Goal: Task Accomplishment & Management: Use online tool/utility

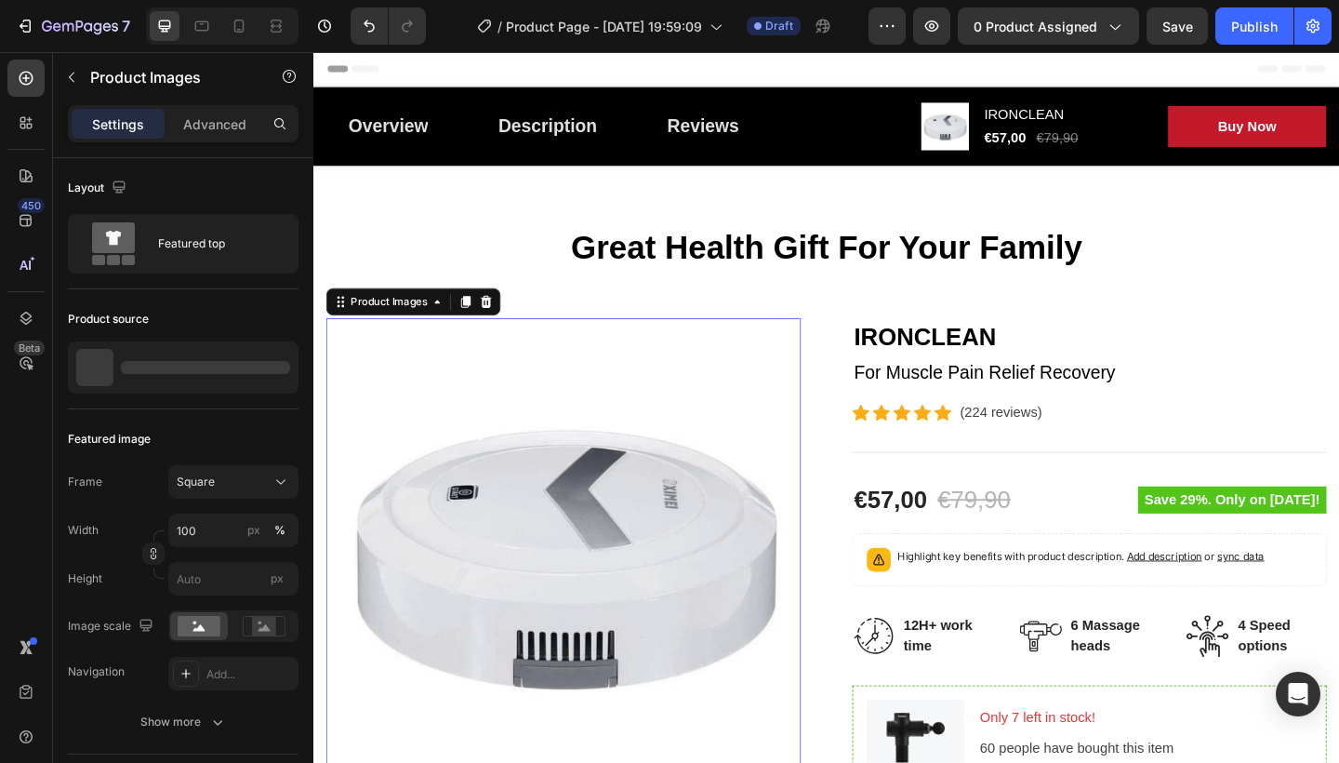
click at [663, 398] on img at bounding box center [585, 599] width 516 height 516
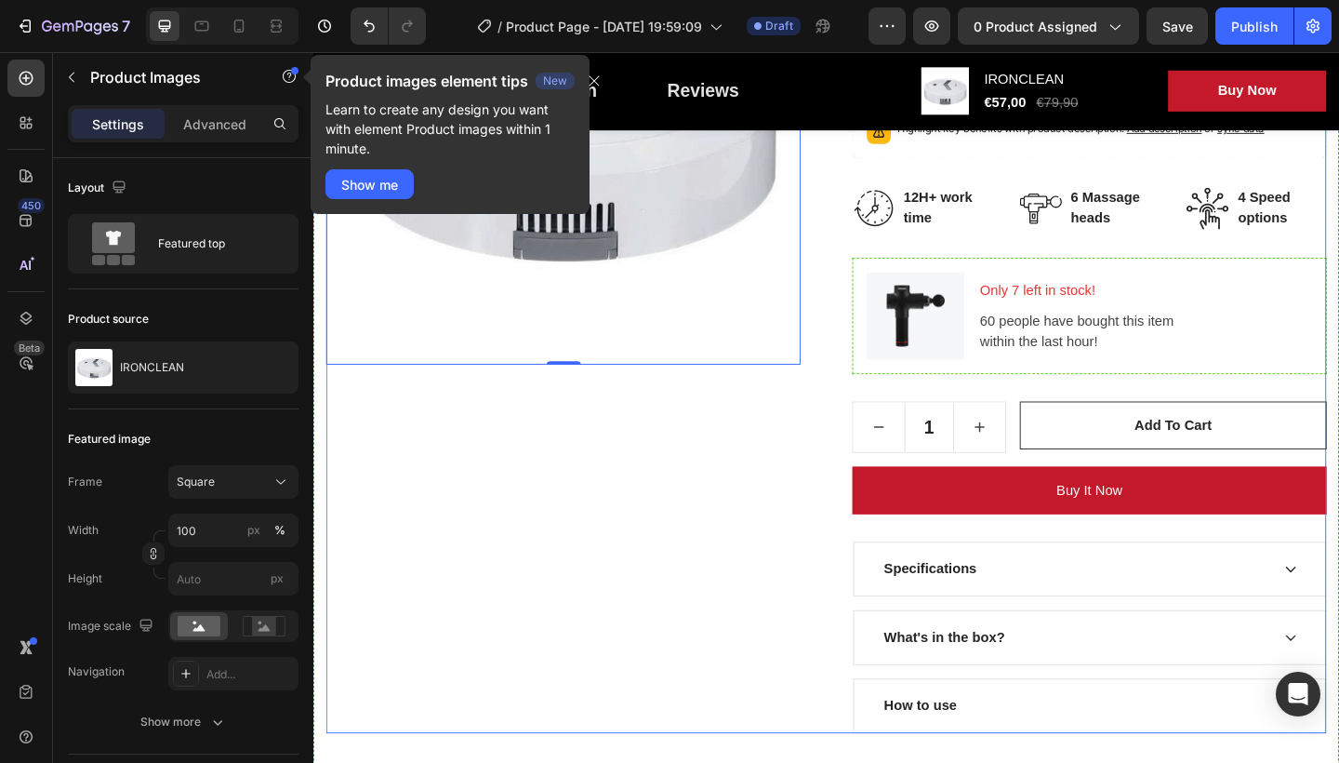
scroll to position [651, 0]
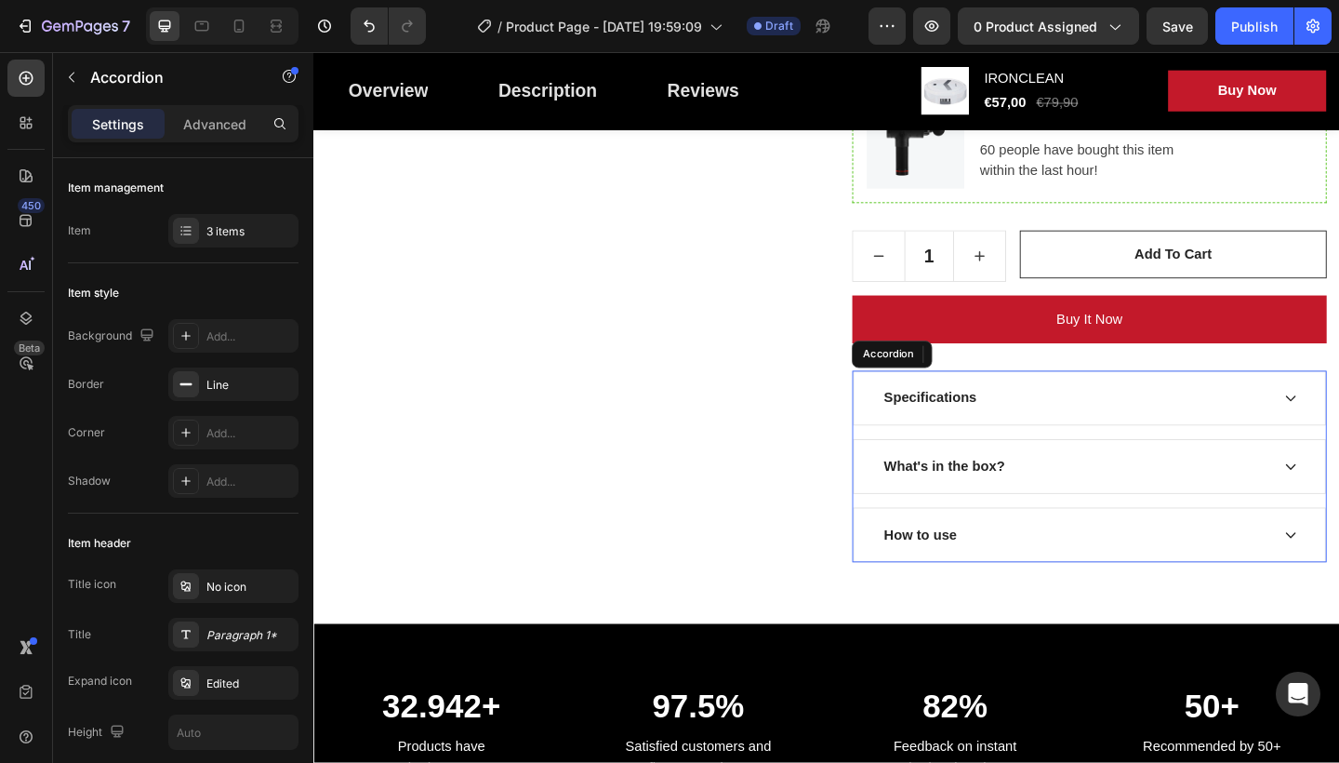
click at [1243, 417] on div "Specifications" at bounding box center [1142, 429] width 423 height 28
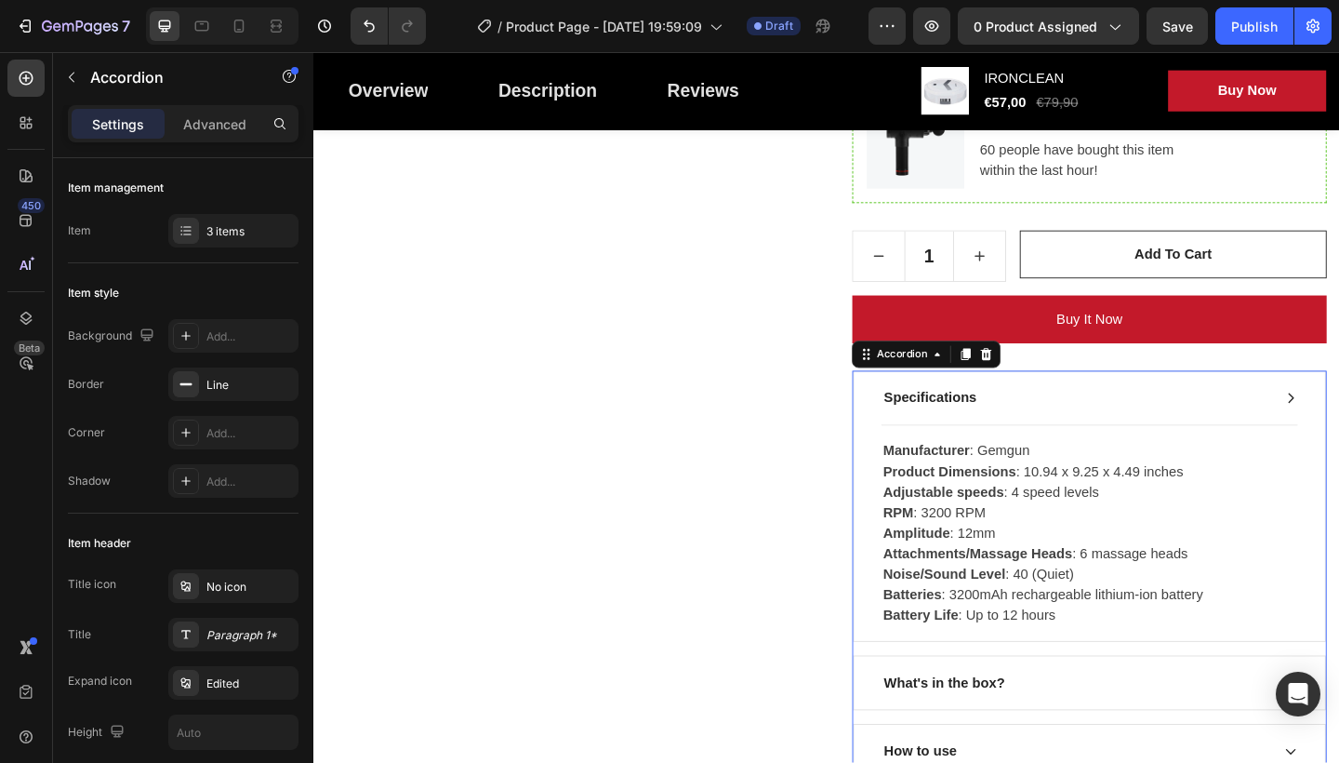
click at [1338, 418] on div "Specifications" at bounding box center [1142, 429] width 423 height 28
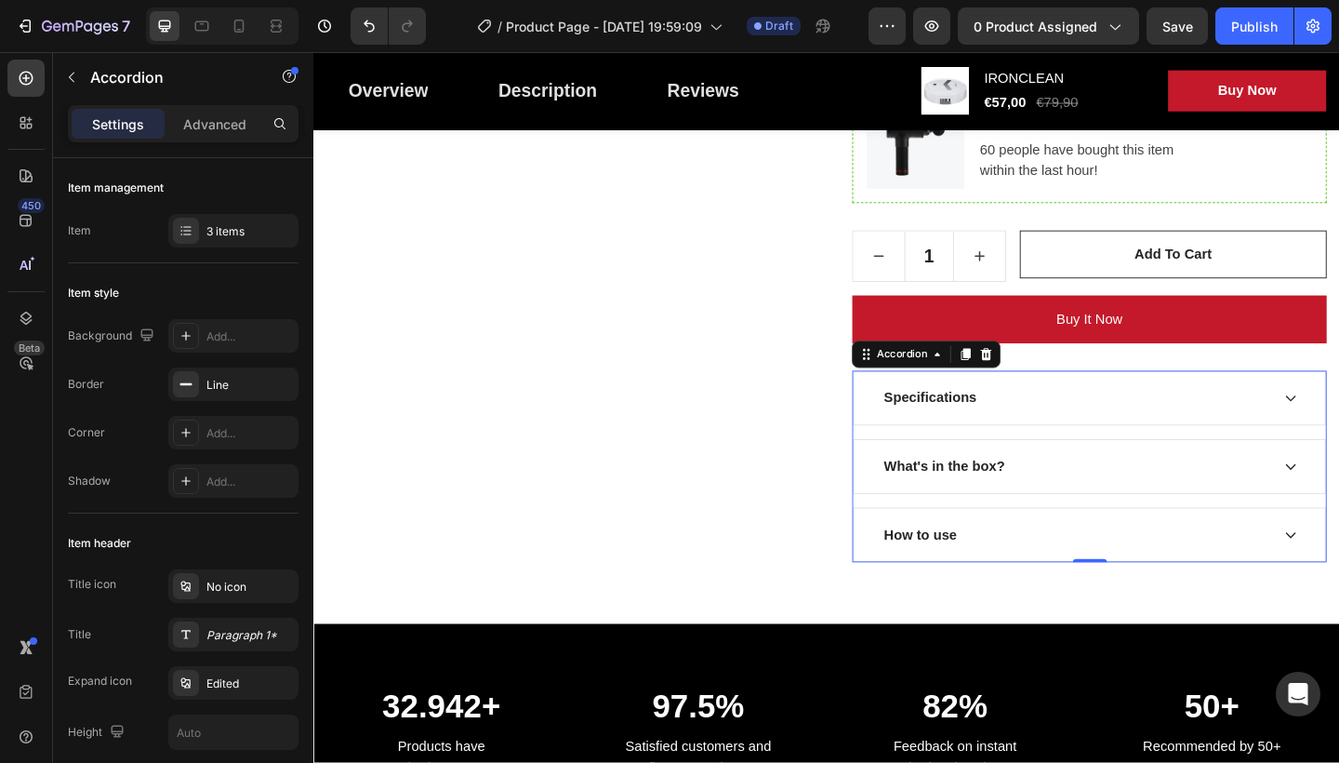
click at [1147, 429] on div "Specifications" at bounding box center [1142, 429] width 423 height 28
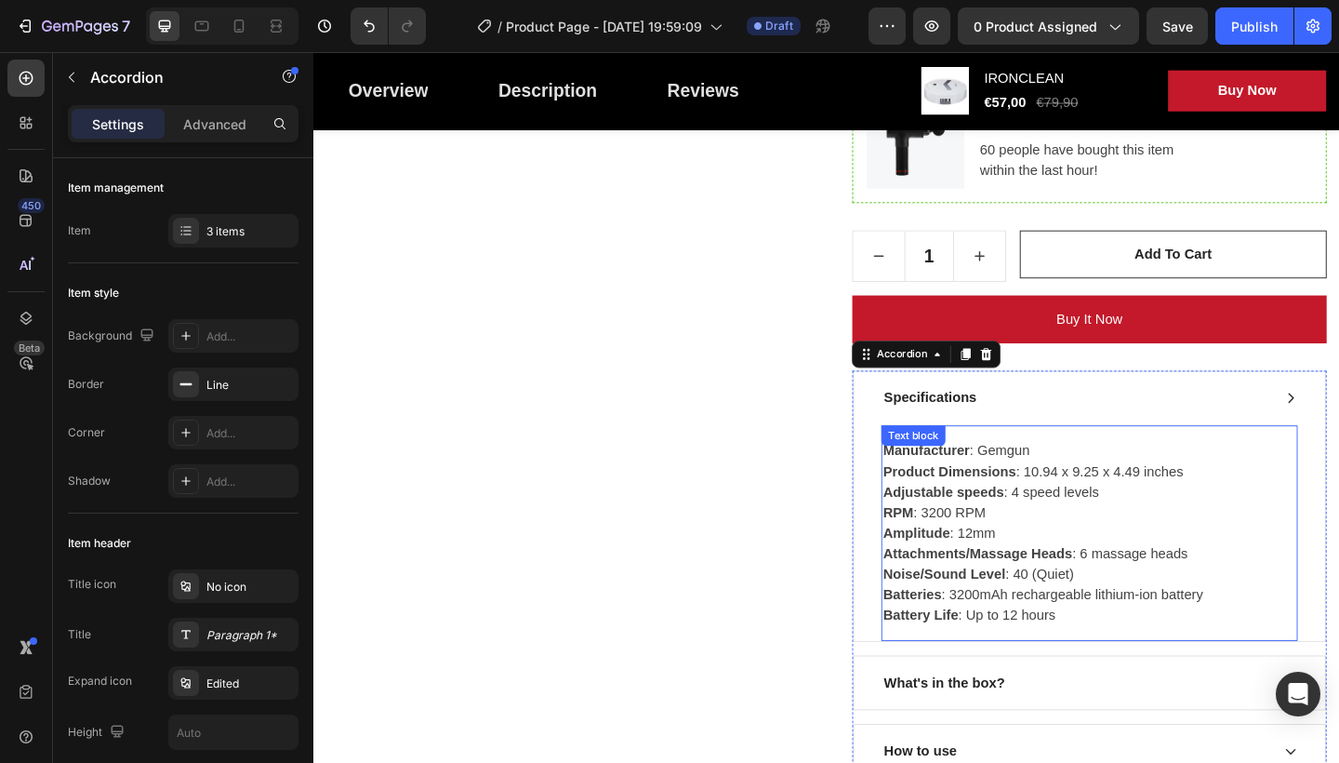
scroll to position [744, 0]
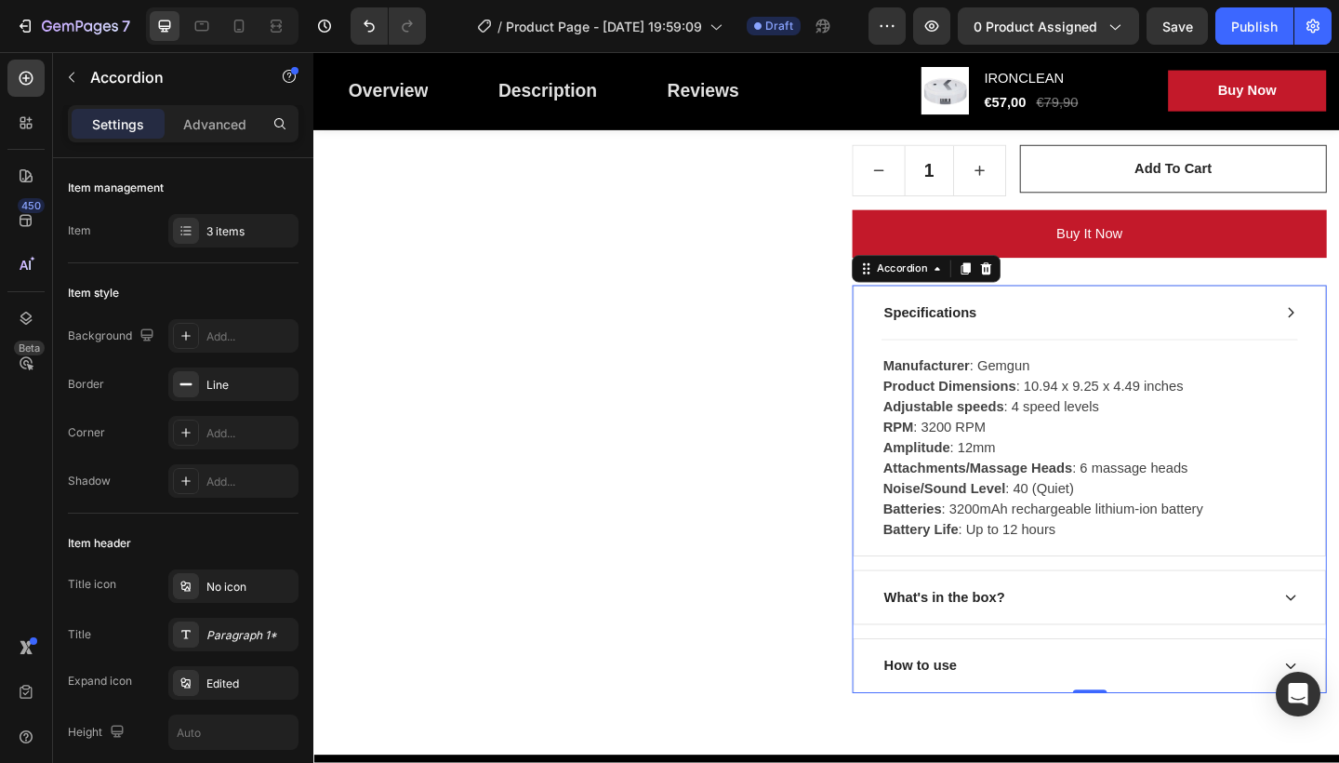
click at [1191, 327] on div "Specifications" at bounding box center [1142, 336] width 423 height 28
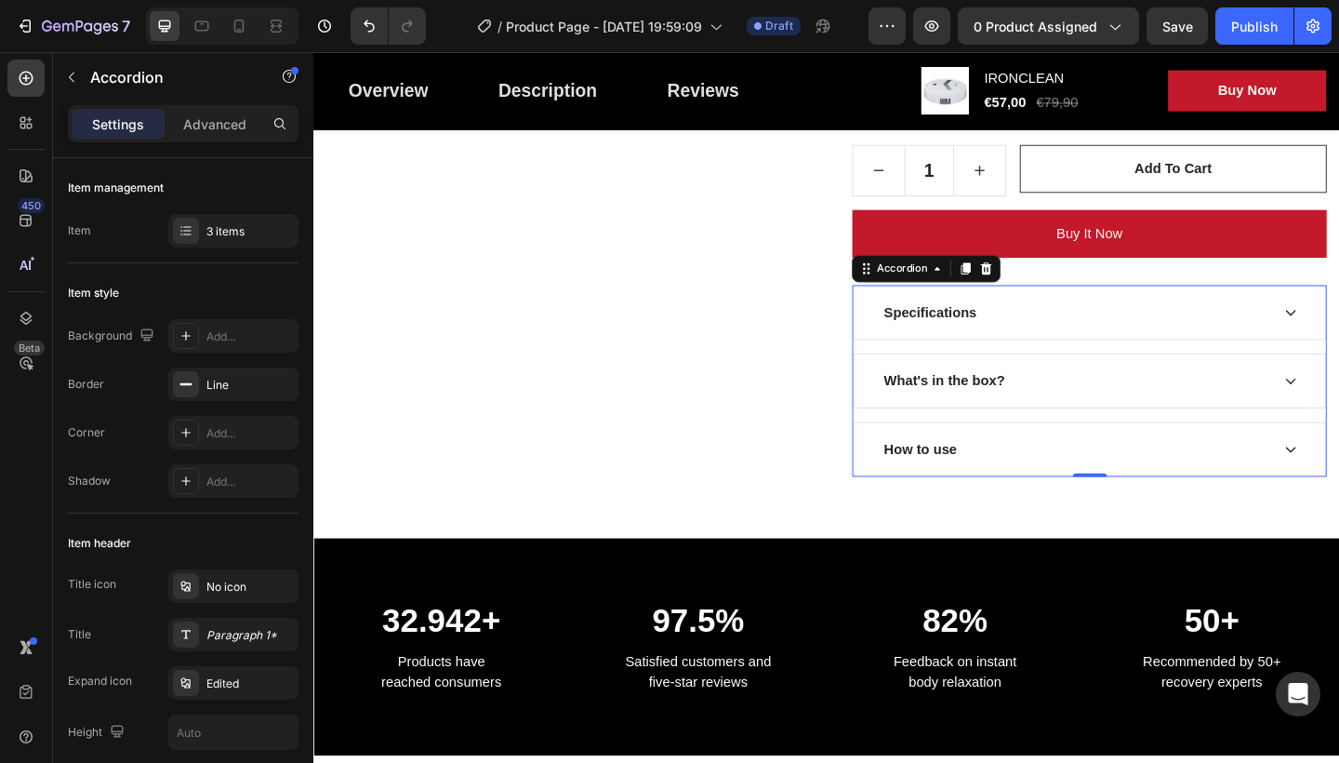
click at [1194, 417] on div "What's in the box?" at bounding box center [1142, 410] width 423 height 28
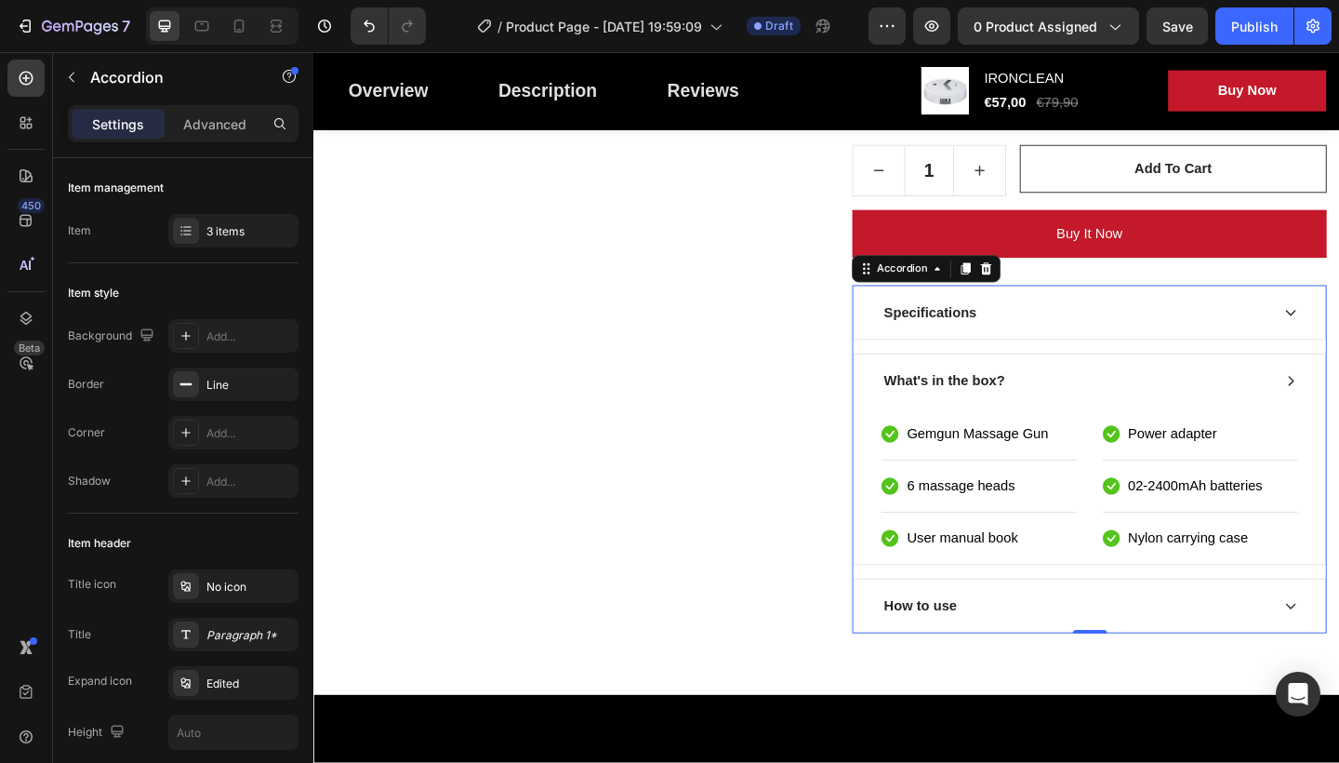
click at [1121, 404] on div "What's in the box?" at bounding box center [1142, 410] width 423 height 28
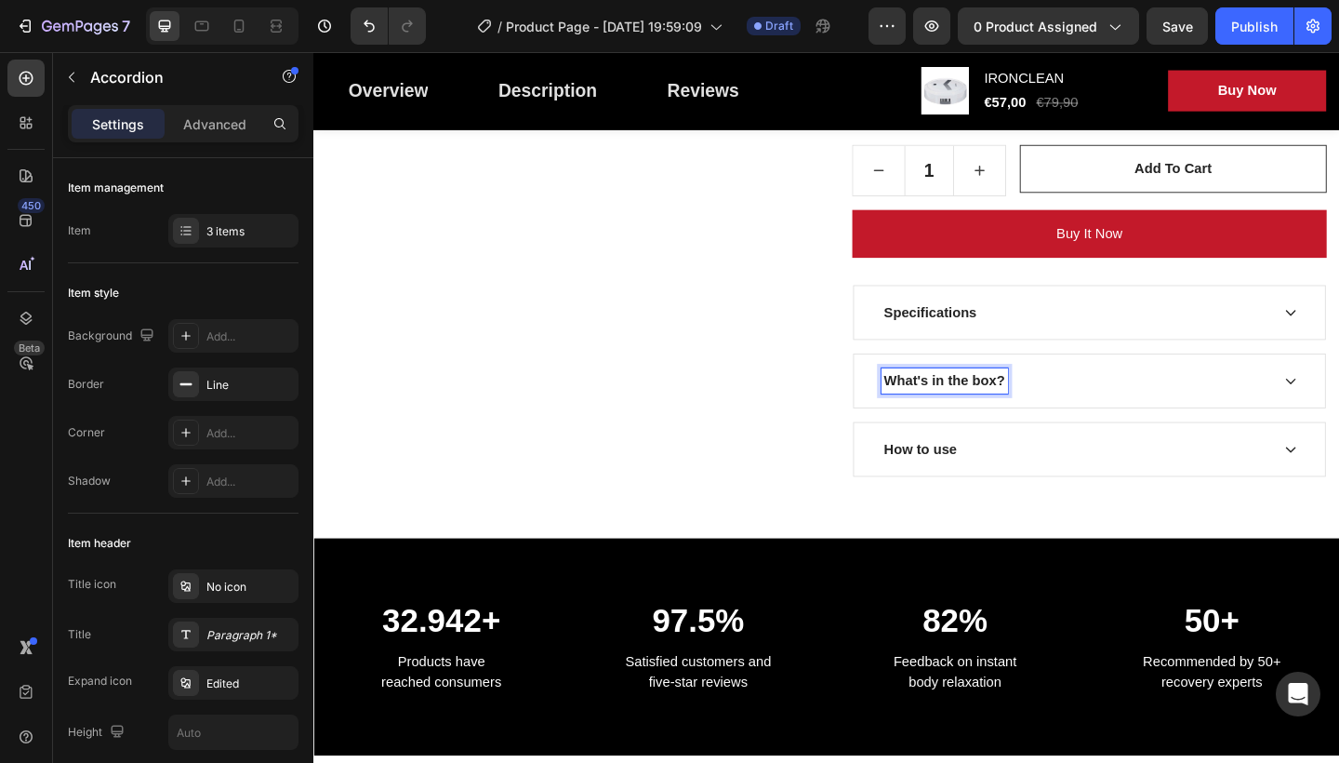
click at [1038, 404] on p "What's in the box?" at bounding box center [1000, 410] width 132 height 22
click at [1036, 405] on p "What's in the box?" at bounding box center [1000, 410] width 132 height 22
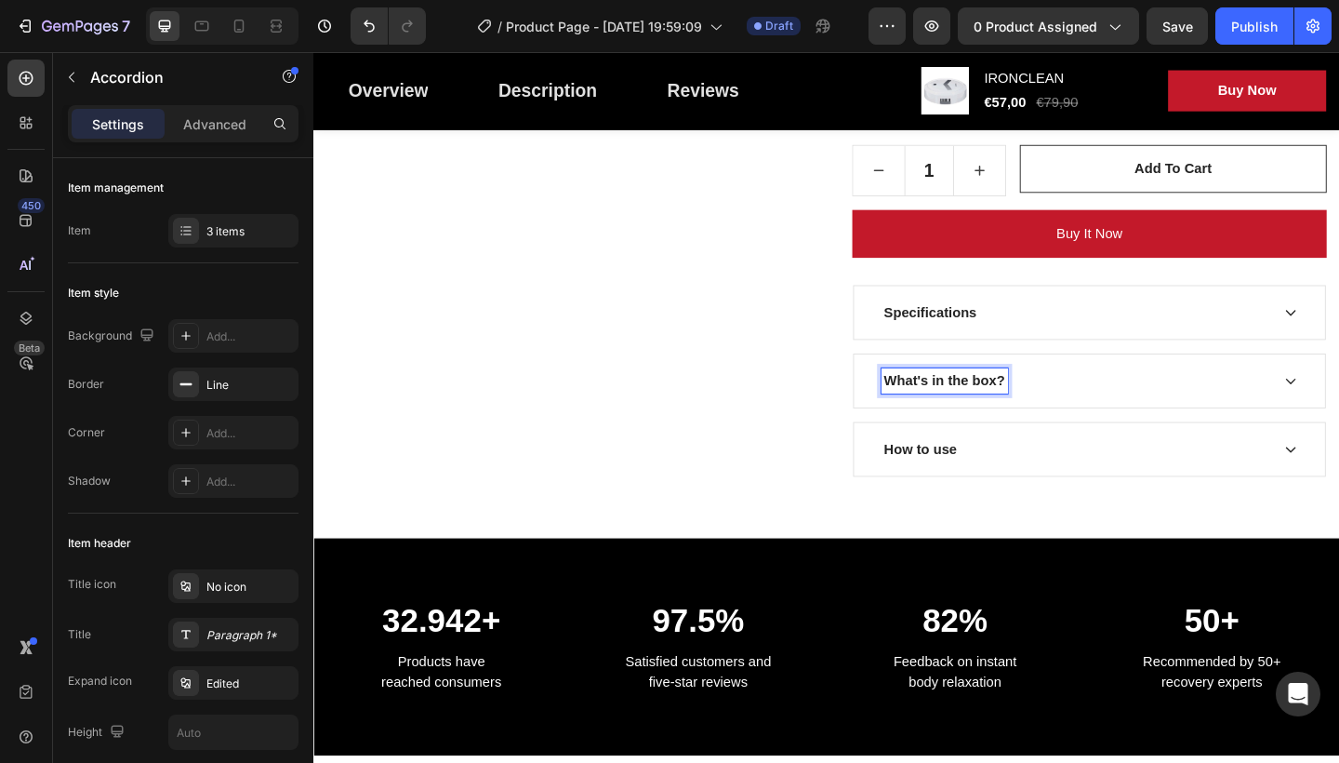
click at [1036, 405] on p "What's in the box?" at bounding box center [1000, 410] width 132 height 22
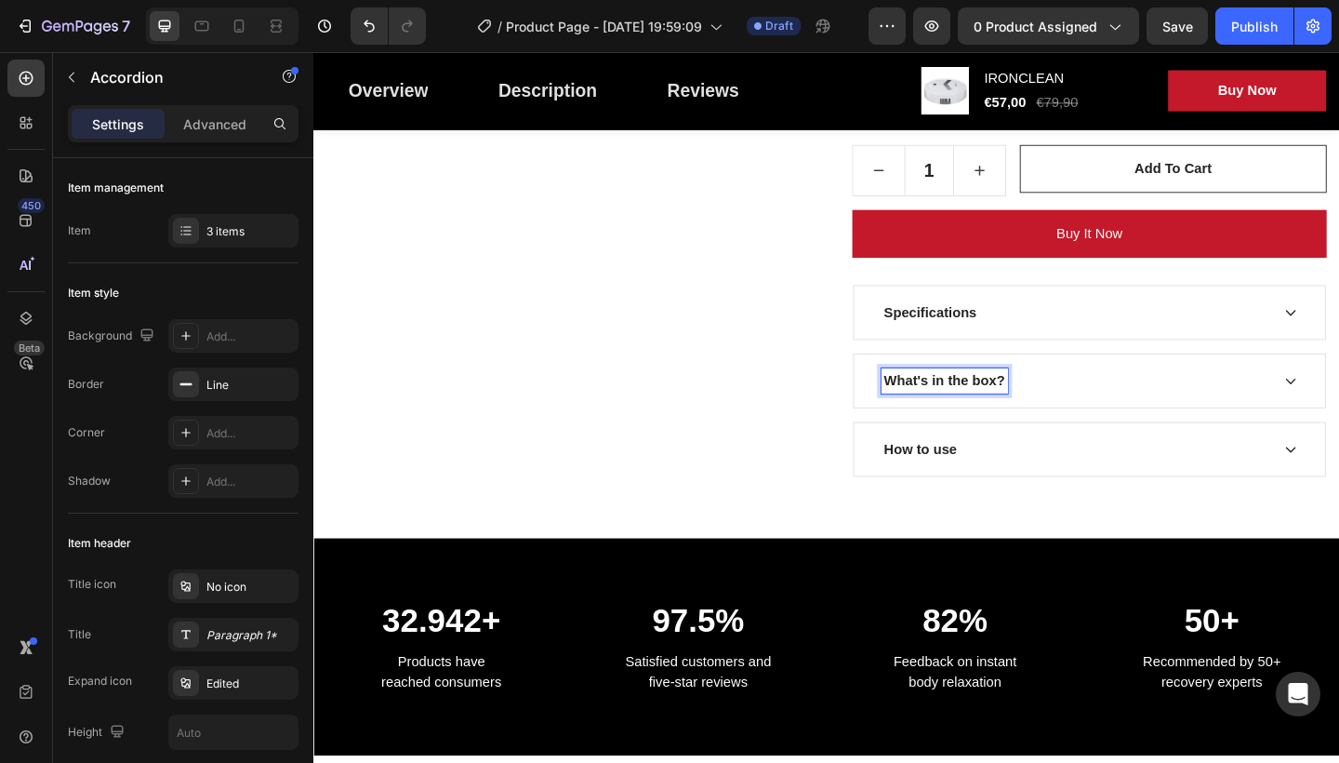
click at [1036, 405] on p "What's in the box?" at bounding box center [1000, 410] width 132 height 22
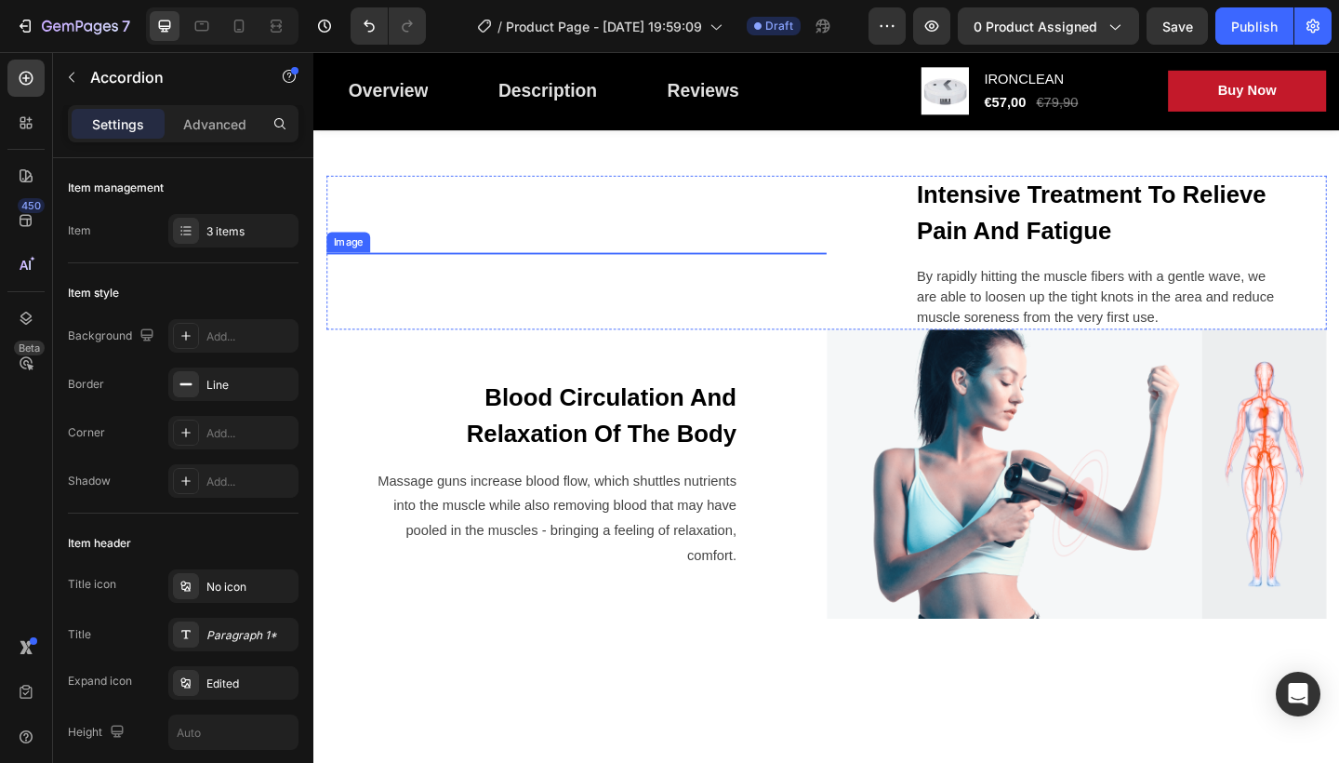
scroll to position [1488, 0]
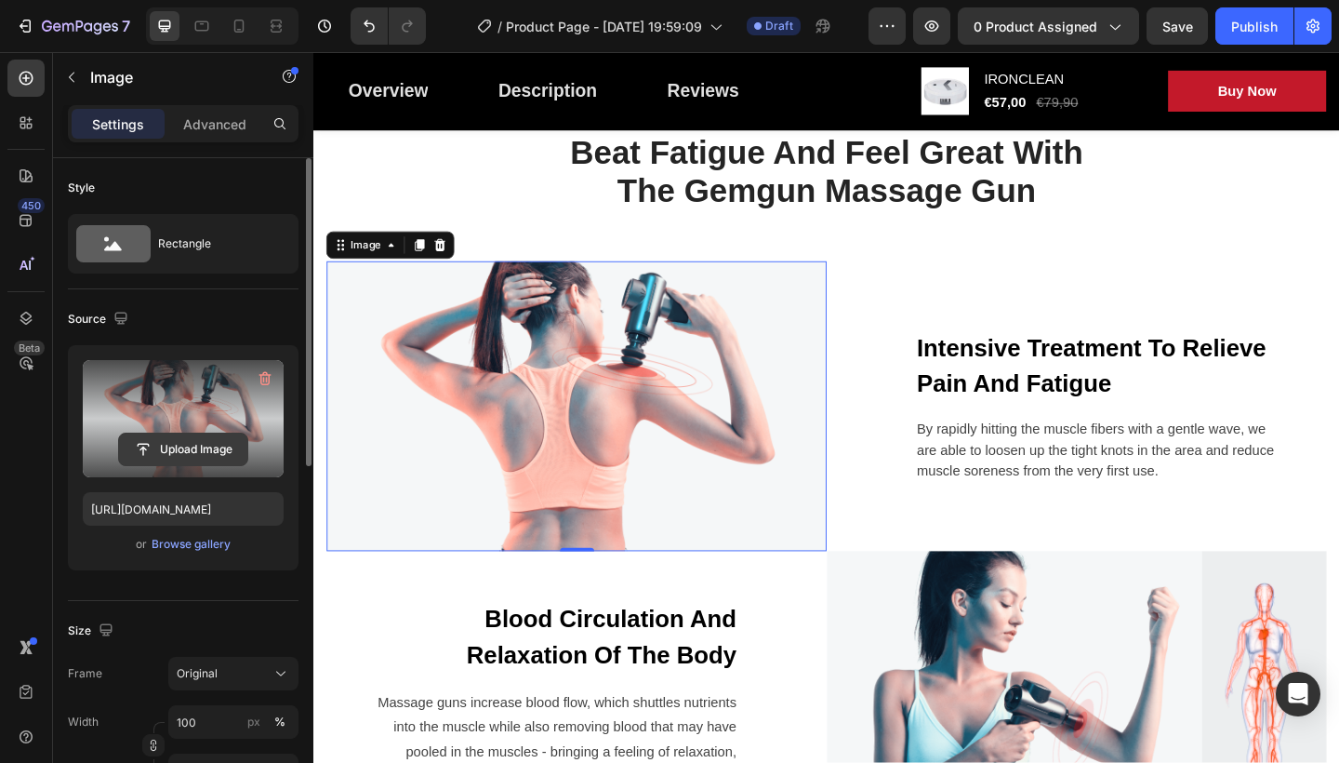
click at [185, 442] on input "file" at bounding box center [183, 449] width 128 height 32
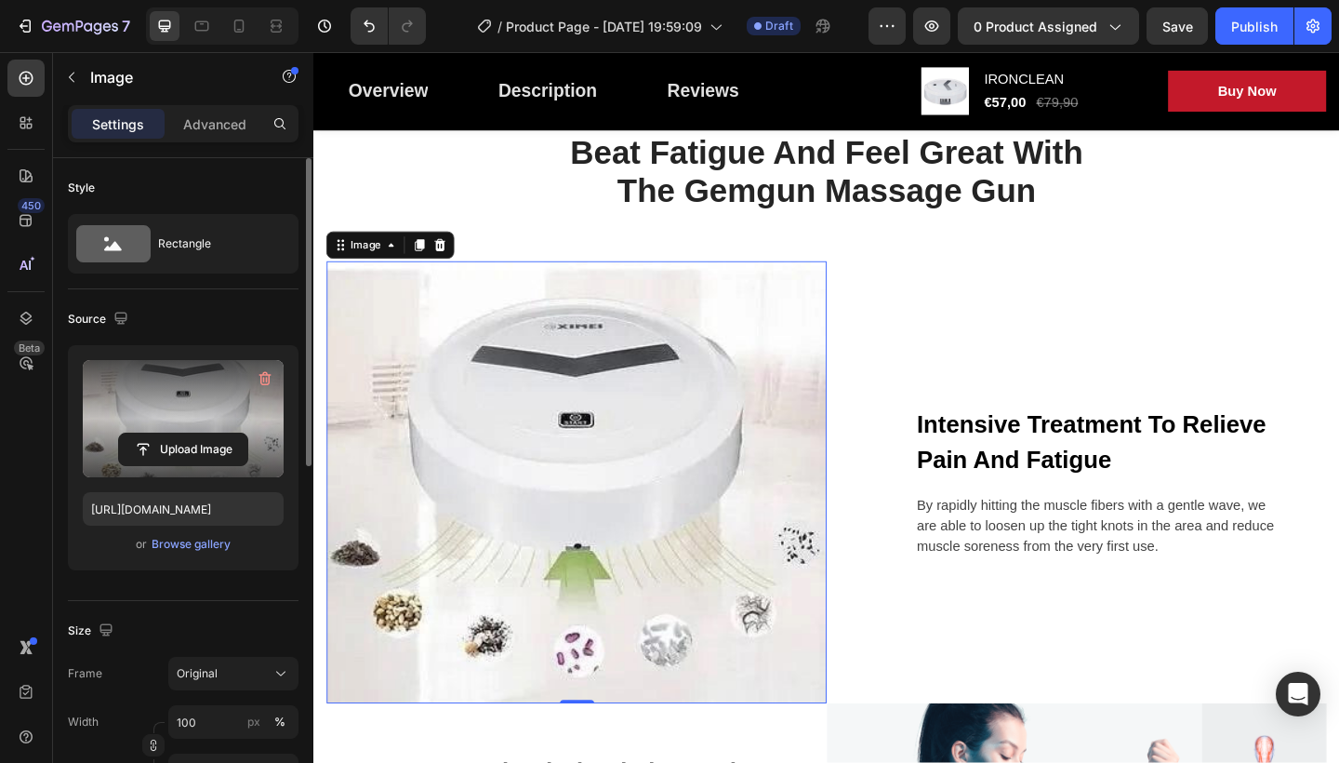
type input "[URL][DOMAIN_NAME]"
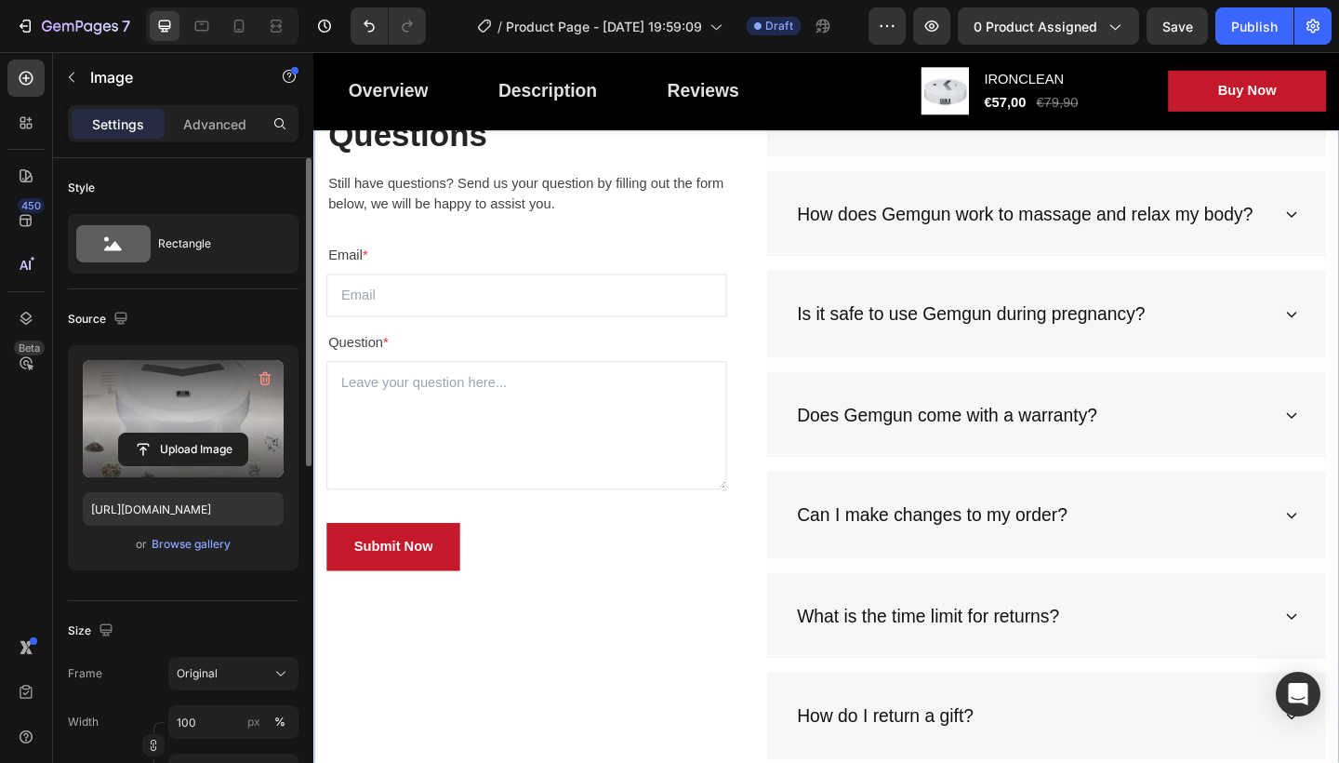
scroll to position [5859, 0]
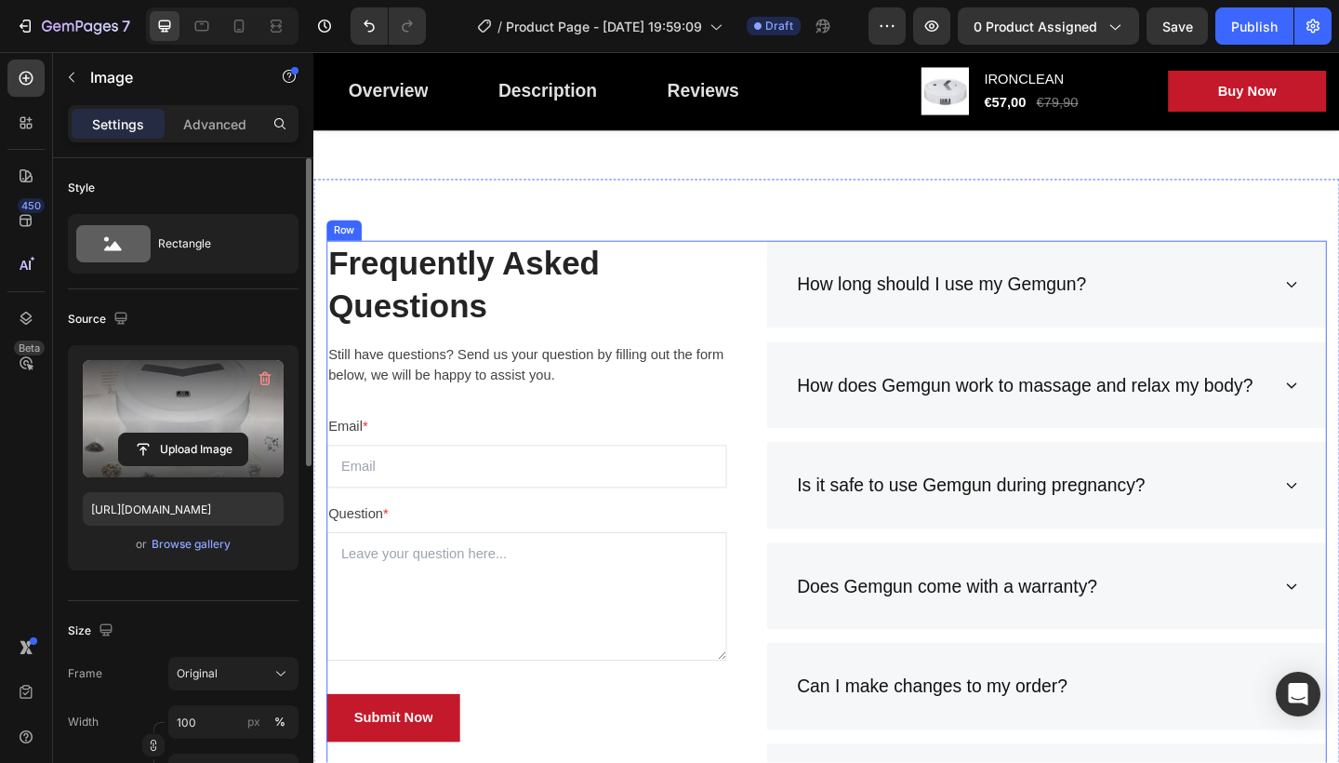
click at [766, 348] on div "Frequently Asked Questions Heading Still have questions? Send us your question …" at bounding box center [871, 640] width 1088 height 765
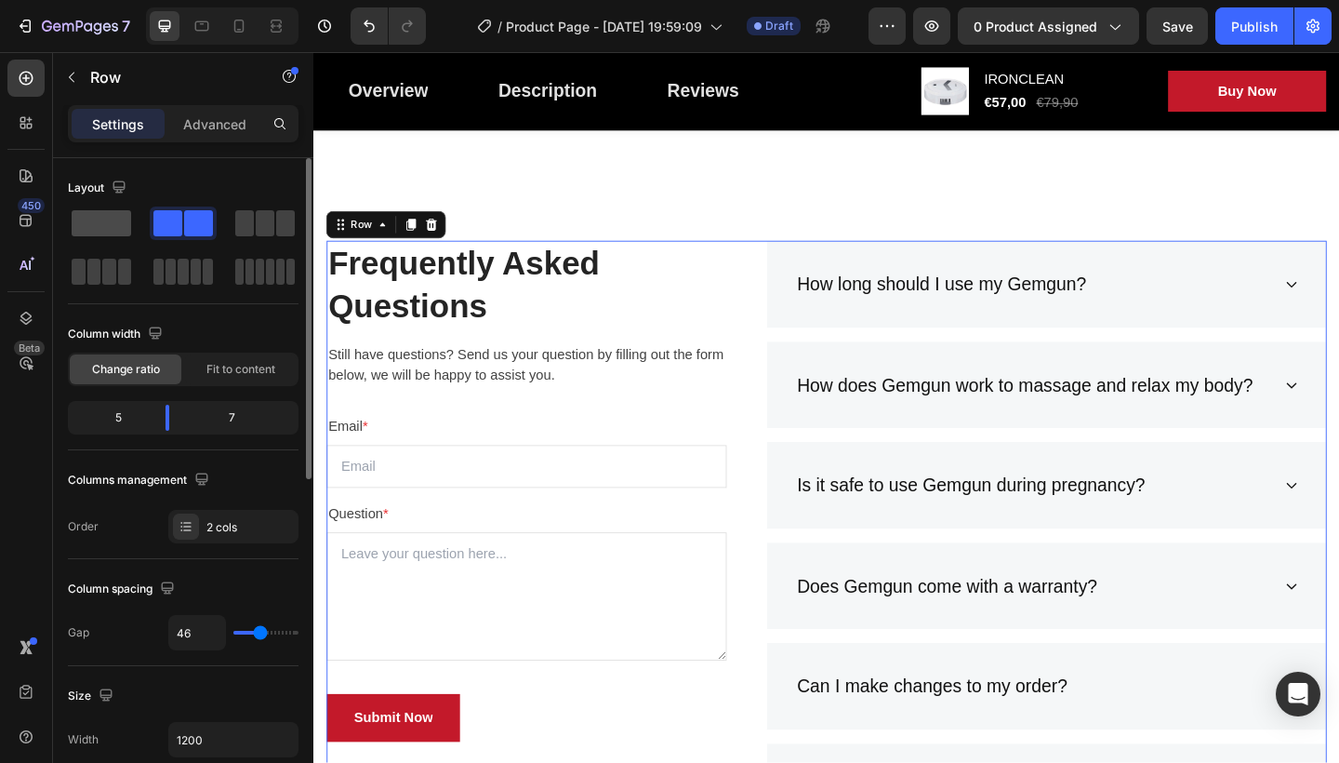
click at [104, 222] on span at bounding box center [102, 223] width 60 height 26
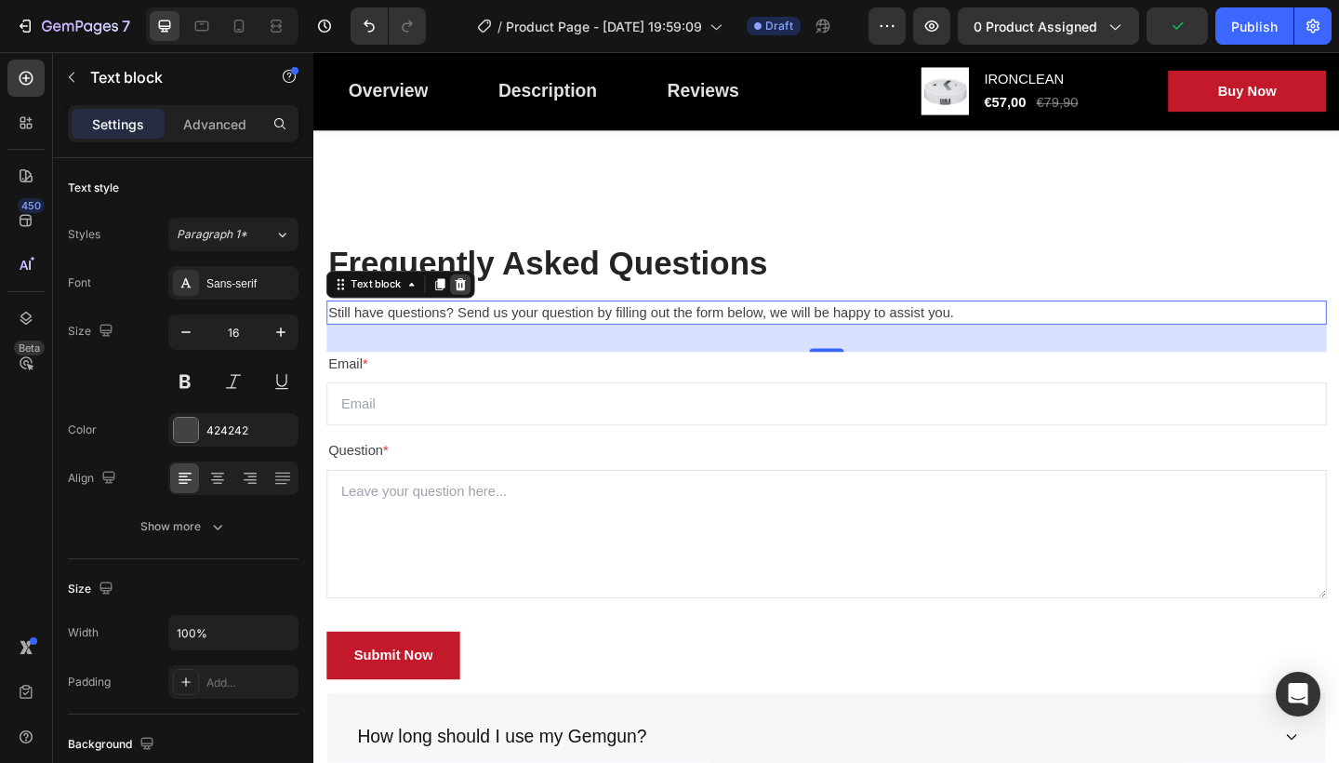
click at [478, 301] on icon at bounding box center [474, 305] width 12 height 13
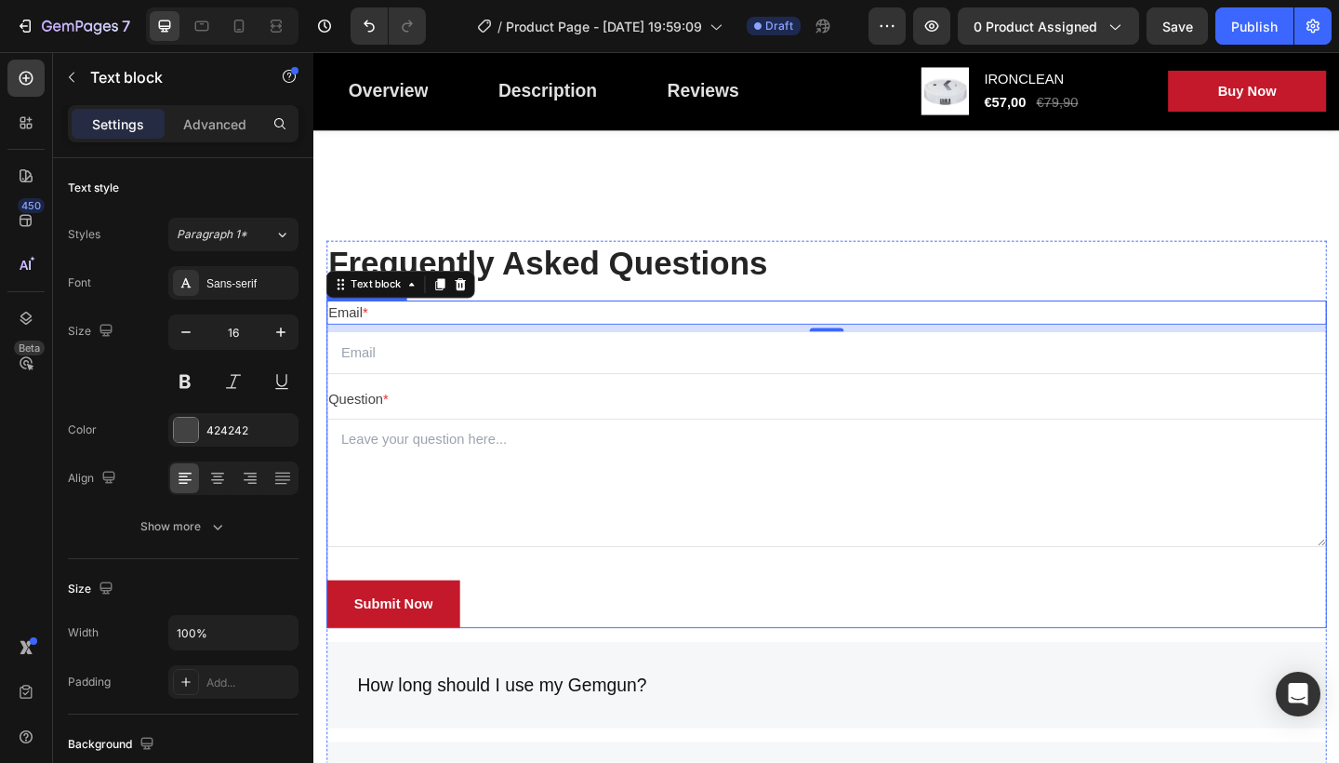
click at [476, 408] on div "Email * Text block 8 Email Field Question * Text block Text Area Submit Now Sub…" at bounding box center [871, 501] width 1088 height 356
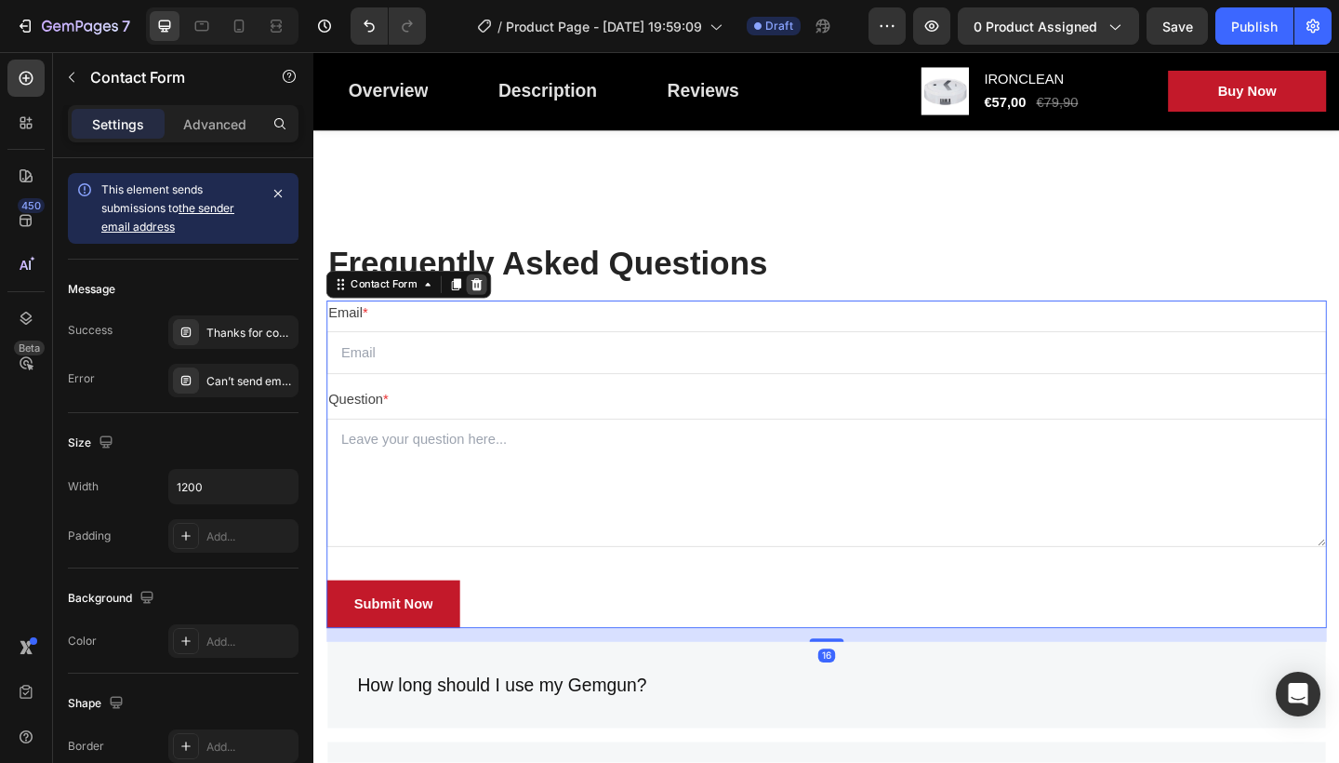
click at [490, 306] on icon at bounding box center [491, 305] width 12 height 13
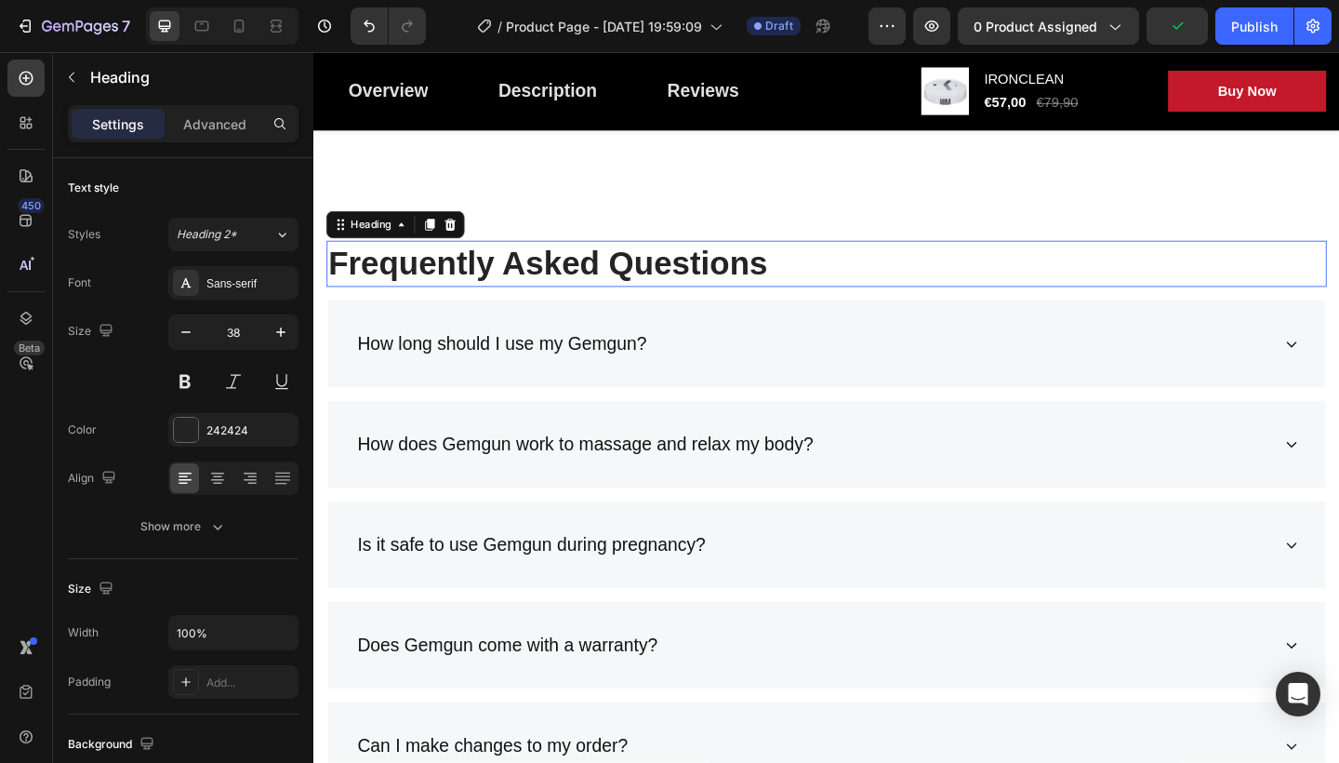
click at [637, 284] on p "Frequently Asked Questions" at bounding box center [871, 282] width 1084 height 46
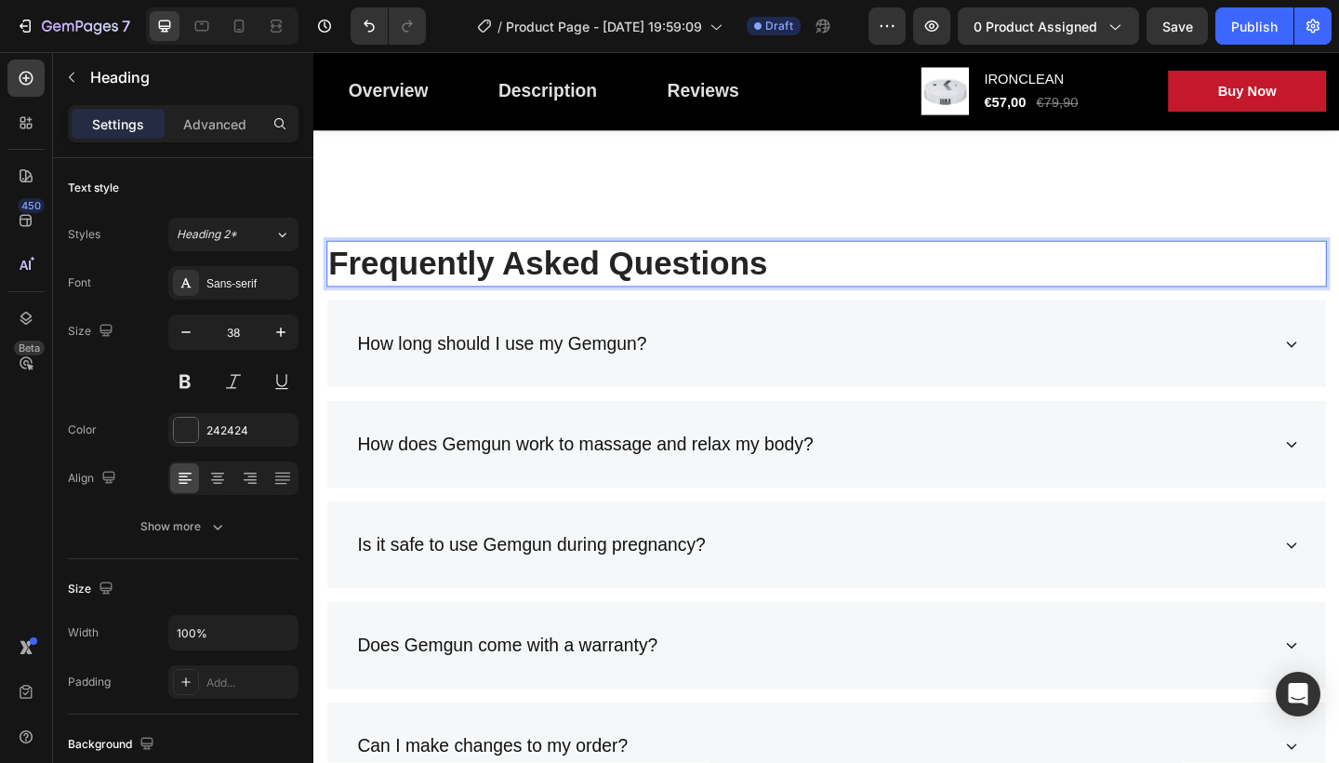
click at [637, 284] on p "Frequently Asked Questions" at bounding box center [871, 282] width 1084 height 46
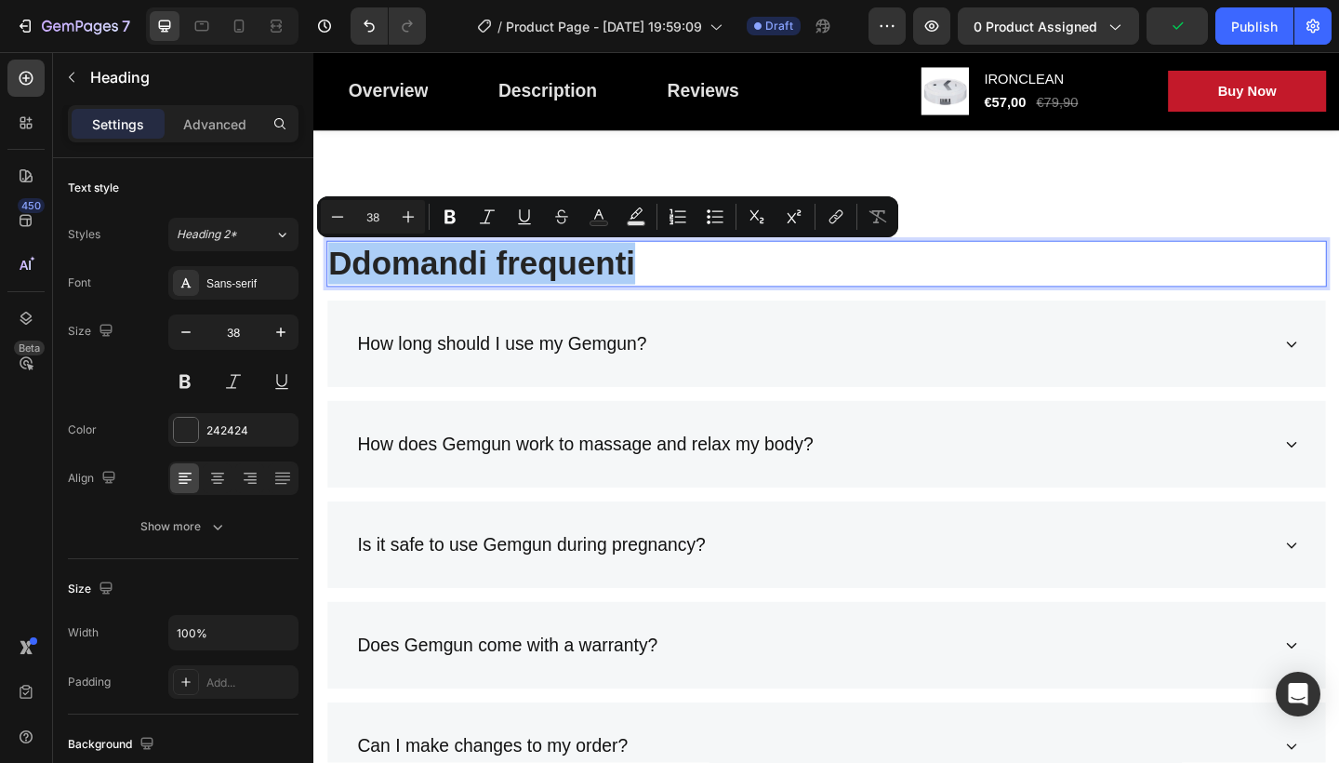
click at [217, 270] on div "Sans-serif" at bounding box center [233, 282] width 130 height 33
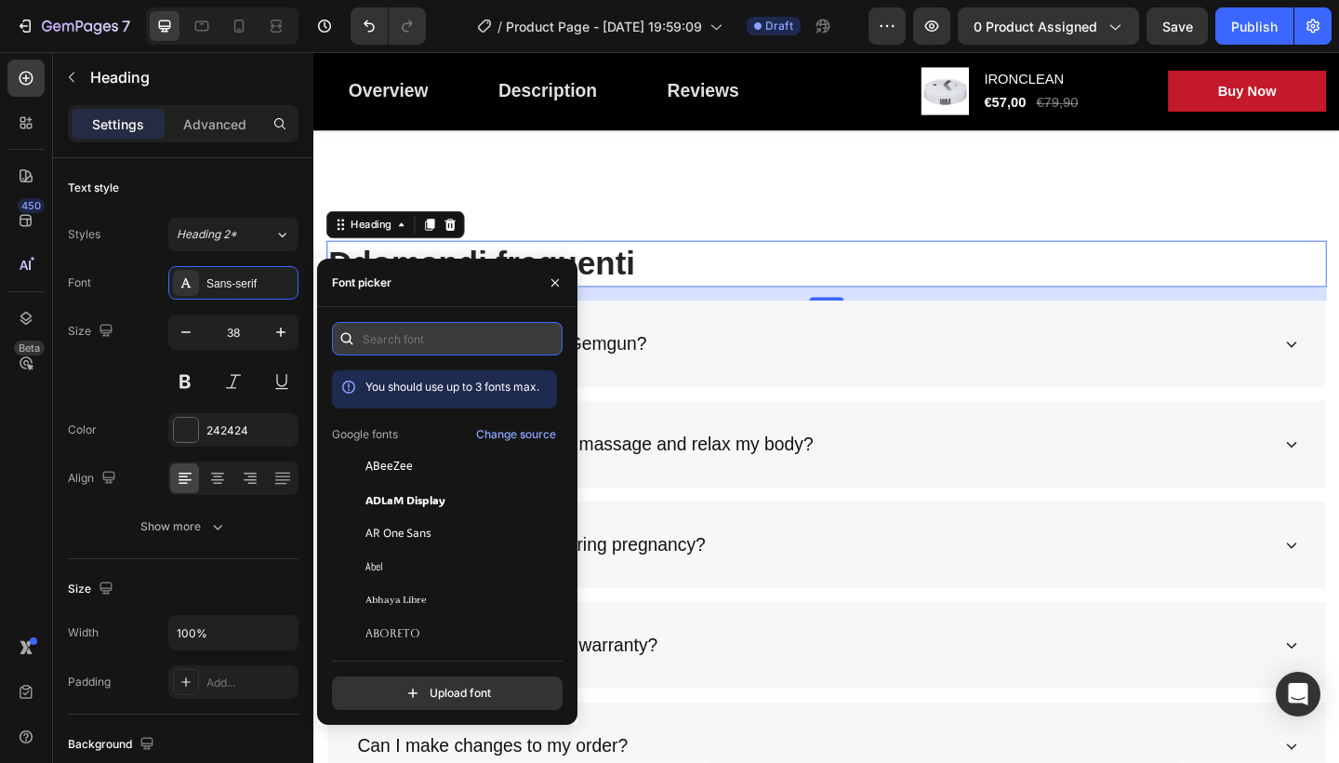
click at [420, 337] on input "text" at bounding box center [447, 338] width 231 height 33
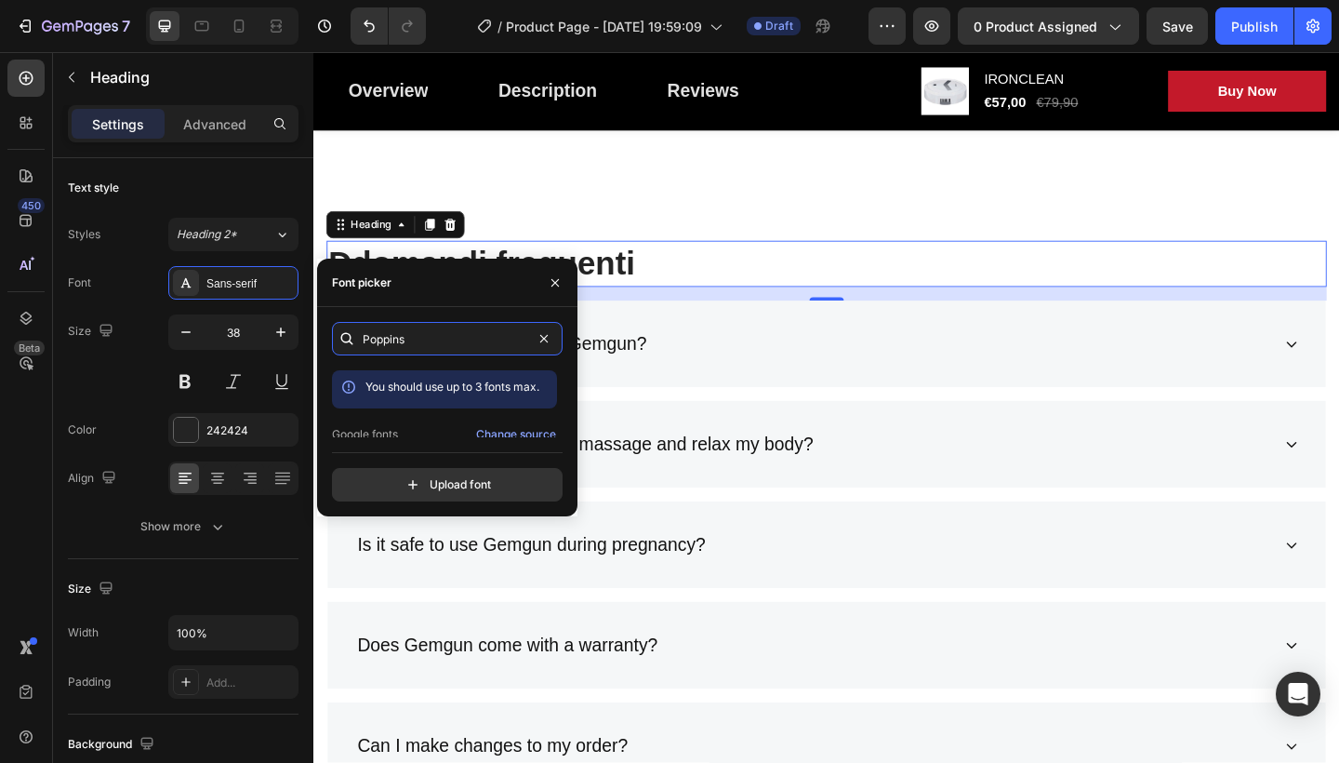
scroll to position [46, 0]
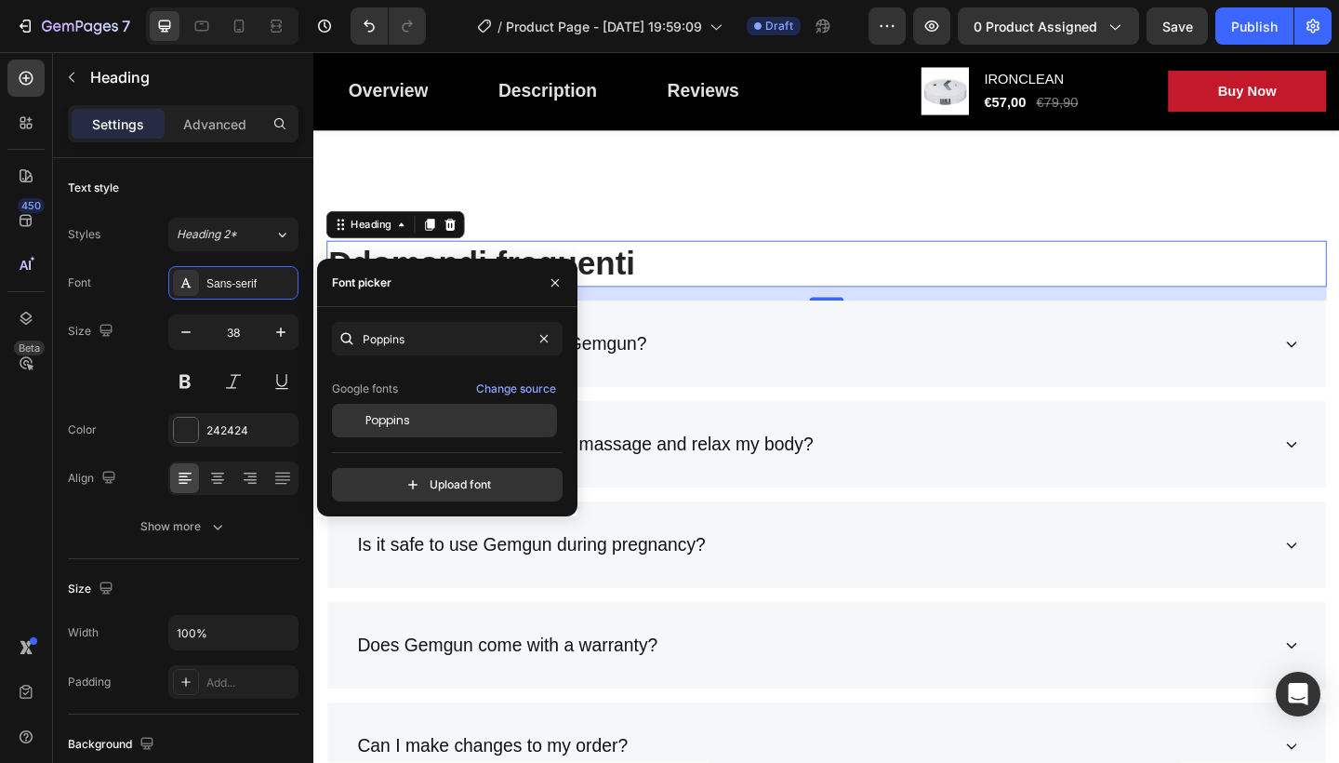
type input "poppins"
click at [407, 416] on span "Poppins" at bounding box center [387, 420] width 45 height 17
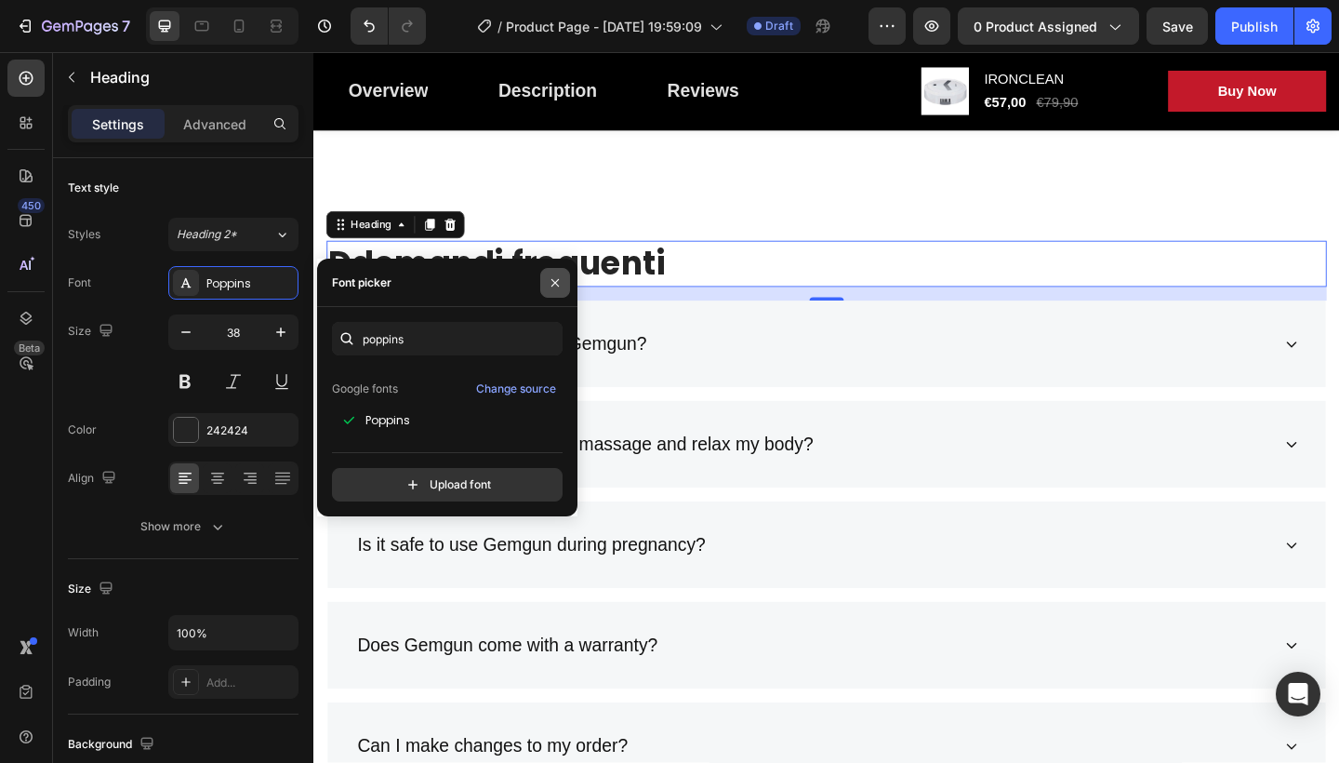
click at [557, 276] on icon "button" at bounding box center [555, 282] width 15 height 15
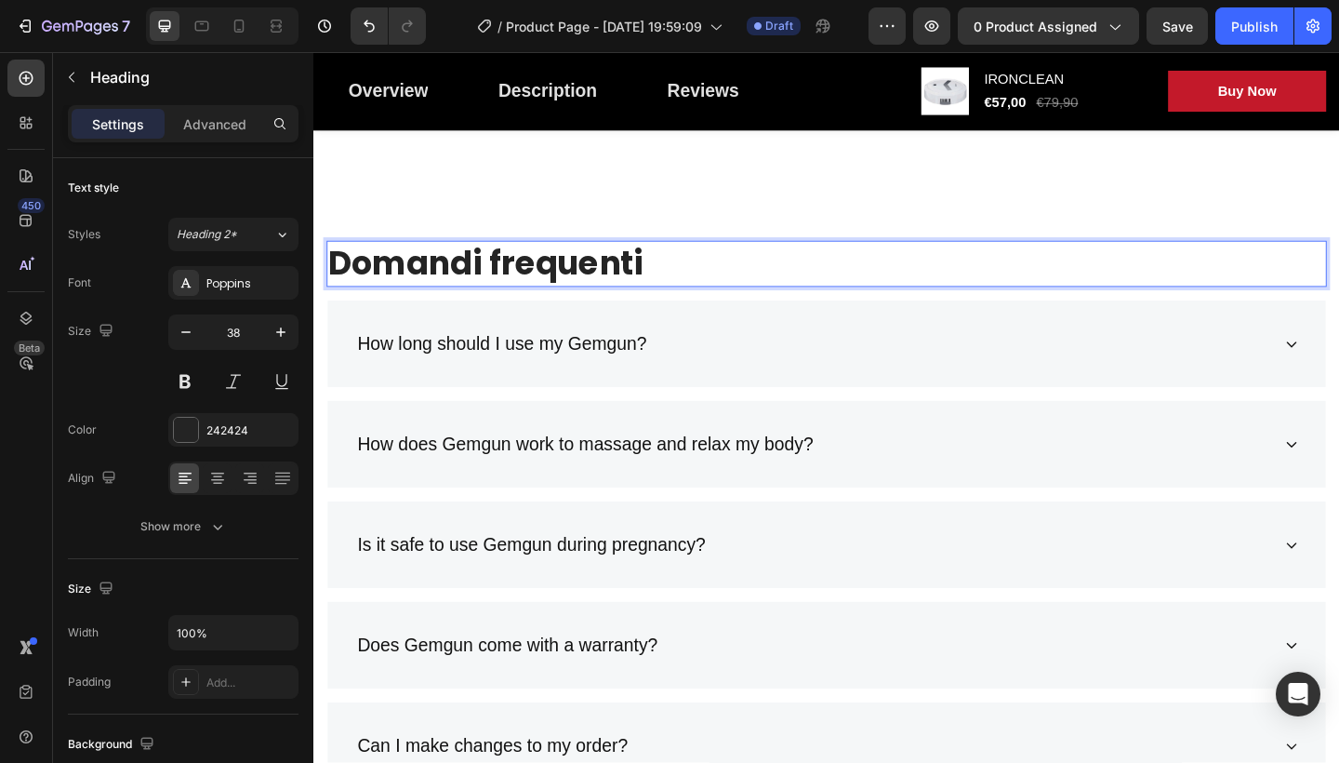
click at [502, 269] on p "Domandi frequenti" at bounding box center [871, 282] width 1084 height 46
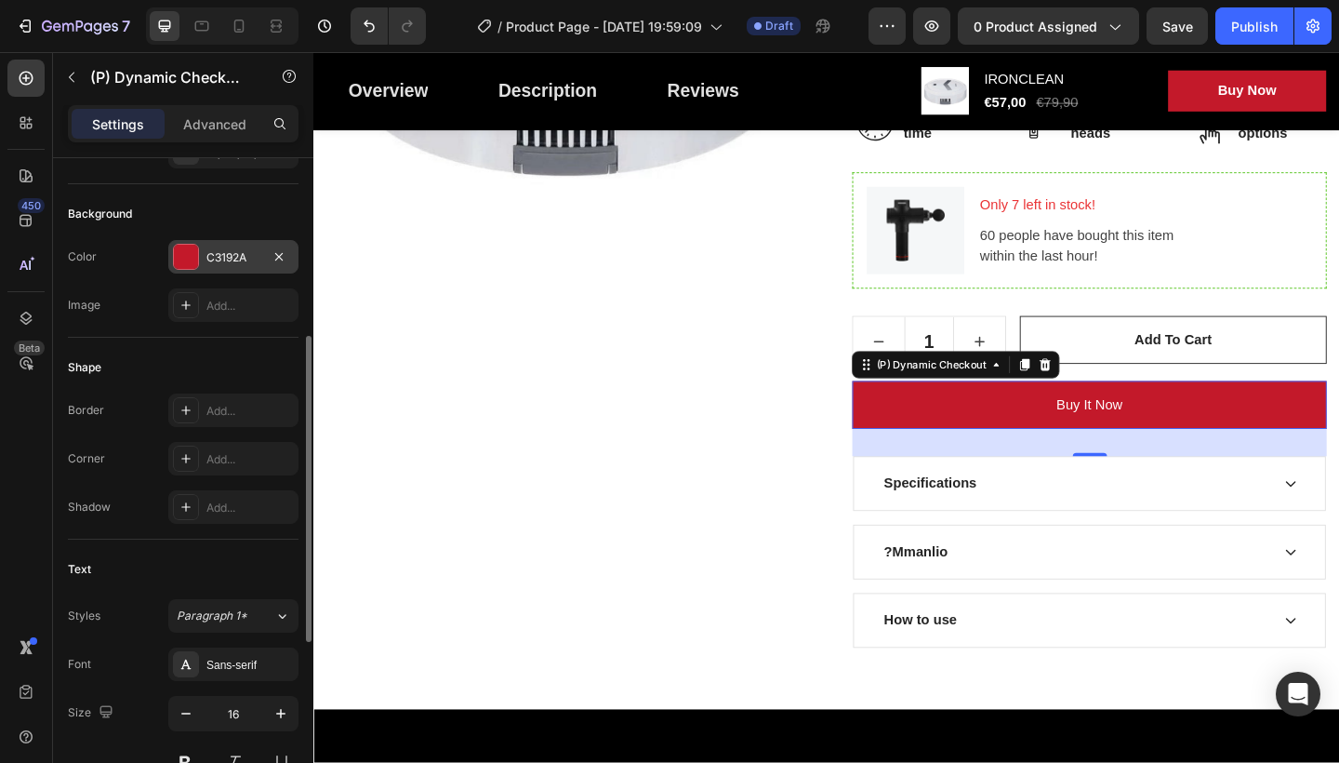
scroll to position [101, 0]
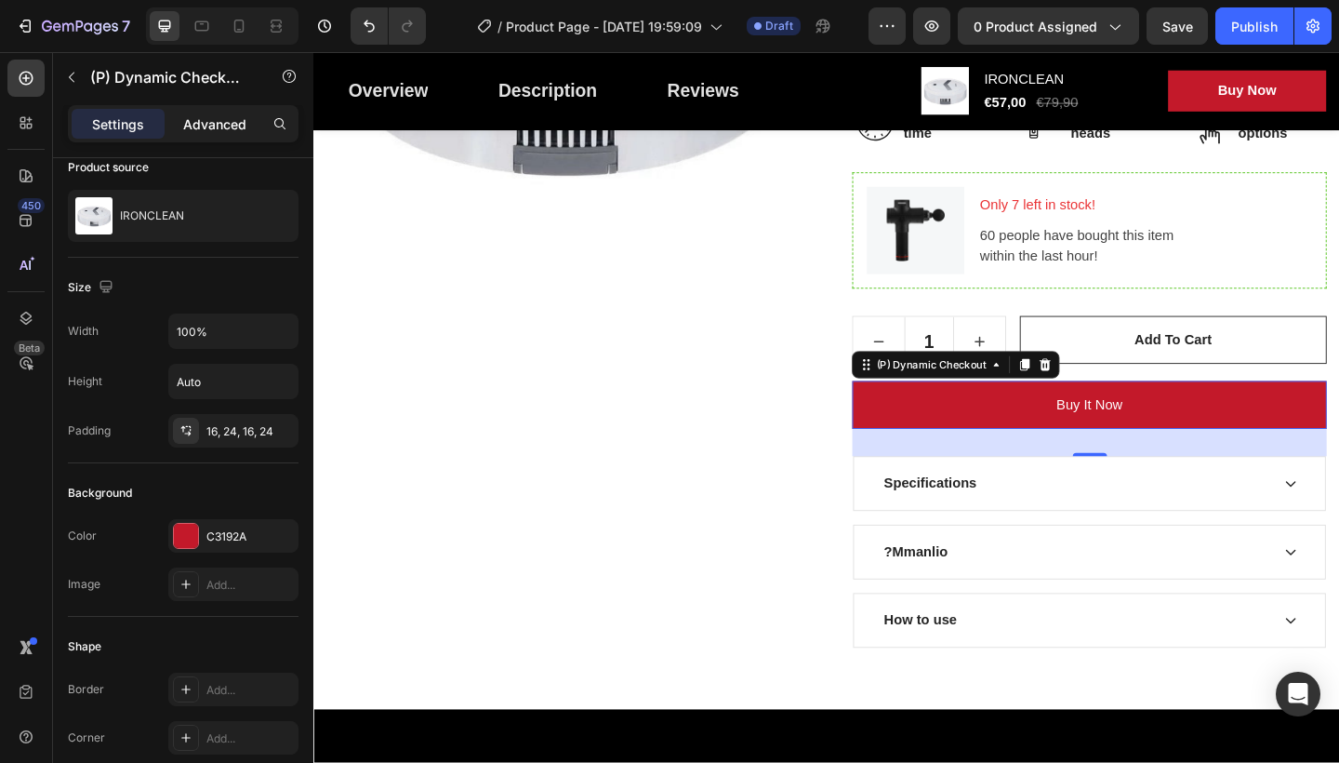
click at [198, 130] on p "Advanced" at bounding box center [214, 124] width 63 height 20
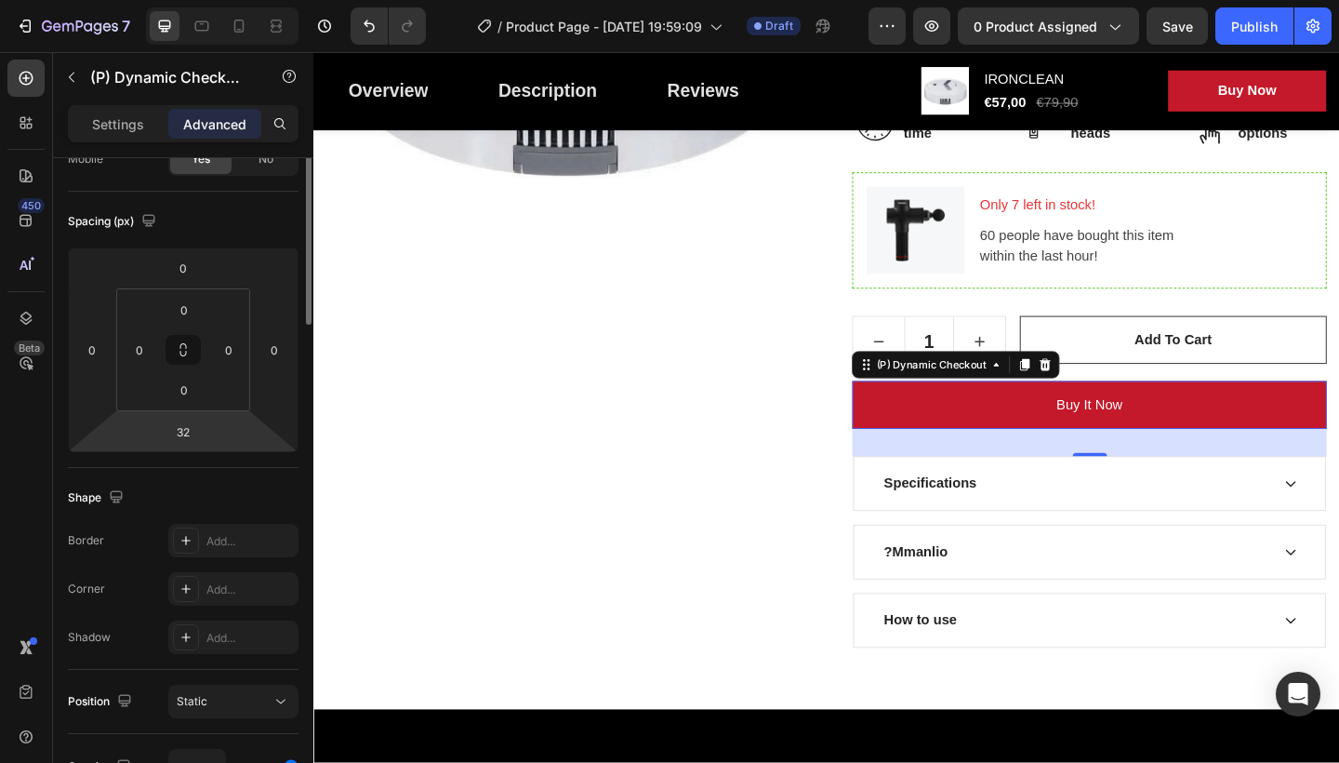
scroll to position [0, 0]
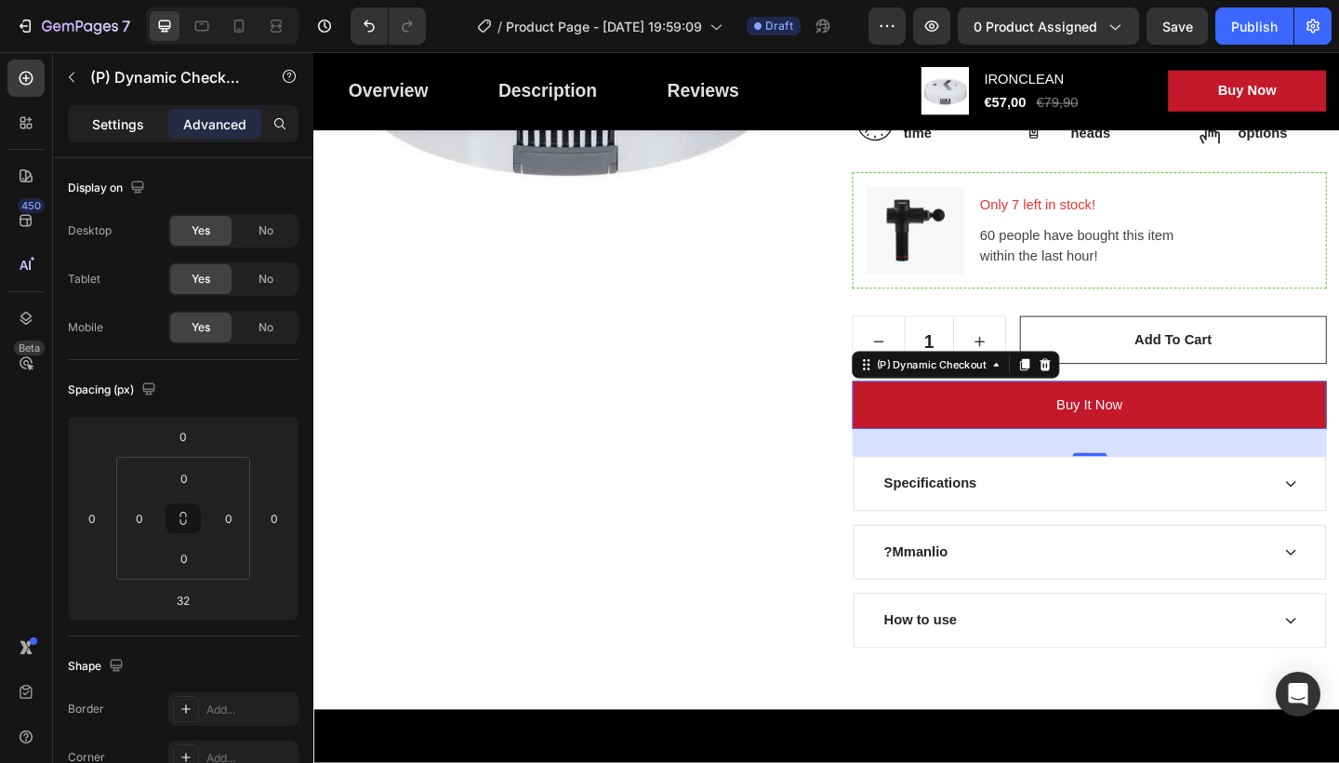
click at [125, 124] on p "Settings" at bounding box center [118, 124] width 52 height 20
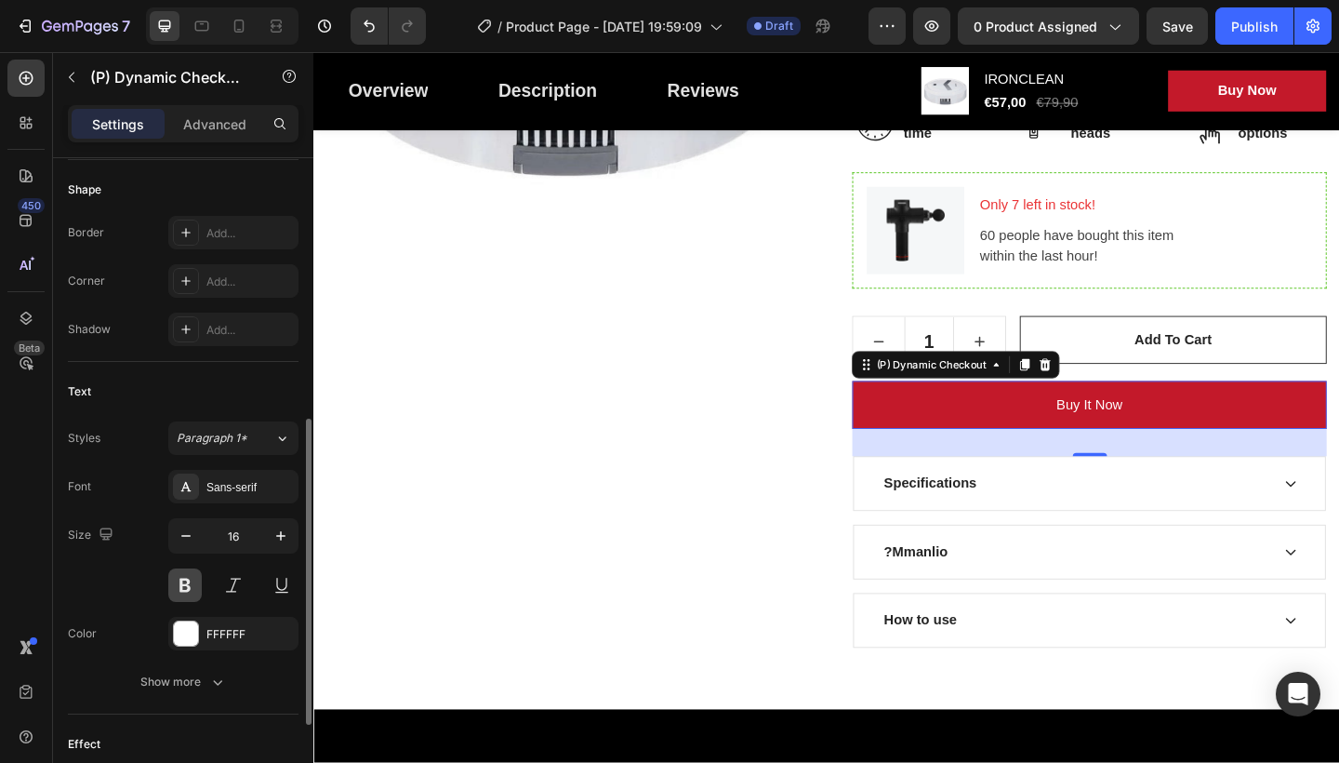
scroll to position [744, 0]
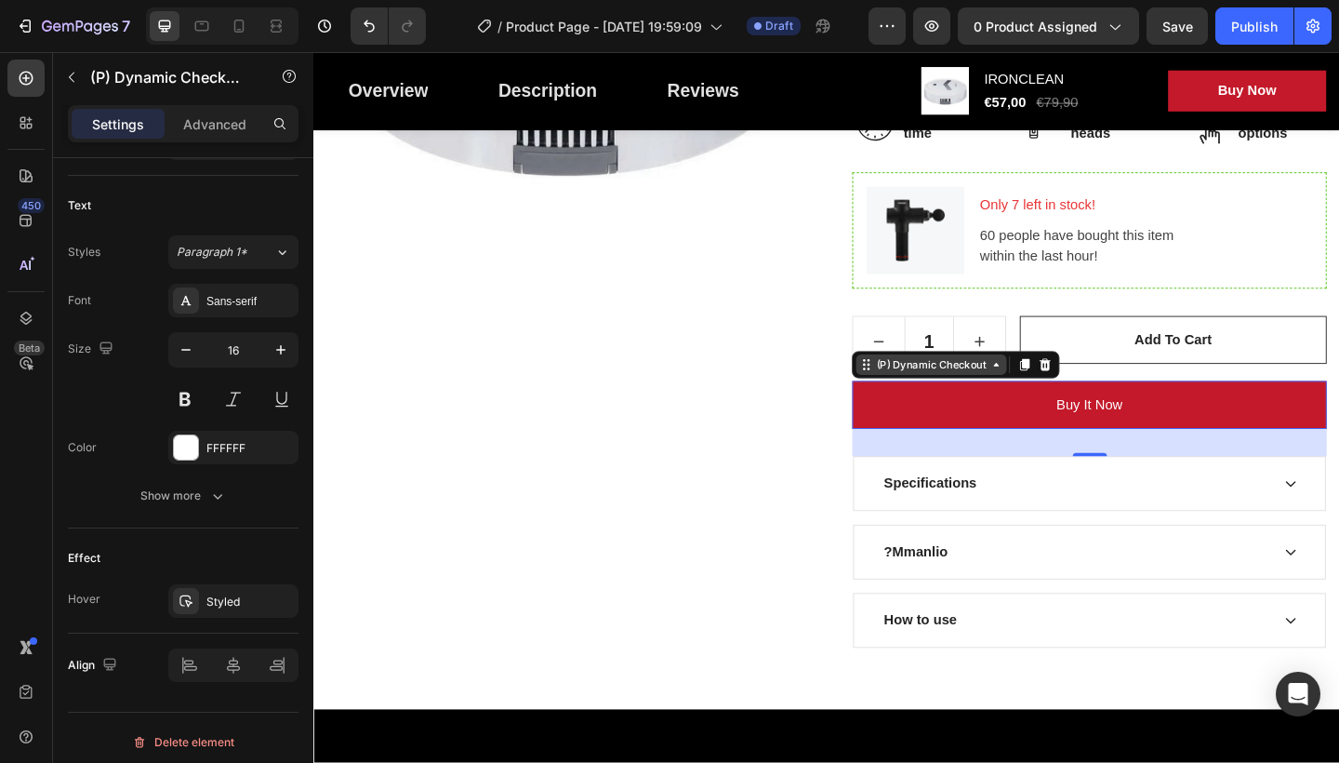
click at [1028, 394] on div "(P) Dynamic Checkout" at bounding box center [986, 392] width 126 height 17
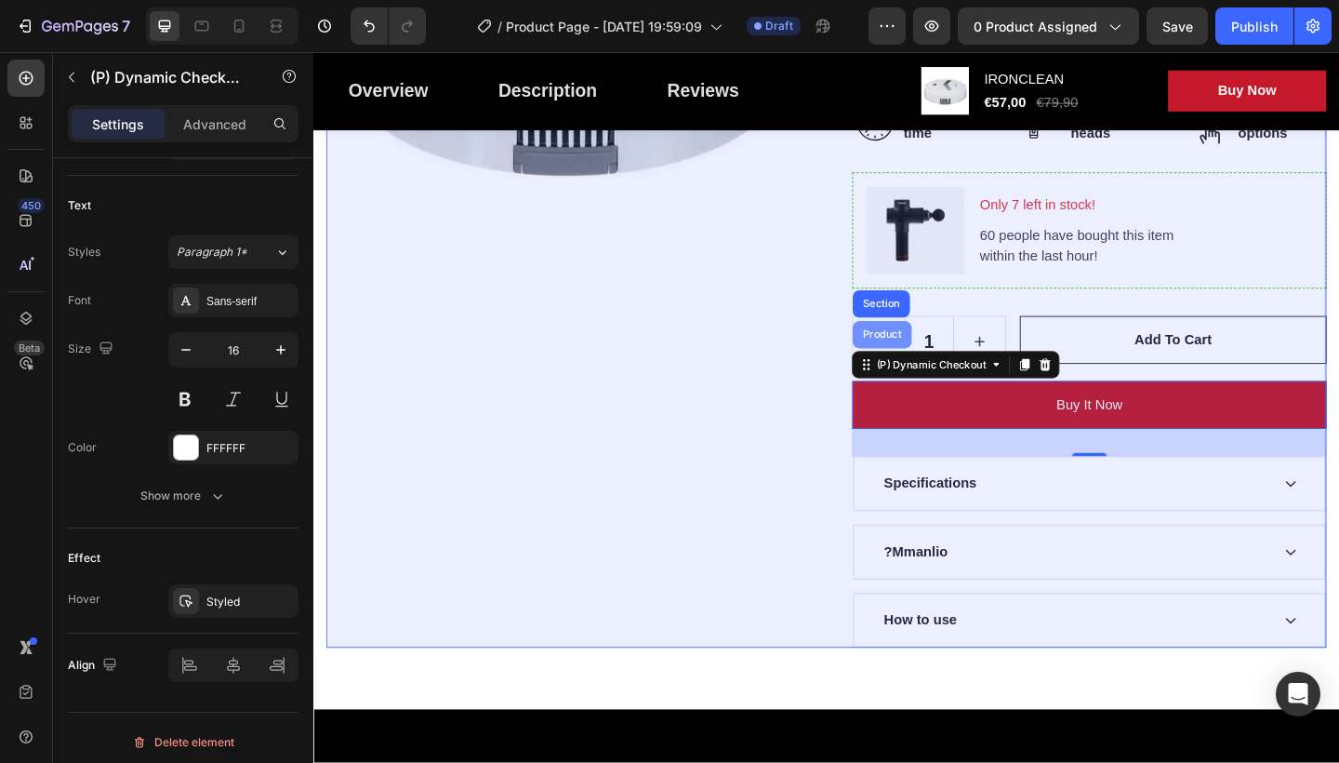
click at [945, 362] on div "Product" at bounding box center [932, 359] width 49 height 11
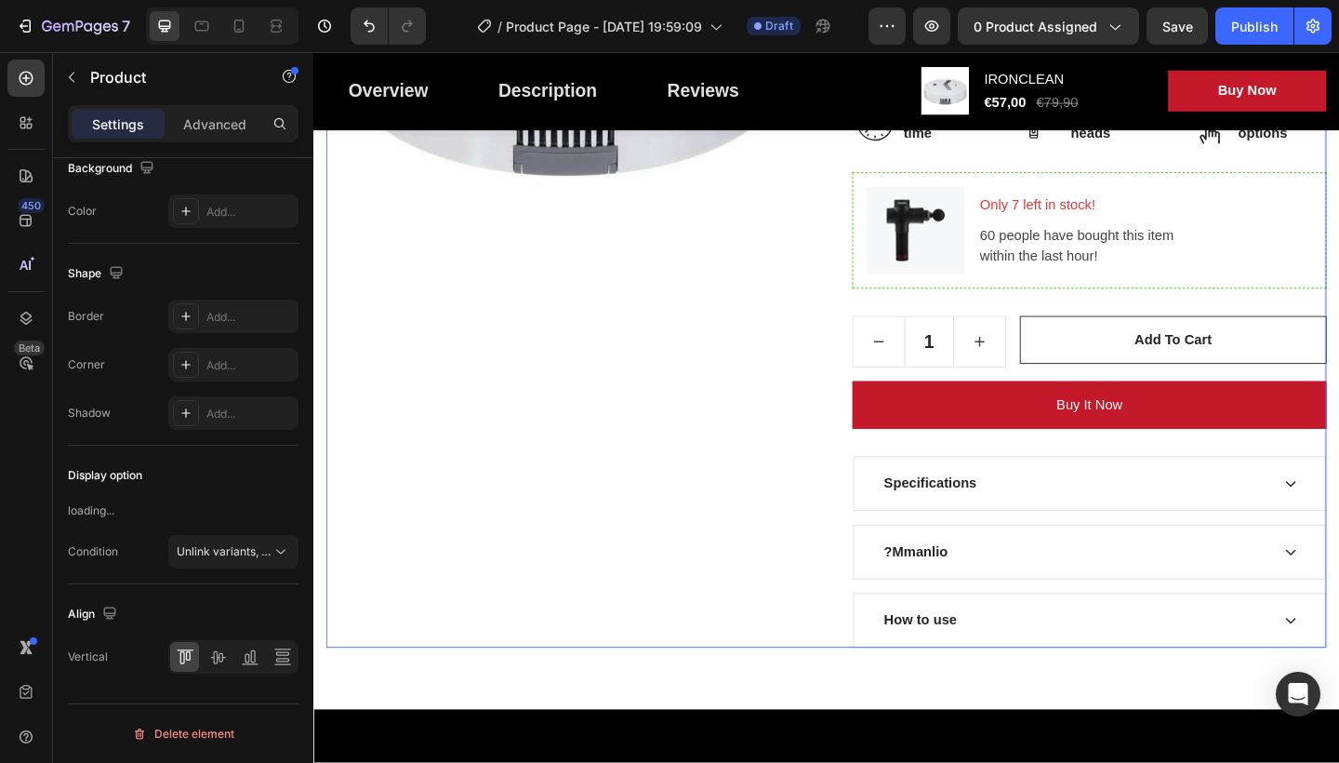
scroll to position [0, 0]
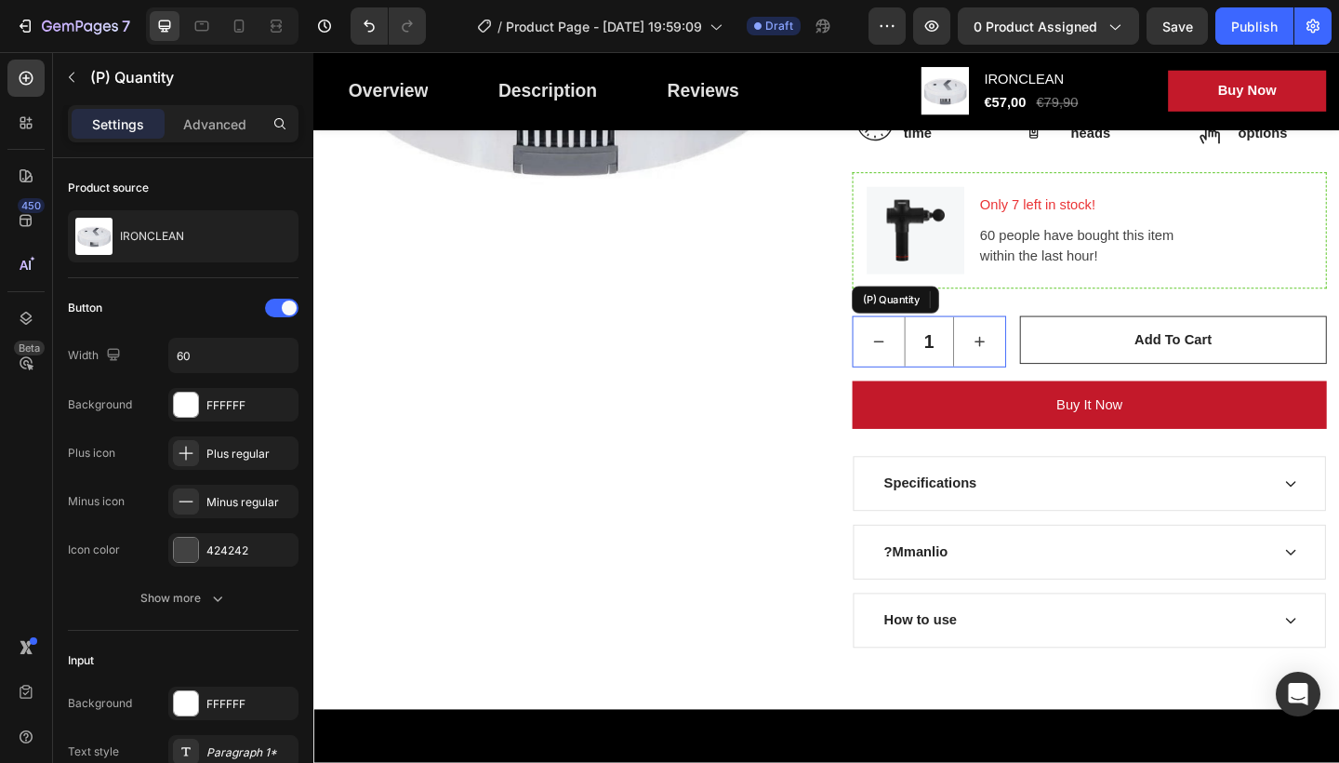
click at [1001, 389] on input "1" at bounding box center [983, 367] width 54 height 54
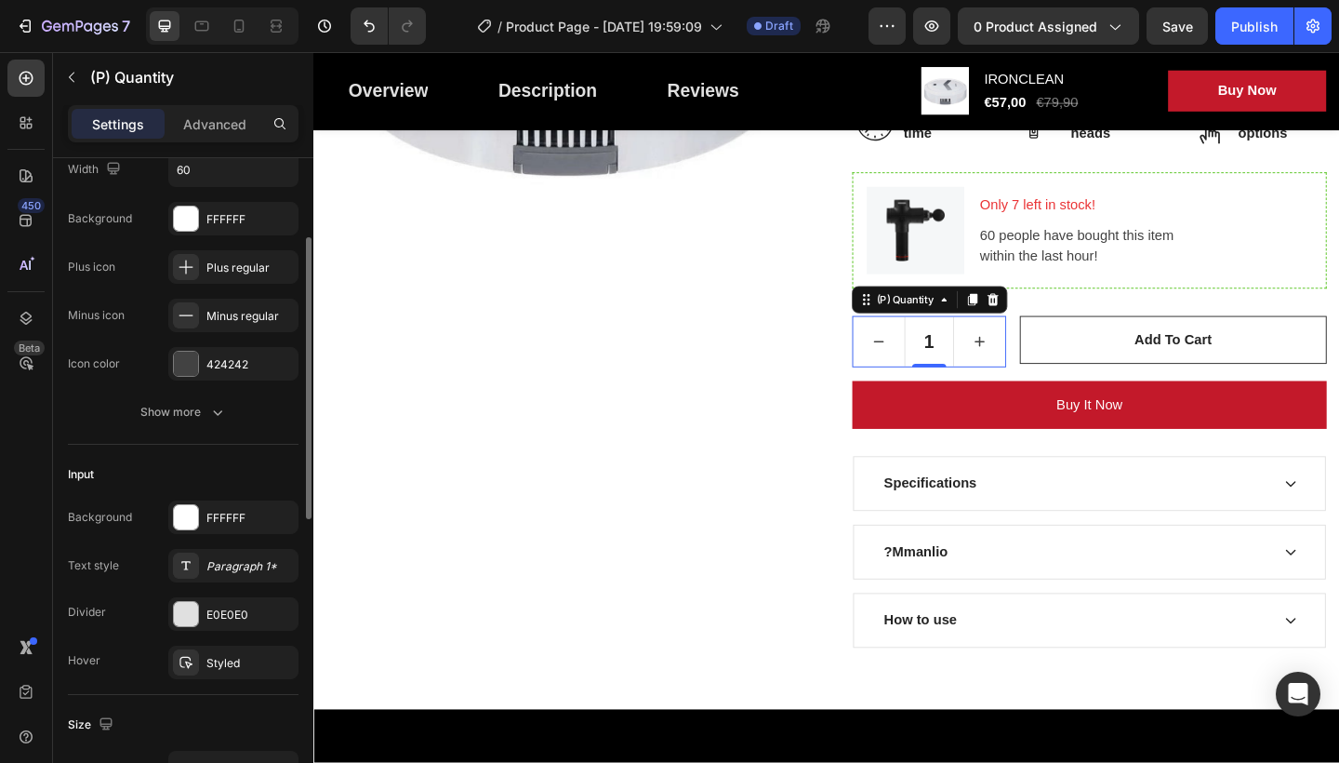
scroll to position [372, 0]
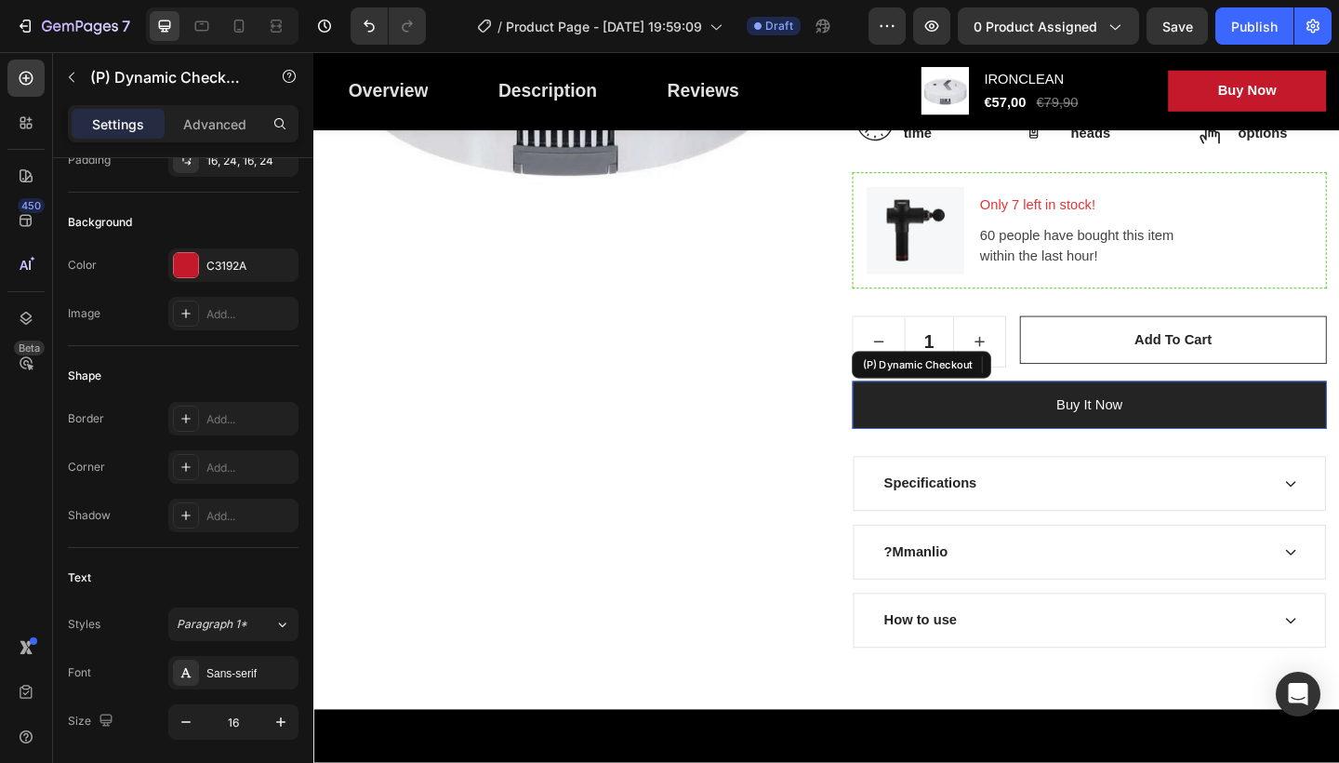
click at [995, 416] on button "Buy it now" at bounding box center [1157, 436] width 516 height 52
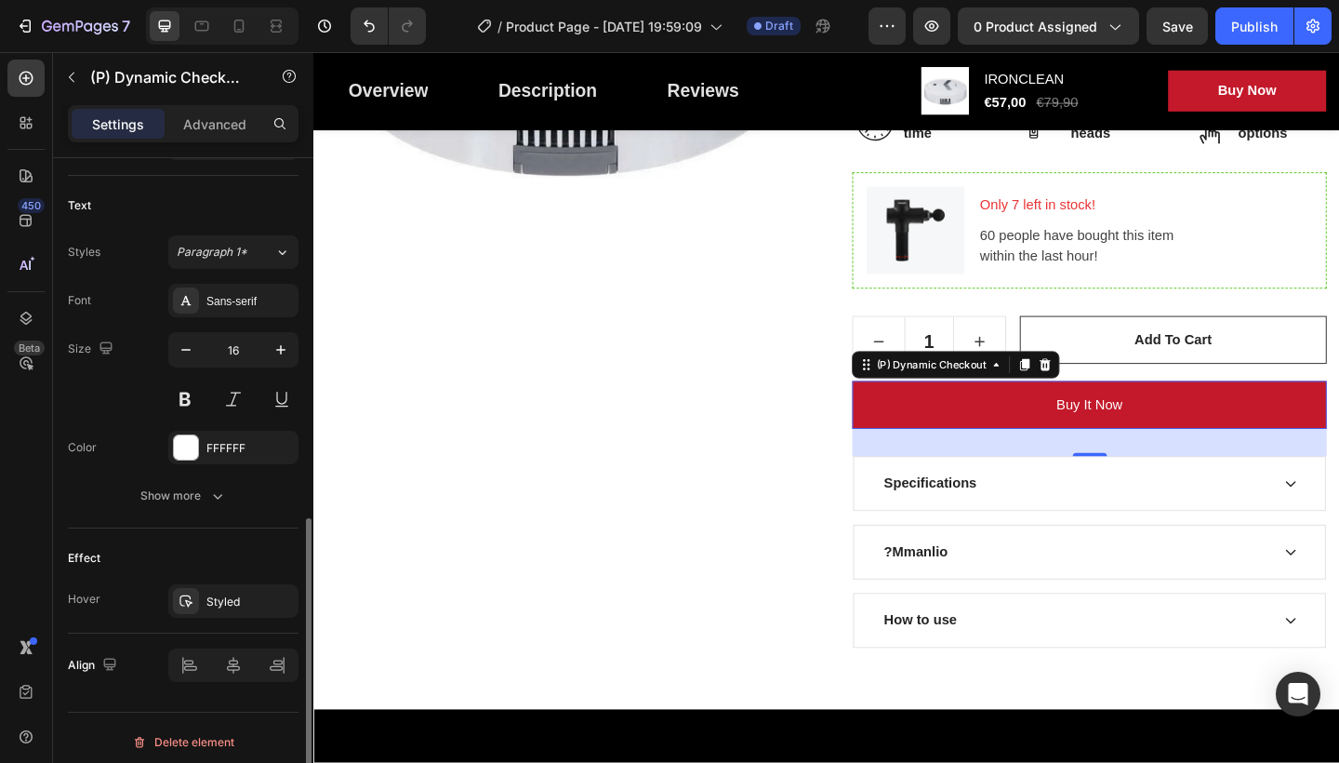
scroll to position [752, 0]
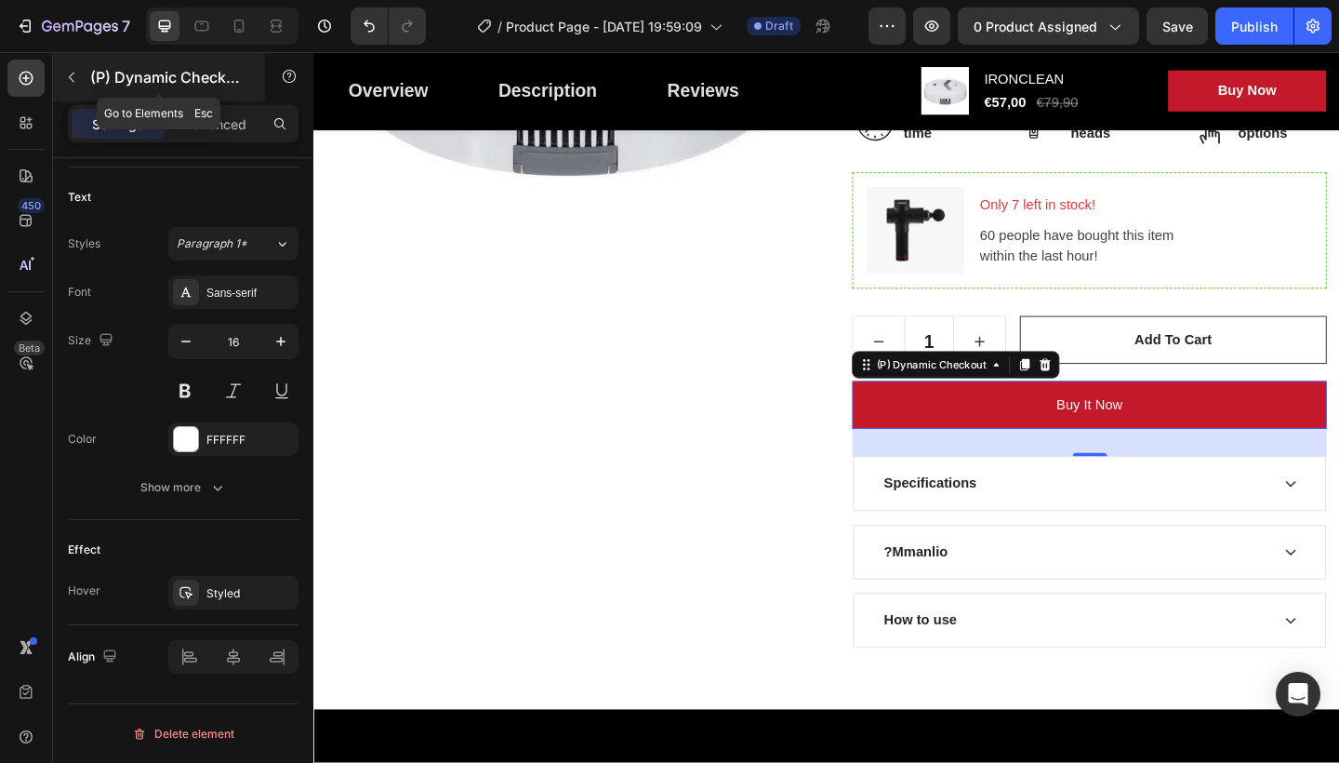
click at [77, 74] on icon "button" at bounding box center [71, 77] width 15 height 15
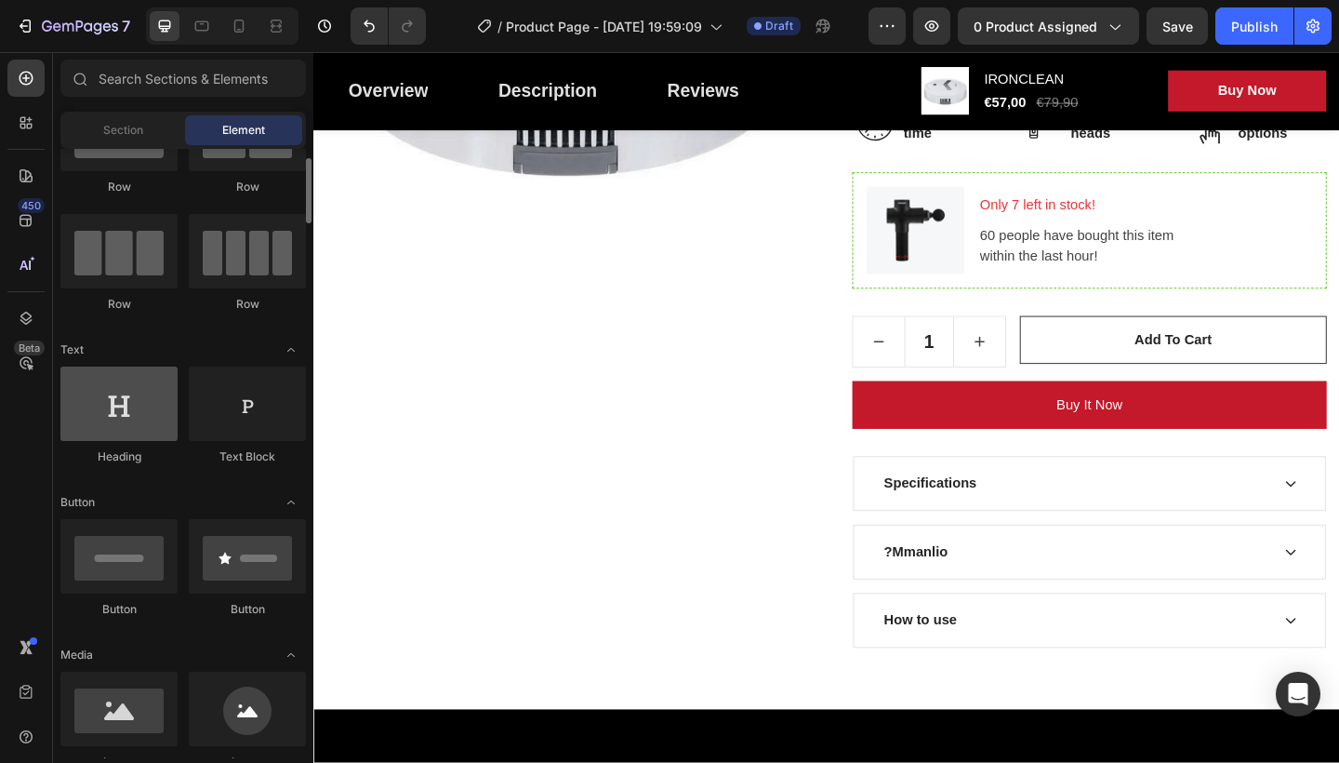
scroll to position [186, 0]
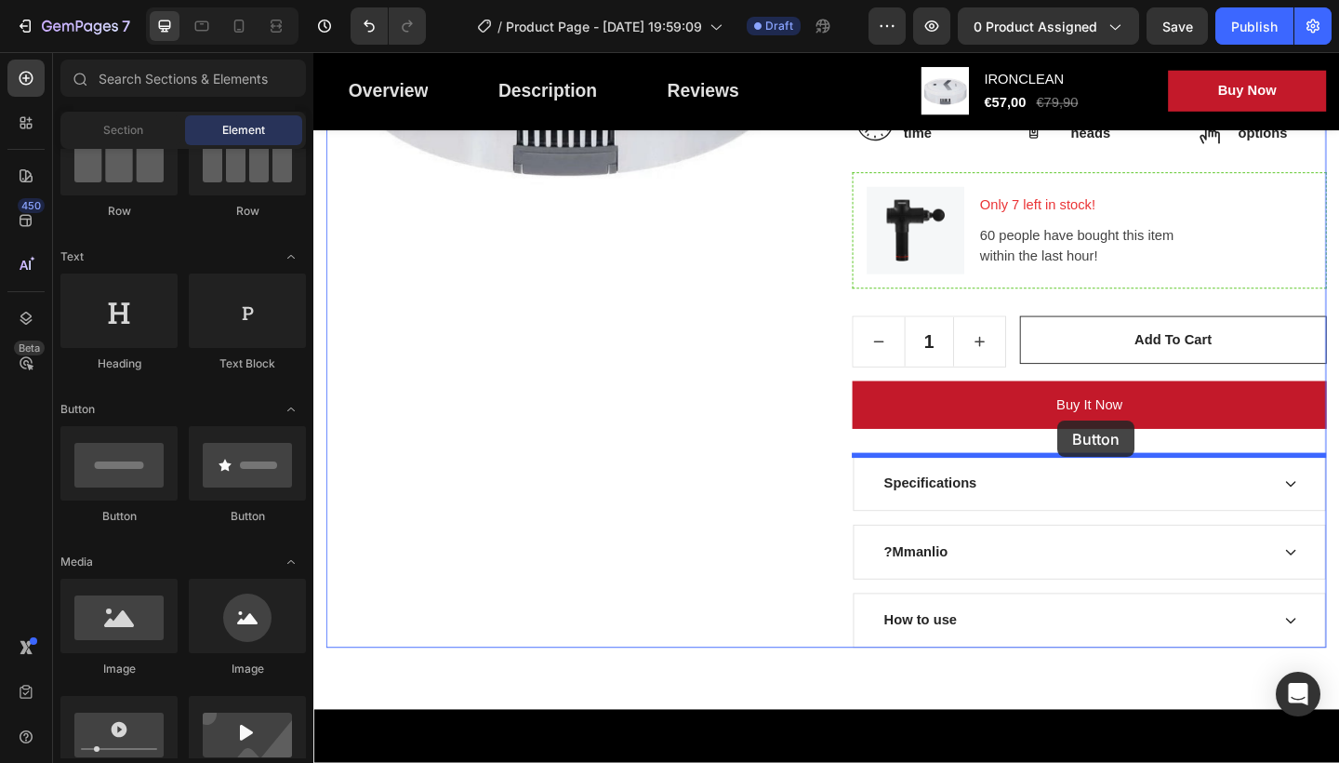
drag, startPoint x: 440, startPoint y: 512, endPoint x: 1122, endPoint y: 453, distance: 685.2
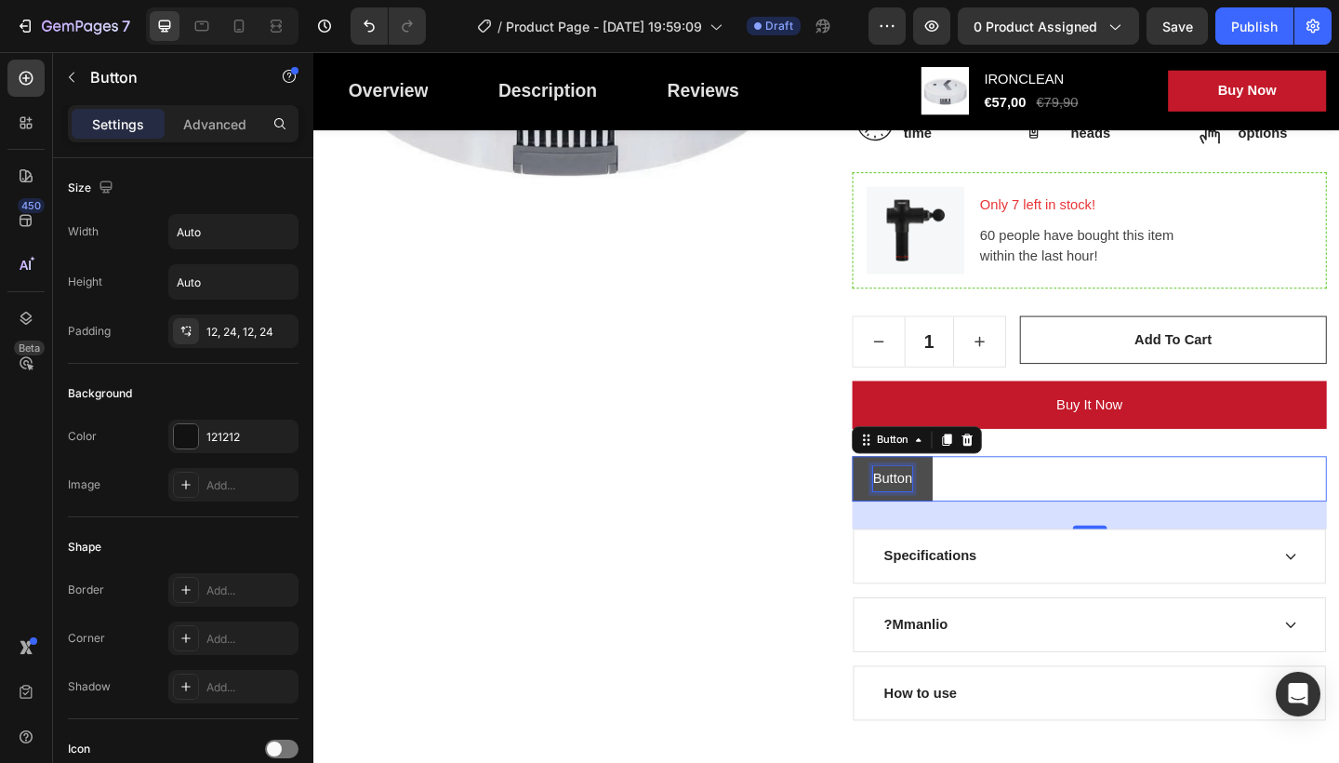
click at [937, 525] on p "Button" at bounding box center [943, 516] width 43 height 27
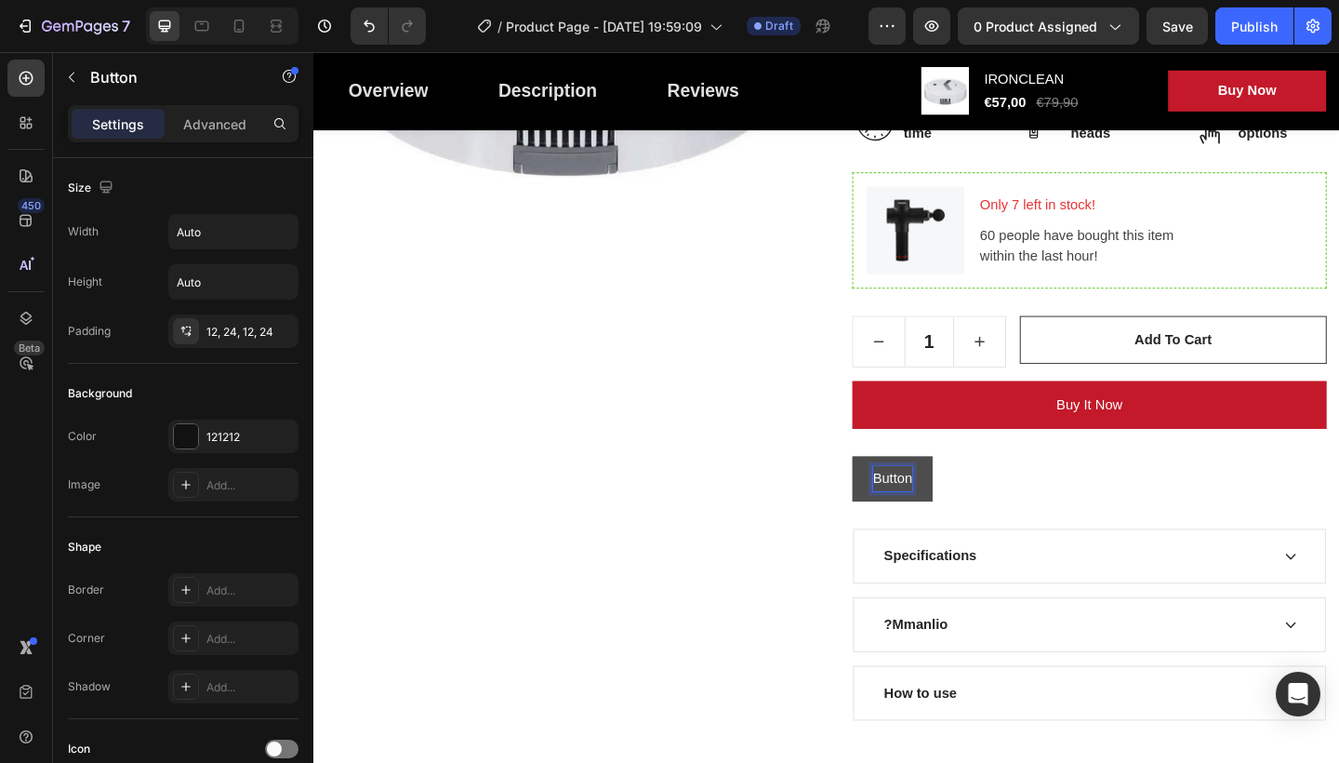
click at [976, 503] on button "Button" at bounding box center [942, 516] width 87 height 49
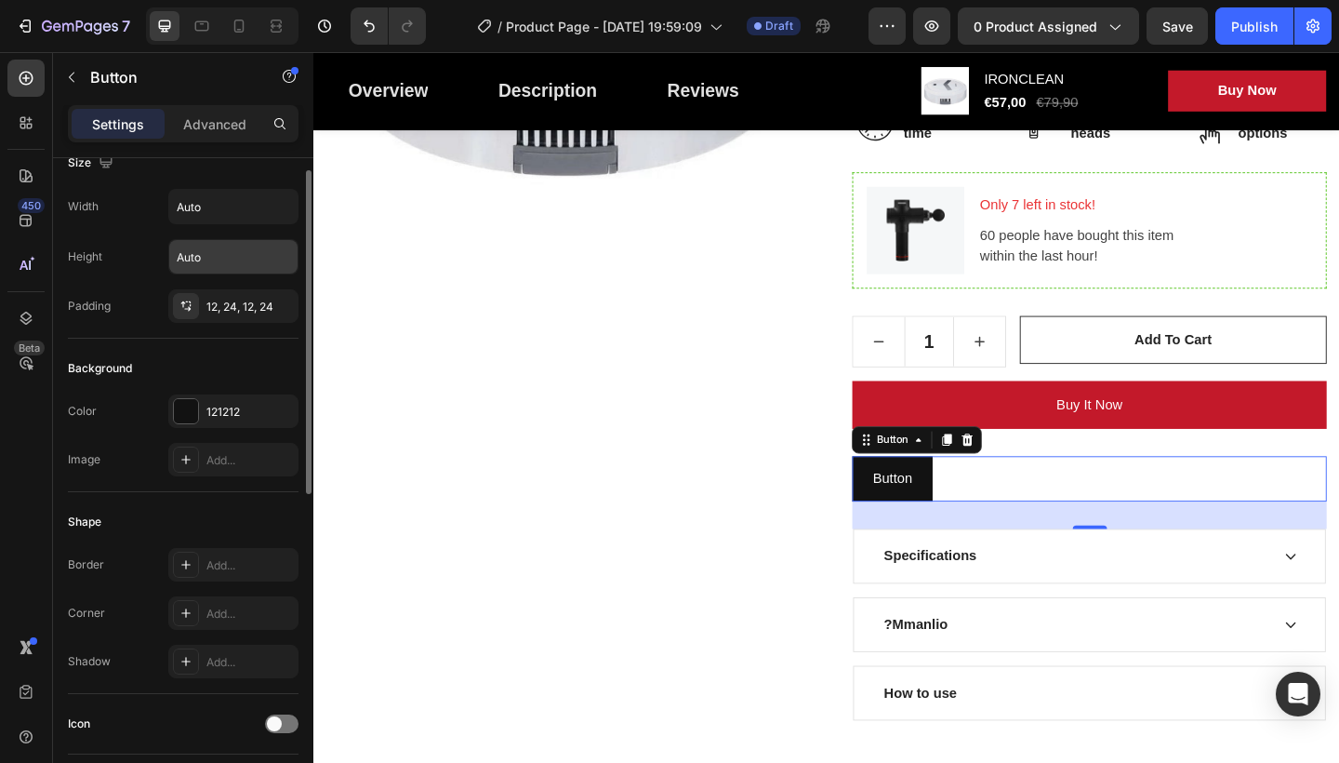
scroll to position [0, 0]
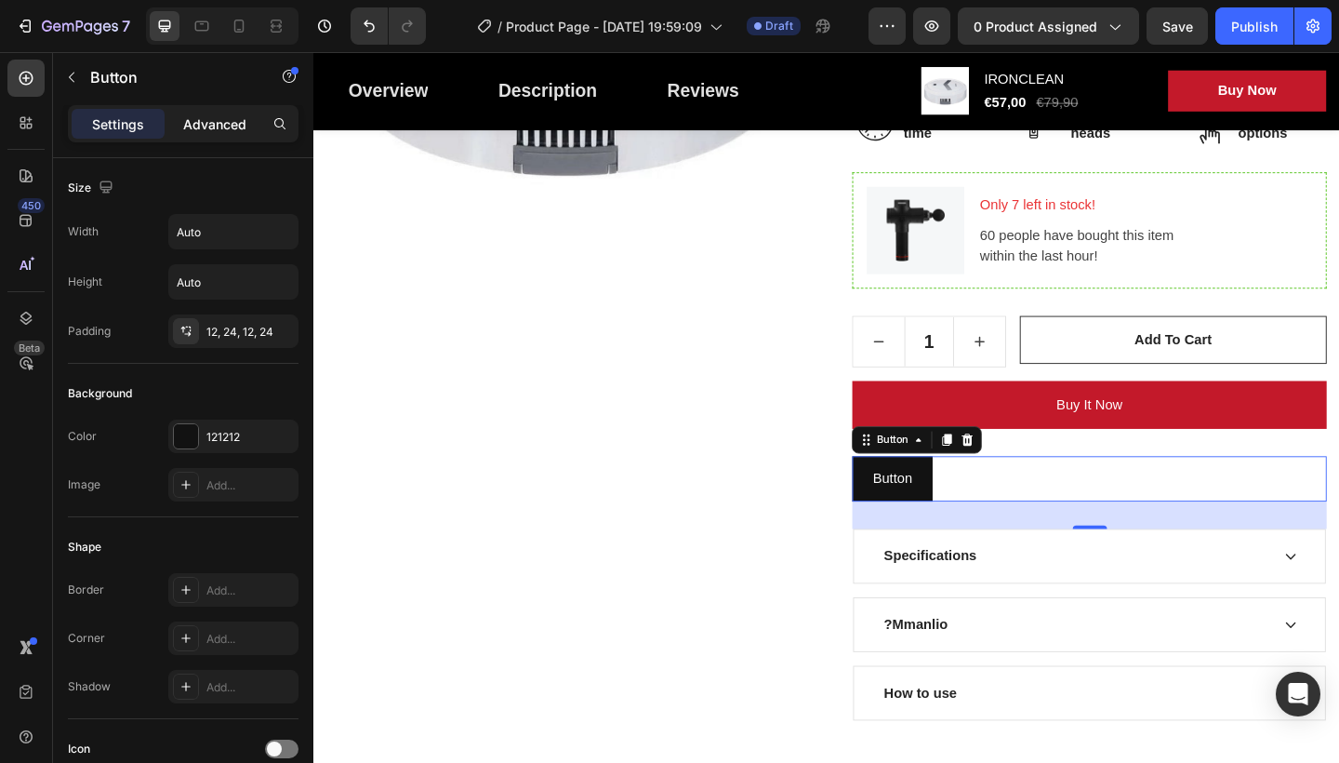
click at [206, 121] on p "Advanced" at bounding box center [214, 124] width 63 height 20
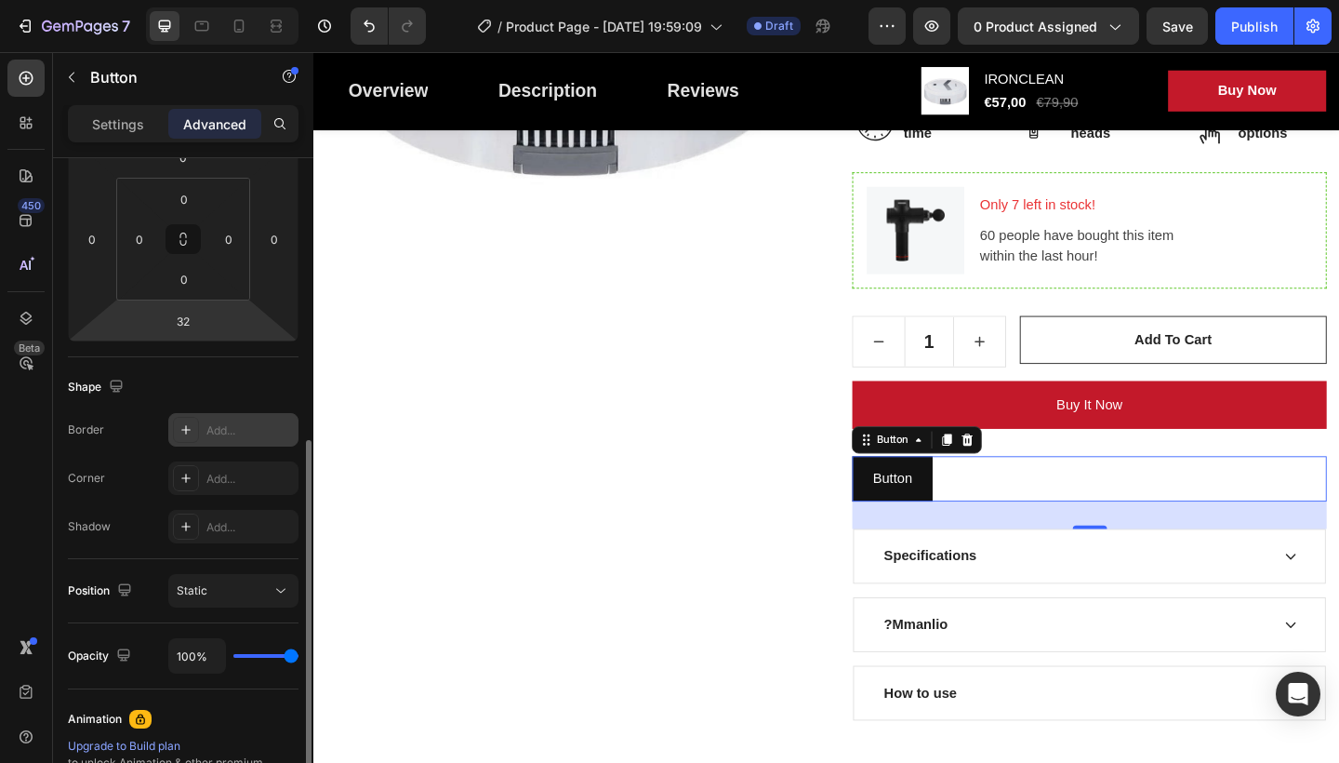
scroll to position [372, 0]
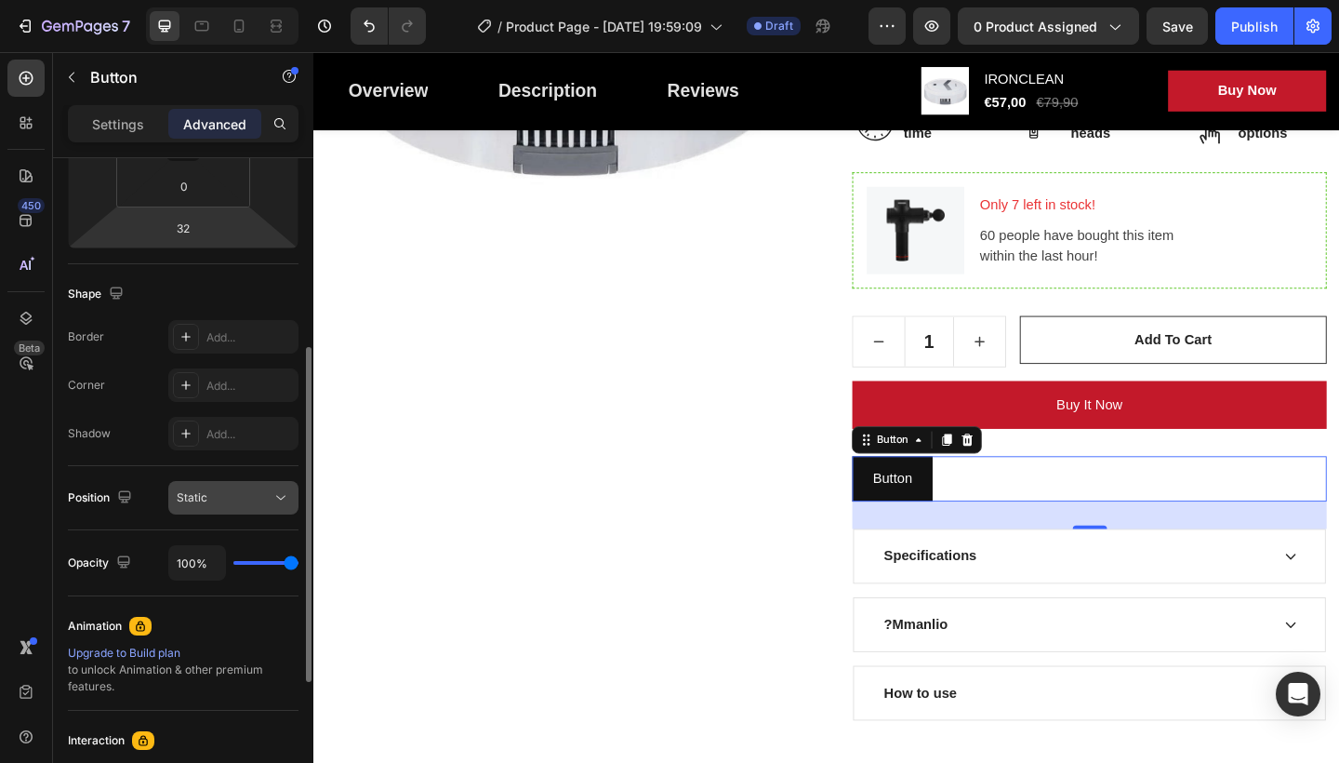
click at [244, 490] on div "Static" at bounding box center [224, 497] width 95 height 17
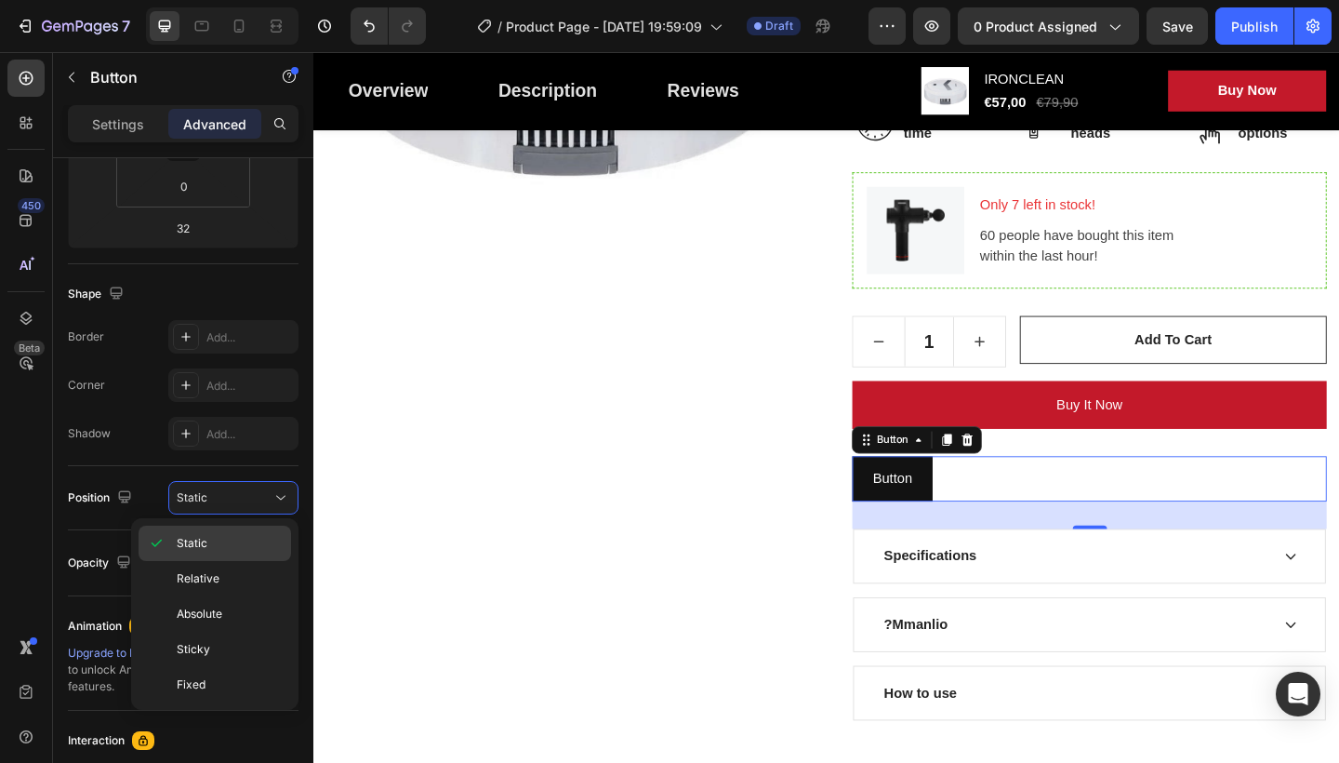
scroll to position [465, 0]
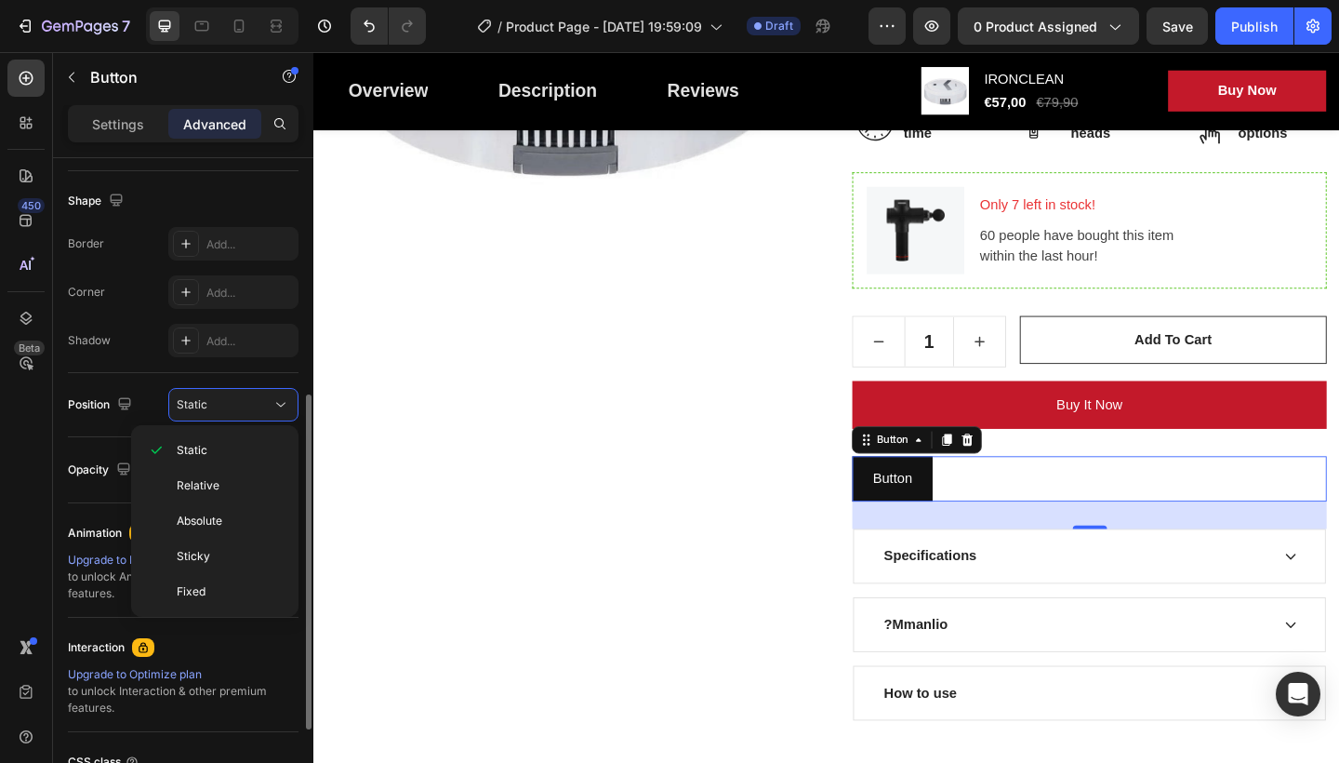
click at [151, 398] on div "Position Static" at bounding box center [183, 404] width 231 height 33
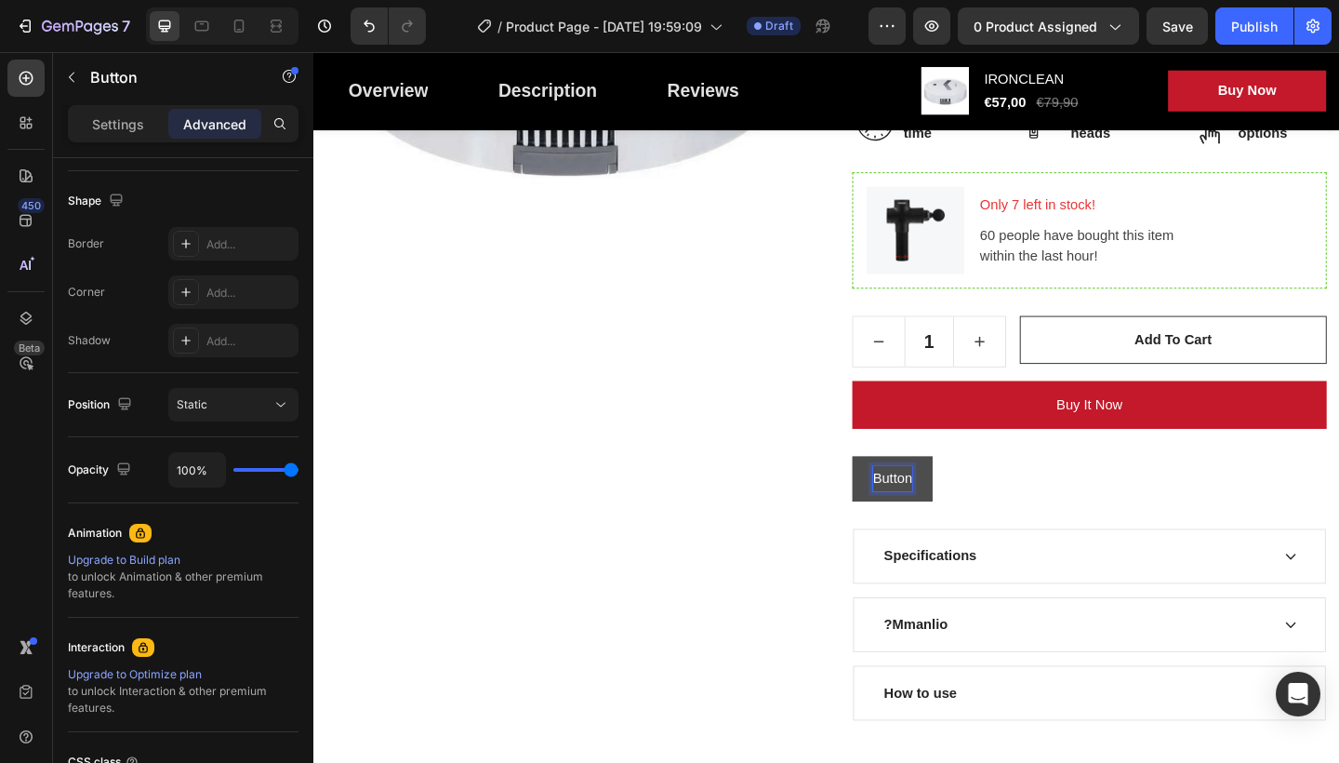
click at [983, 515] on button "Button" at bounding box center [942, 516] width 87 height 49
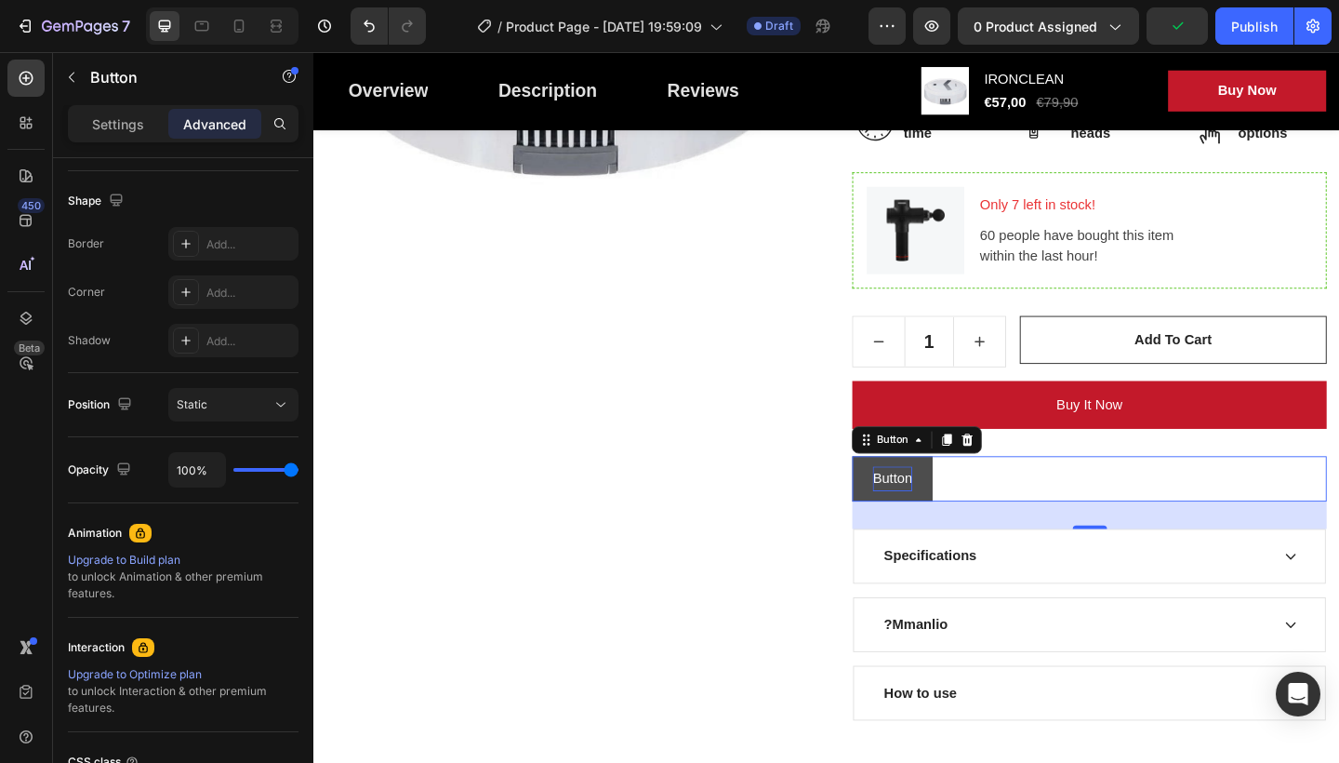
click at [976, 513] on button "Button" at bounding box center [942, 516] width 87 height 49
click at [1047, 509] on div "Button Button 32" at bounding box center [1157, 516] width 516 height 49
click at [1050, 506] on div "Button Button 32" at bounding box center [1157, 516] width 516 height 49
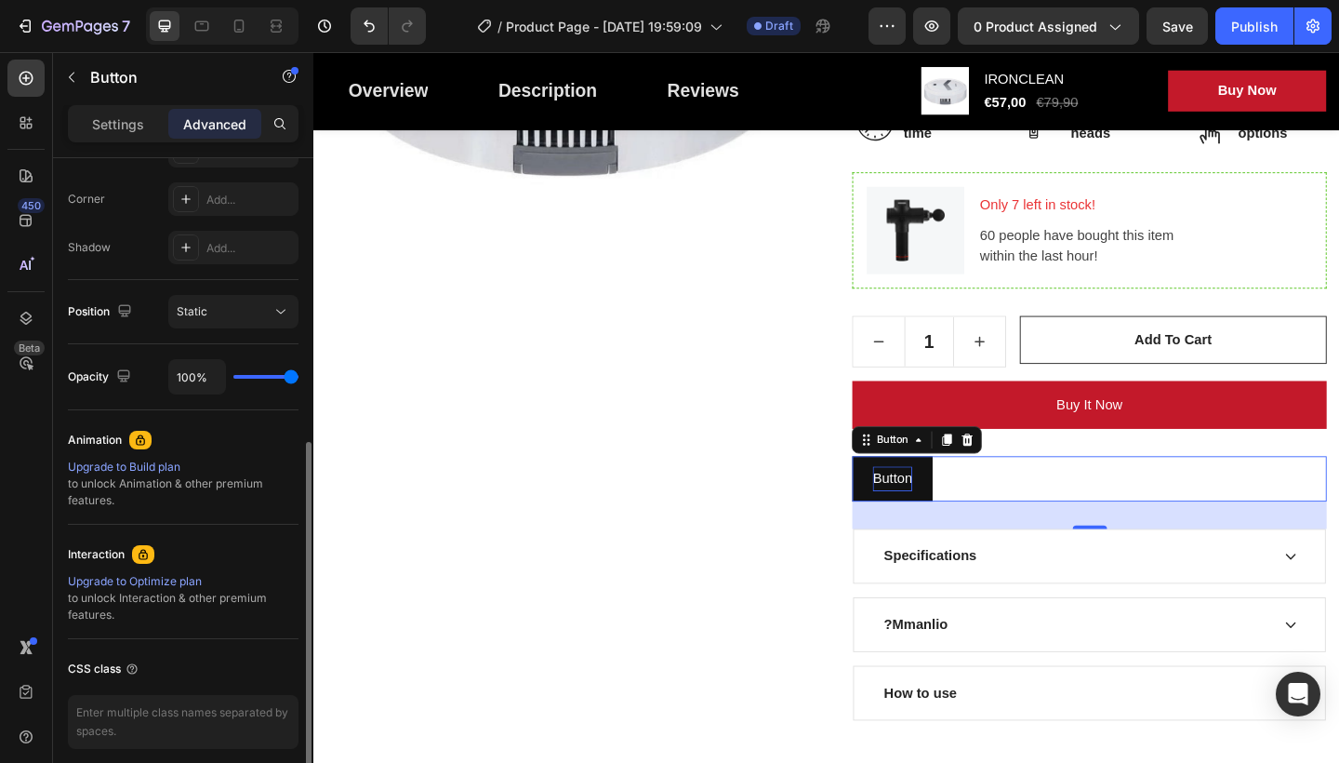
scroll to position [633, 0]
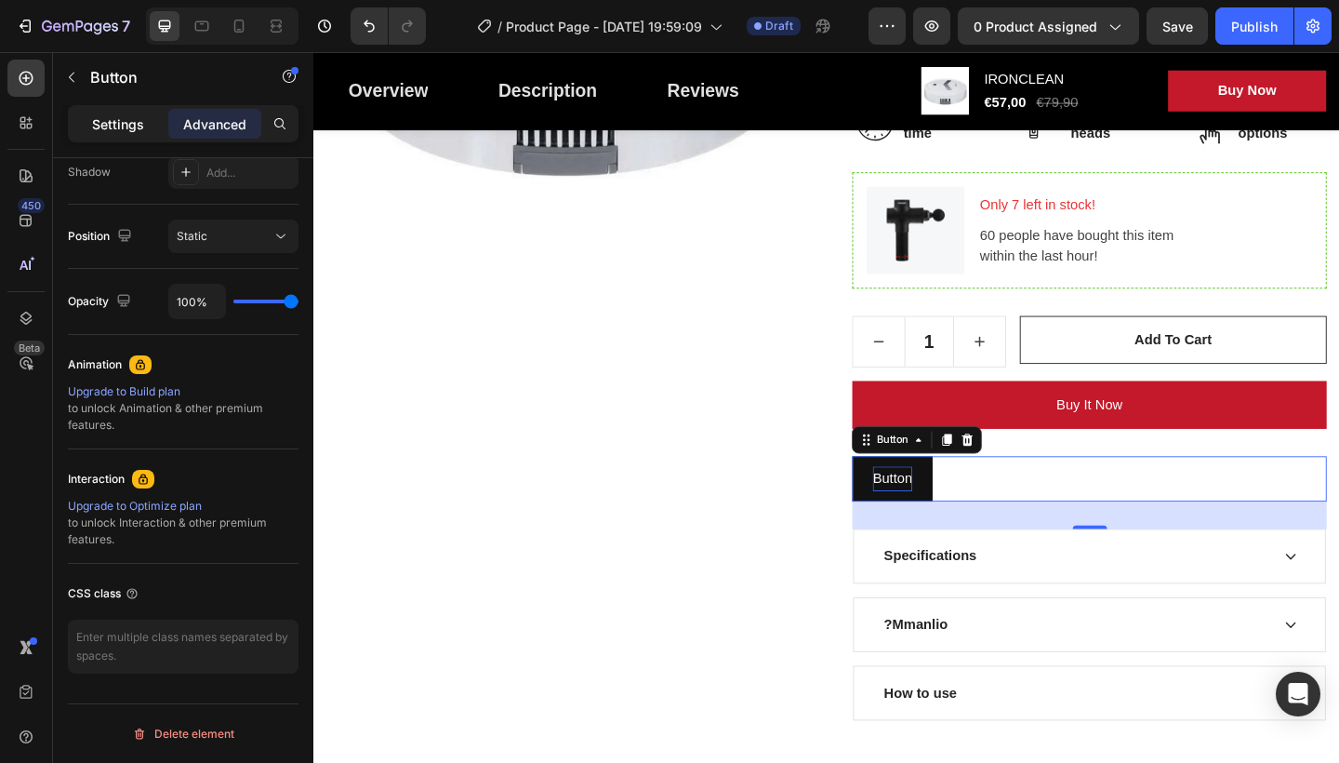
click at [113, 124] on p "Settings" at bounding box center [118, 124] width 52 height 20
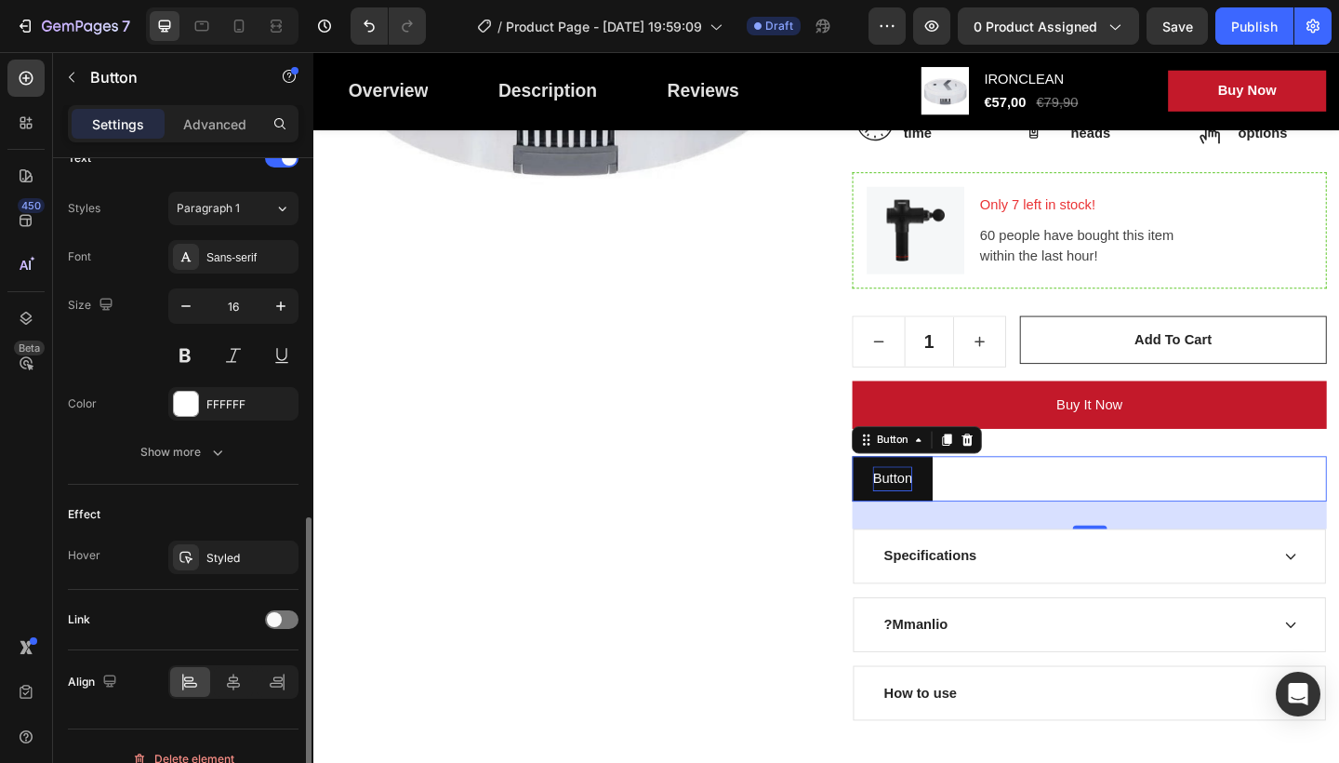
scroll to position [676, 0]
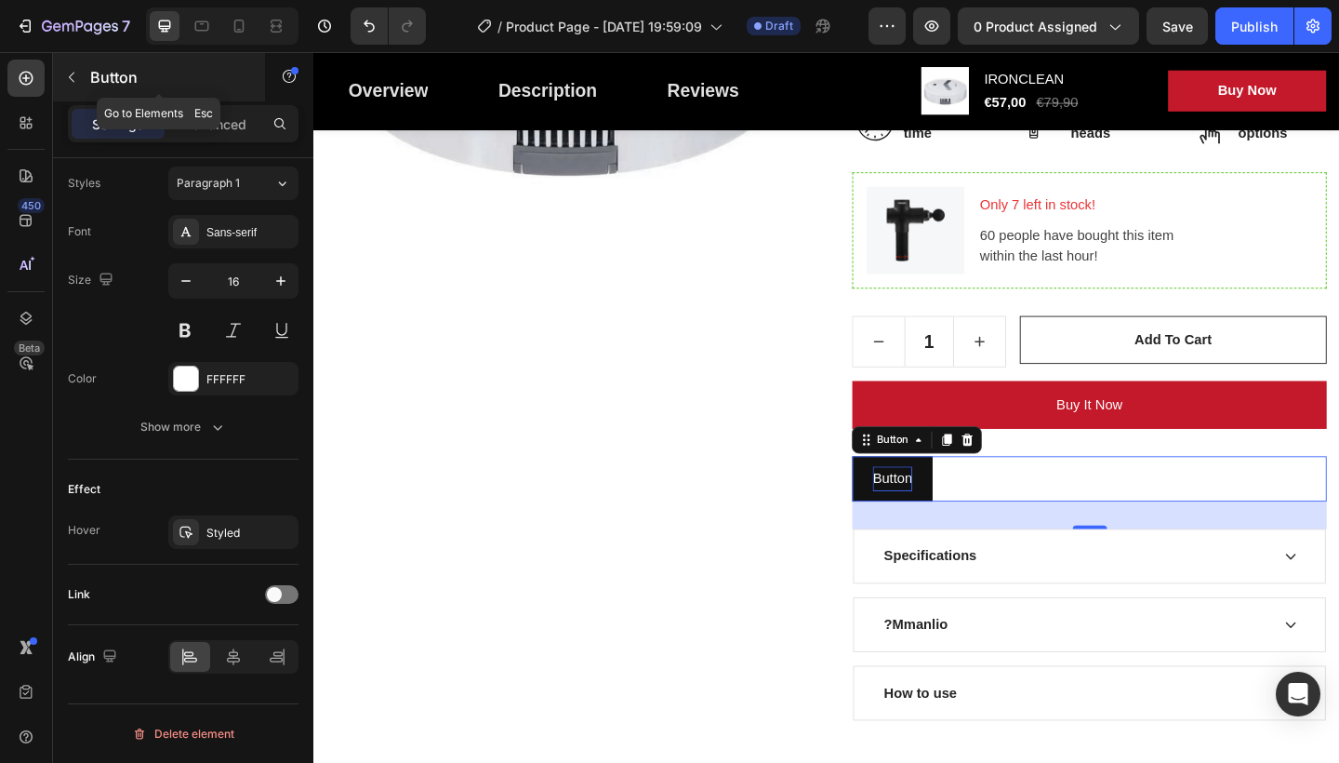
click at [71, 77] on icon "button" at bounding box center [71, 77] width 15 height 15
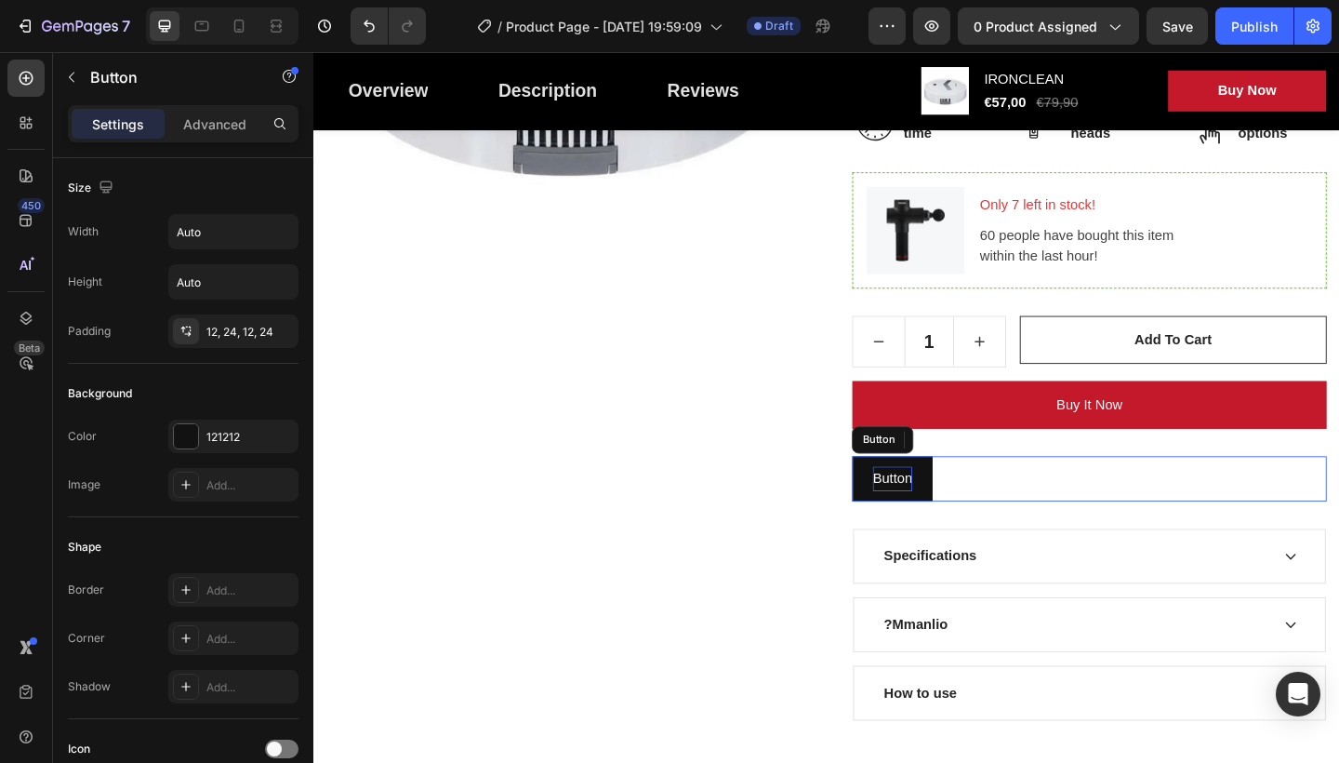
click at [1008, 501] on div "Button Button" at bounding box center [1157, 516] width 516 height 49
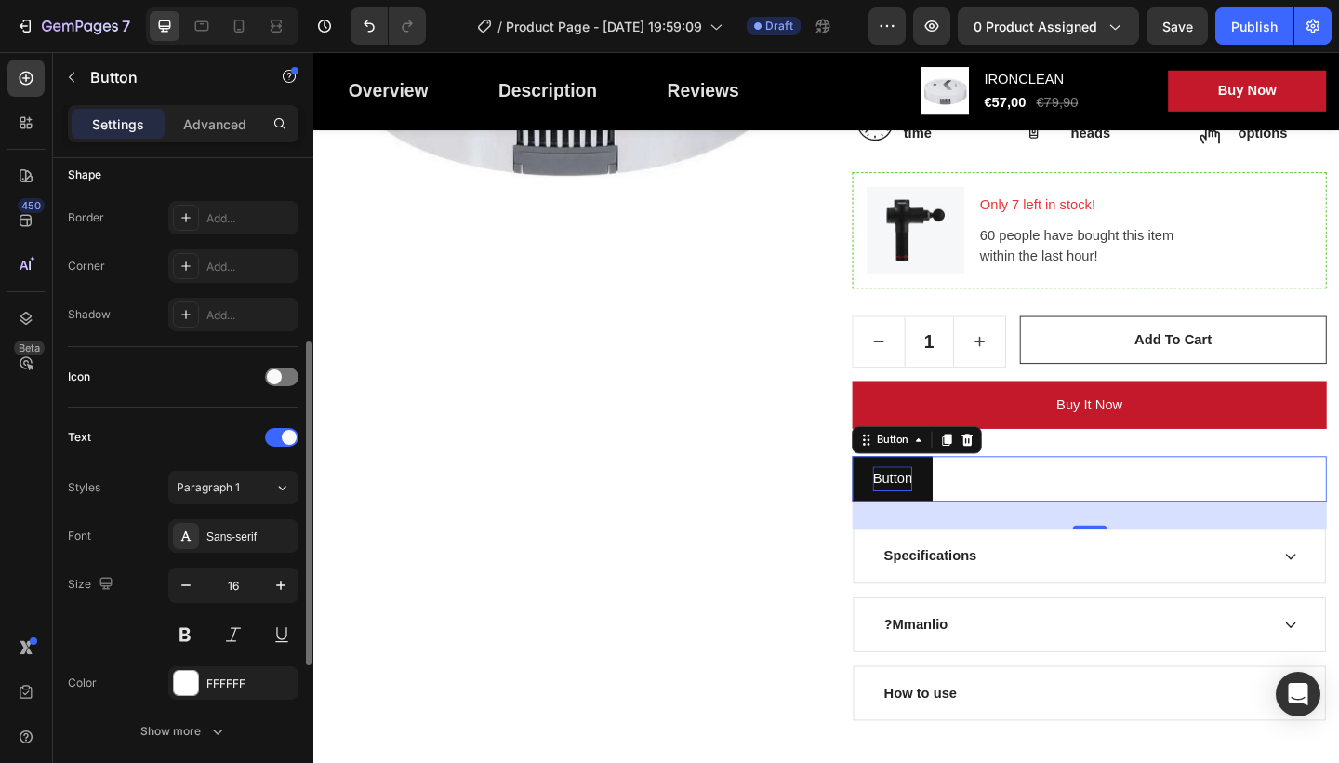
scroll to position [465, 0]
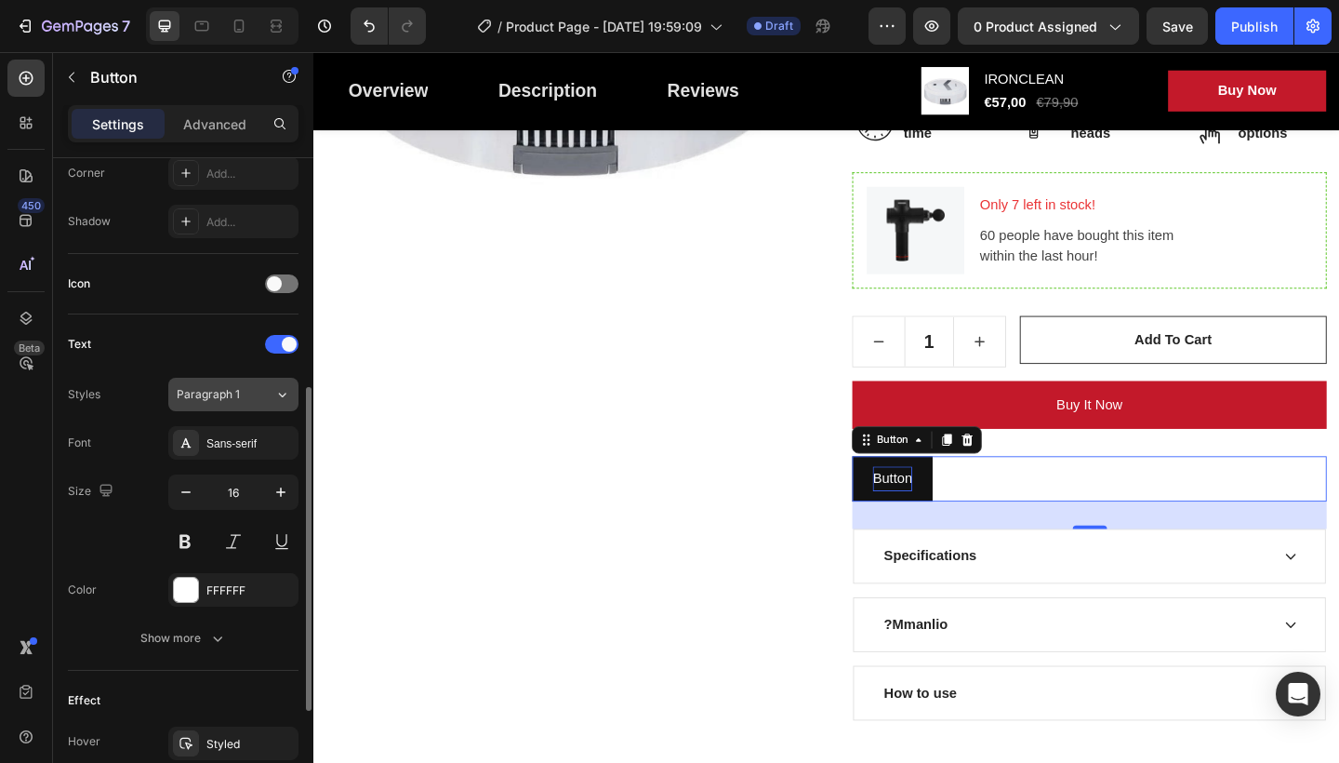
click at [233, 392] on span "Paragraph 1" at bounding box center [208, 394] width 63 height 17
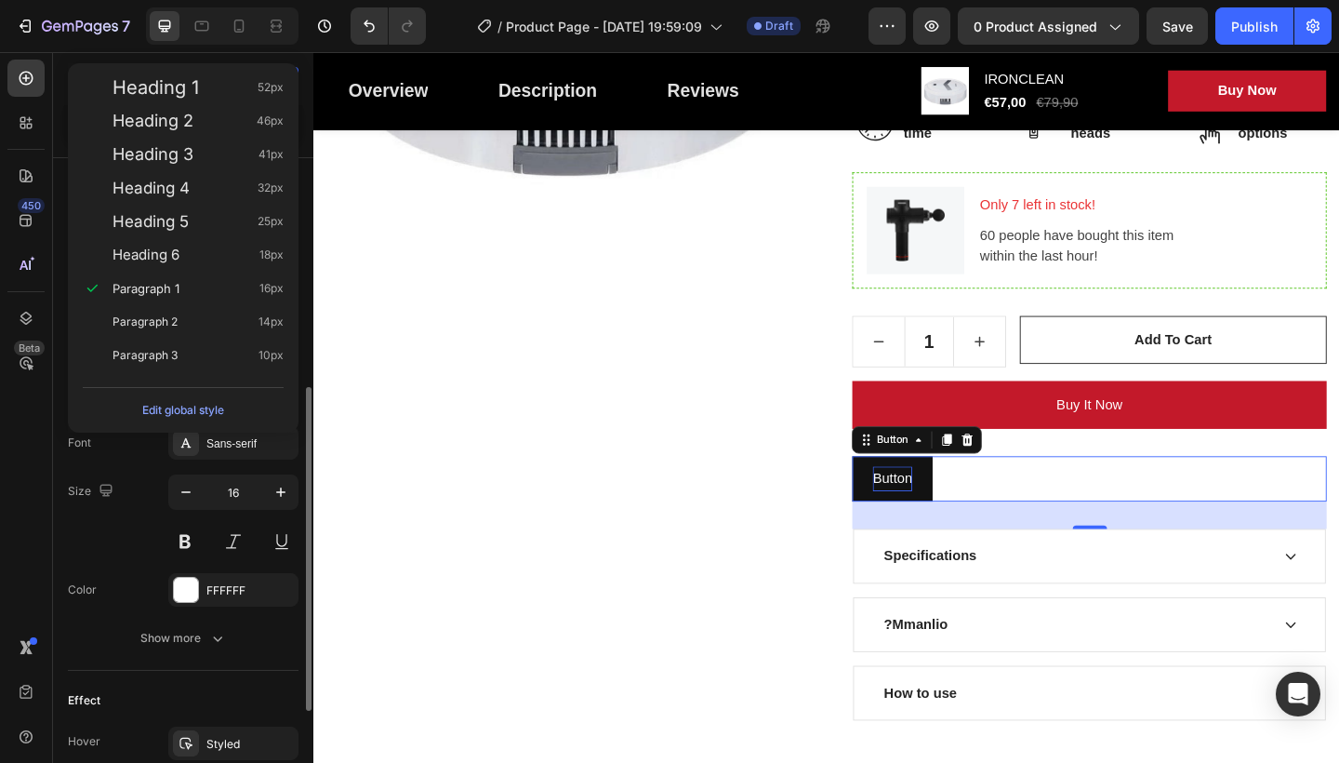
click at [153, 445] on div "Font Sans-serif" at bounding box center [183, 442] width 231 height 33
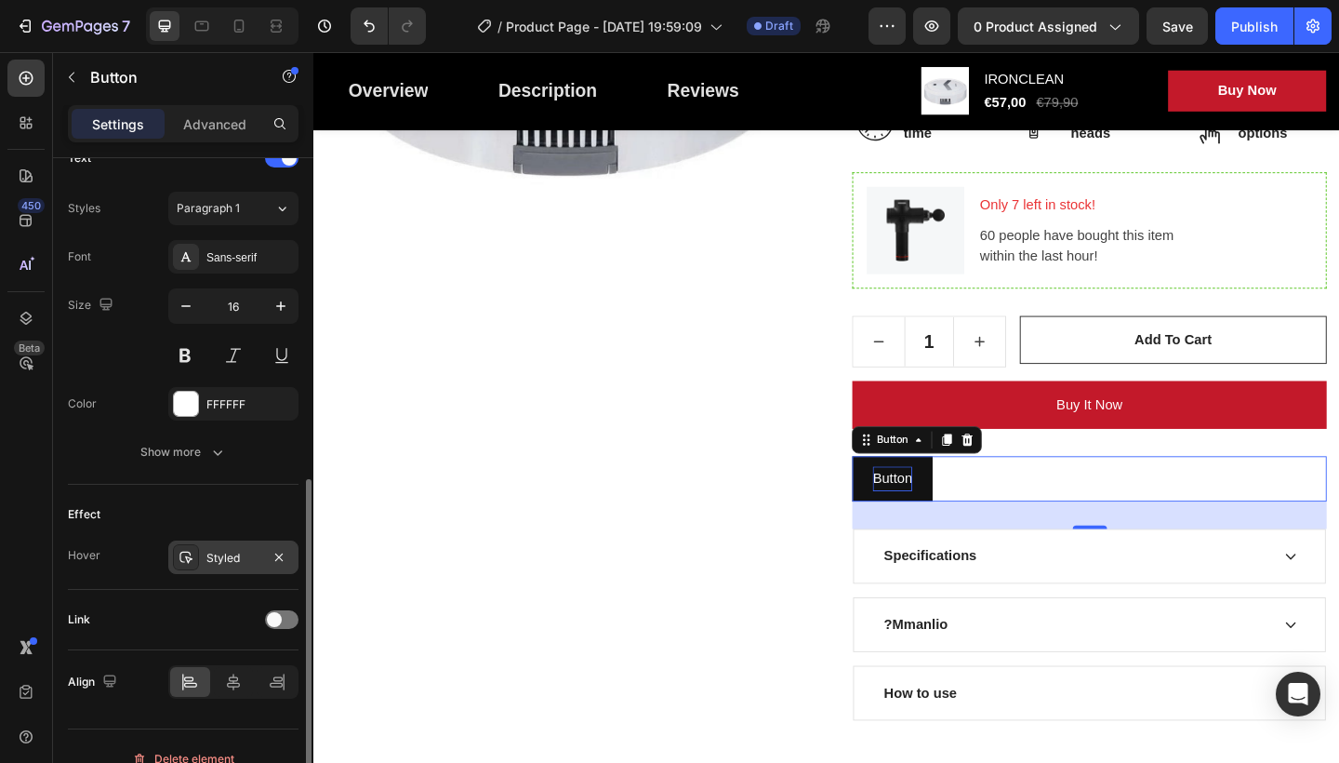
scroll to position [676, 0]
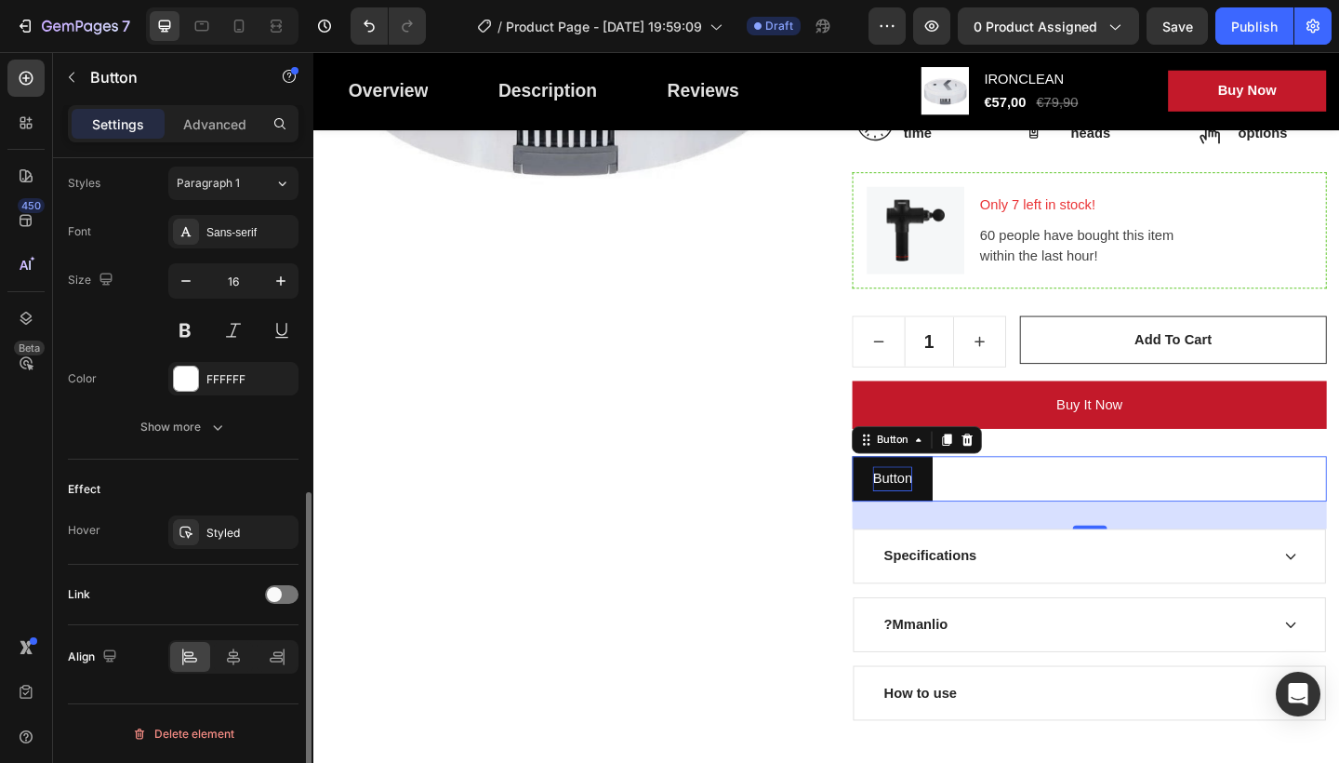
click at [276, 586] on div at bounding box center [281, 594] width 33 height 19
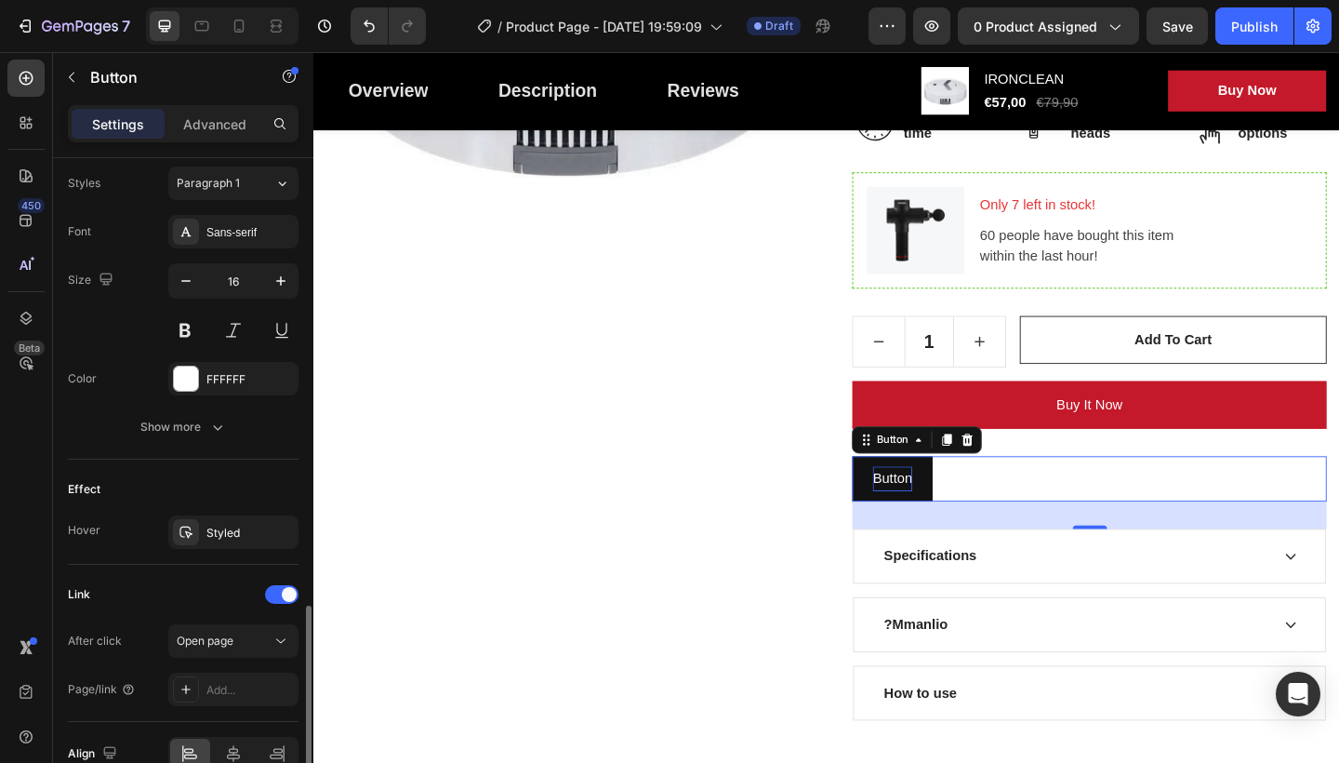
scroll to position [773, 0]
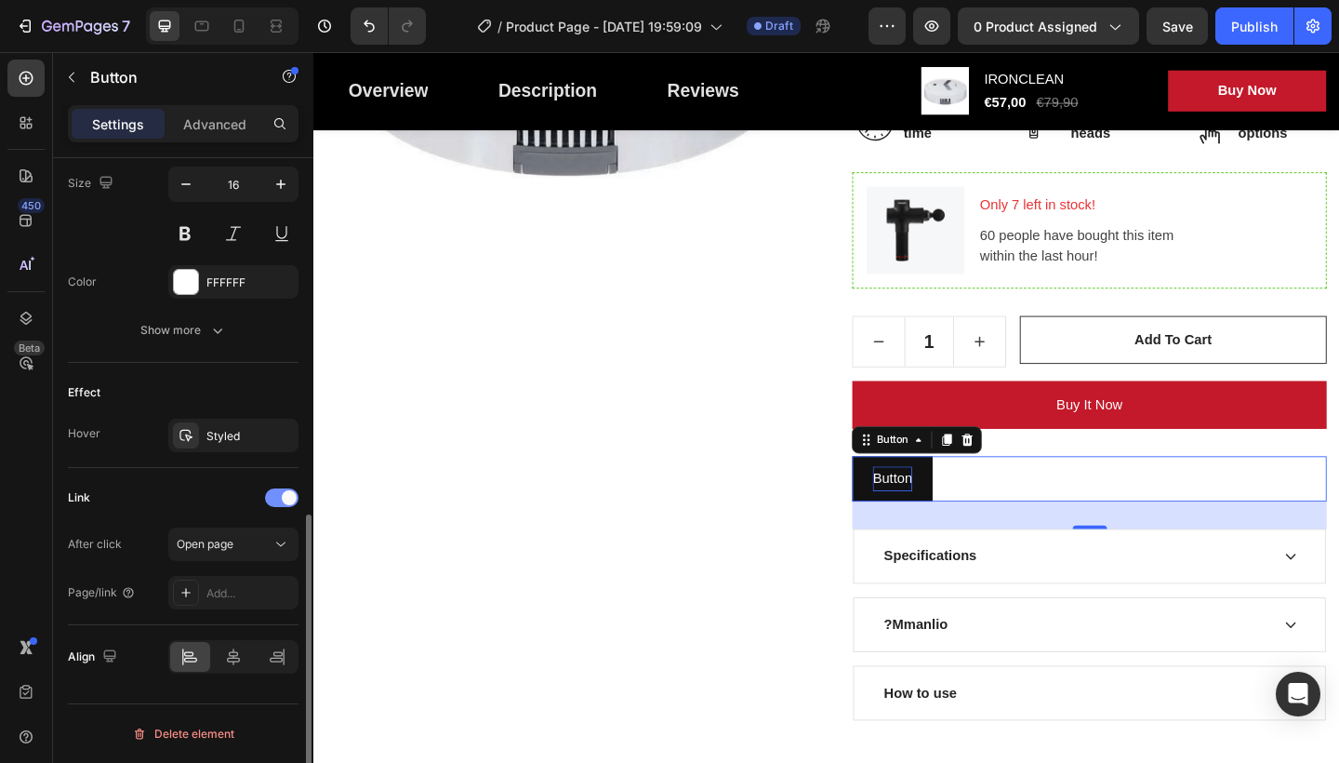
click at [274, 497] on div at bounding box center [281, 497] width 33 height 19
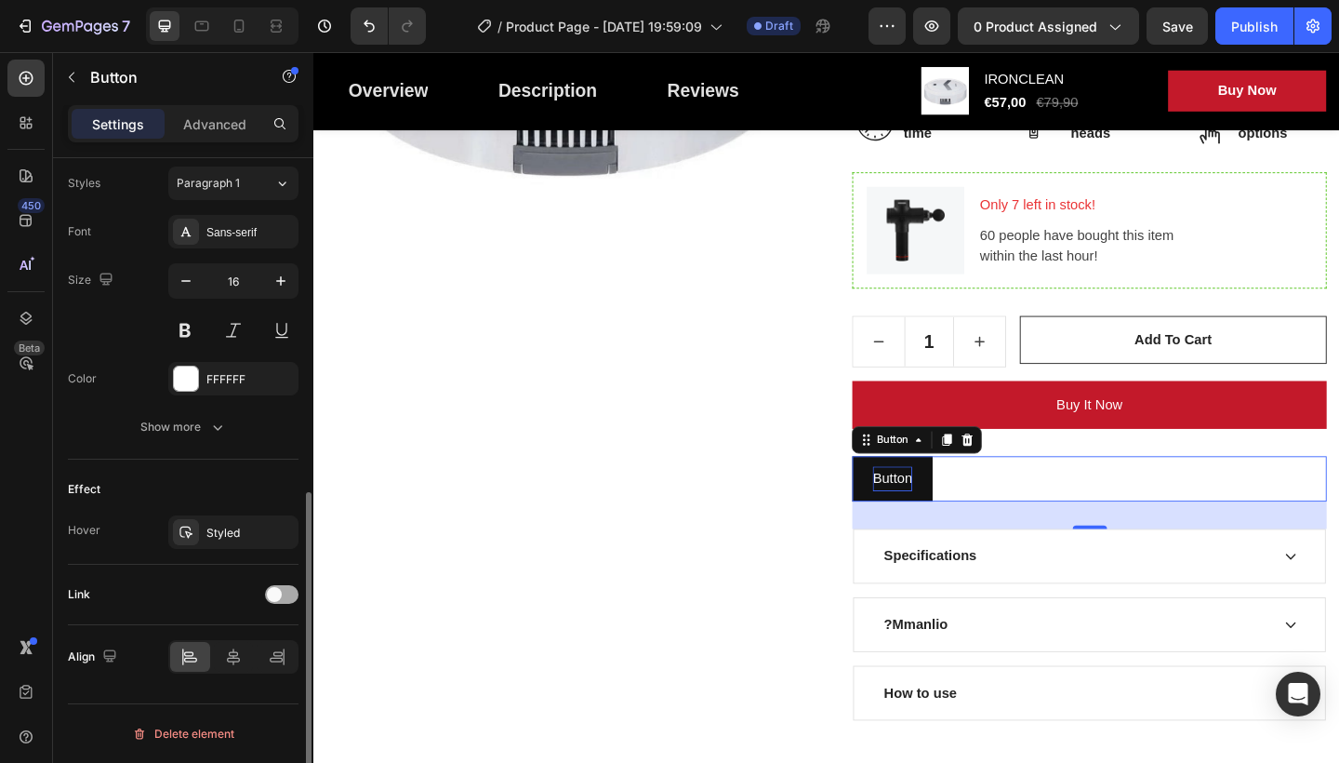
scroll to position [676, 0]
click at [274, 591] on span at bounding box center [274, 594] width 15 height 15
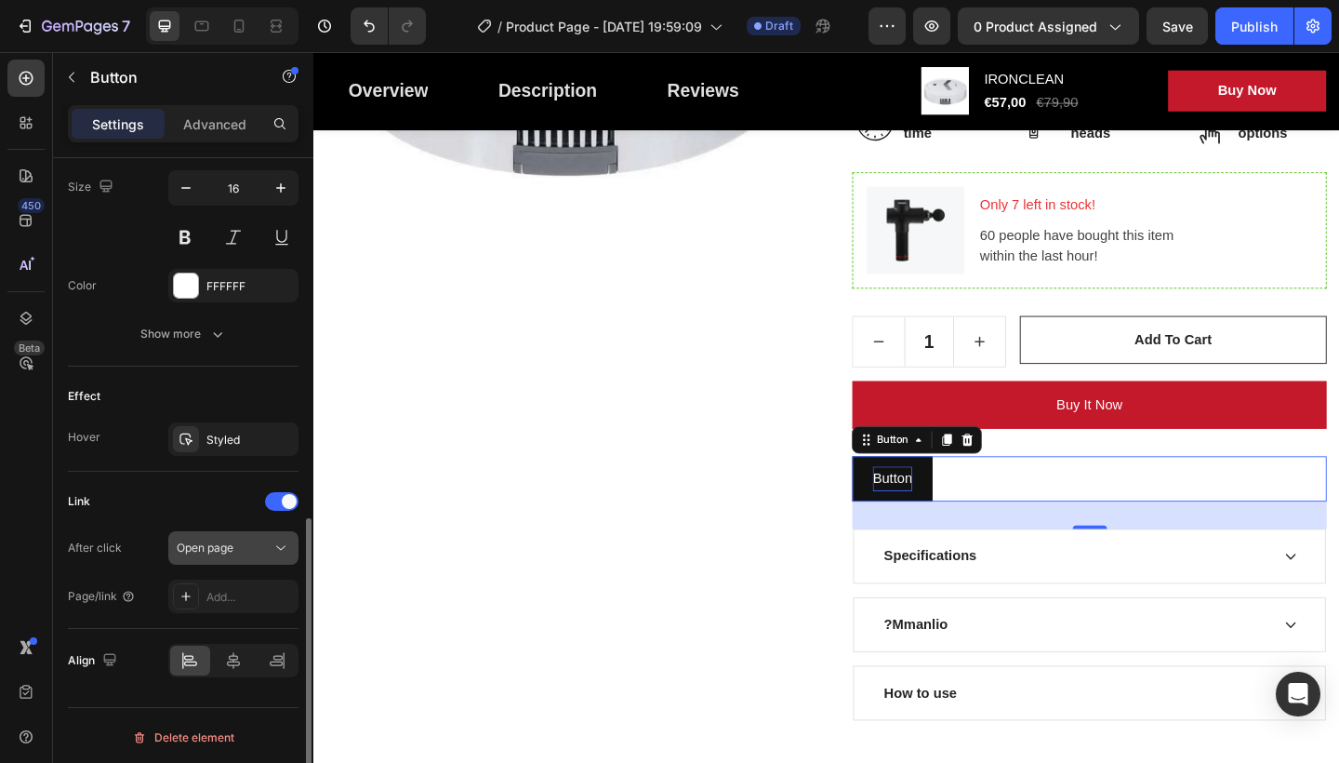
scroll to position [773, 0]
click at [232, 545] on span "Open page" at bounding box center [205, 544] width 57 height 14
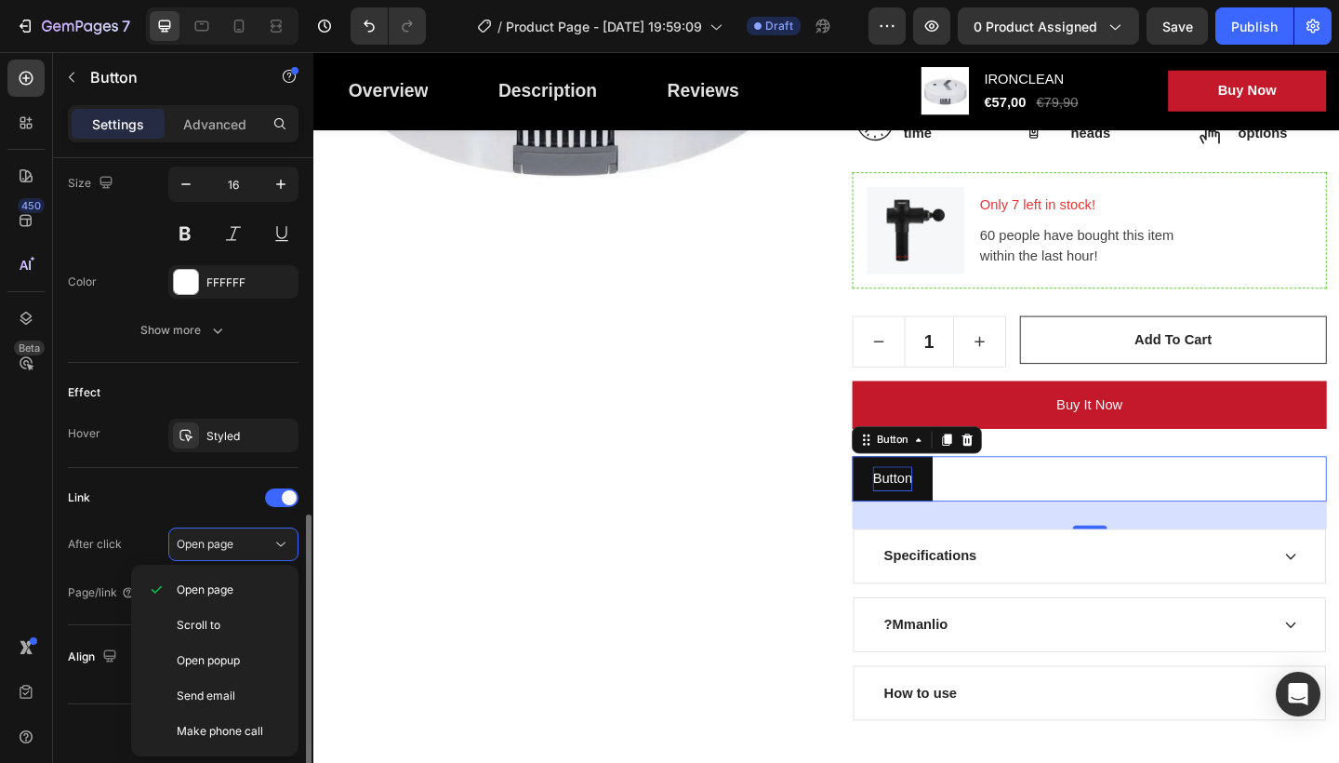
click at [68, 565] on div "After click Open page Page/link Add..." at bounding box center [183, 568] width 231 height 82
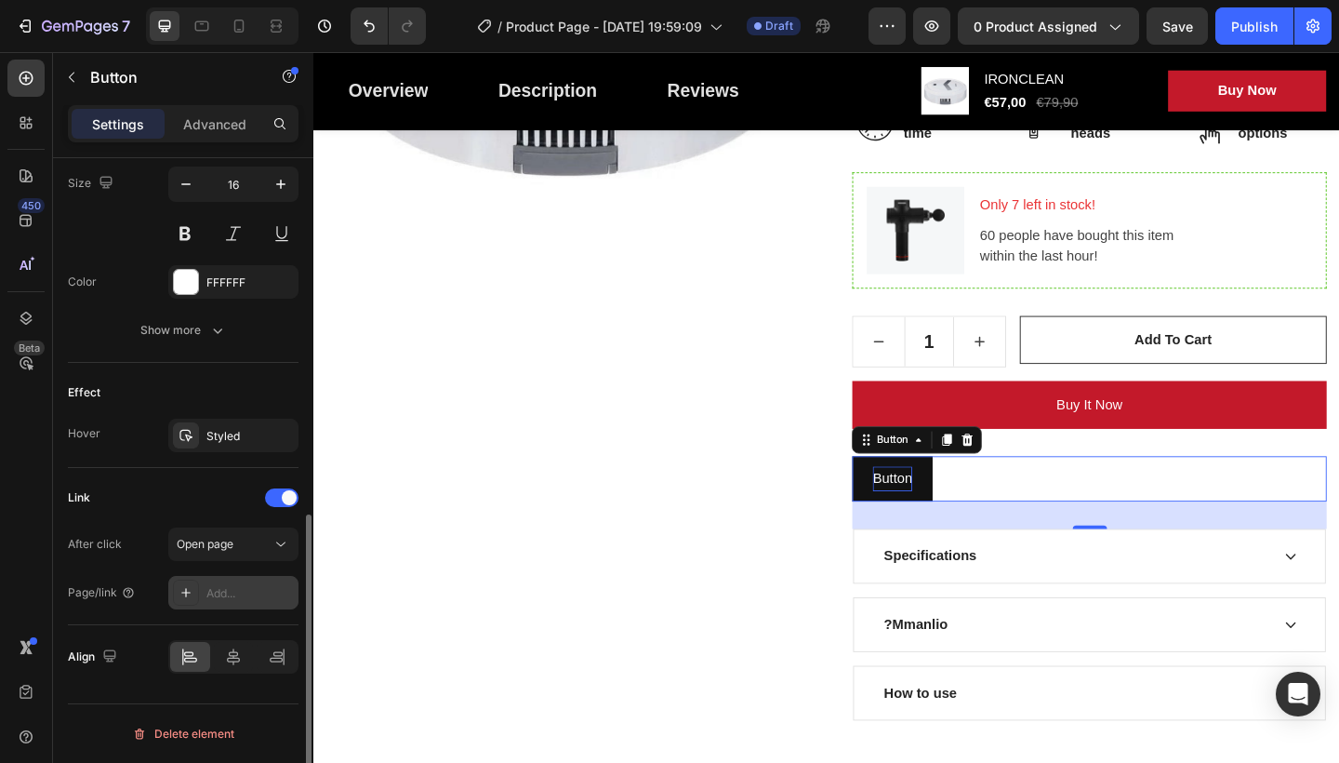
click at [189, 591] on icon at bounding box center [186, 592] width 15 height 15
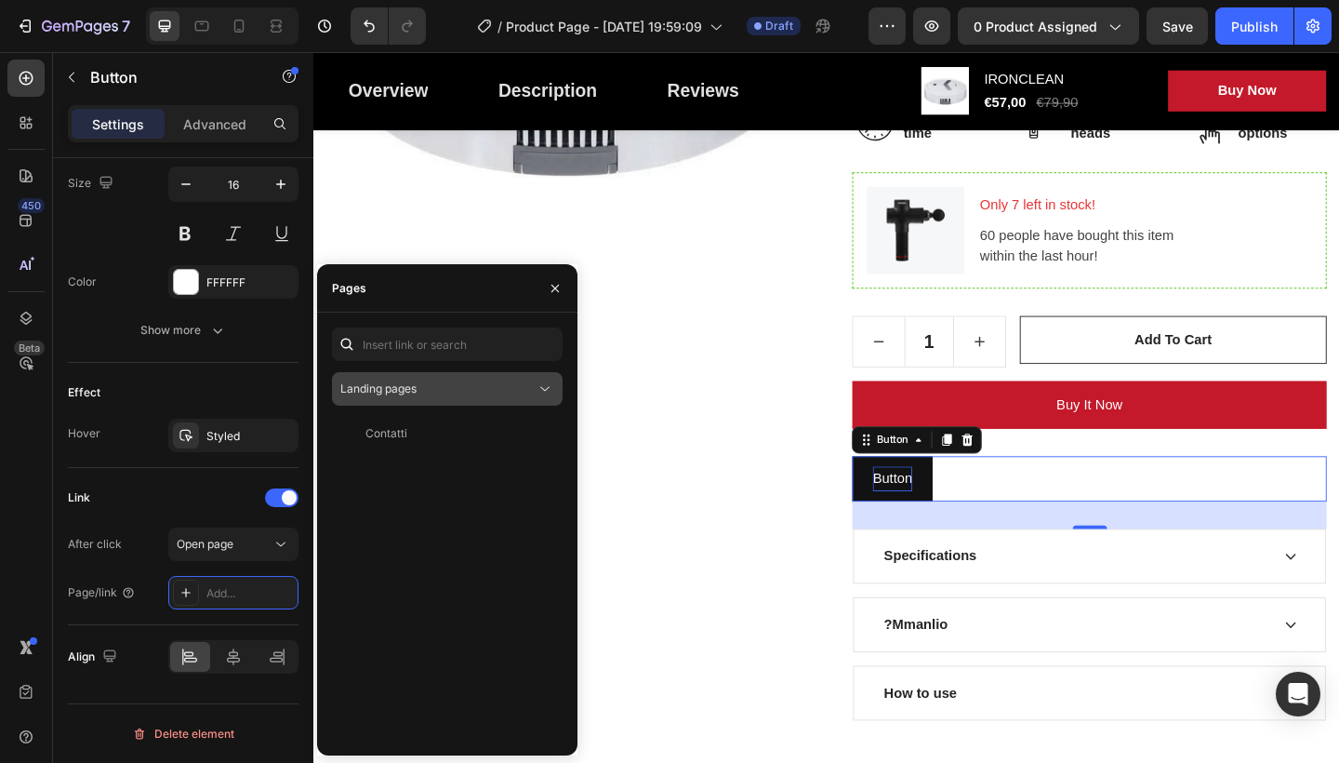
click at [433, 387] on div "Landing pages" at bounding box center [437, 388] width 195 height 17
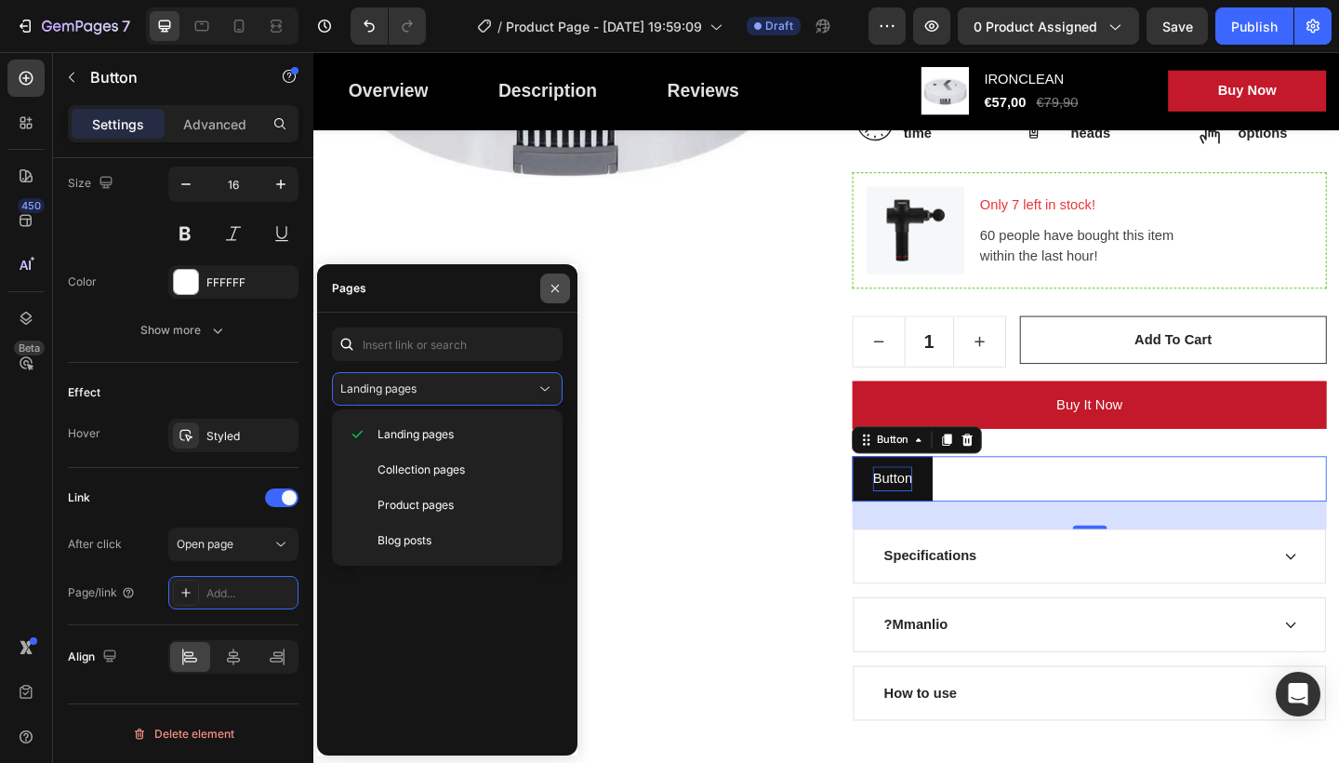
click at [557, 286] on icon "button" at bounding box center [554, 287] width 7 height 7
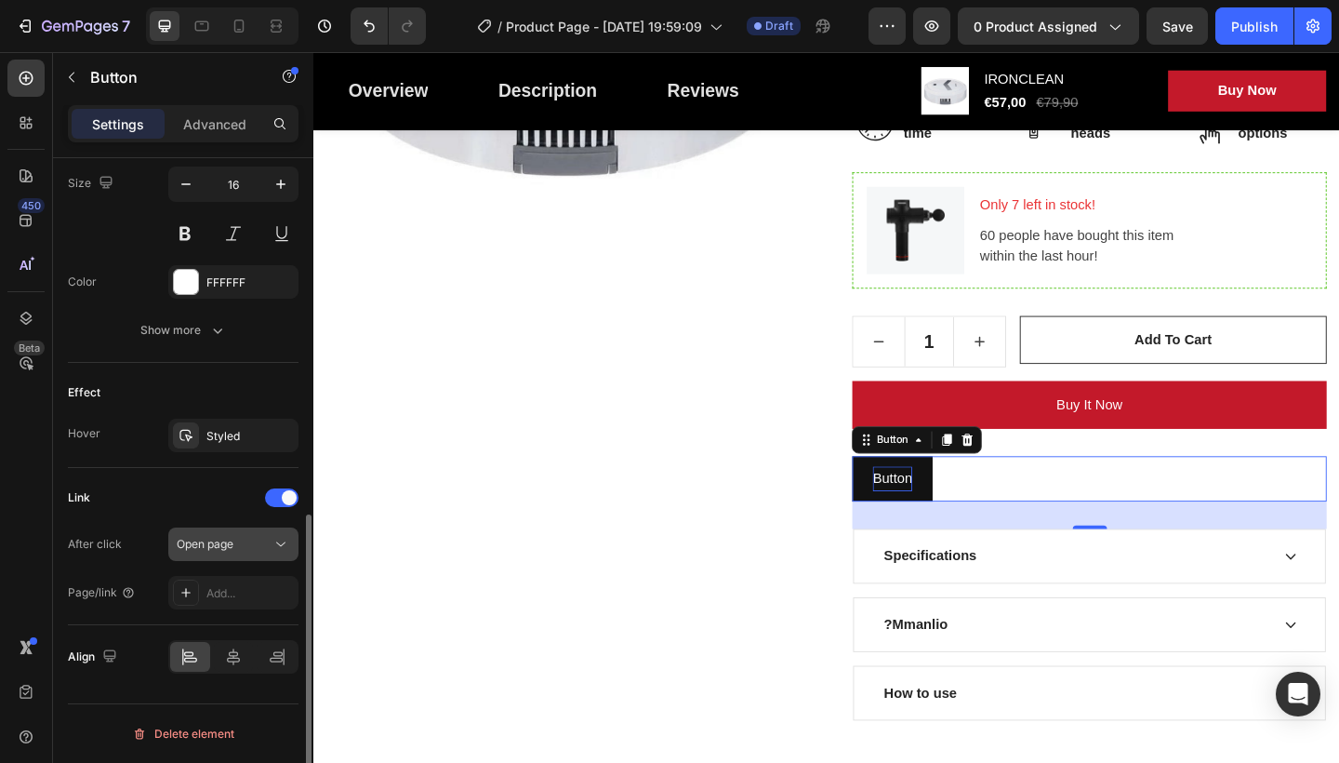
click at [247, 539] on div "Open page" at bounding box center [224, 544] width 95 height 17
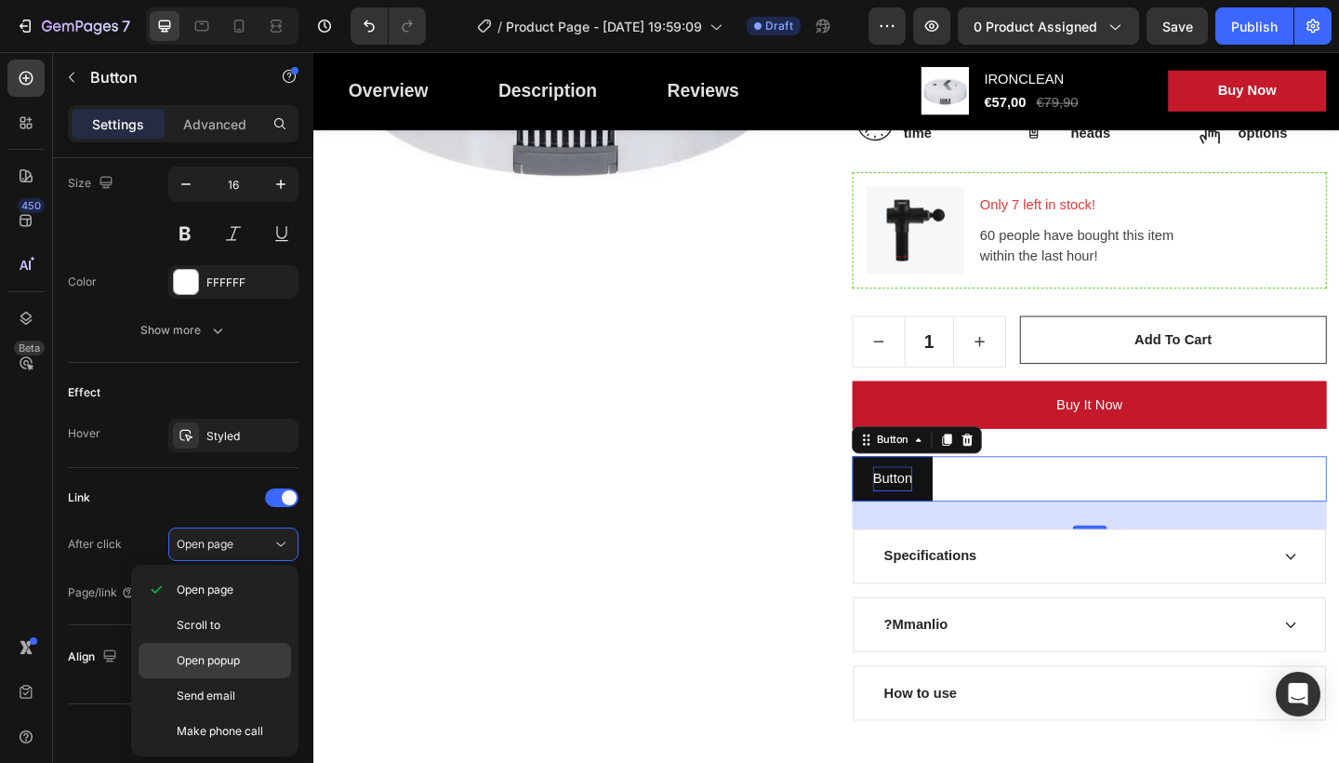
click at [239, 664] on span "Open popup" at bounding box center [208, 660] width 63 height 17
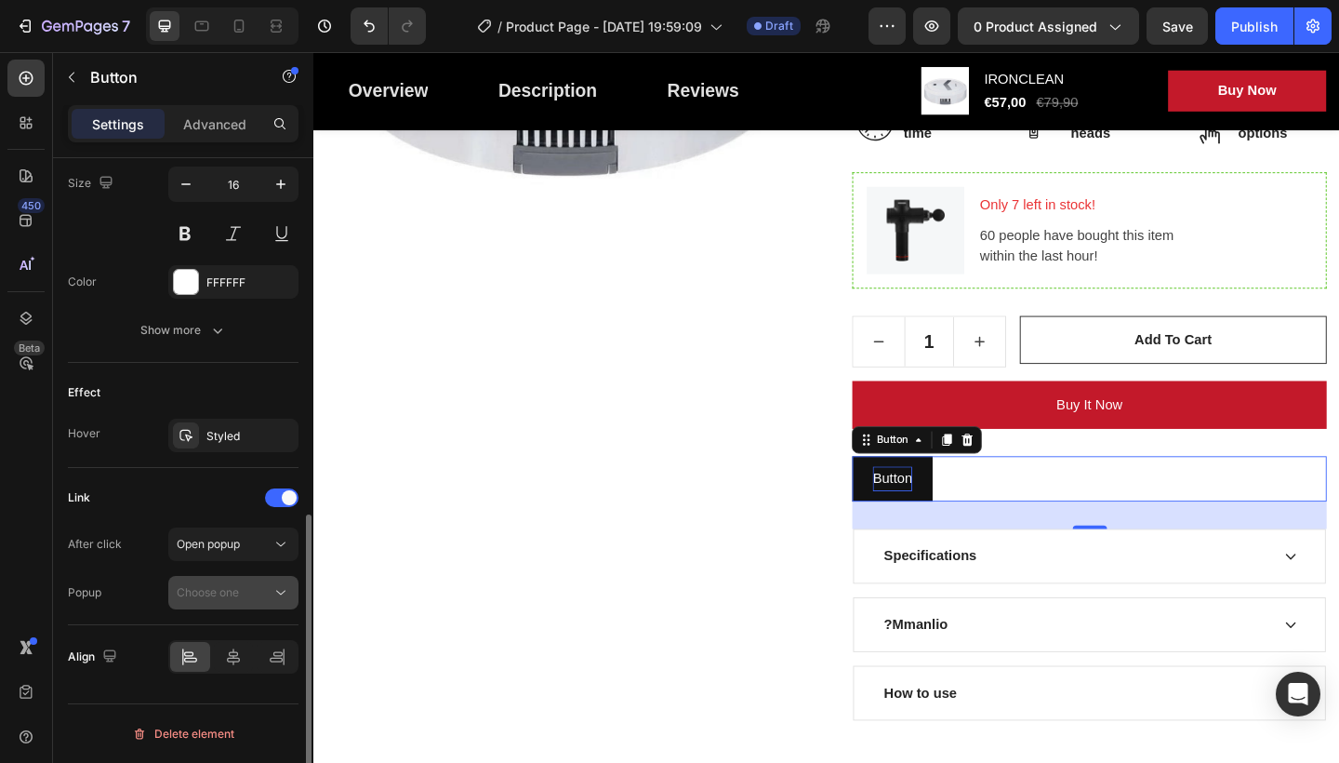
click at [219, 589] on span "Choose one" at bounding box center [208, 592] width 62 height 14
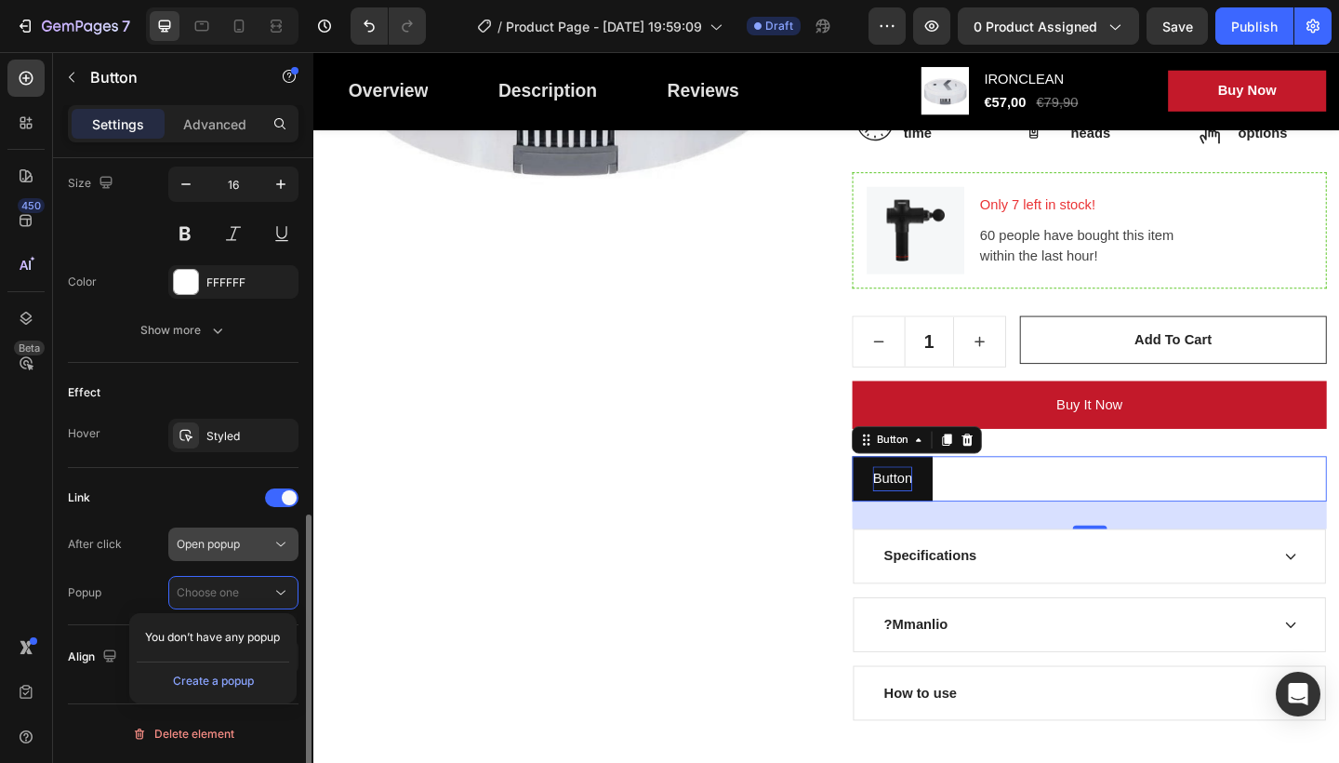
click at [243, 539] on div "Open popup" at bounding box center [224, 544] width 95 height 17
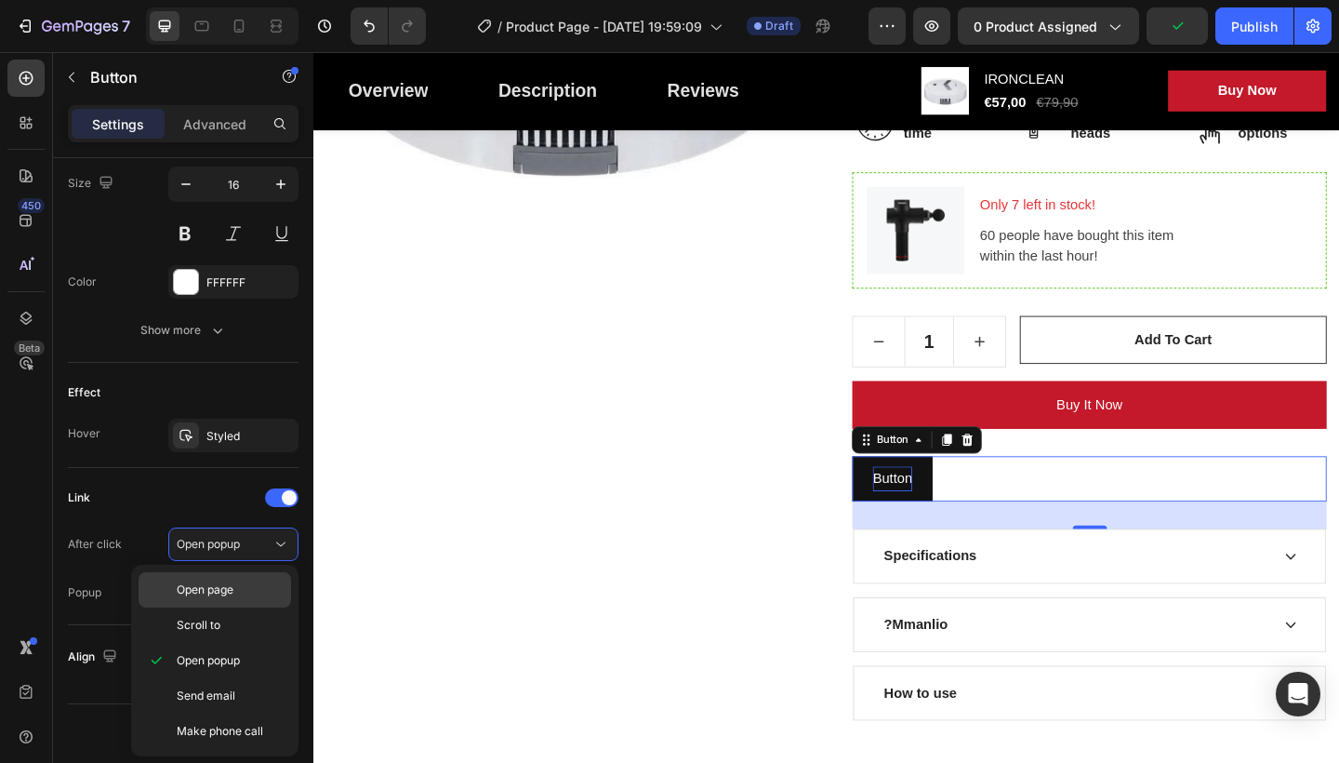
click at [233, 581] on span "Open page" at bounding box center [205, 589] width 57 height 17
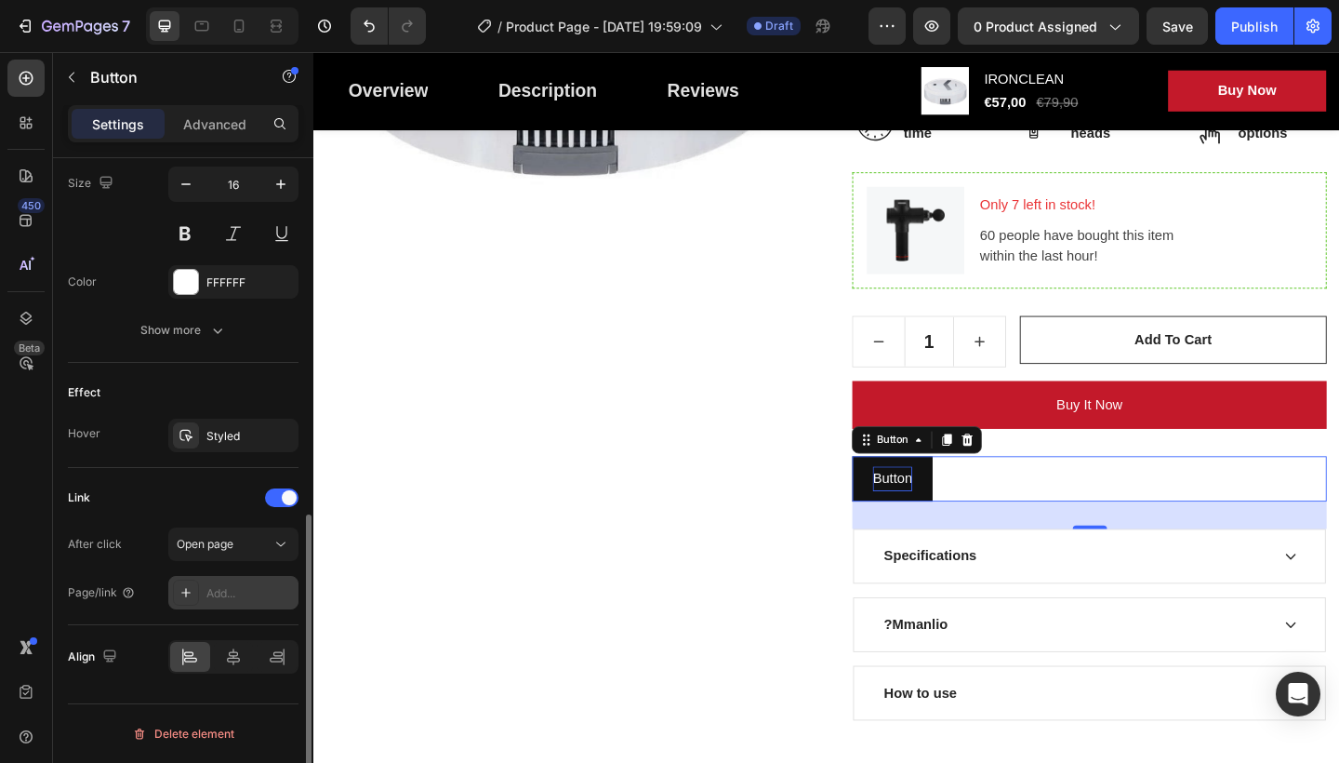
click at [196, 584] on div at bounding box center [186, 592] width 26 height 26
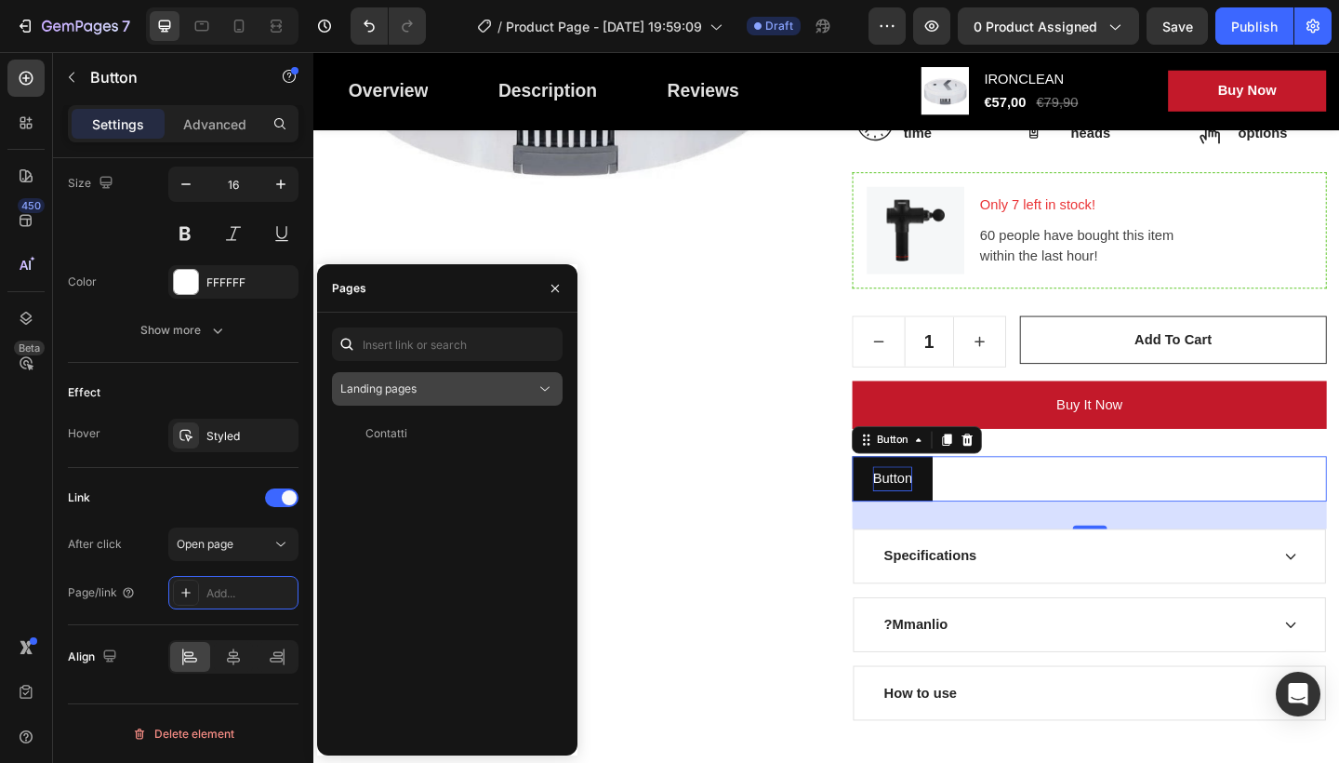
click at [472, 387] on div "Landing pages" at bounding box center [437, 388] width 195 height 17
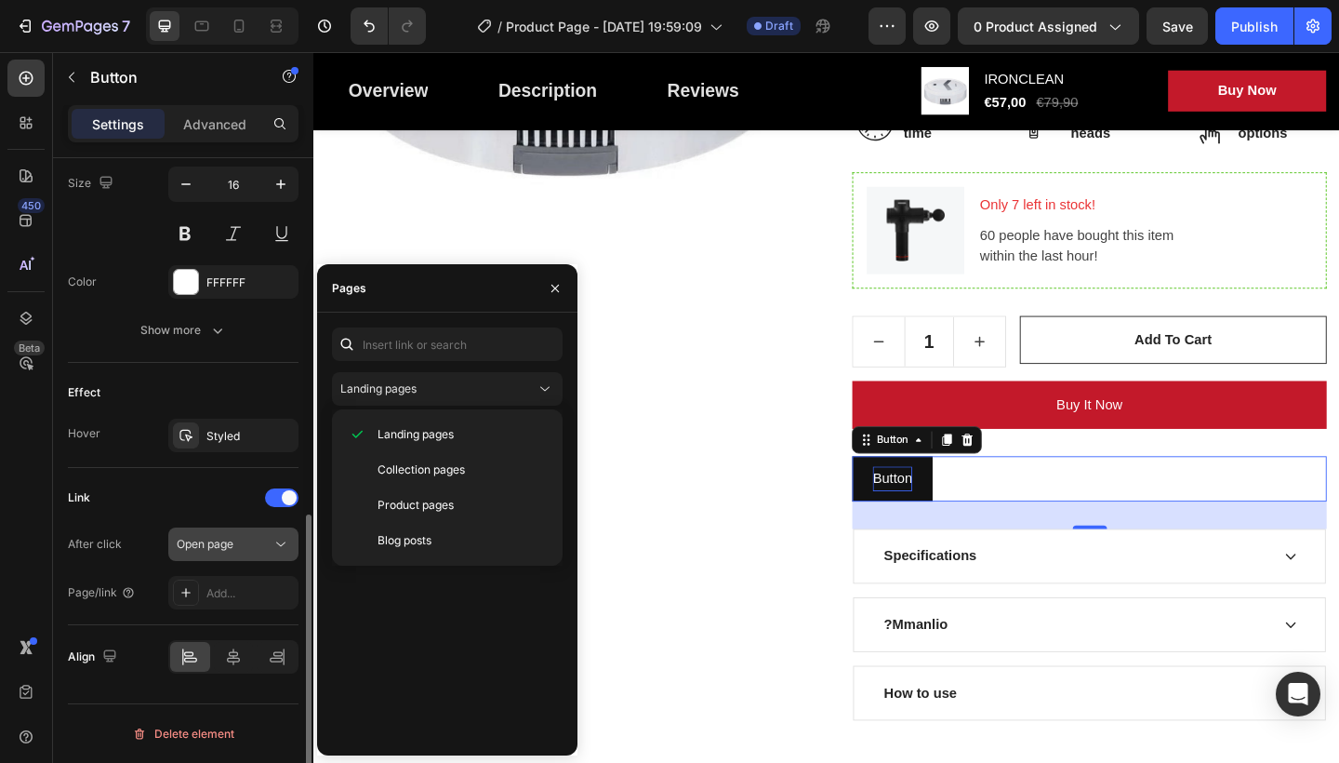
click at [265, 541] on div "Open page" at bounding box center [224, 544] width 95 height 17
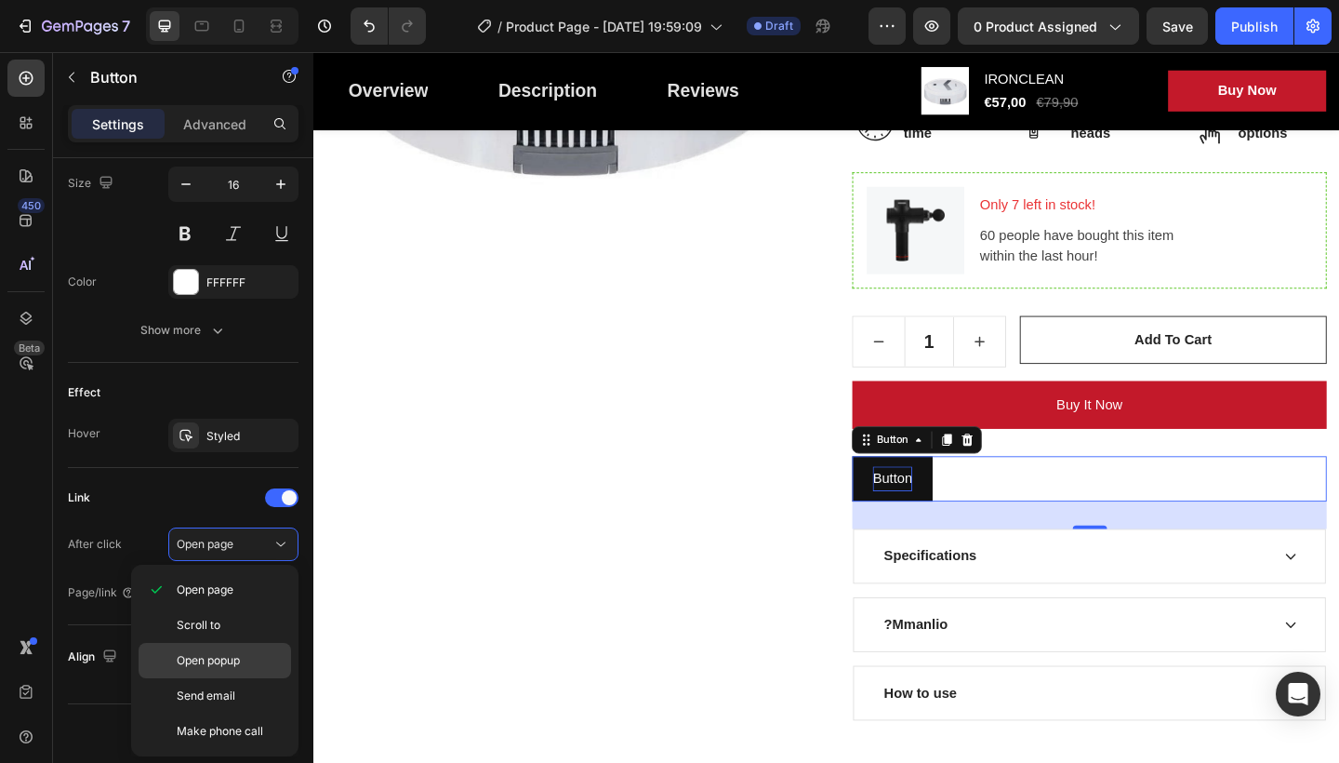
click at [232, 657] on span "Open popup" at bounding box center [208, 660] width 63 height 17
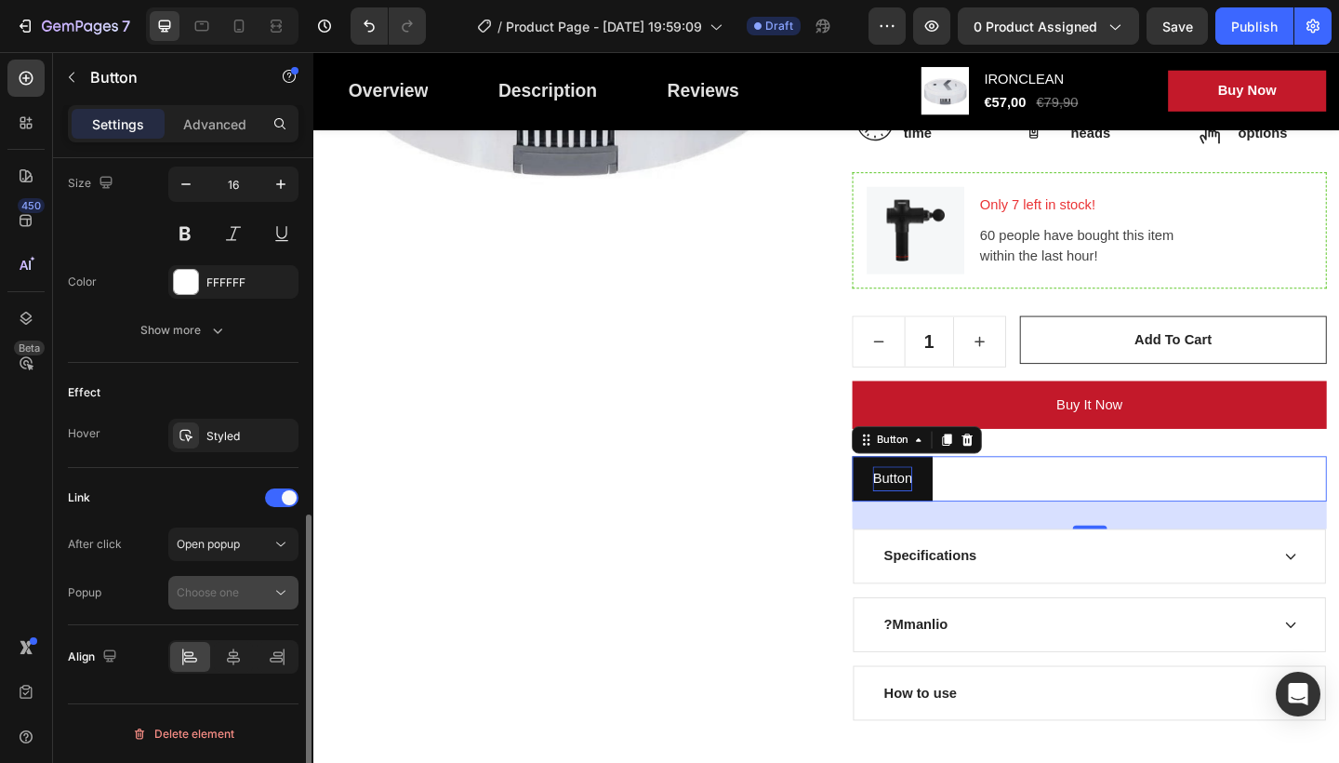
click at [260, 584] on div "Choose one" at bounding box center [224, 592] width 95 height 17
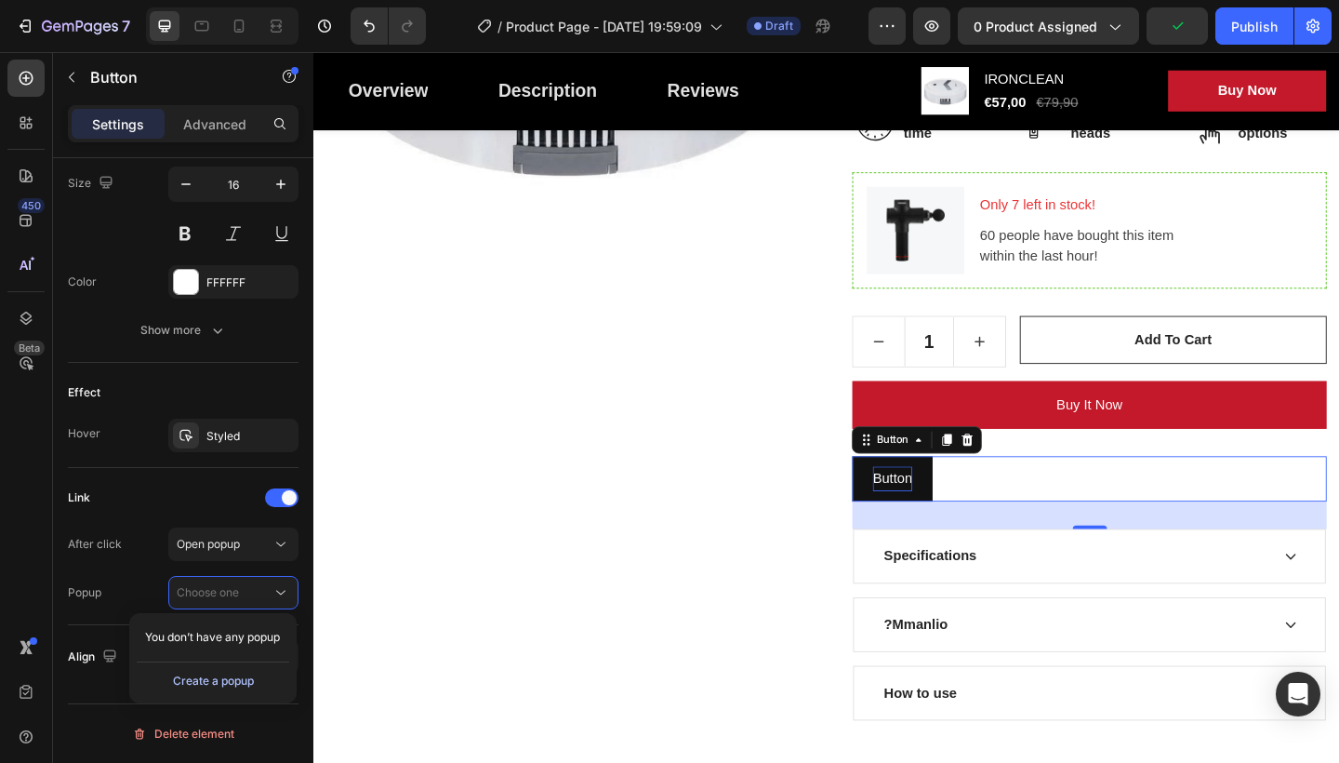
click at [234, 676] on div "Create a popup" at bounding box center [213, 680] width 81 height 17
click at [200, 642] on span "Popup 1" at bounding box center [197, 638] width 41 height 17
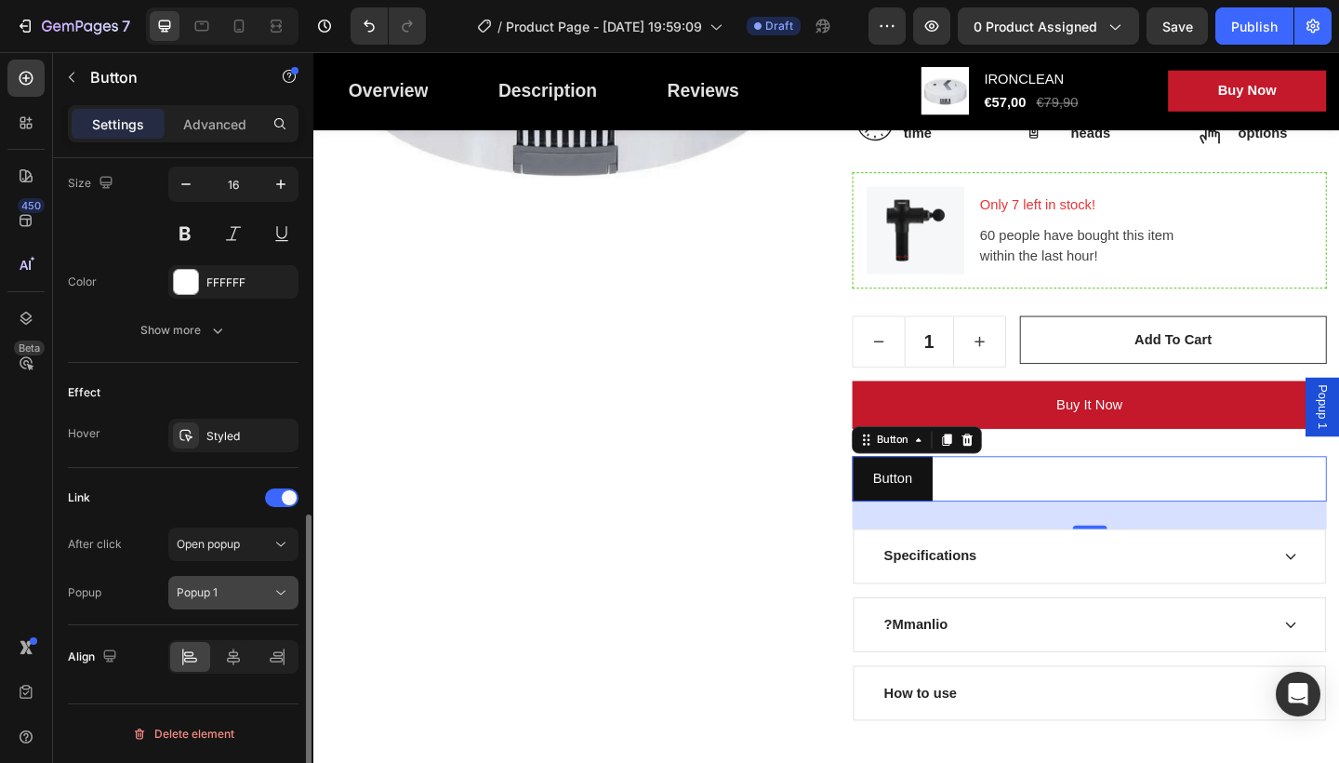
click at [259, 595] on div "Popup 1" at bounding box center [224, 592] width 95 height 17
click at [282, 592] on icon at bounding box center [281, 592] width 19 height 19
click at [219, 593] on div "Popup 1" at bounding box center [224, 592] width 95 height 17
click at [243, 591] on div "Popup 1" at bounding box center [224, 592] width 95 height 17
click at [146, 597] on div "Popup Popup 1" at bounding box center [183, 592] width 231 height 33
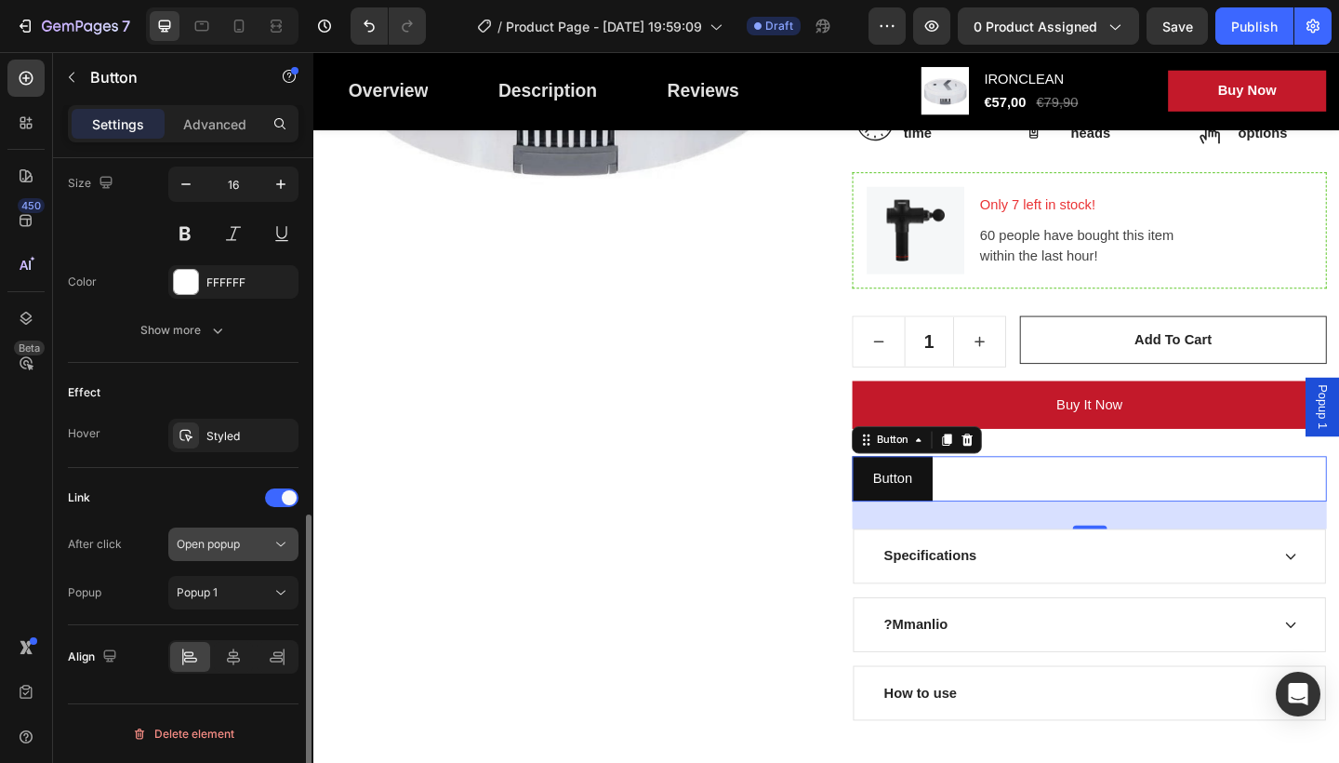
click at [246, 551] on div "Open popup" at bounding box center [224, 544] width 95 height 17
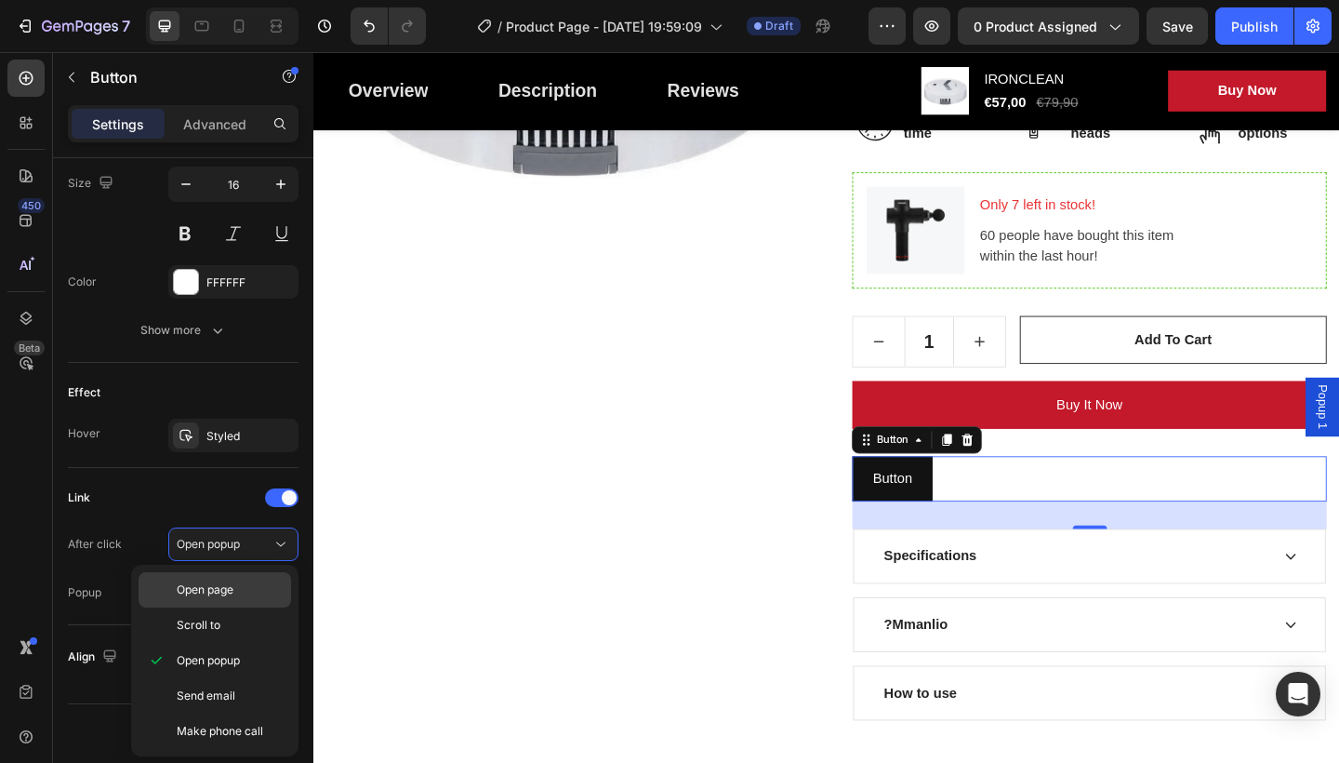
click at [243, 586] on p "Open page" at bounding box center [230, 589] width 106 height 17
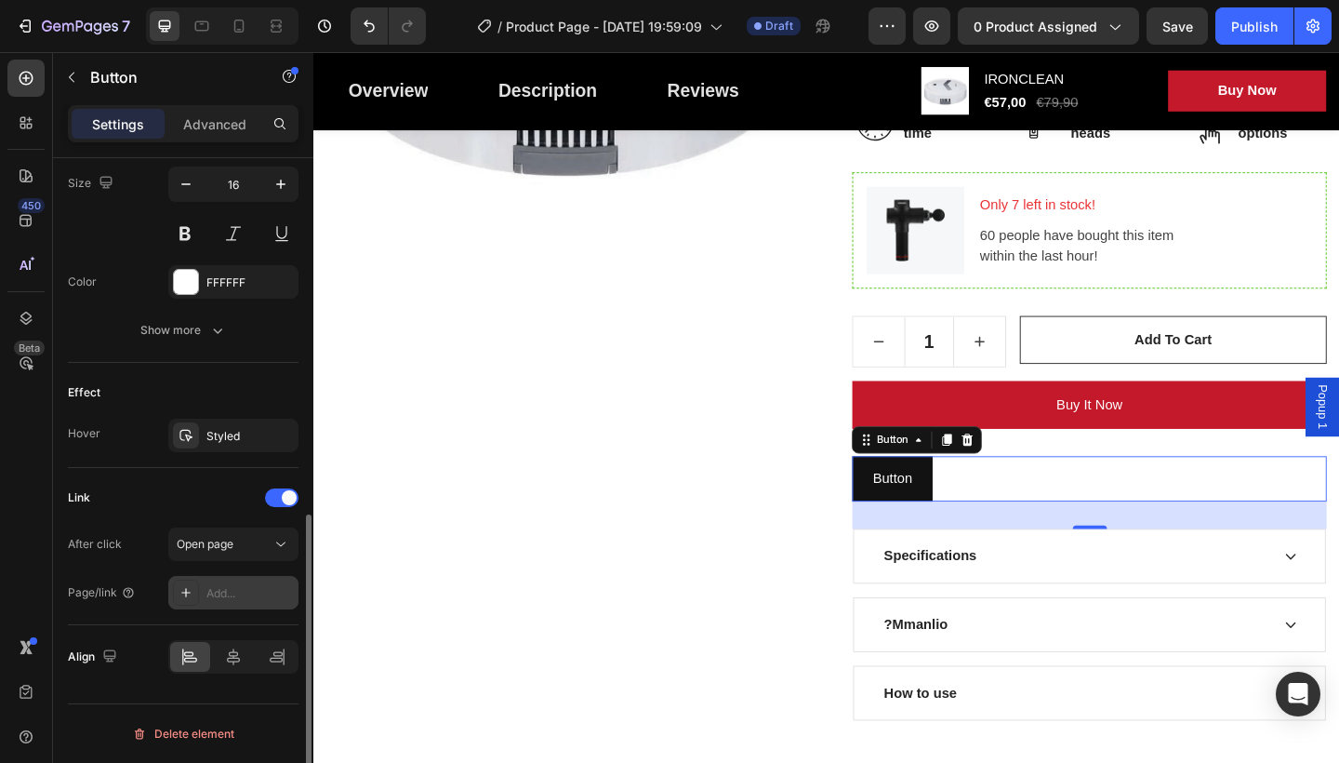
click at [185, 586] on icon at bounding box center [186, 592] width 15 height 15
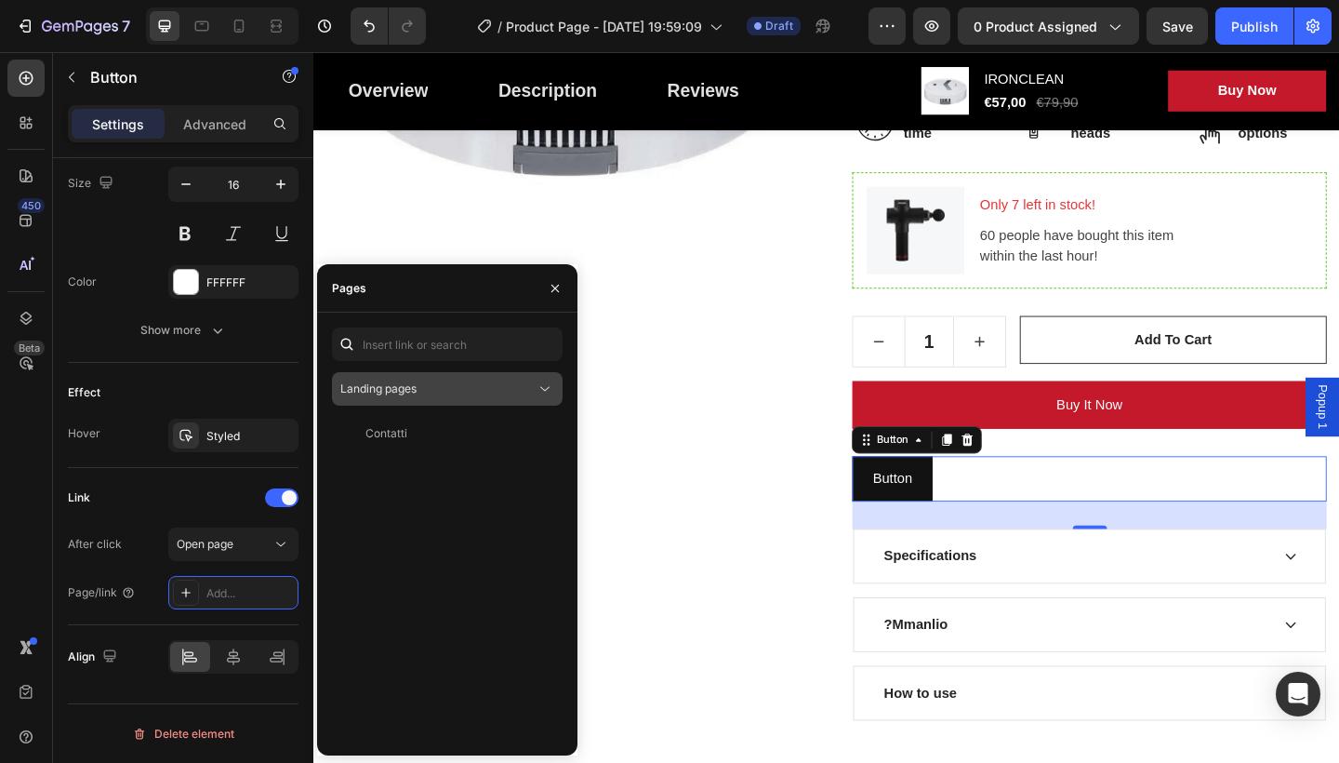
click at [546, 393] on icon at bounding box center [545, 388] width 19 height 19
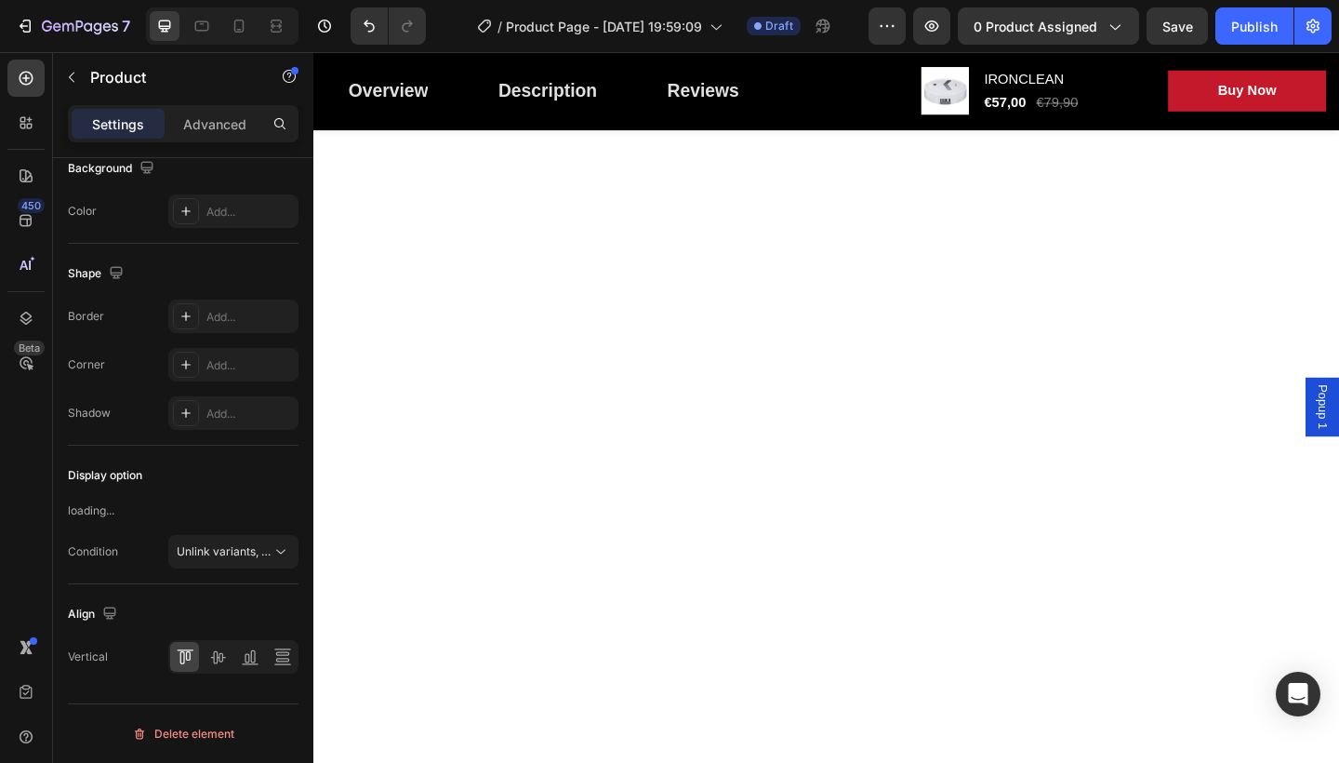
scroll to position [0, 0]
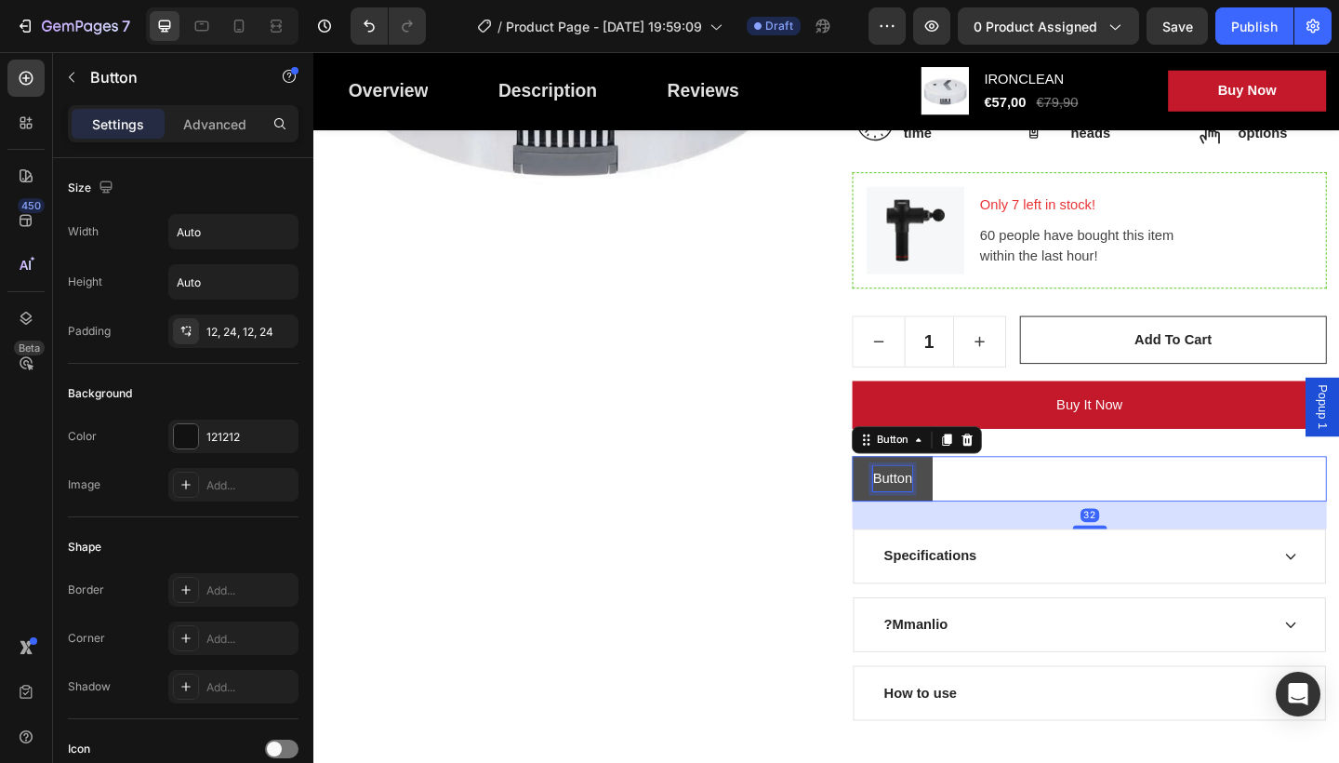
click at [959, 511] on p "Button" at bounding box center [943, 516] width 43 height 27
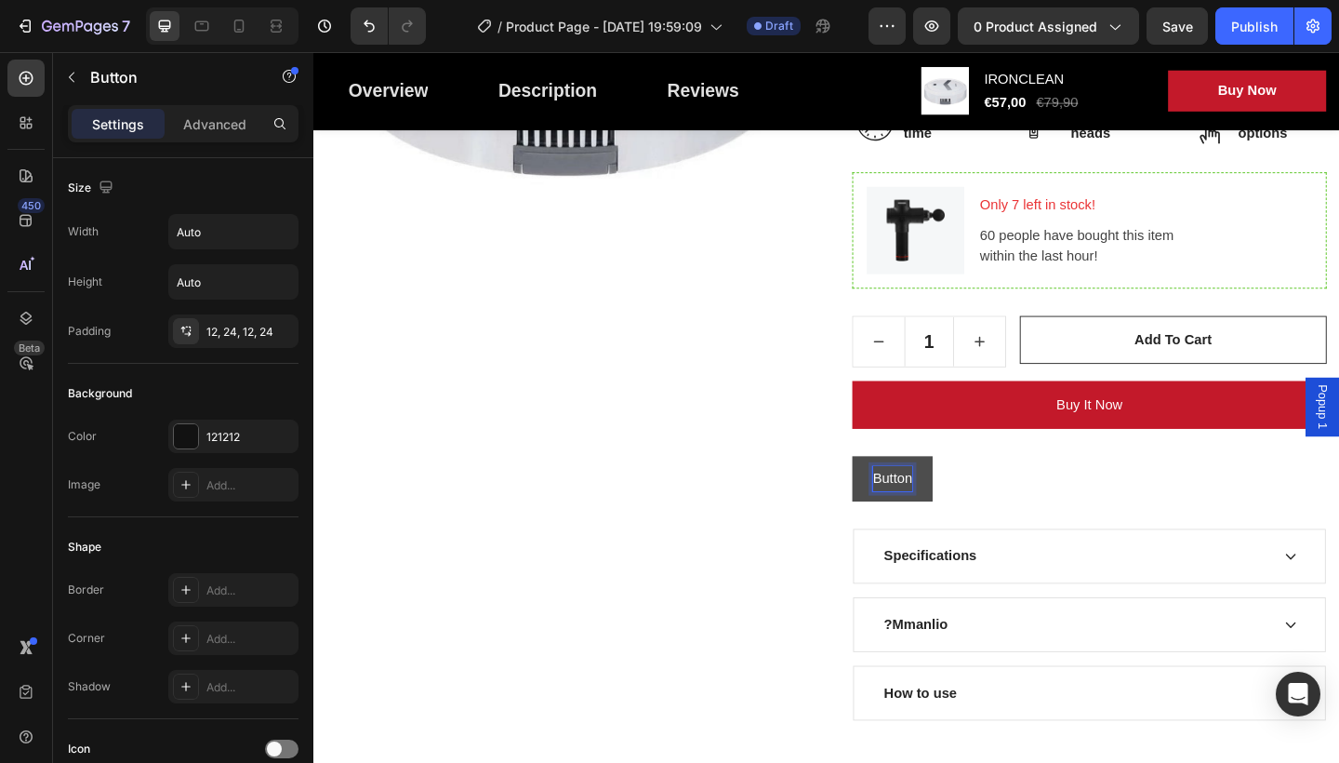
click at [937, 515] on p "Button" at bounding box center [943, 516] width 43 height 27
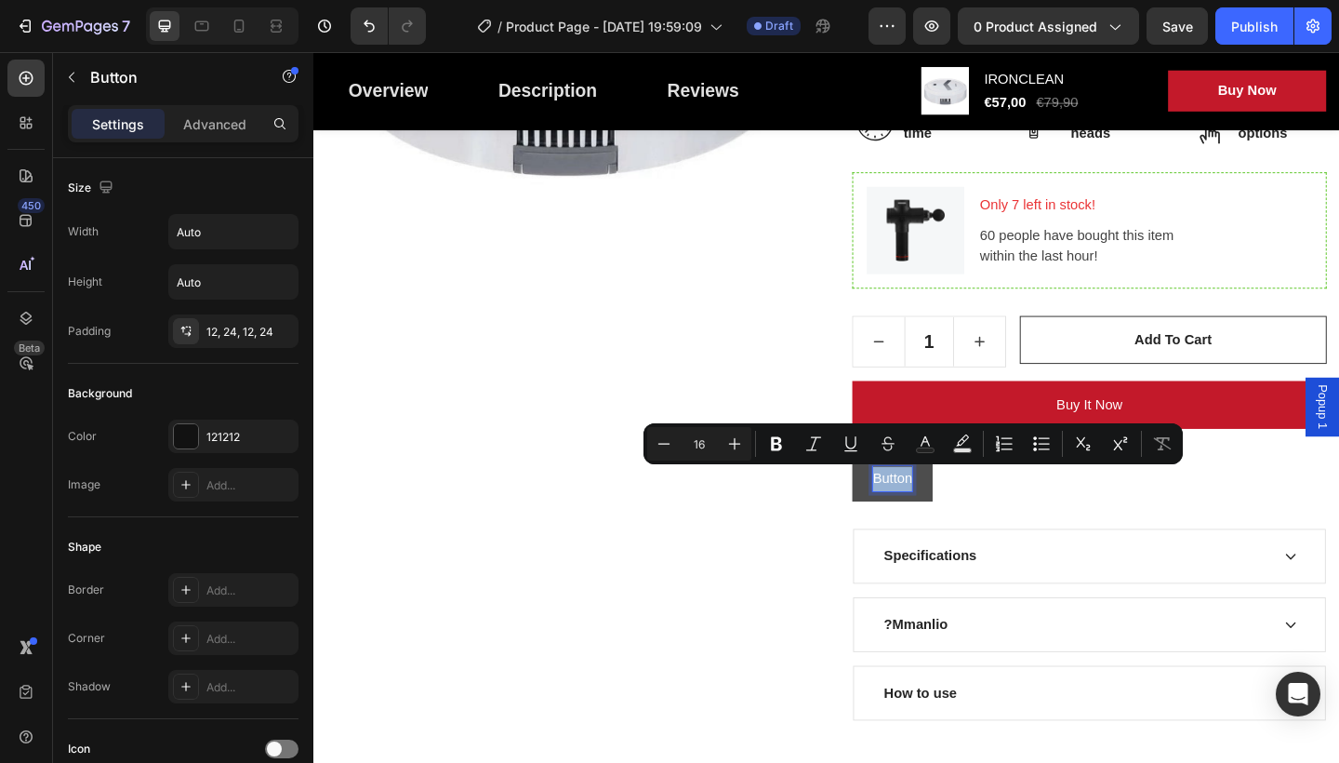
click at [943, 515] on p "Button" at bounding box center [943, 516] width 43 height 27
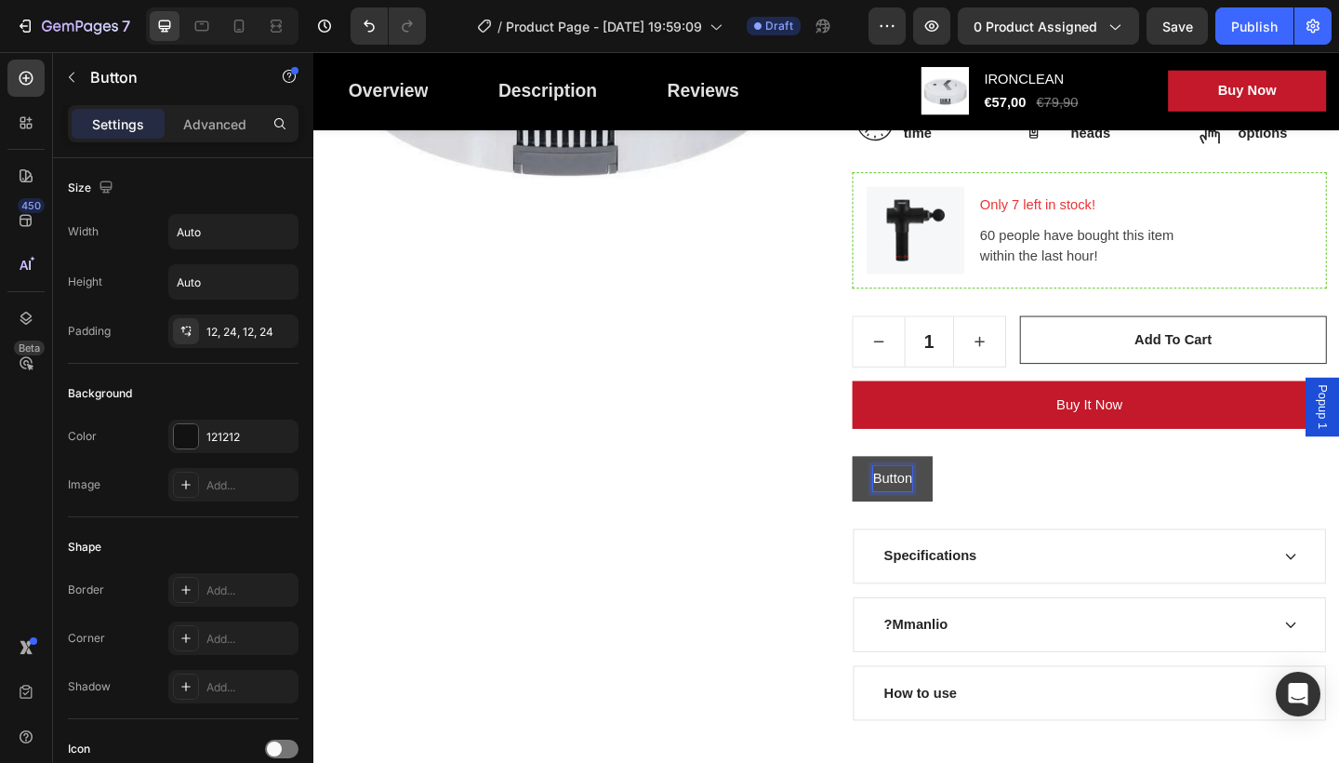
click at [943, 515] on p "Button" at bounding box center [943, 516] width 43 height 27
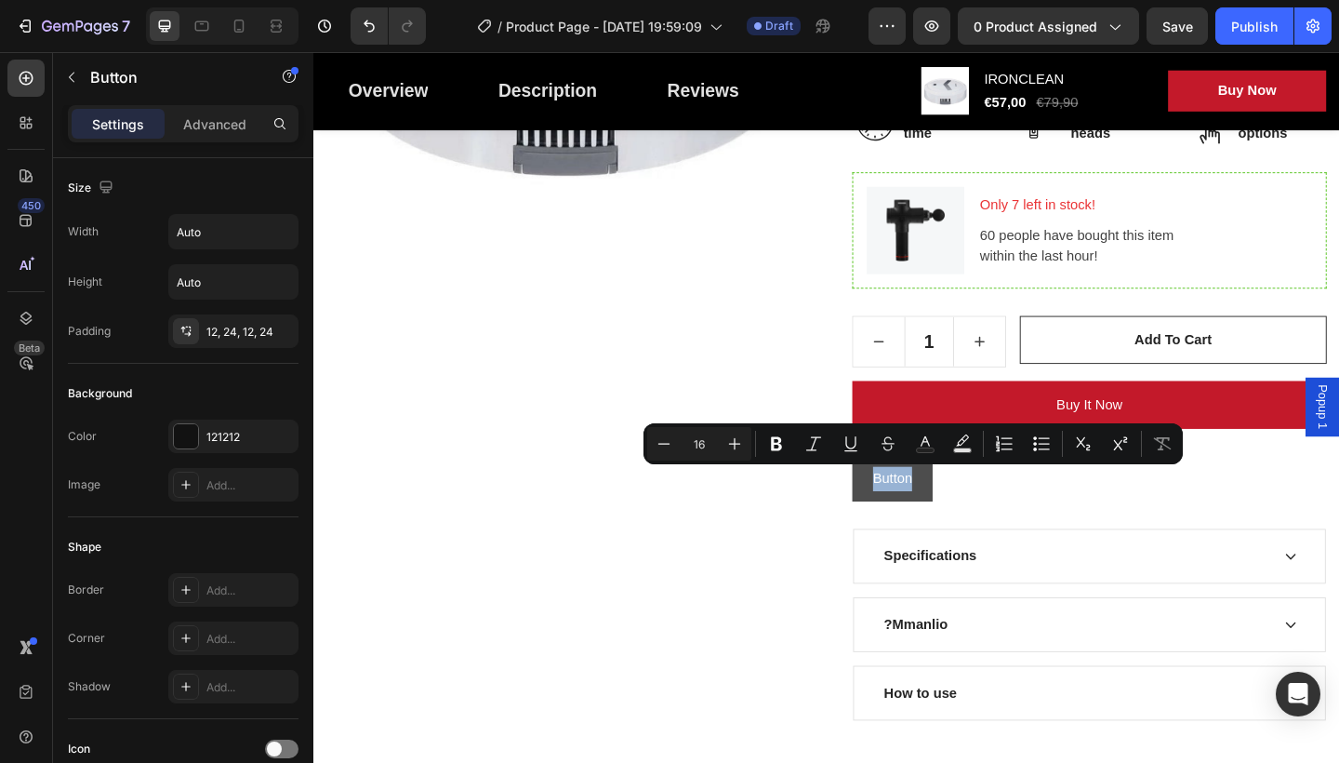
click at [971, 511] on button "Button" at bounding box center [942, 516] width 87 height 49
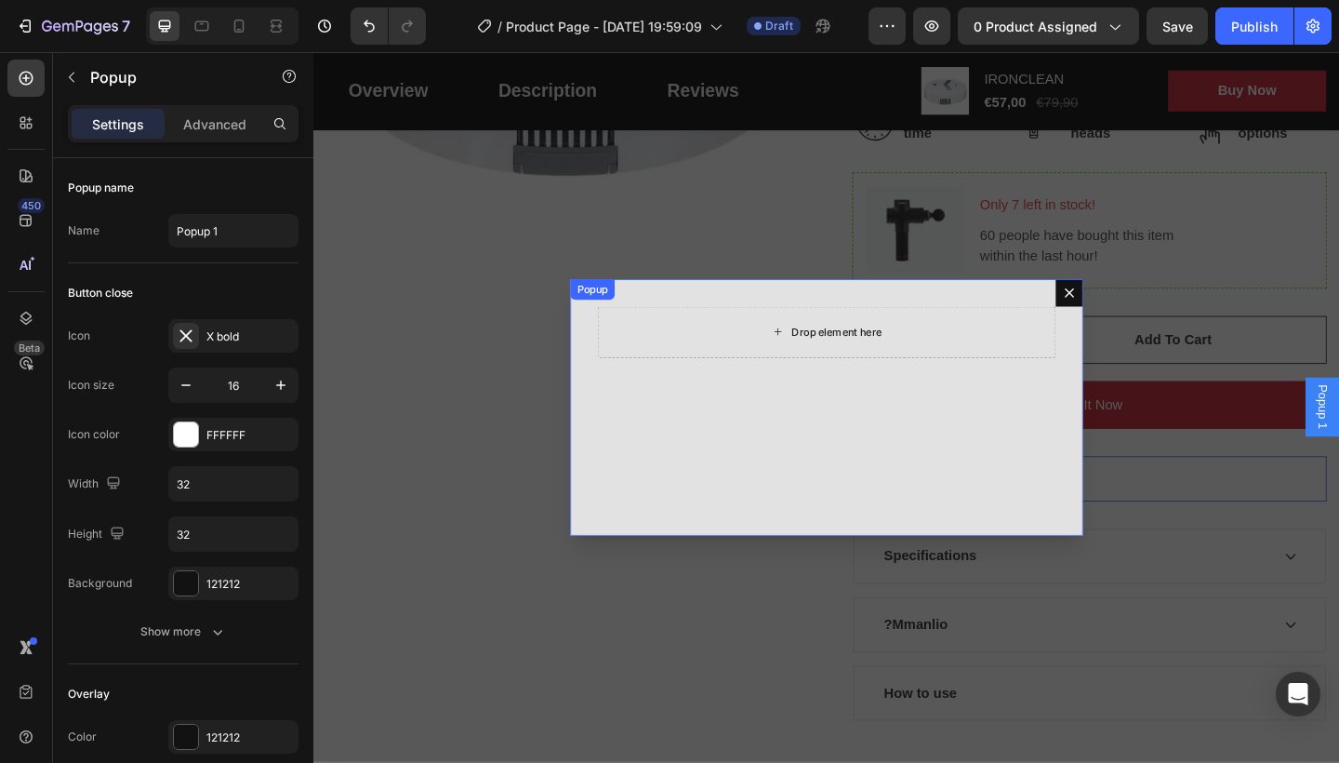
click at [999, 356] on div "Drop element here" at bounding box center [871, 357] width 498 height 56
click at [874, 352] on div "Drop element here" at bounding box center [882, 357] width 99 height 15
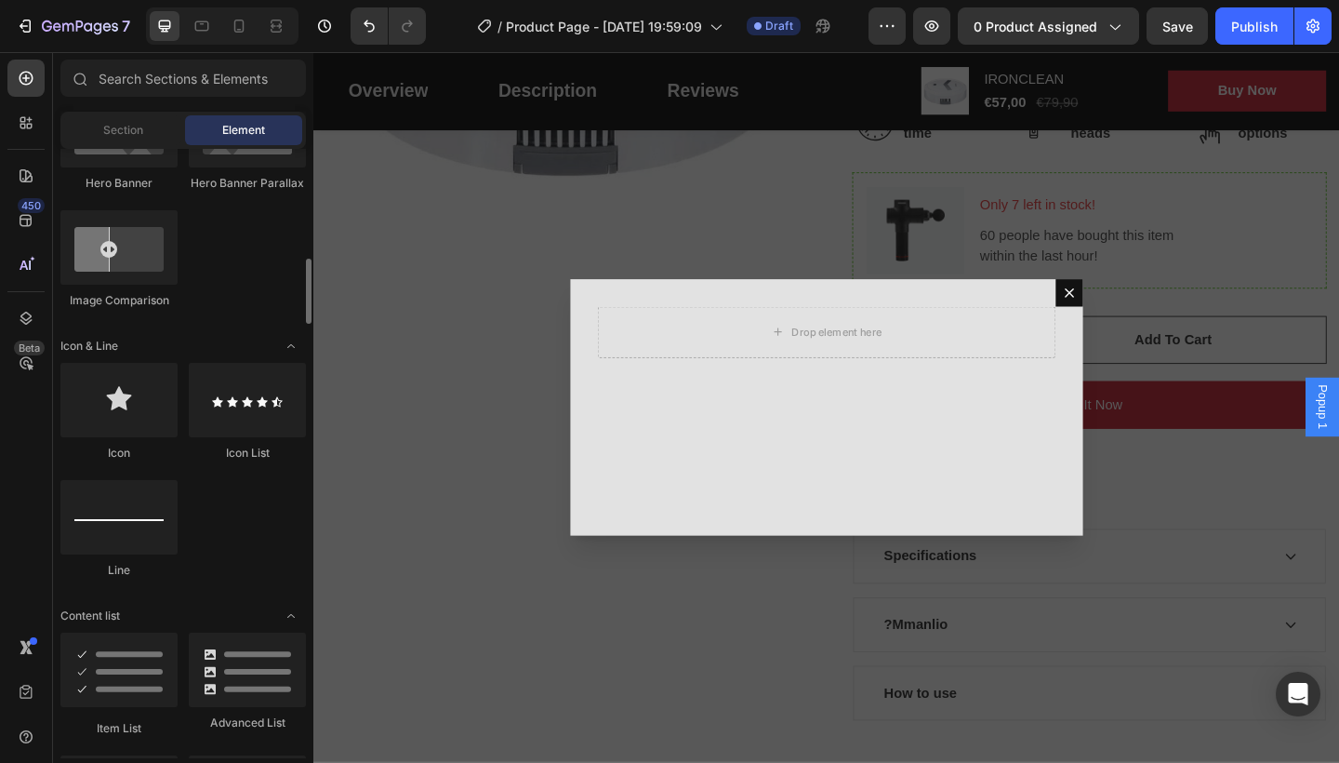
scroll to position [1302, 0]
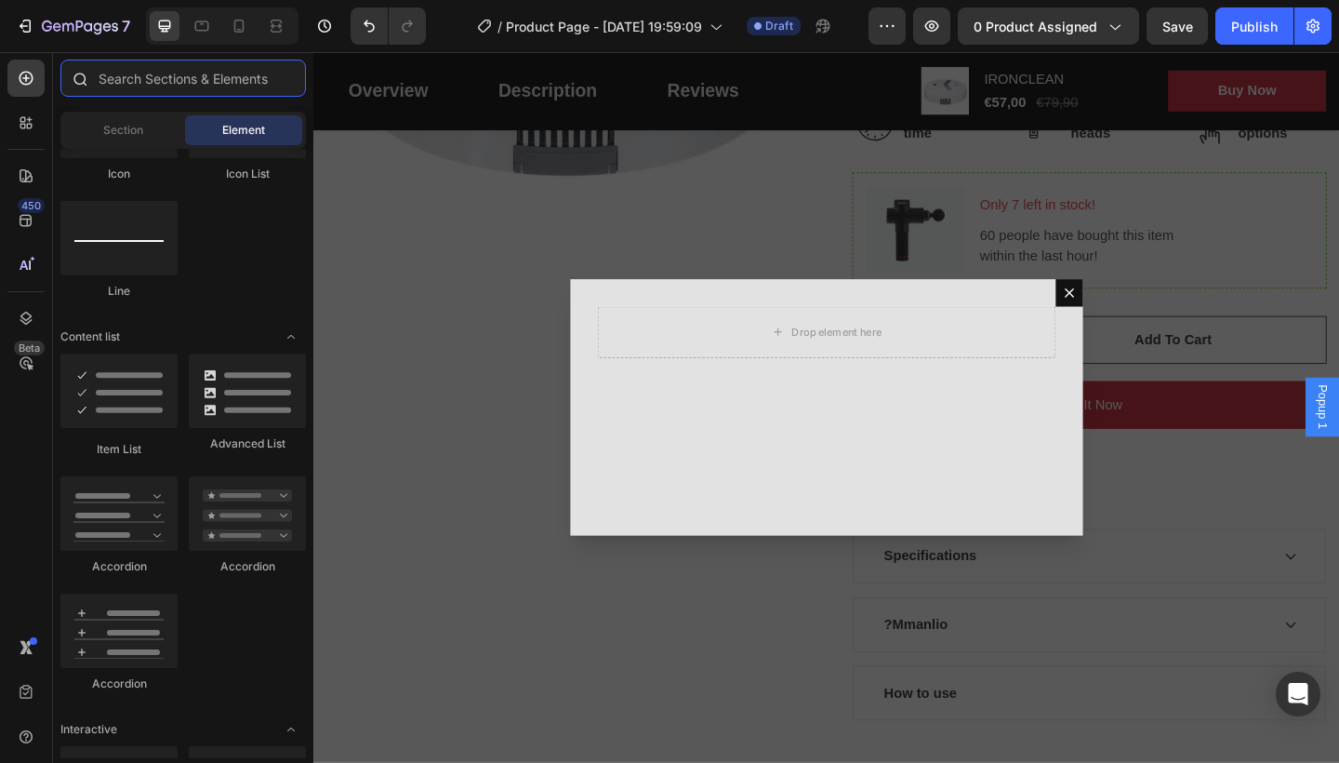
click at [169, 76] on input "text" at bounding box center [183, 78] width 246 height 37
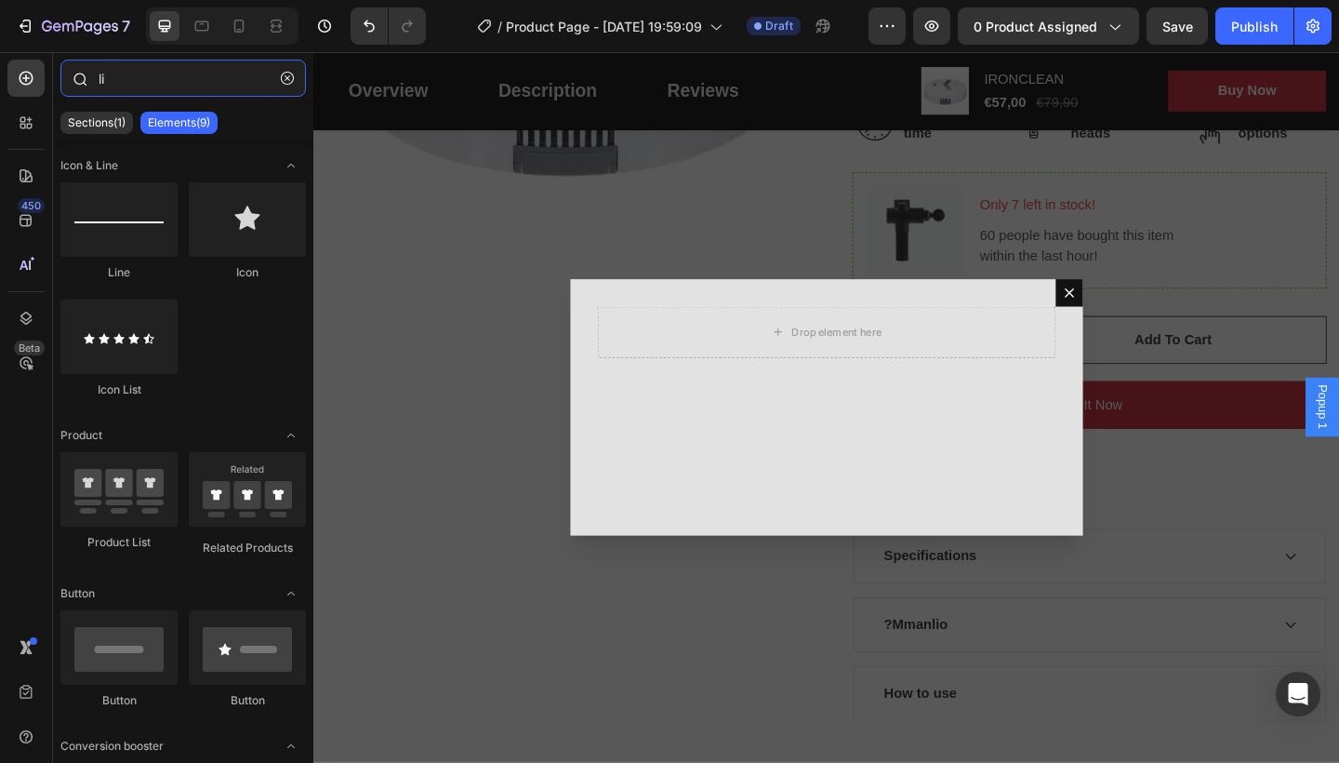
type input "l"
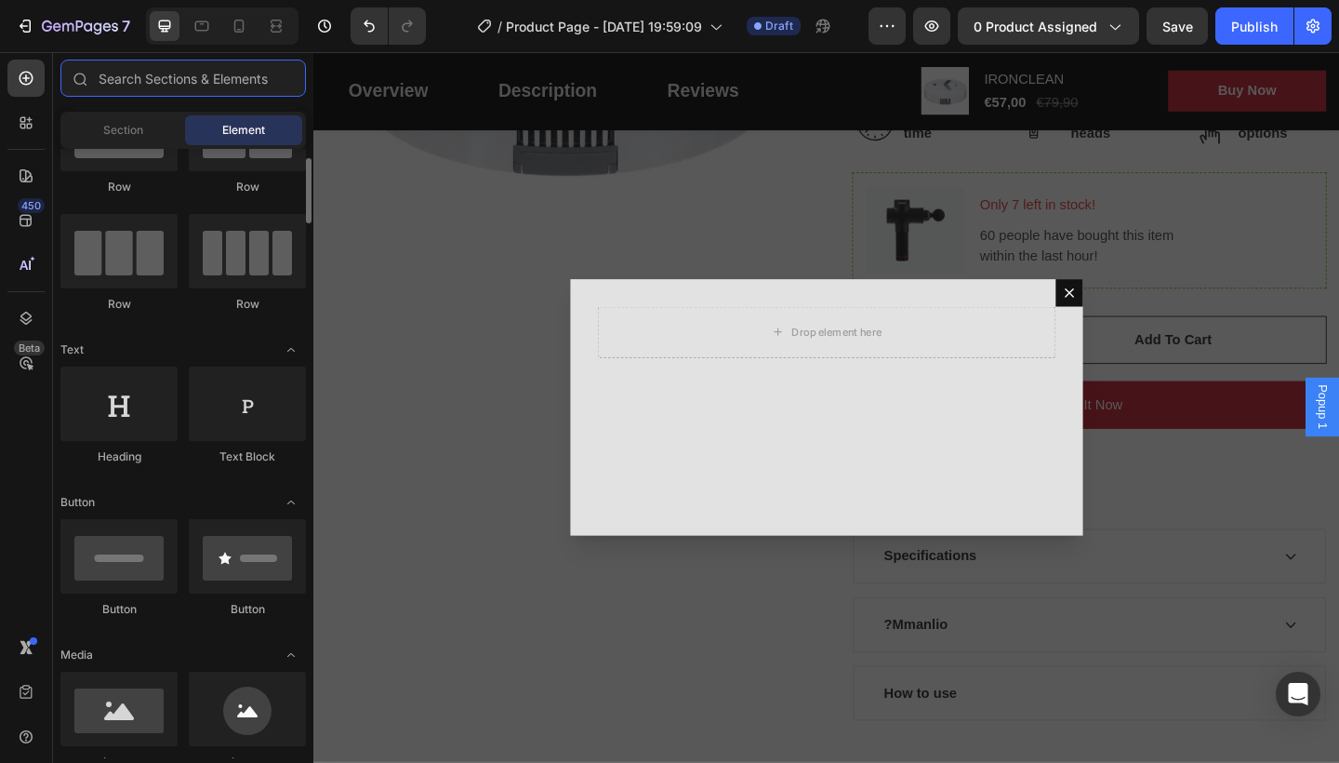
scroll to position [279, 0]
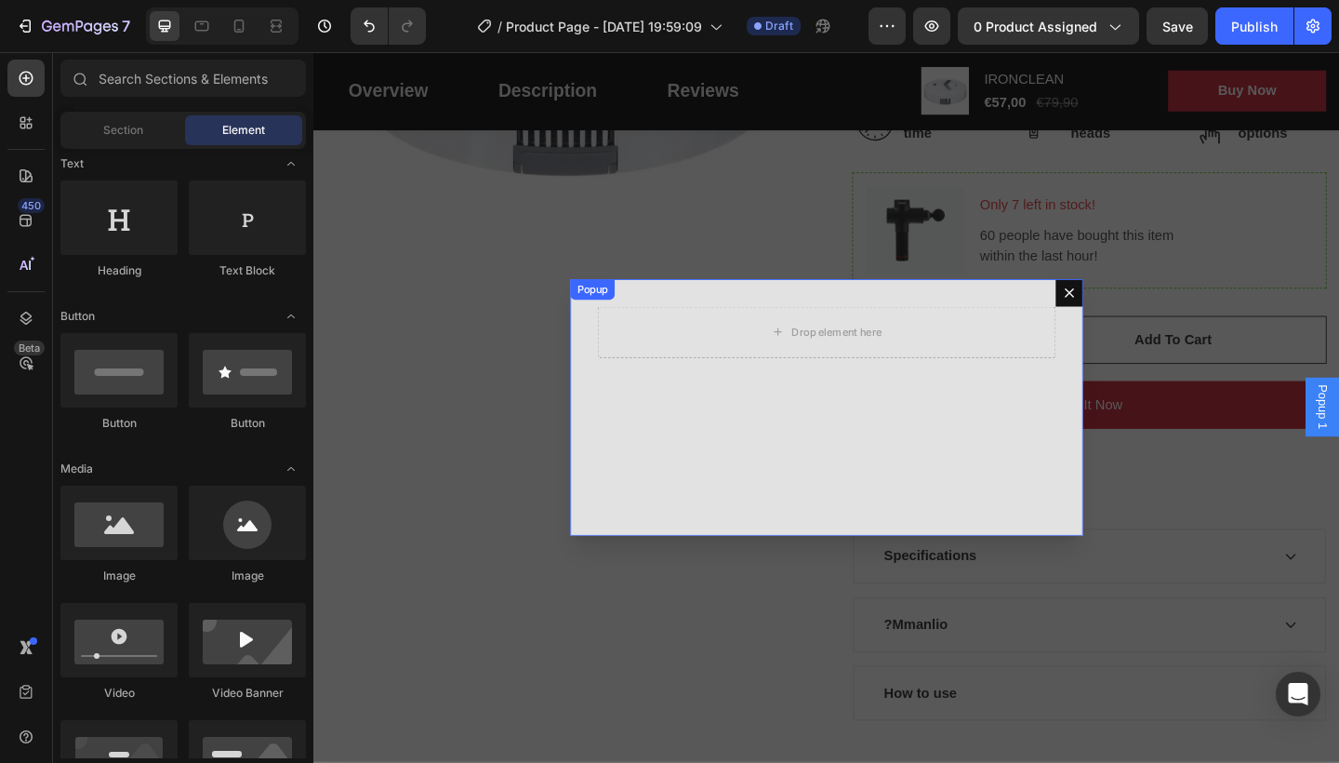
drag, startPoint x: 1121, startPoint y: 313, endPoint x: 1119, endPoint y: 303, distance: 10.4
click at [1116, 313] on div "Drop element here" at bounding box center [871, 438] width 558 height 279
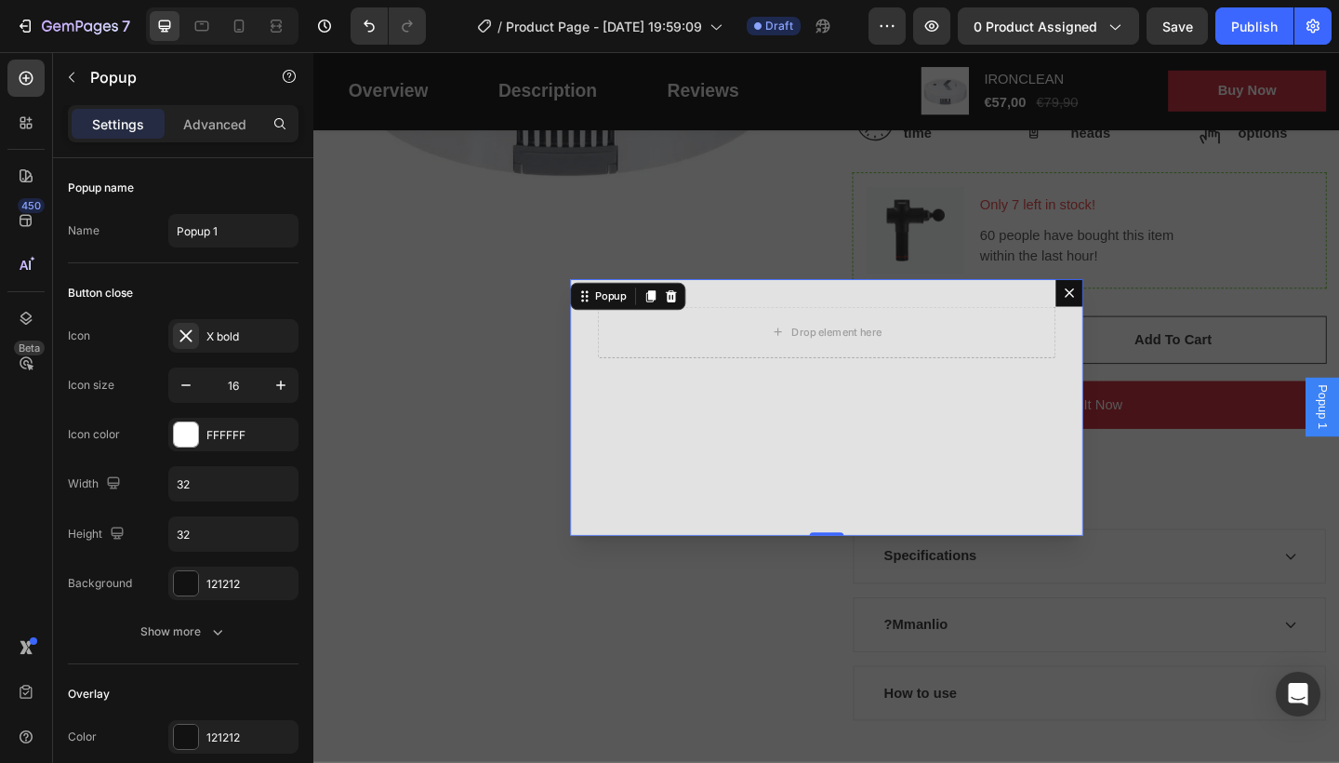
click at [1130, 307] on icon "Dialog content" at bounding box center [1135, 314] width 15 height 15
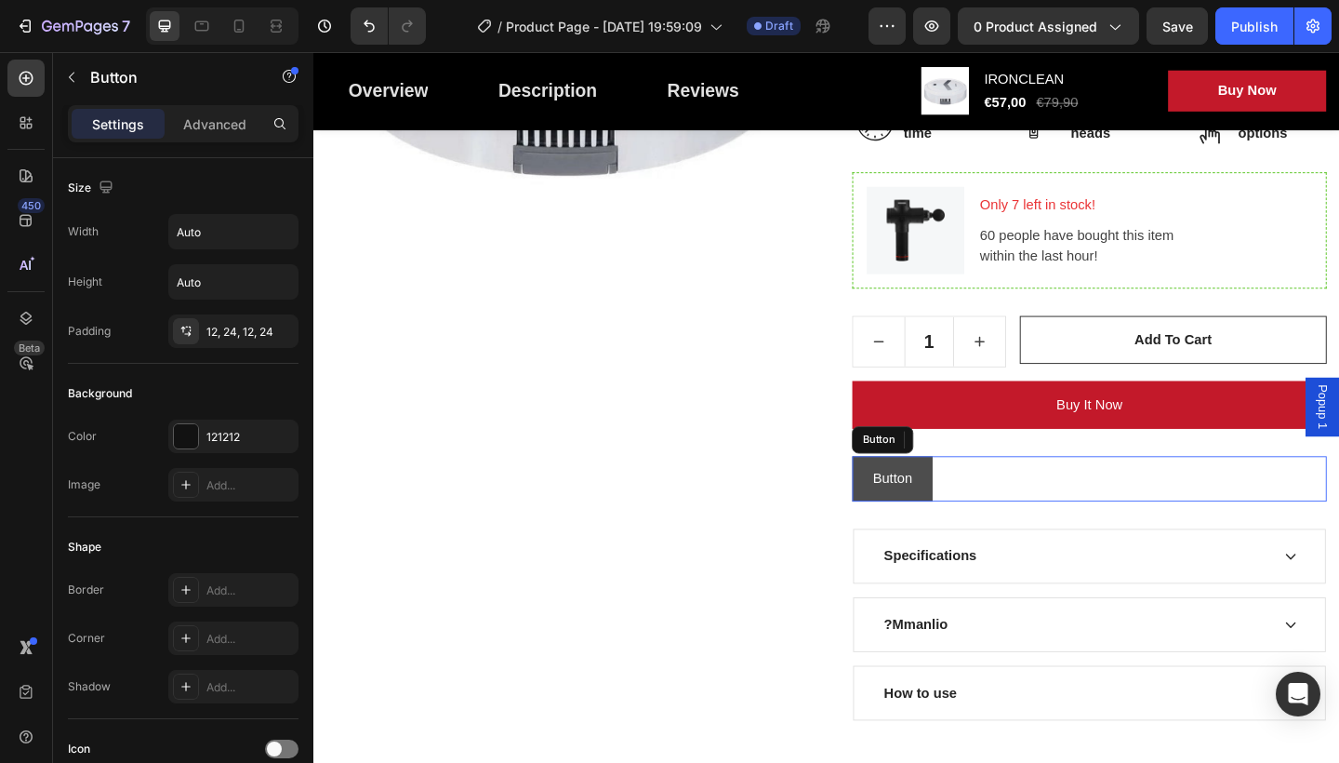
click at [981, 513] on button "Button" at bounding box center [942, 516] width 87 height 49
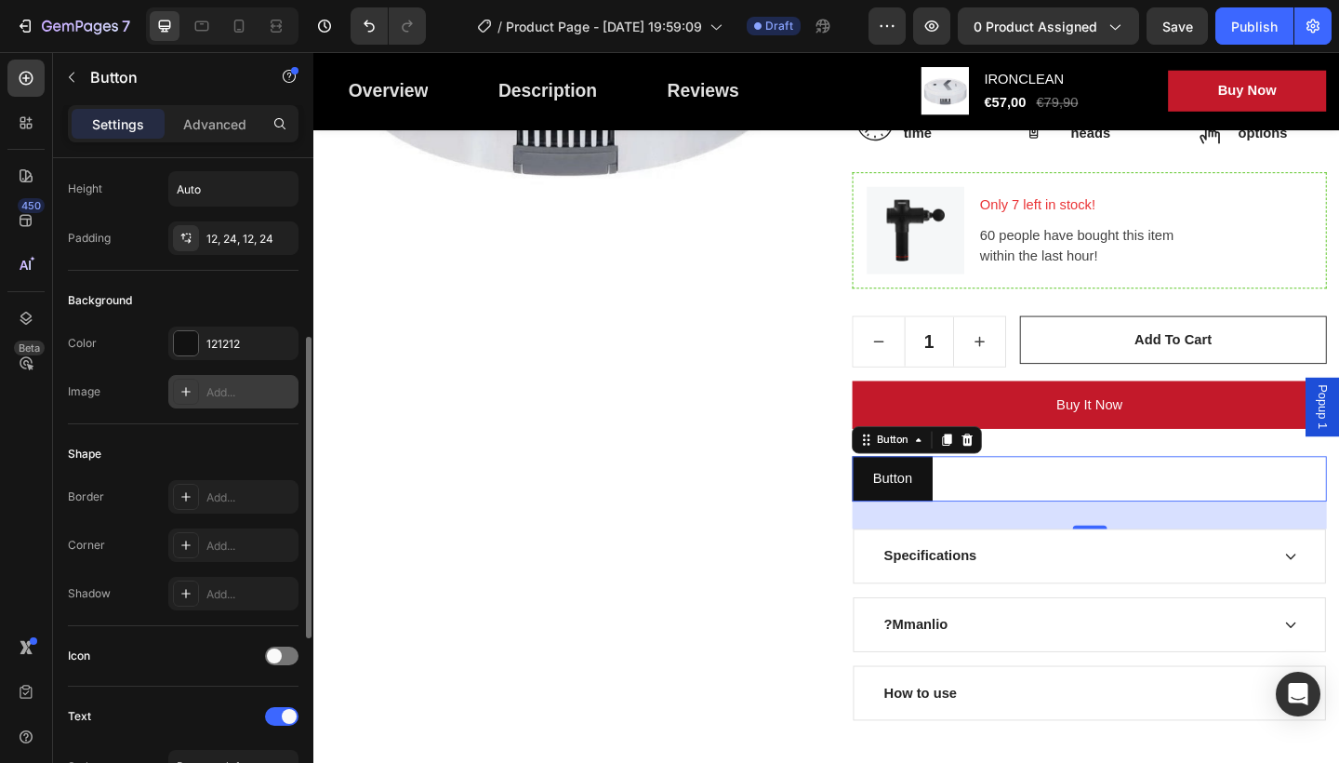
scroll to position [186, 0]
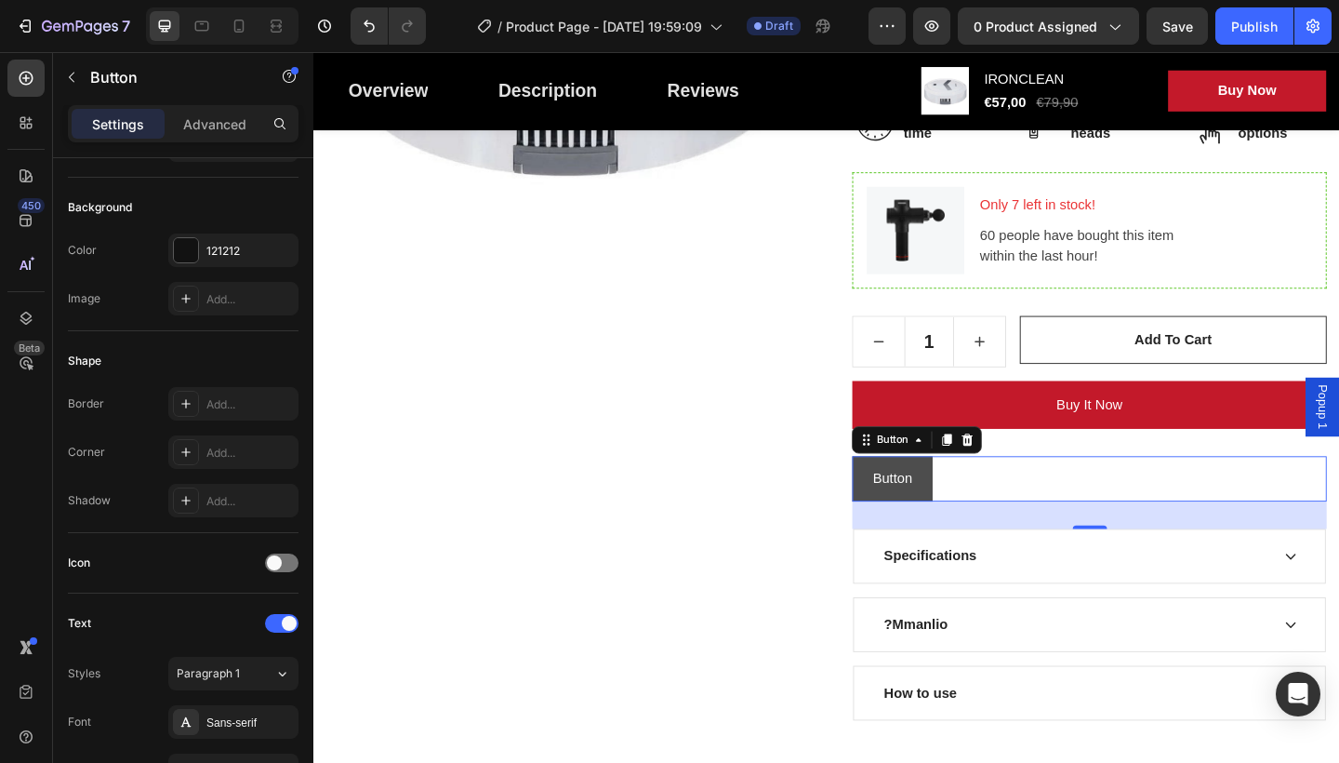
click at [977, 523] on button "Button" at bounding box center [942, 516] width 87 height 49
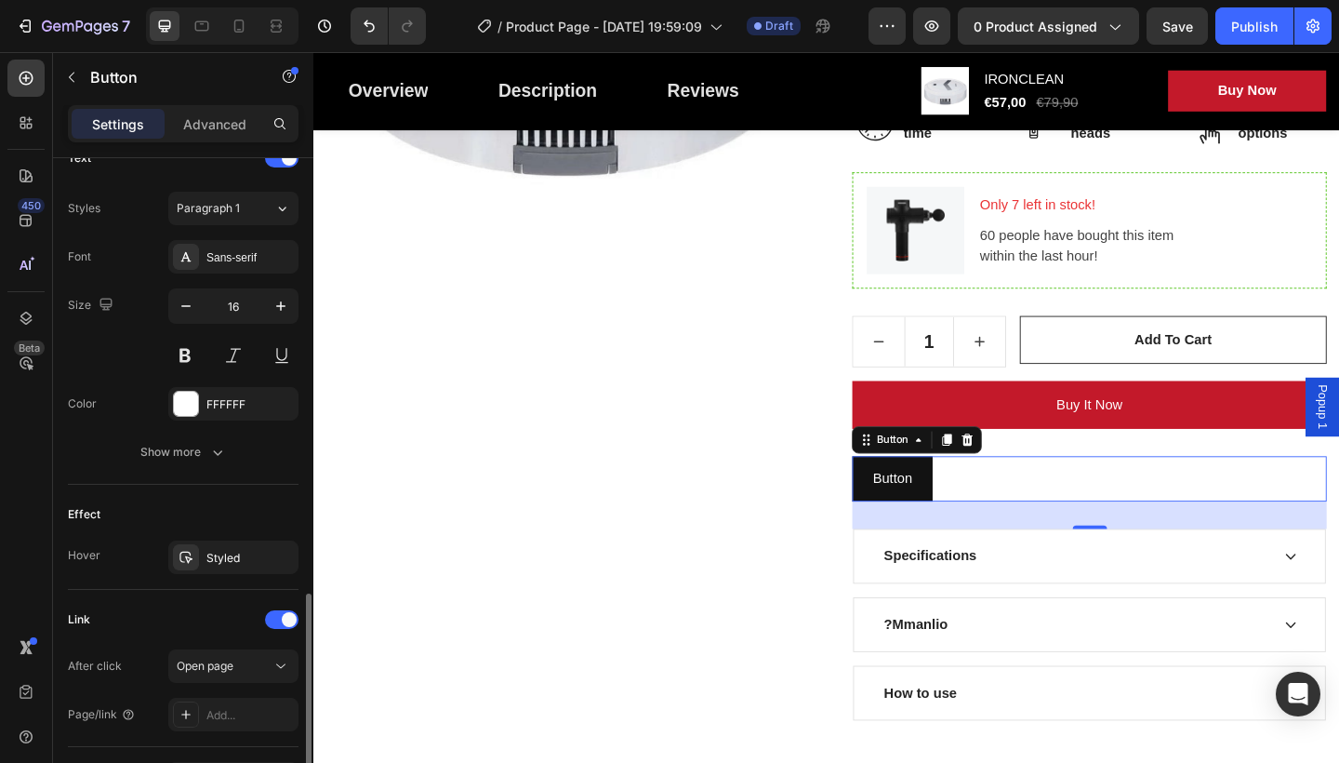
scroll to position [773, 0]
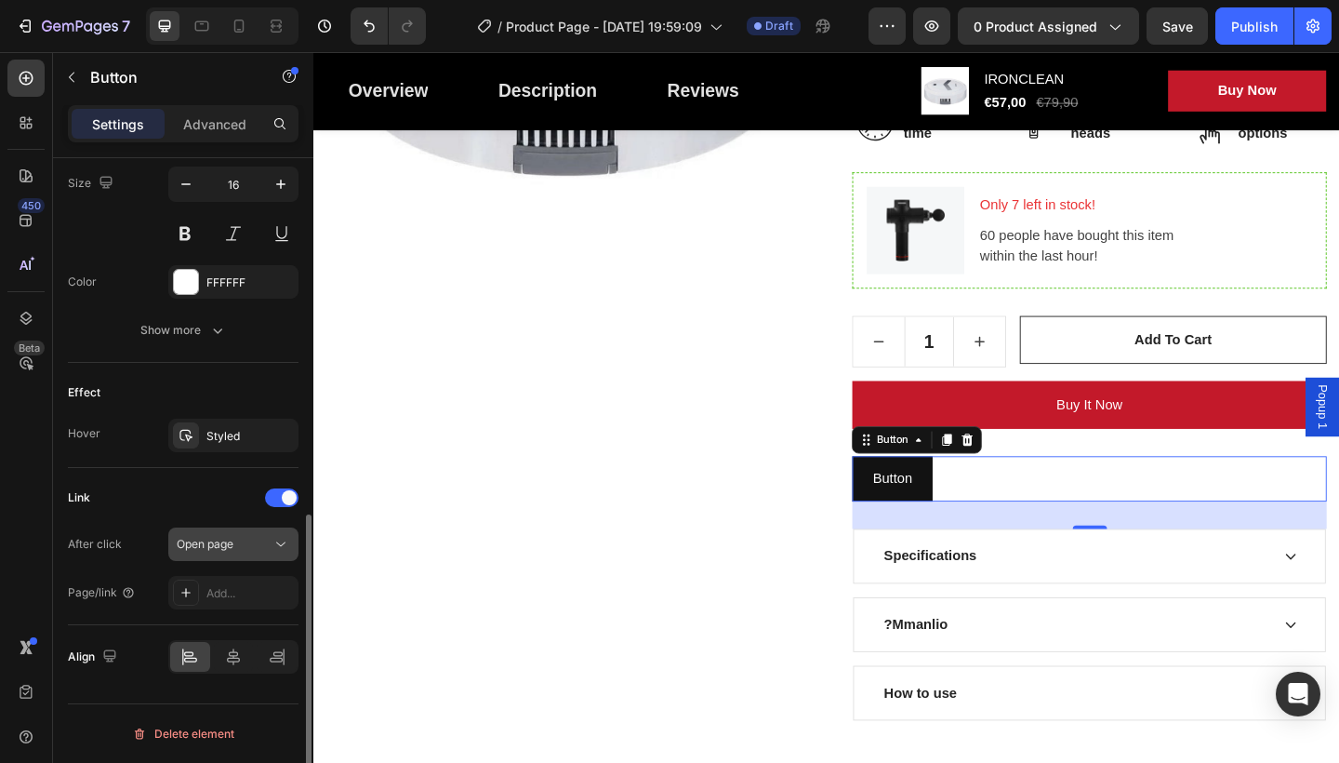
click at [266, 538] on div "Open page" at bounding box center [224, 544] width 95 height 17
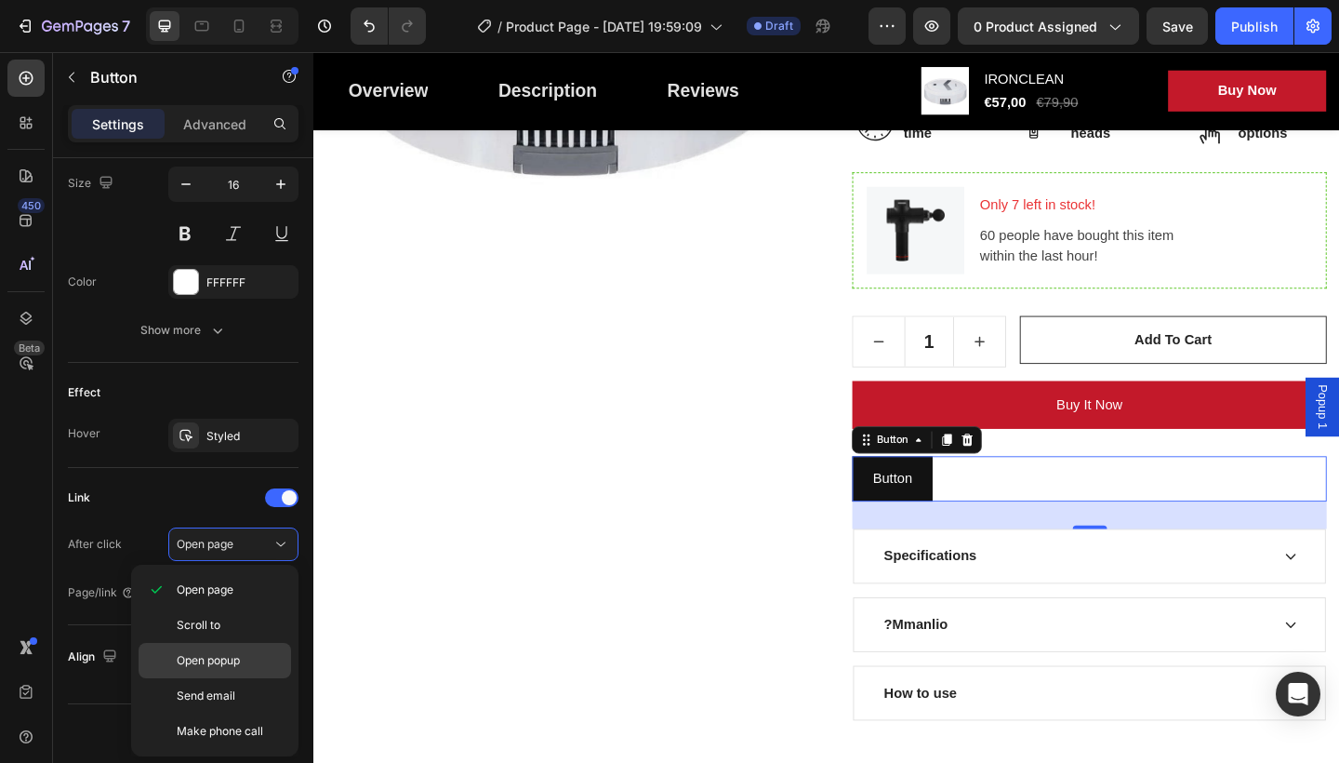
click at [222, 654] on span "Open popup" at bounding box center [208, 660] width 63 height 17
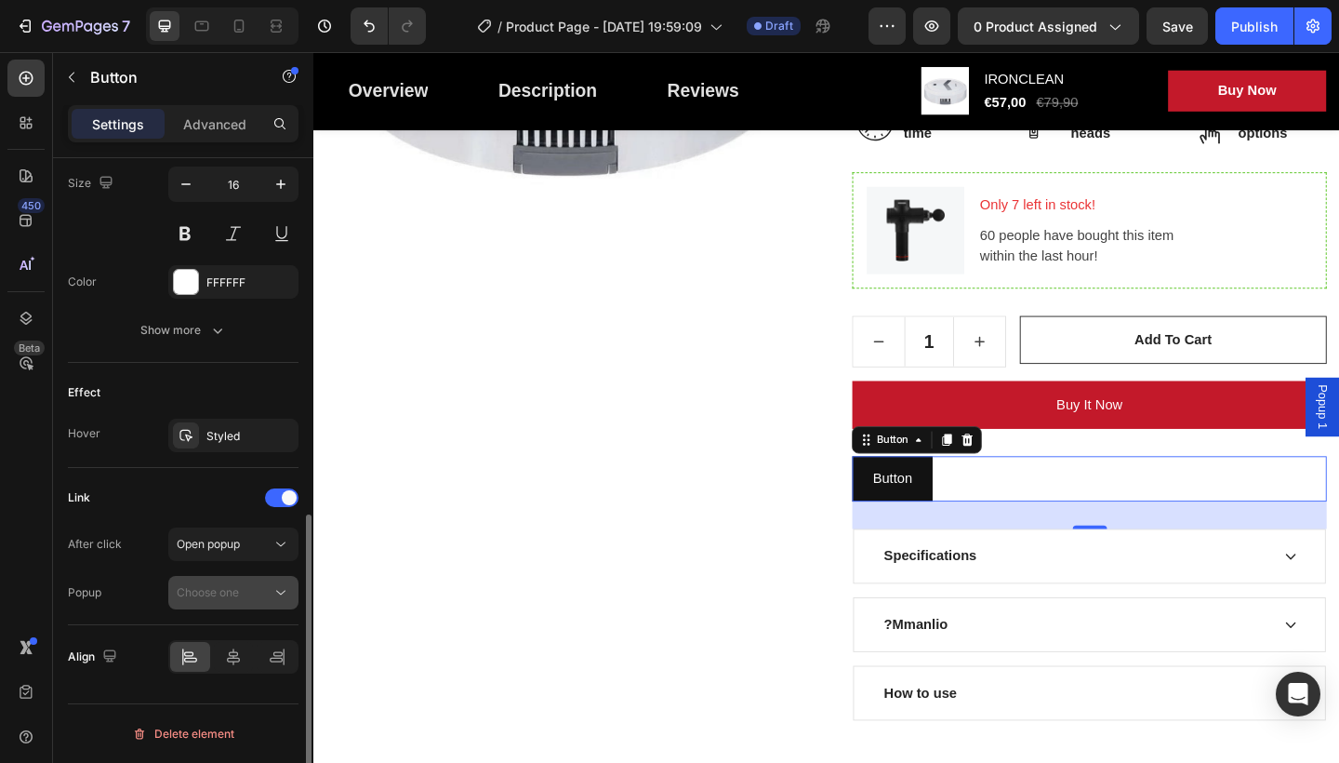
click at [207, 591] on span "Choose one" at bounding box center [208, 592] width 62 height 14
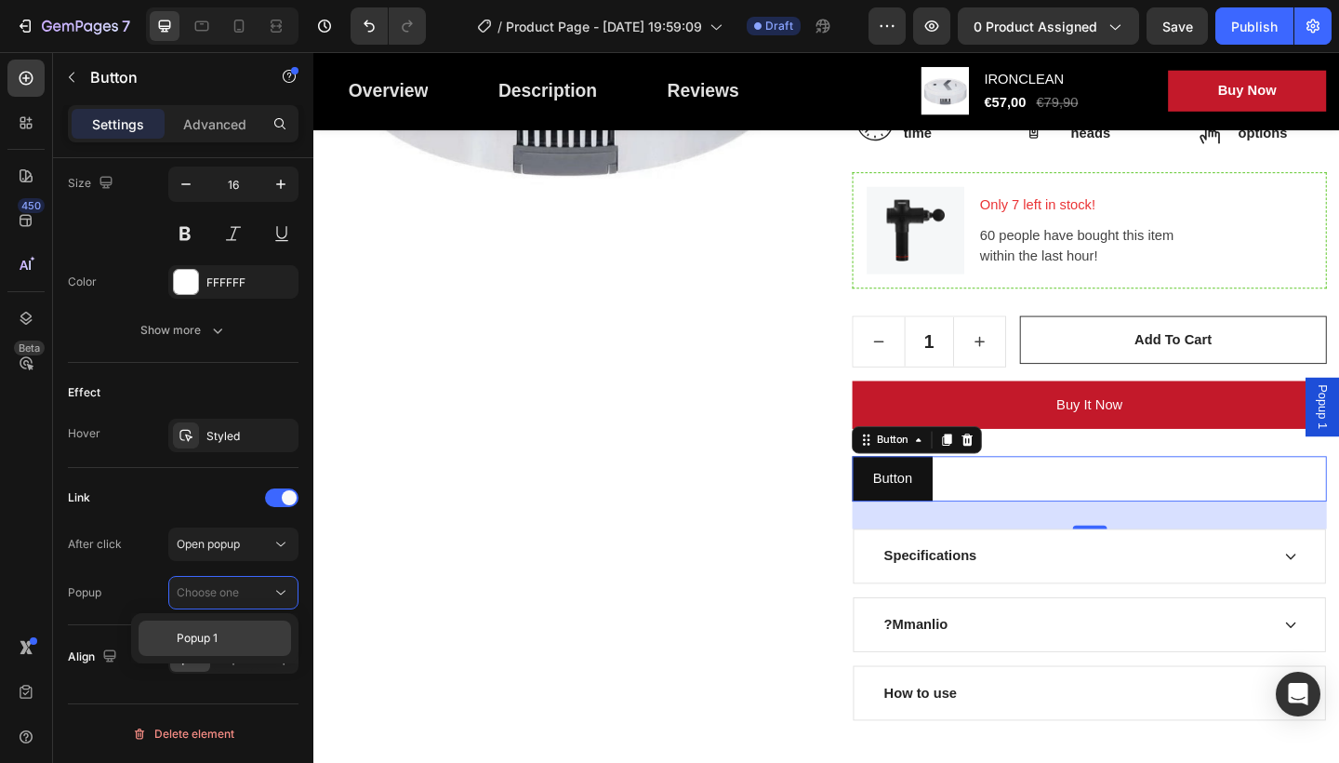
click at [212, 635] on span "Popup 1" at bounding box center [197, 638] width 41 height 17
drag, startPoint x: 1406, startPoint y: 425, endPoint x: 1272, endPoint y: 472, distance: 142.1
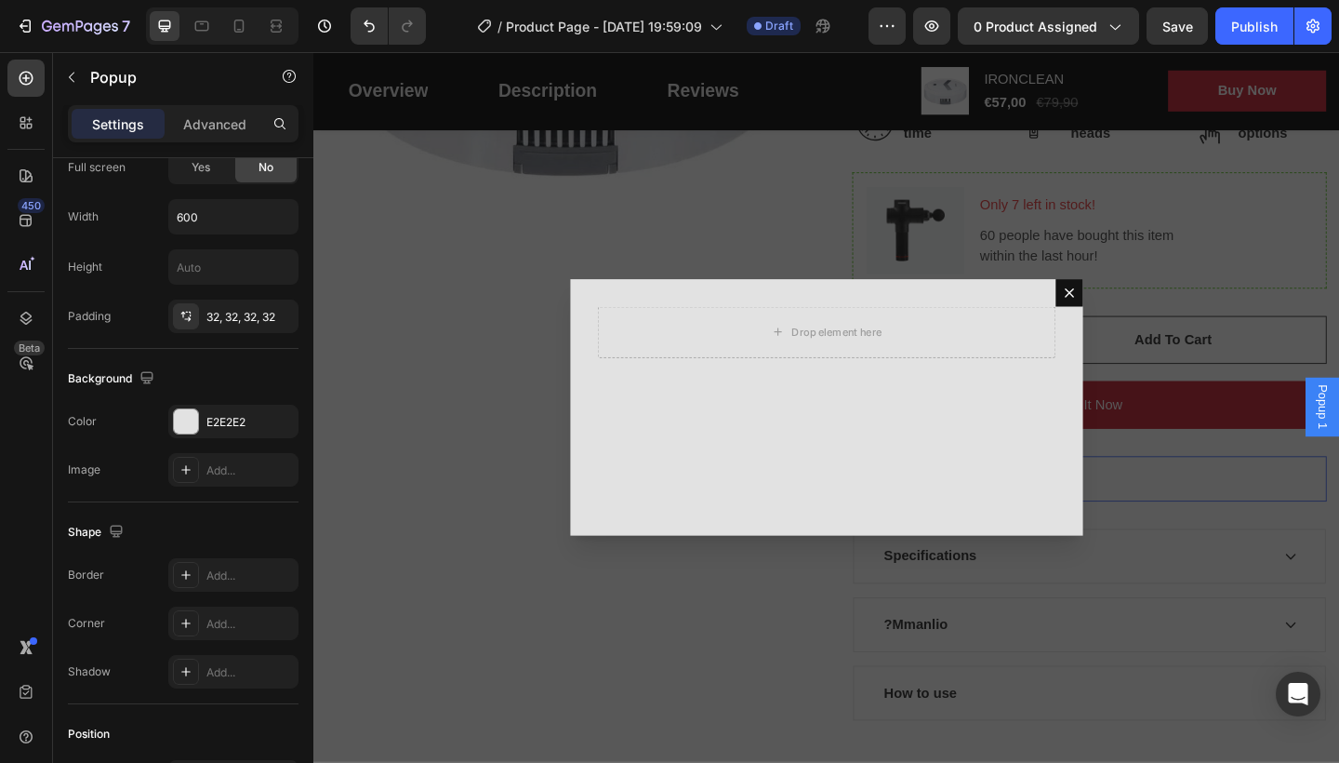
scroll to position [0, 0]
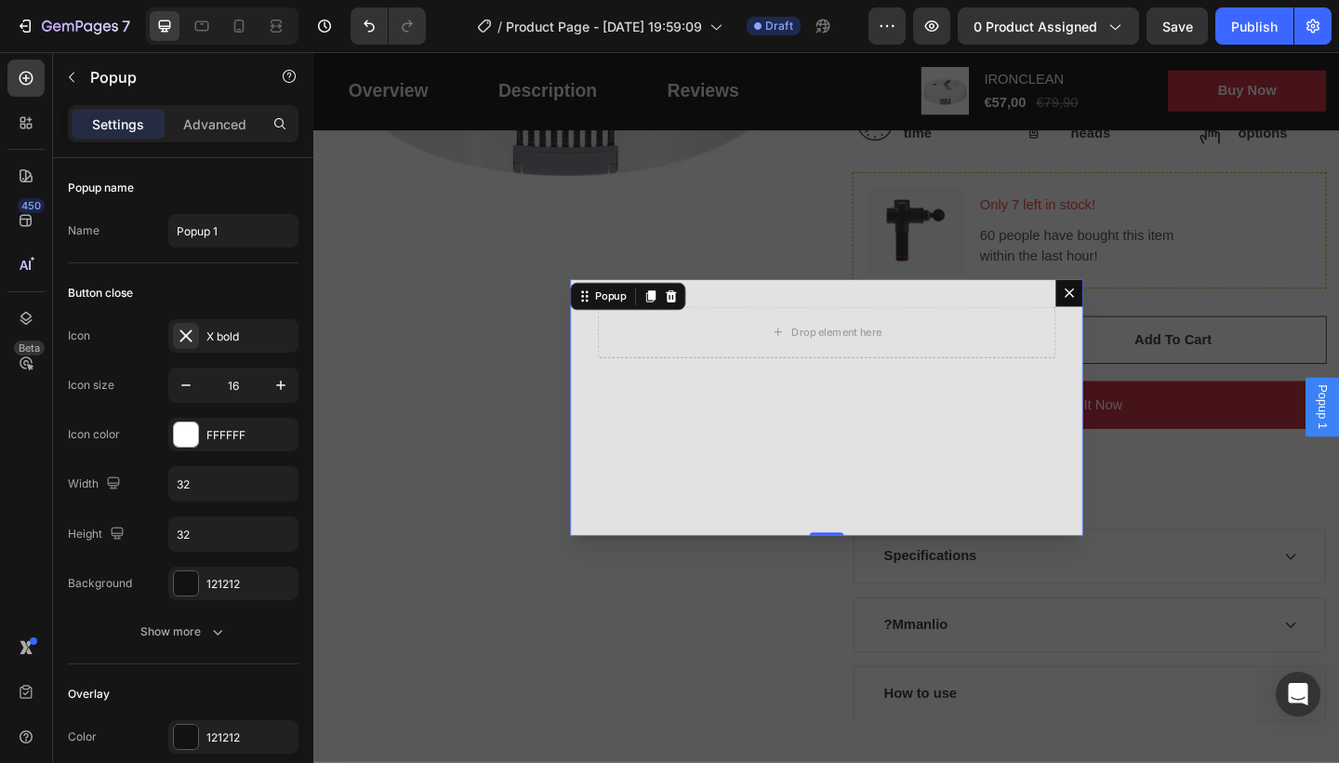
click at [1126, 310] on button "Dialog content" at bounding box center [1136, 314] width 30 height 30
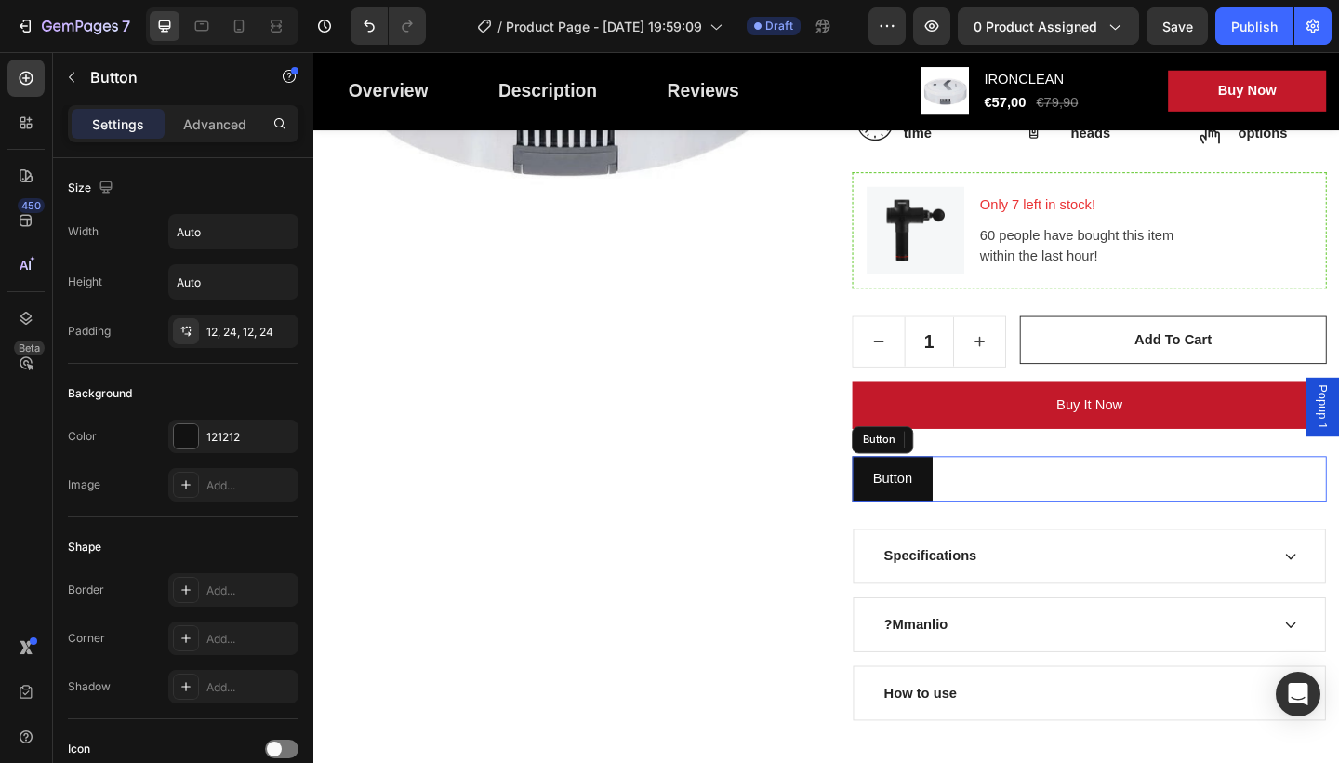
click at [1035, 524] on div "Button Button" at bounding box center [1157, 516] width 516 height 49
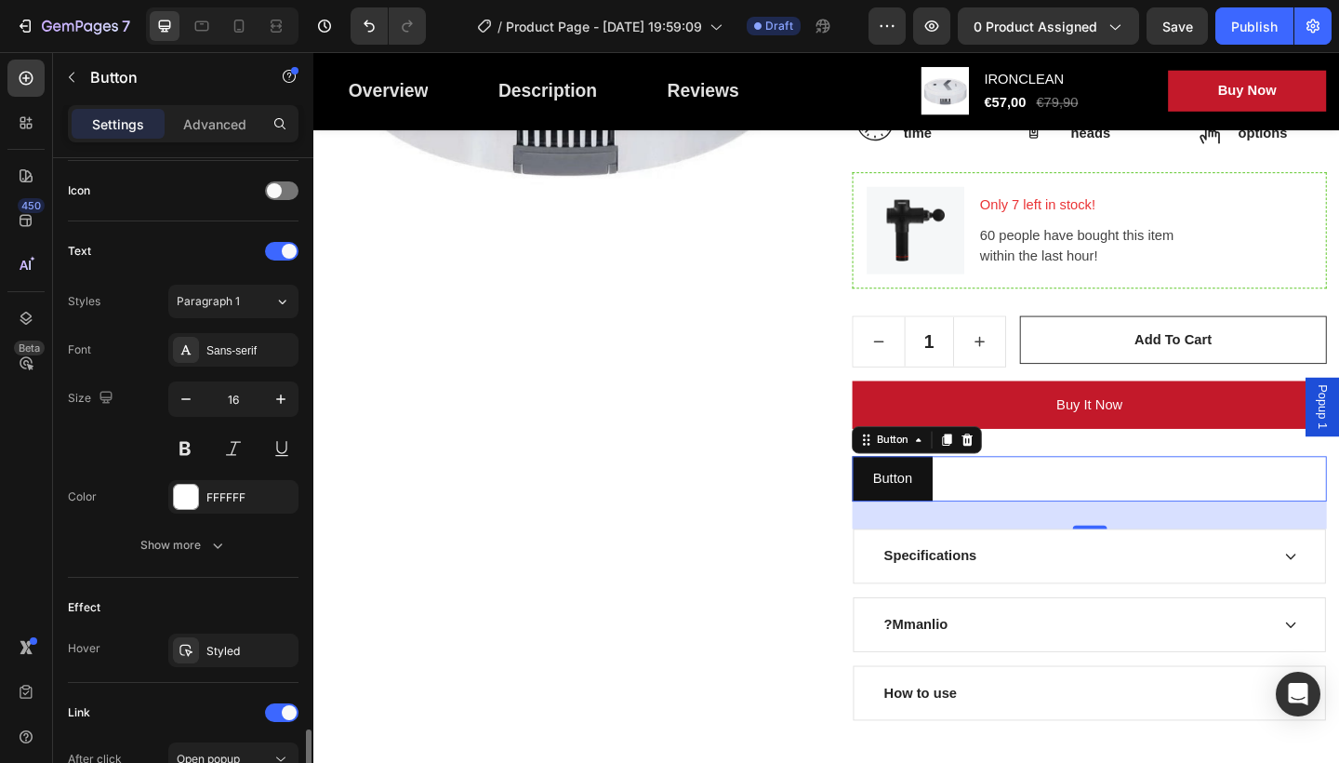
scroll to position [773, 0]
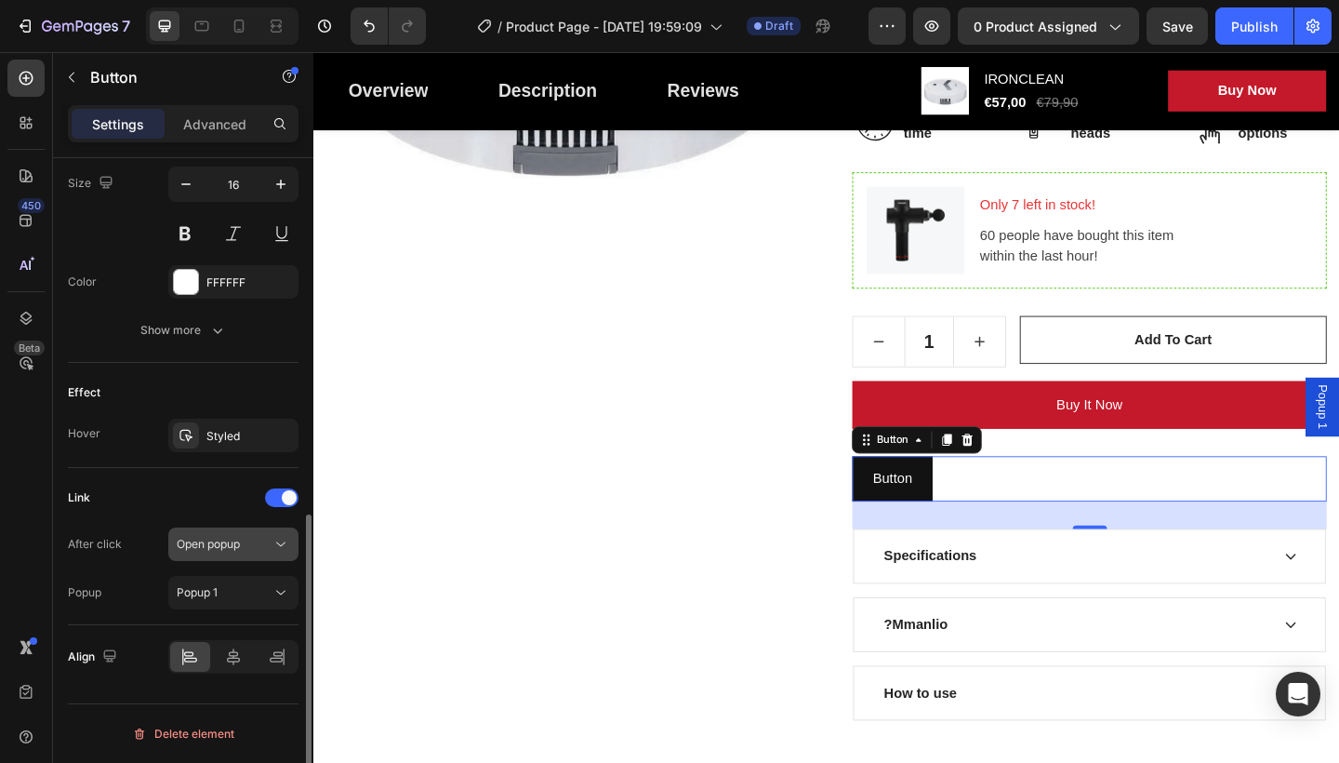
click at [255, 550] on div "Open popup" at bounding box center [224, 544] width 95 height 17
click at [1293, 678] on div "Open Intercom Messenger" at bounding box center [1298, 694] width 49 height 49
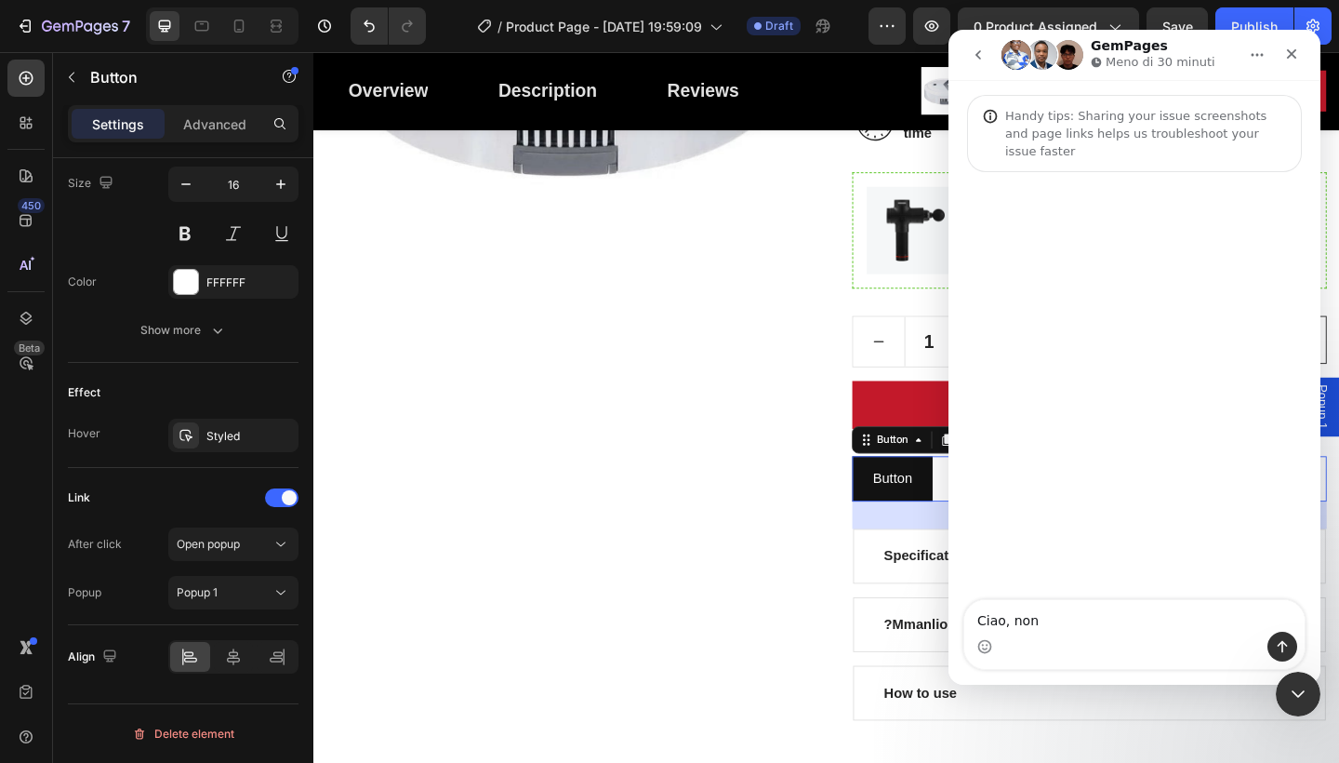
scroll to position [0, 0]
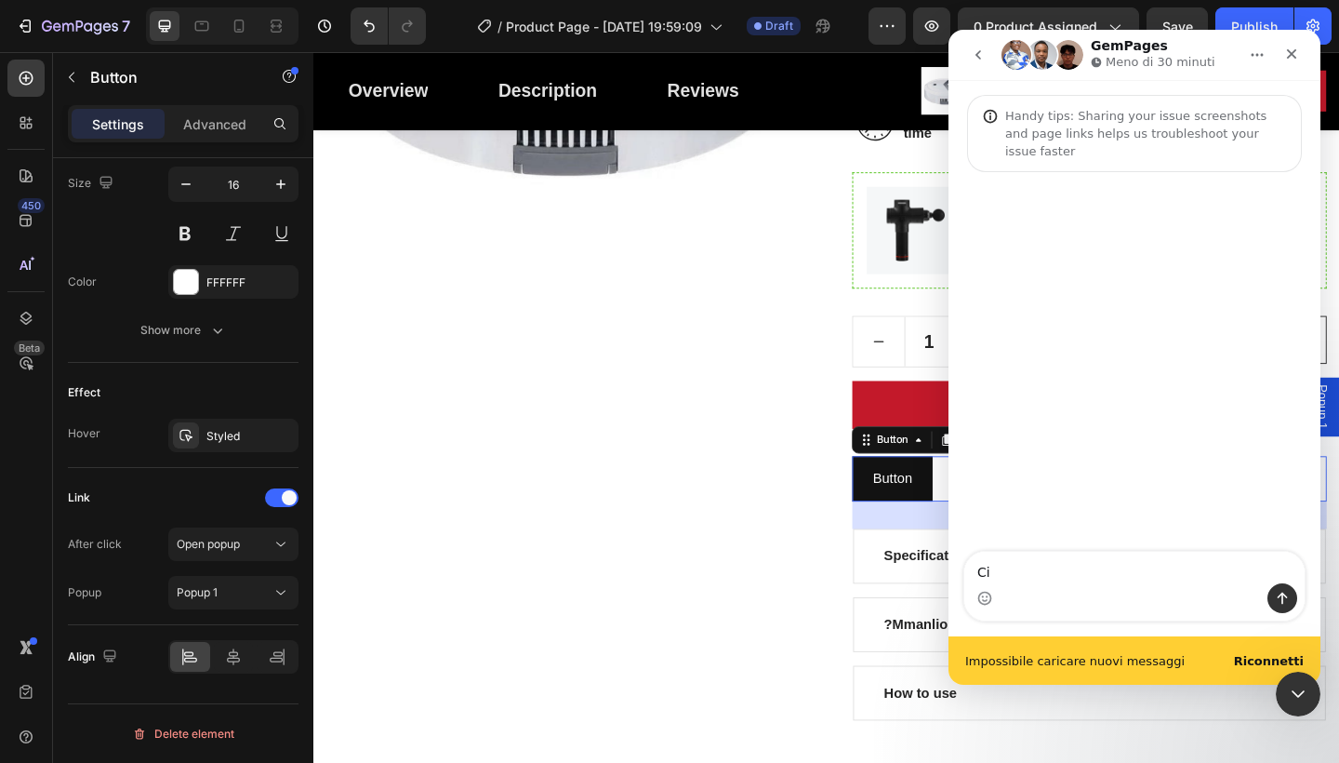
type textarea "C"
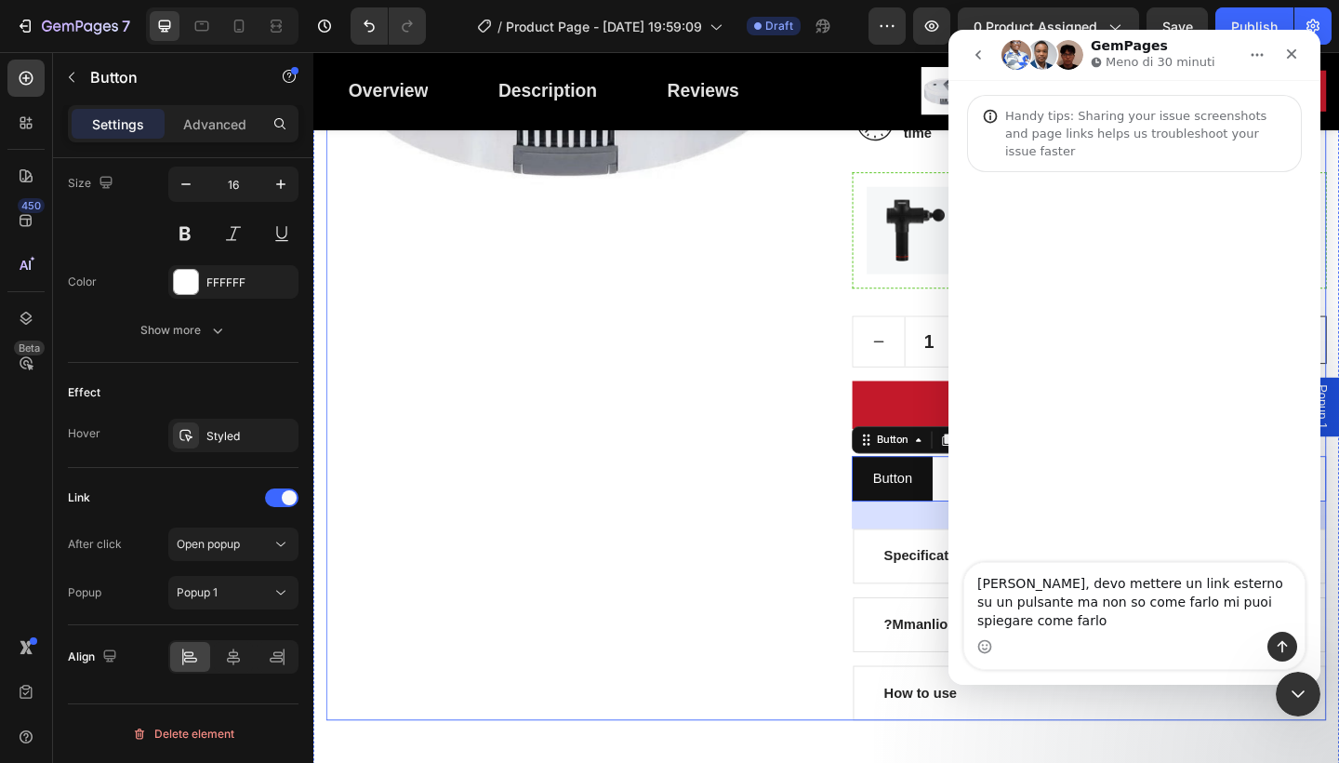
type textarea "[PERSON_NAME], devo mettere un link esterno su un pulsante ma non so come farlo…"
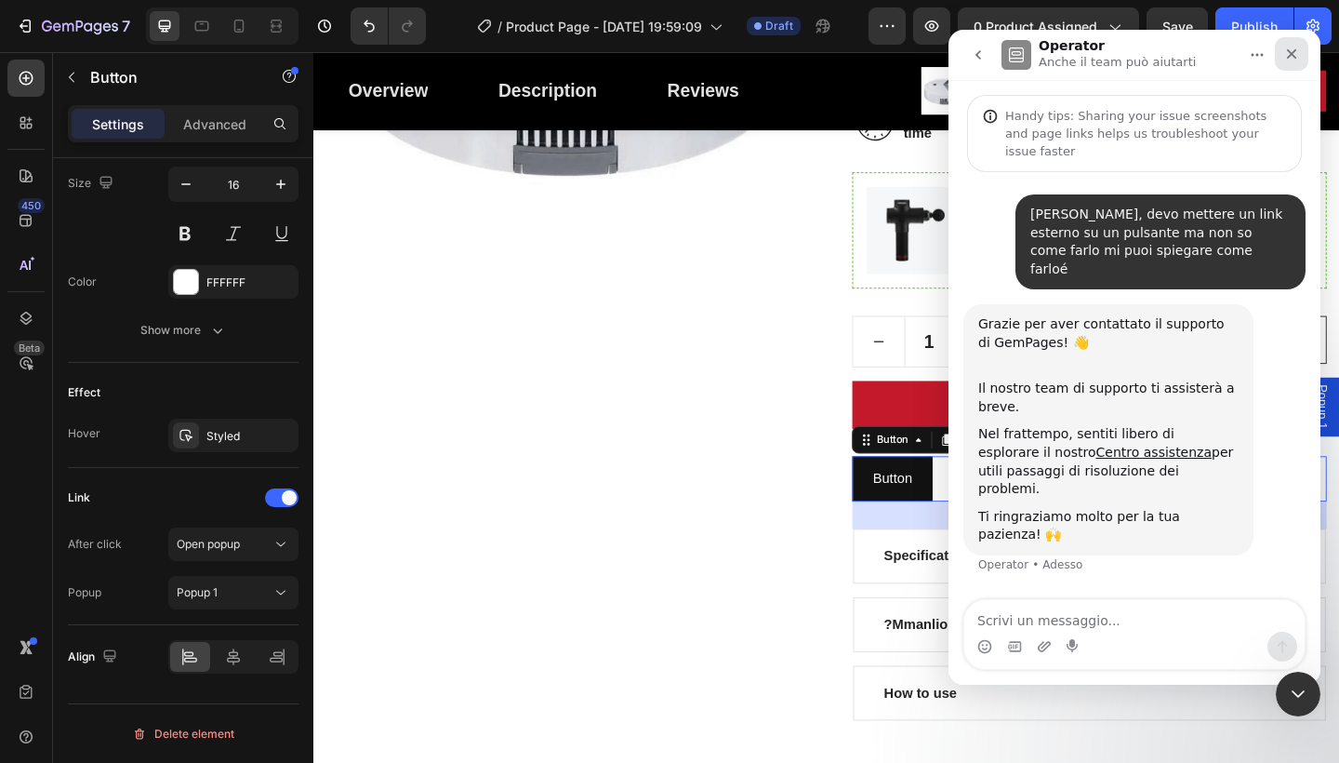
click at [1298, 57] on icon "Chiudi" at bounding box center [1291, 53] width 15 height 15
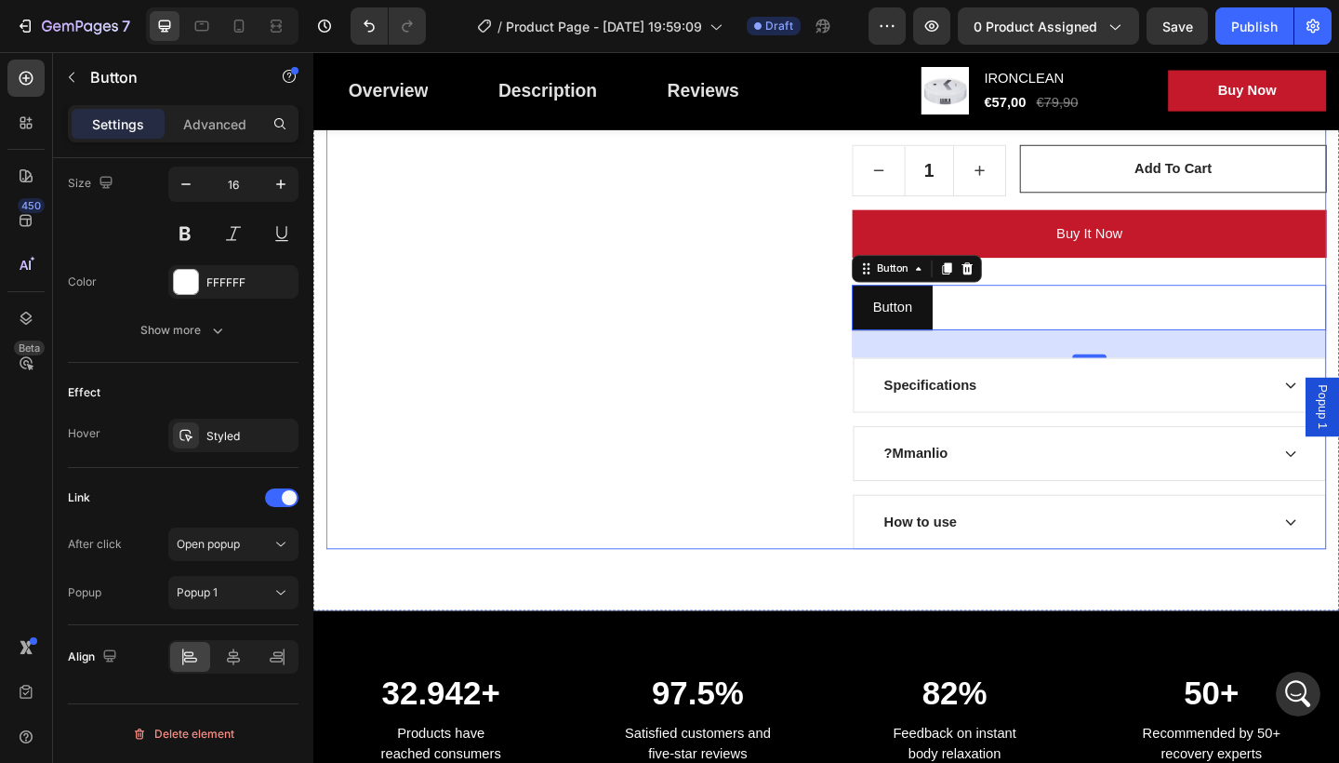
scroll to position [558, 0]
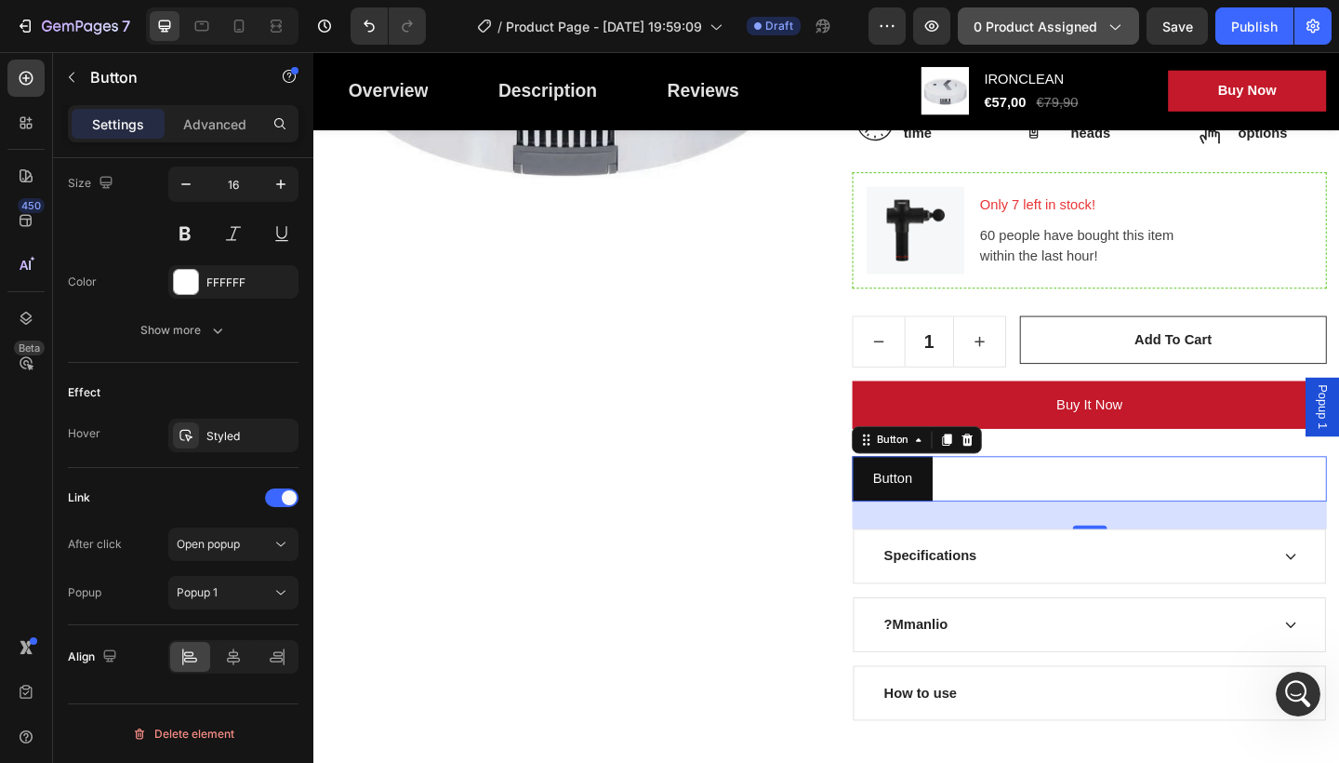
click at [1071, 19] on span "0 product assigned" at bounding box center [1036, 27] width 124 height 20
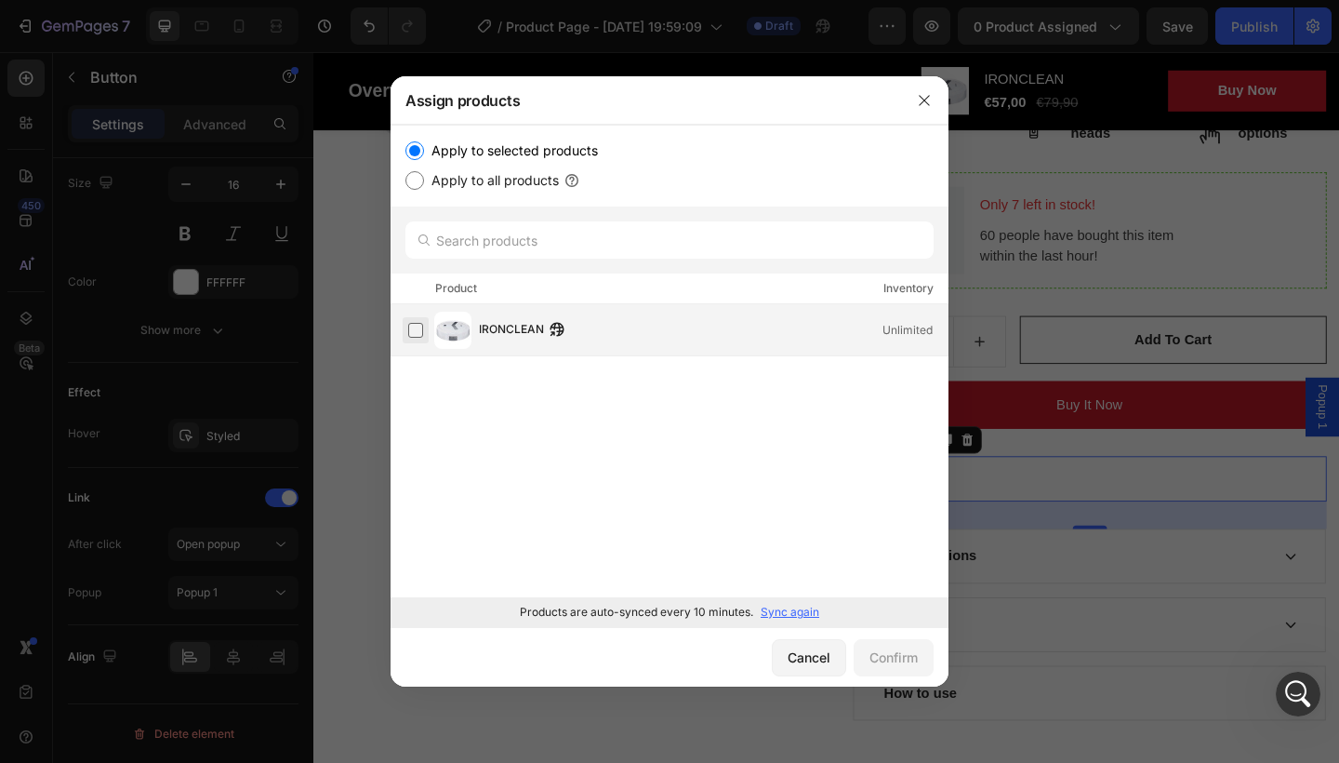
click at [420, 330] on label at bounding box center [415, 330] width 15 height 15
click at [918, 654] on button "Confirm" at bounding box center [894, 657] width 80 height 37
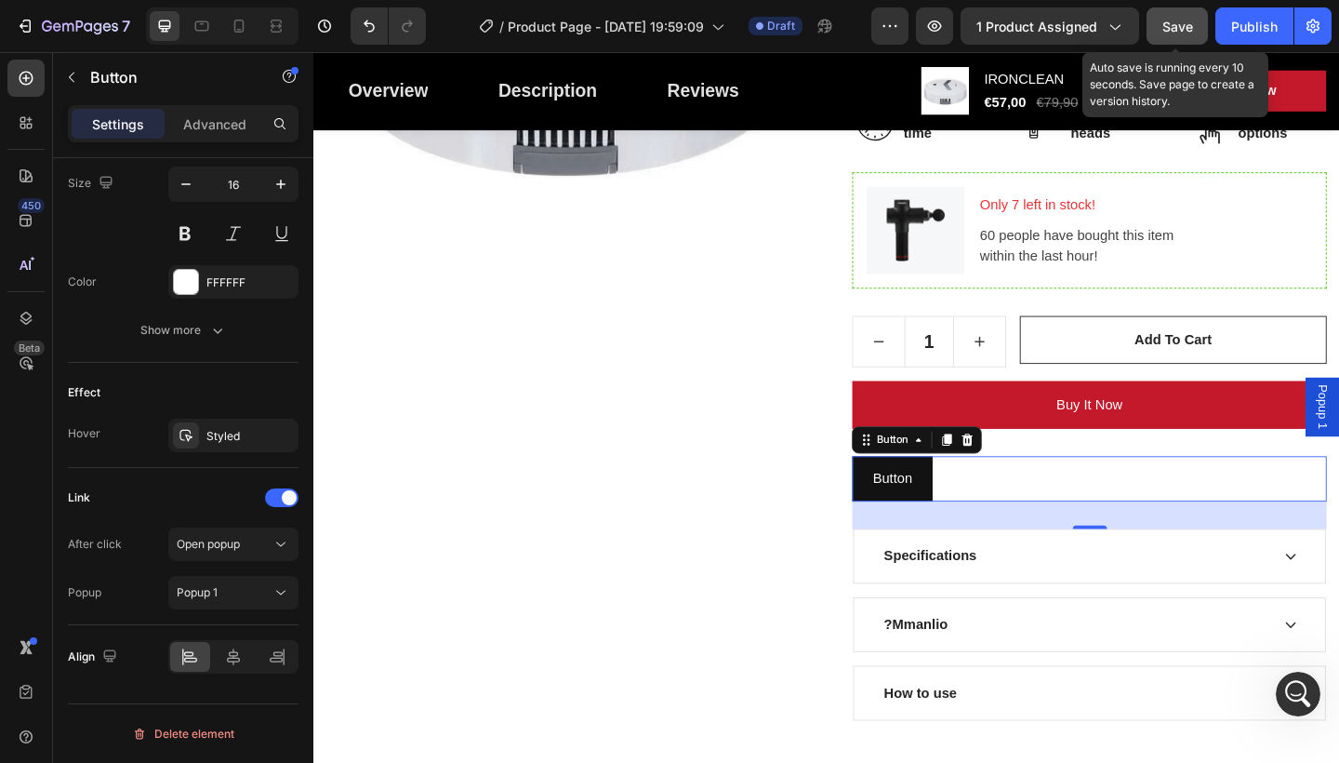
click at [1188, 20] on span "Save" at bounding box center [1177, 27] width 31 height 16
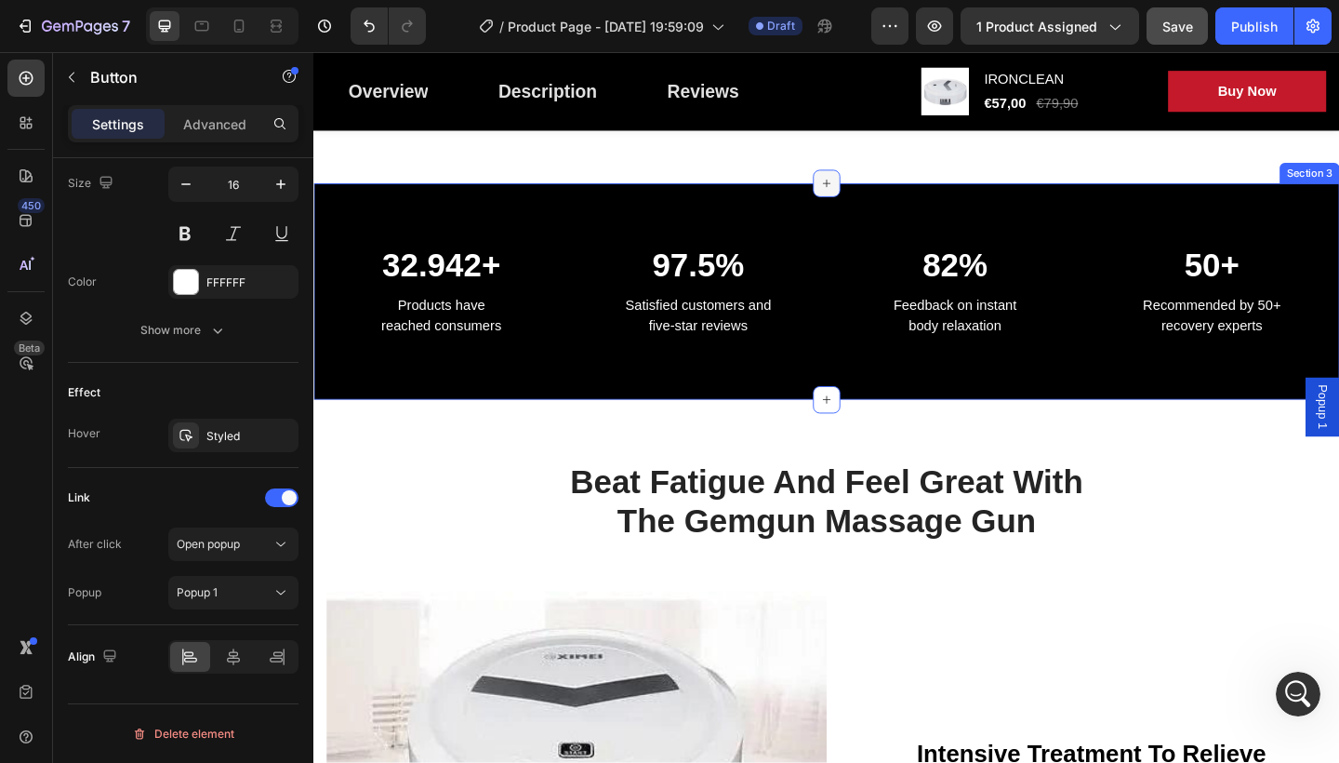
scroll to position [837, 0]
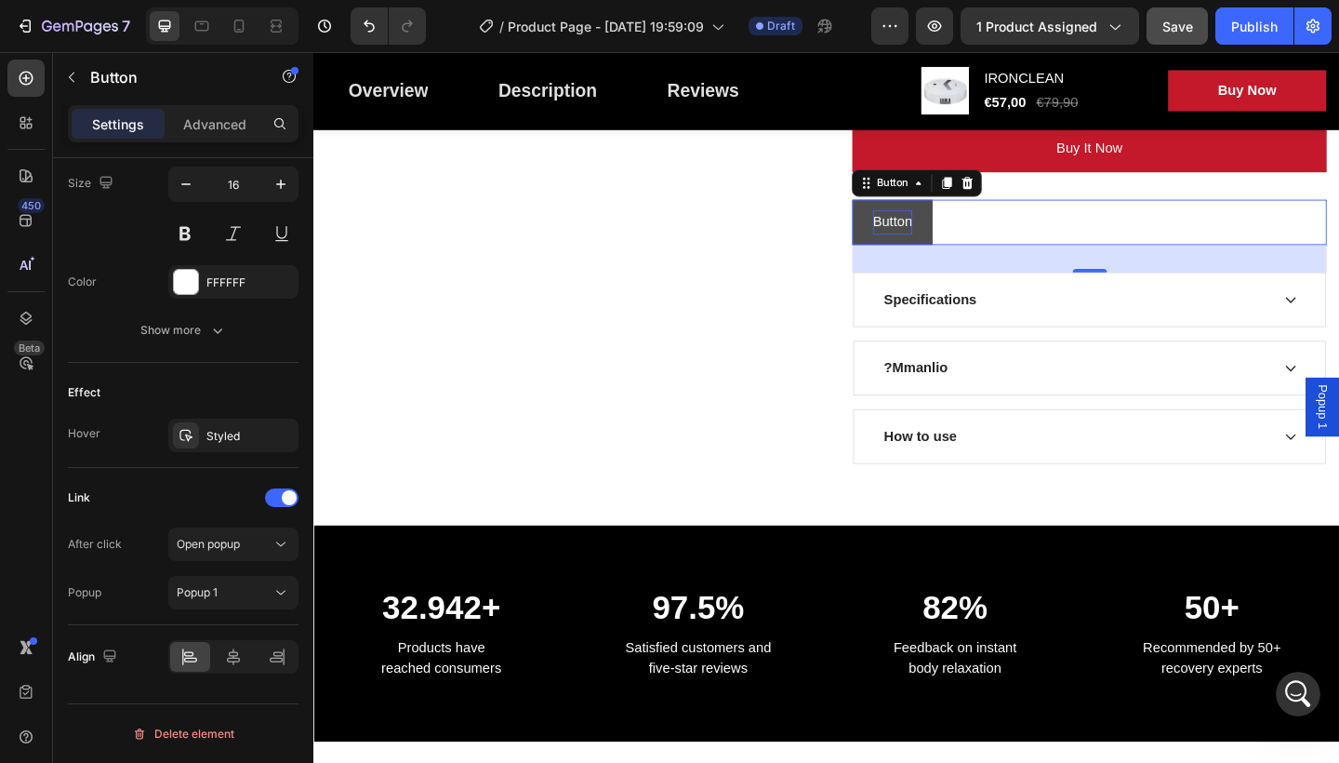
click at [931, 228] on p "Button" at bounding box center [943, 237] width 43 height 27
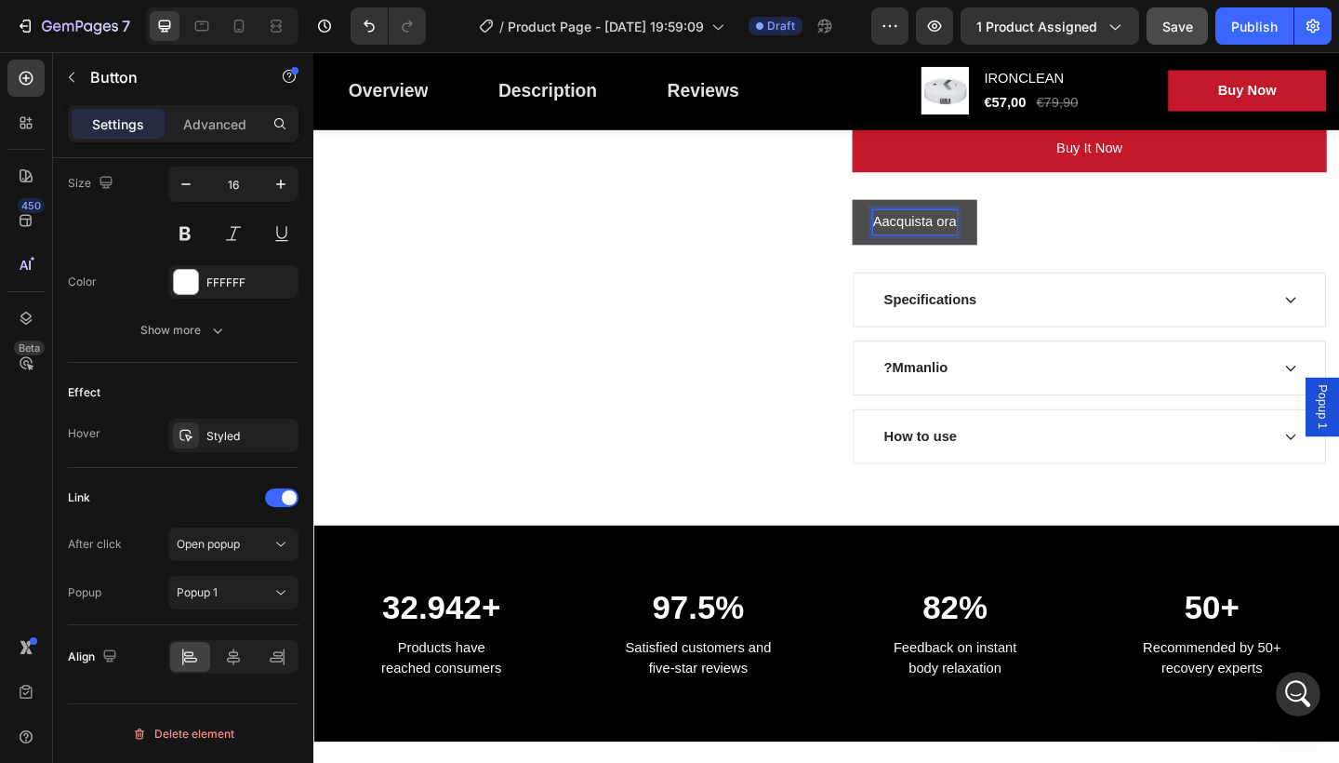
click at [909, 239] on link "Aacquista ora" at bounding box center [967, 237] width 136 height 49
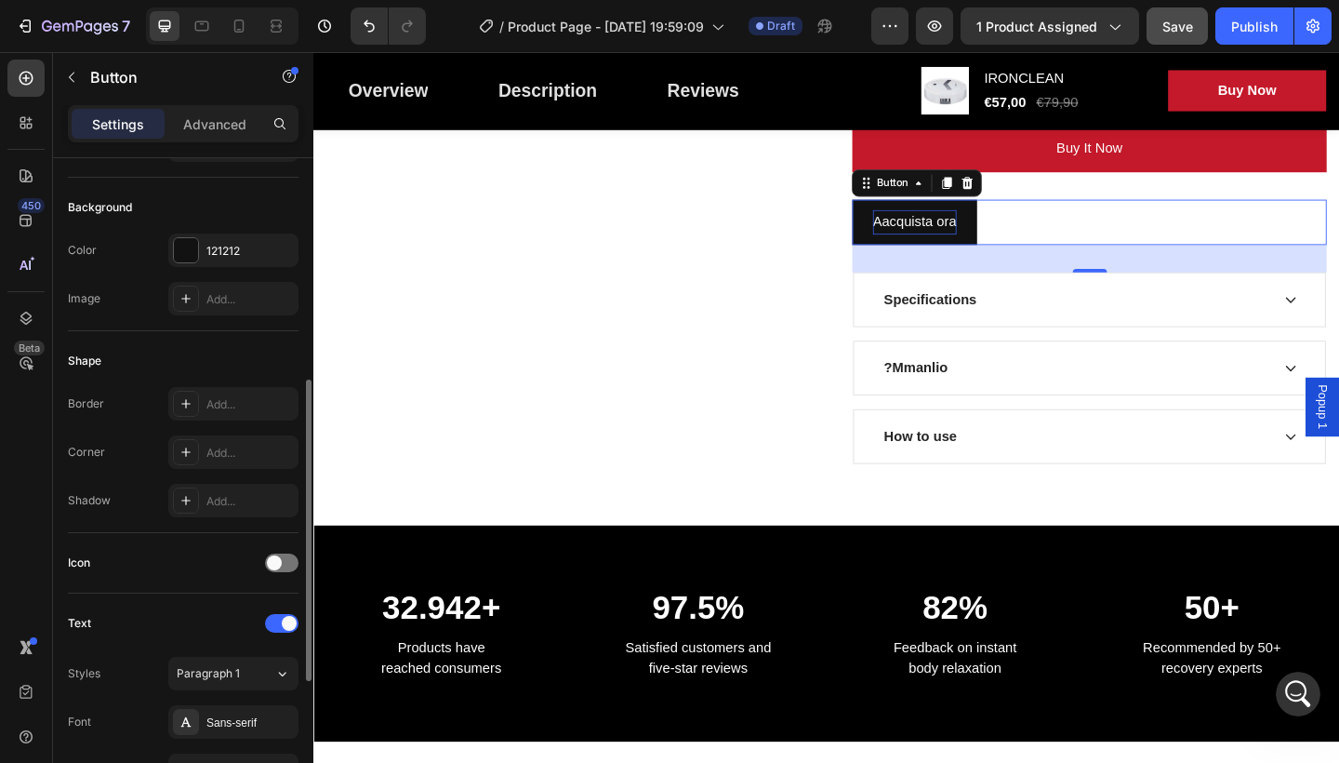
scroll to position [372, 0]
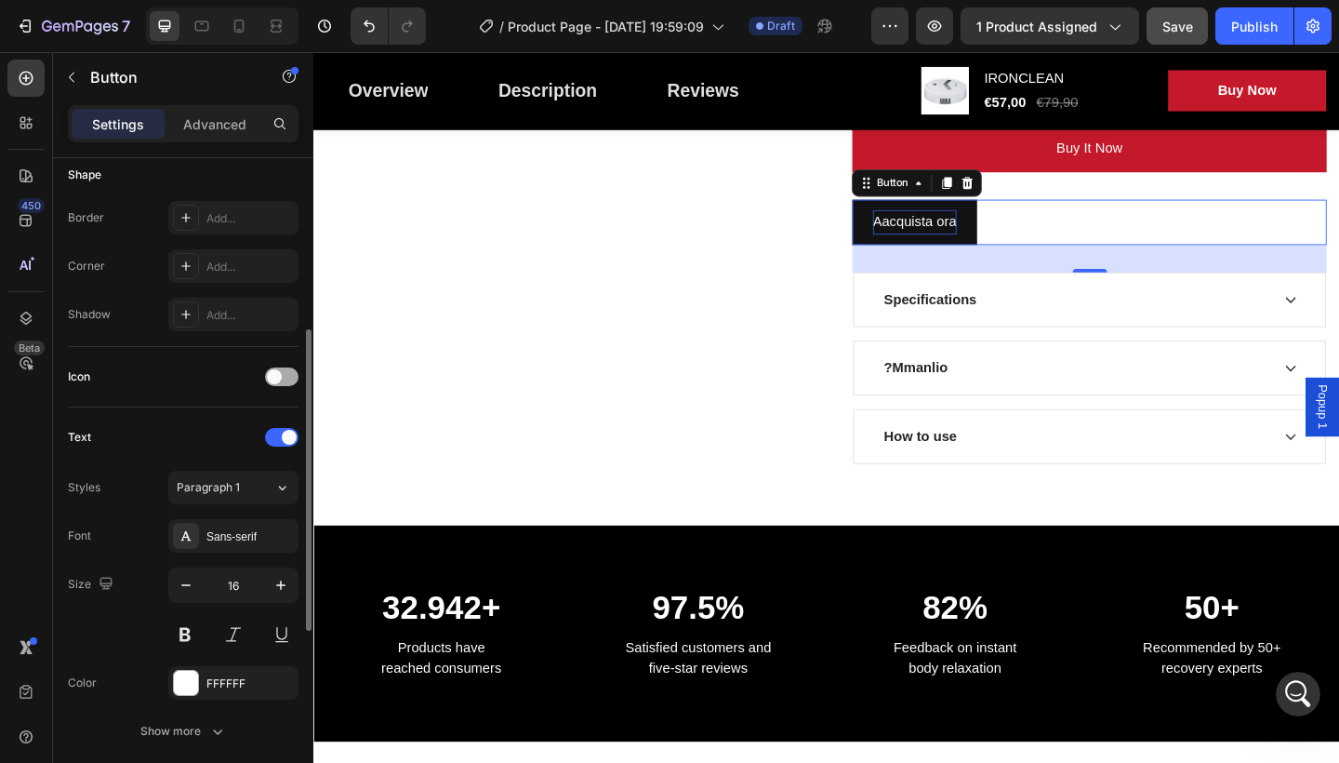
click at [270, 368] on div at bounding box center [281, 376] width 33 height 19
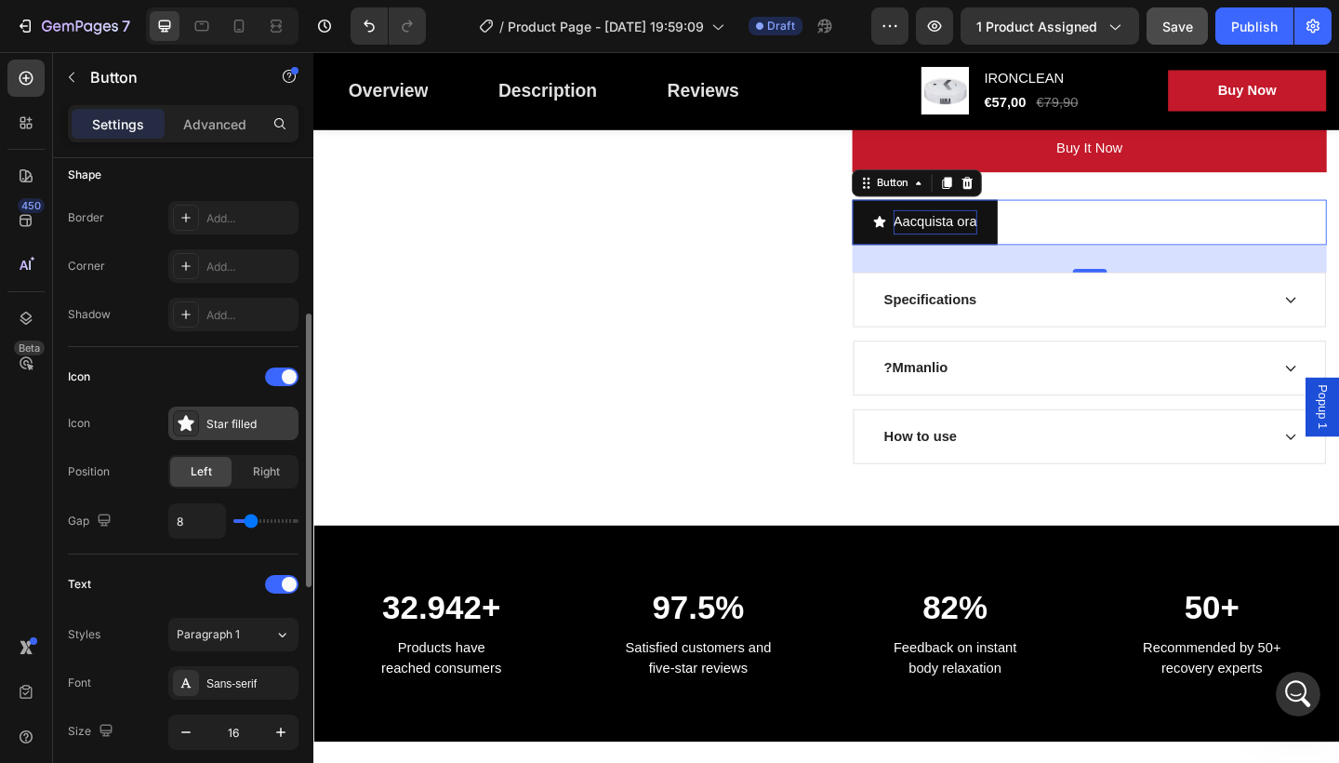
click at [185, 427] on icon at bounding box center [186, 423] width 16 height 16
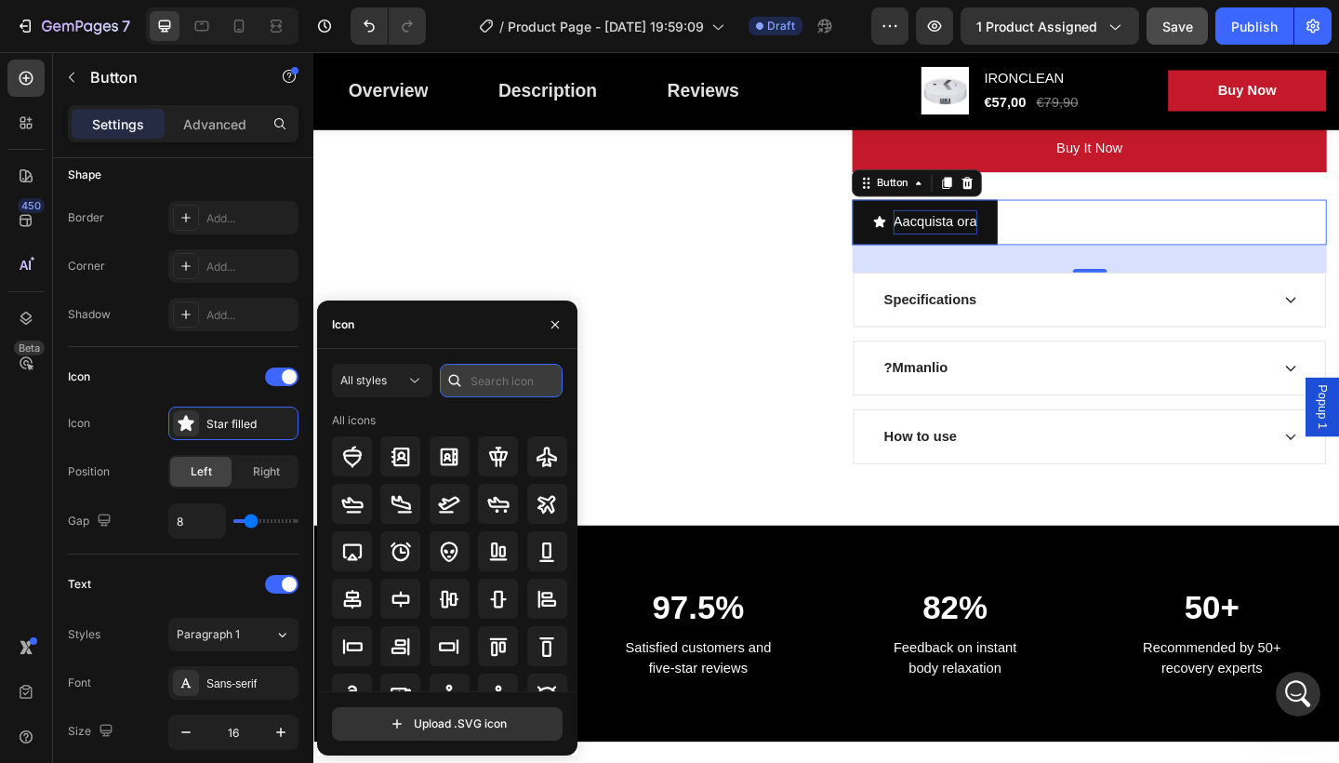
click at [498, 377] on input "text" at bounding box center [501, 380] width 123 height 33
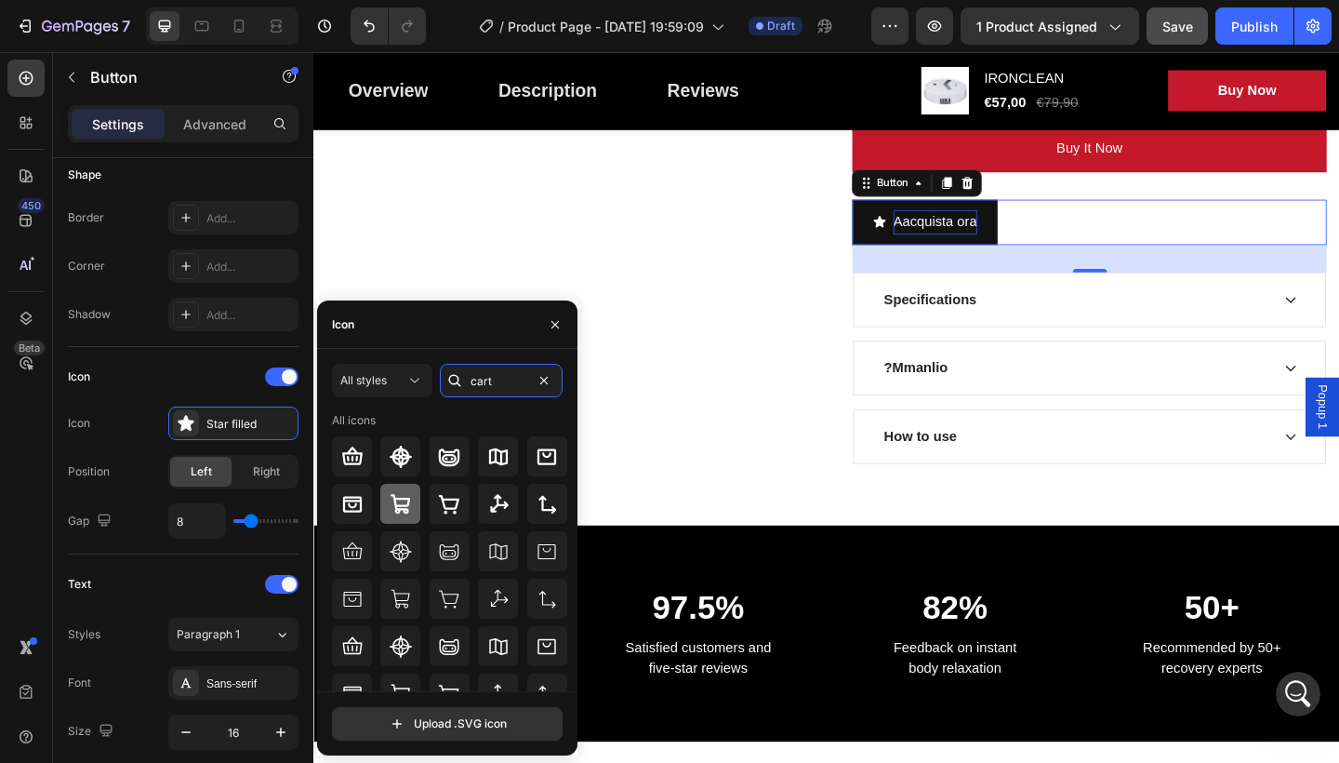
type input "cart"
click at [403, 501] on icon at bounding box center [401, 504] width 22 height 22
click at [193, 386] on div "Icon" at bounding box center [183, 377] width 231 height 30
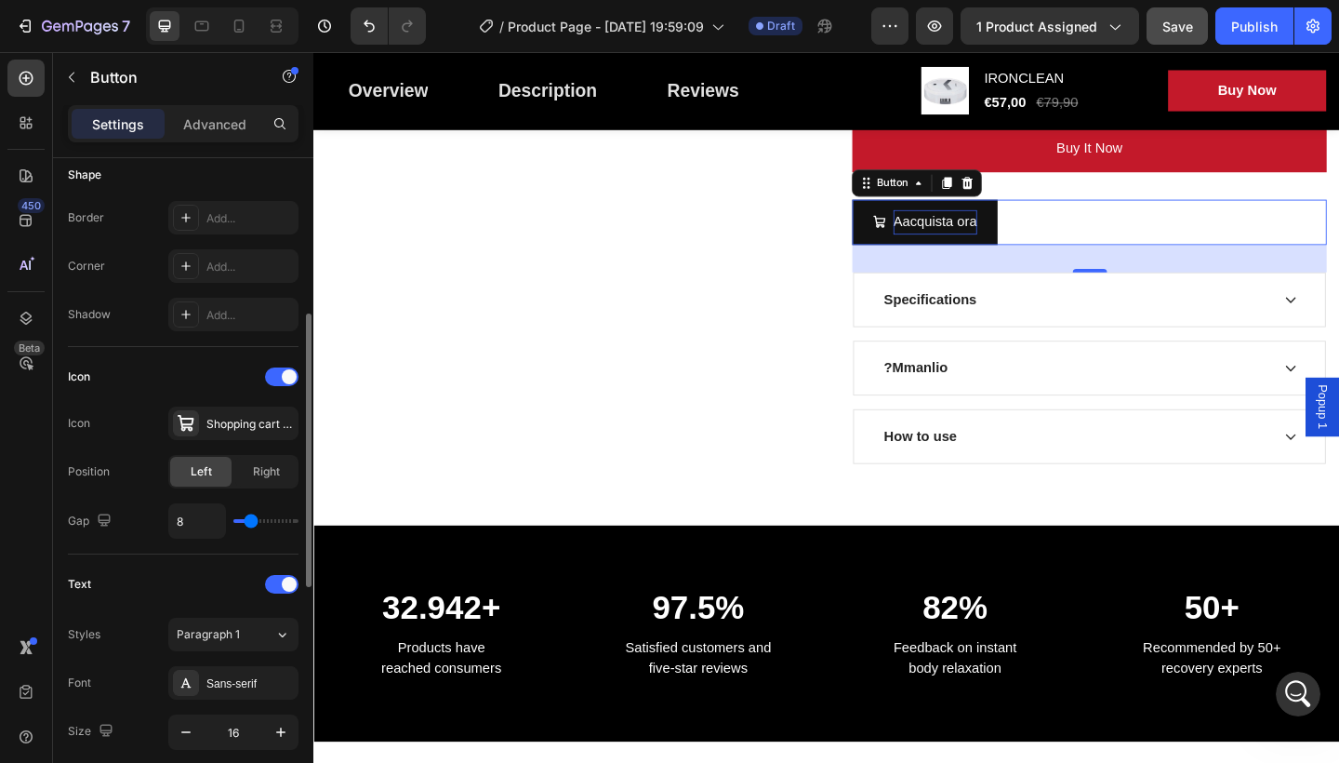
scroll to position [465, 0]
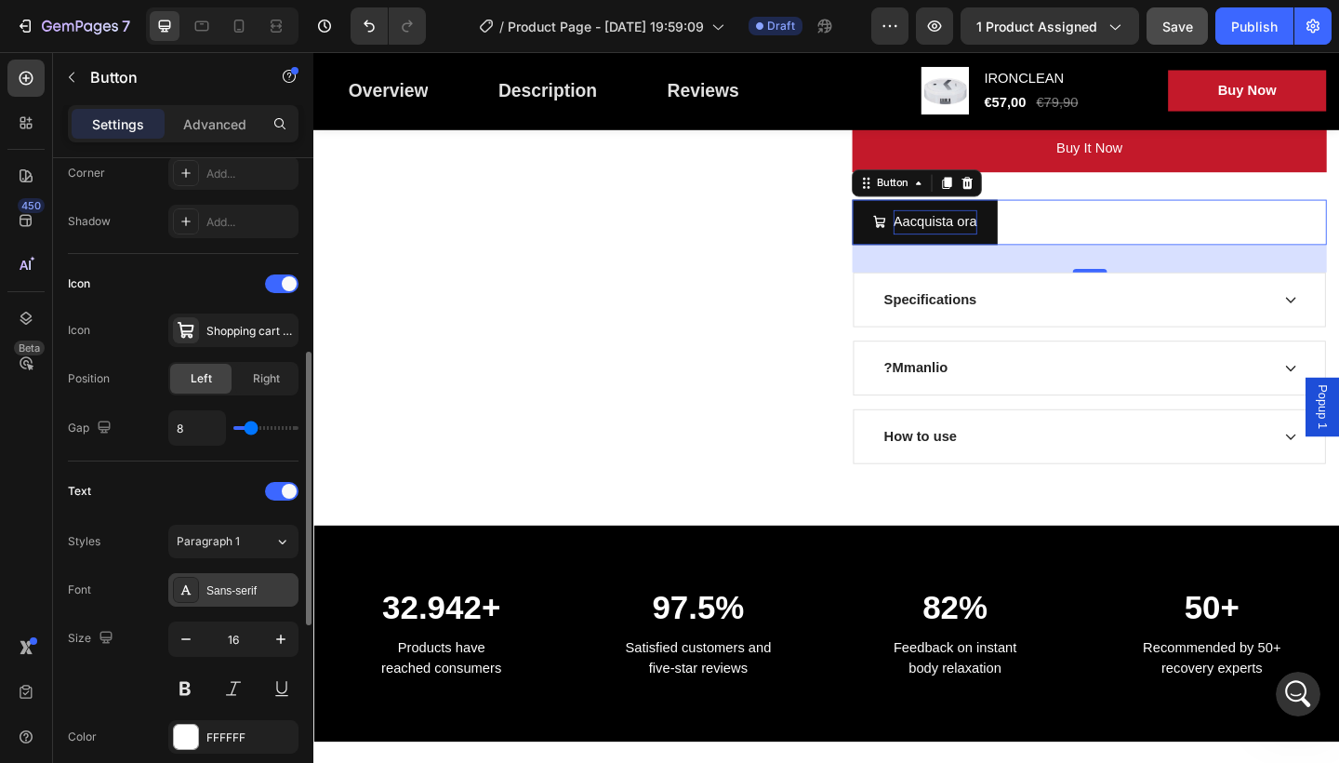
click at [250, 591] on div "Sans-serif" at bounding box center [249, 590] width 87 height 17
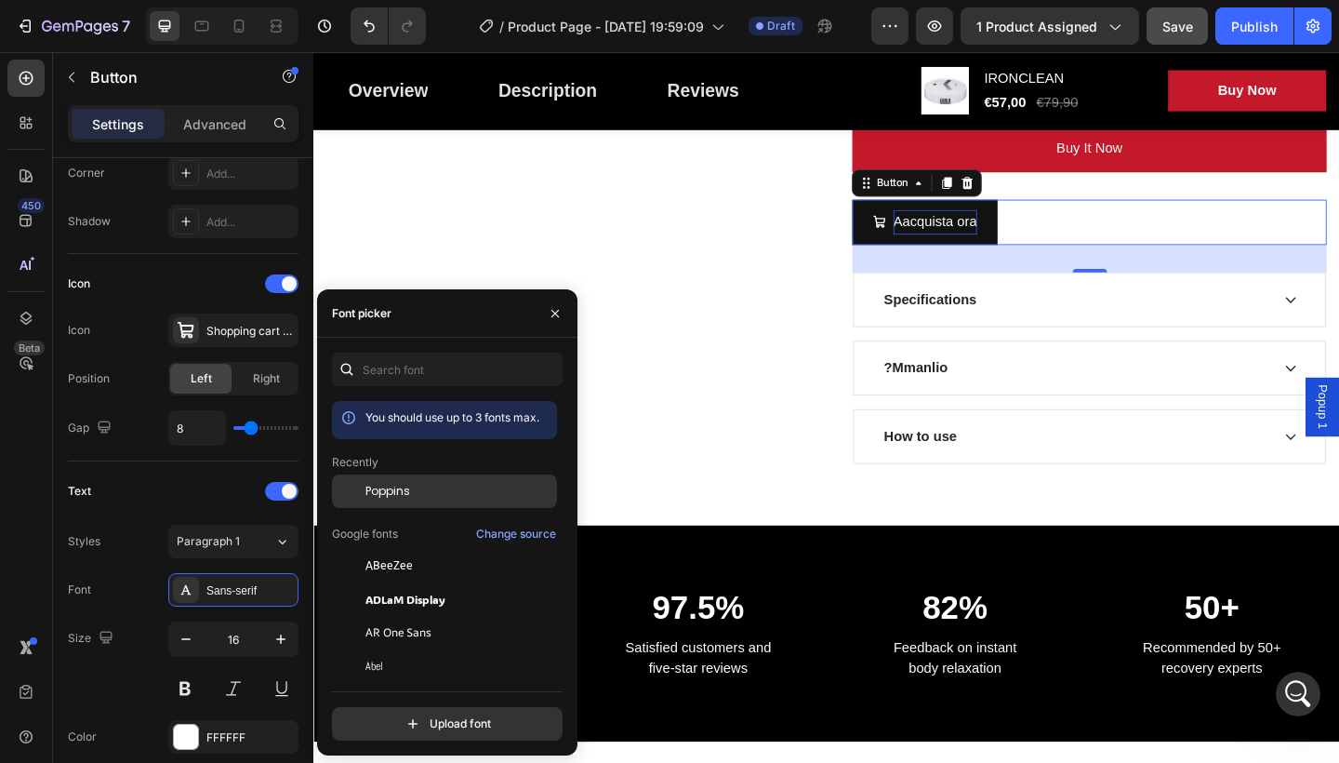
click at [447, 487] on div "Poppins" at bounding box center [459, 491] width 188 height 17
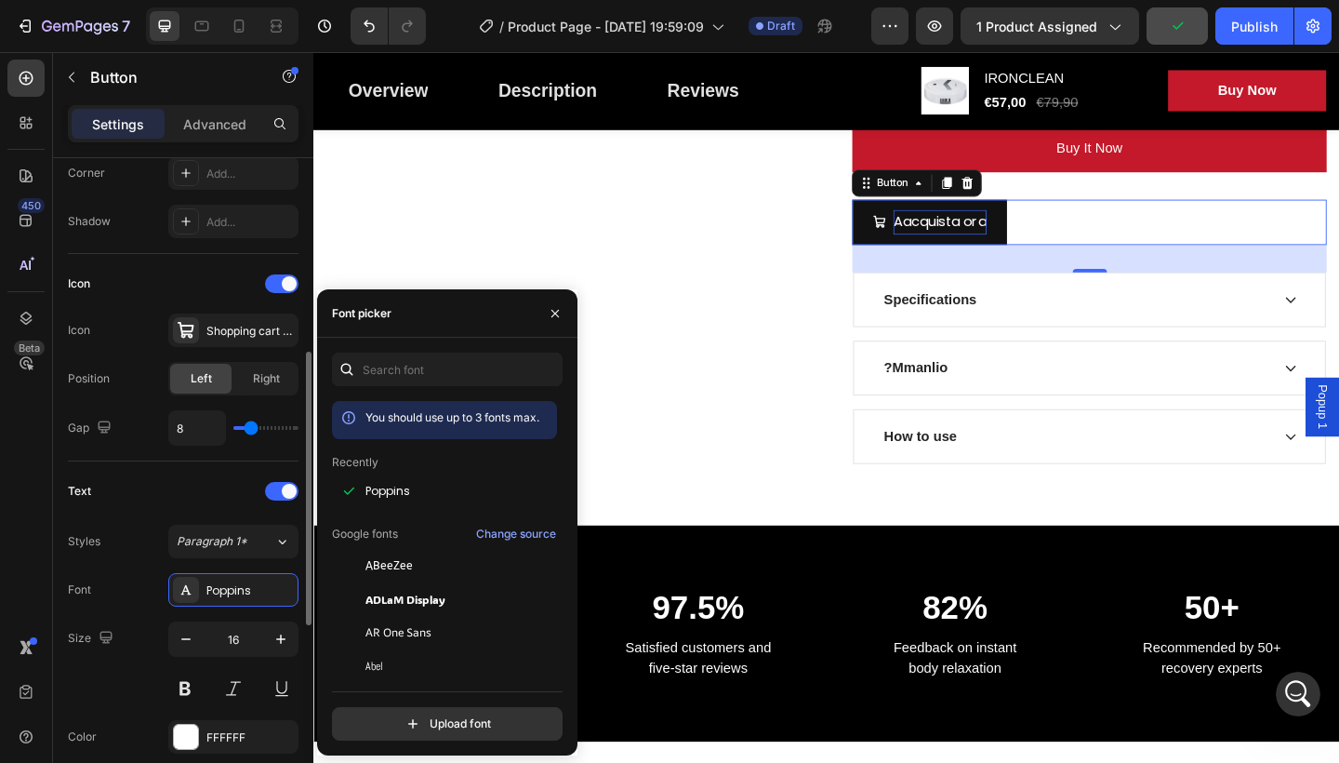
click at [219, 501] on div "Text" at bounding box center [183, 491] width 231 height 30
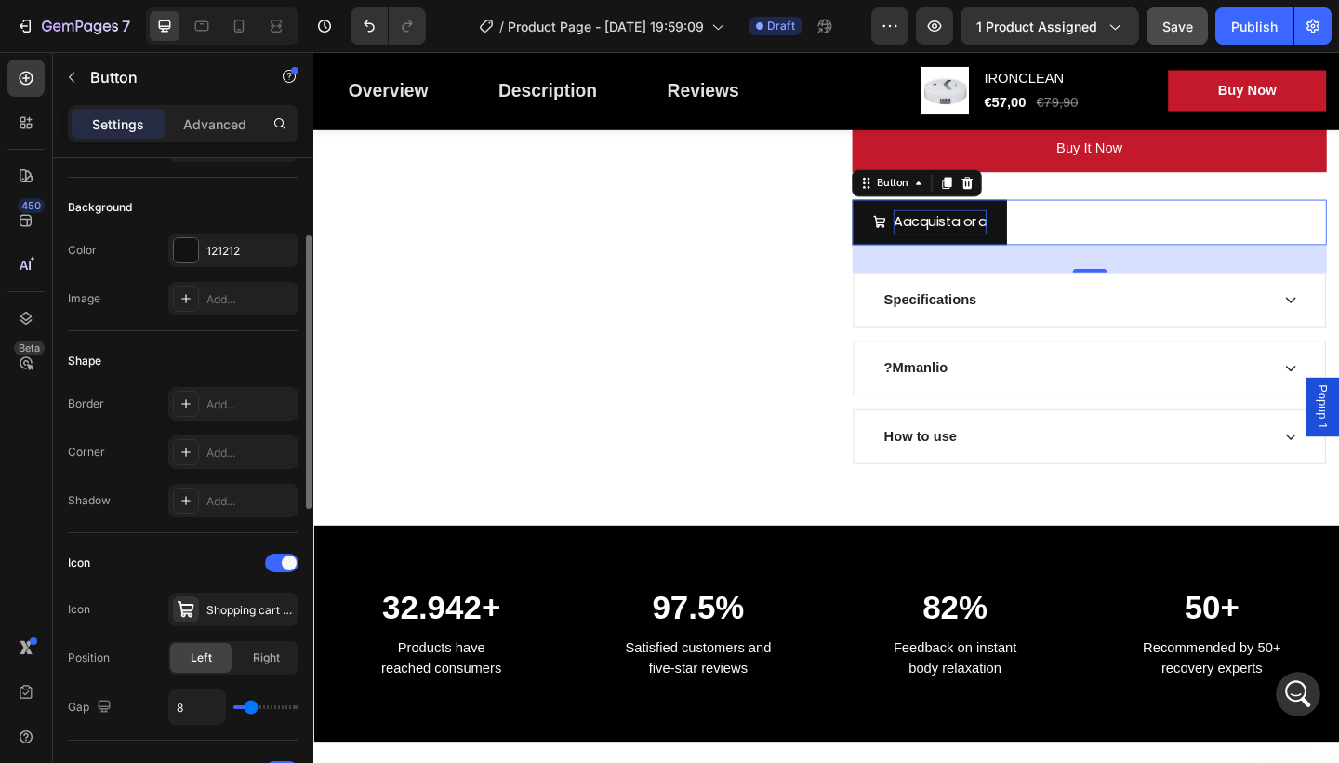
scroll to position [0, 0]
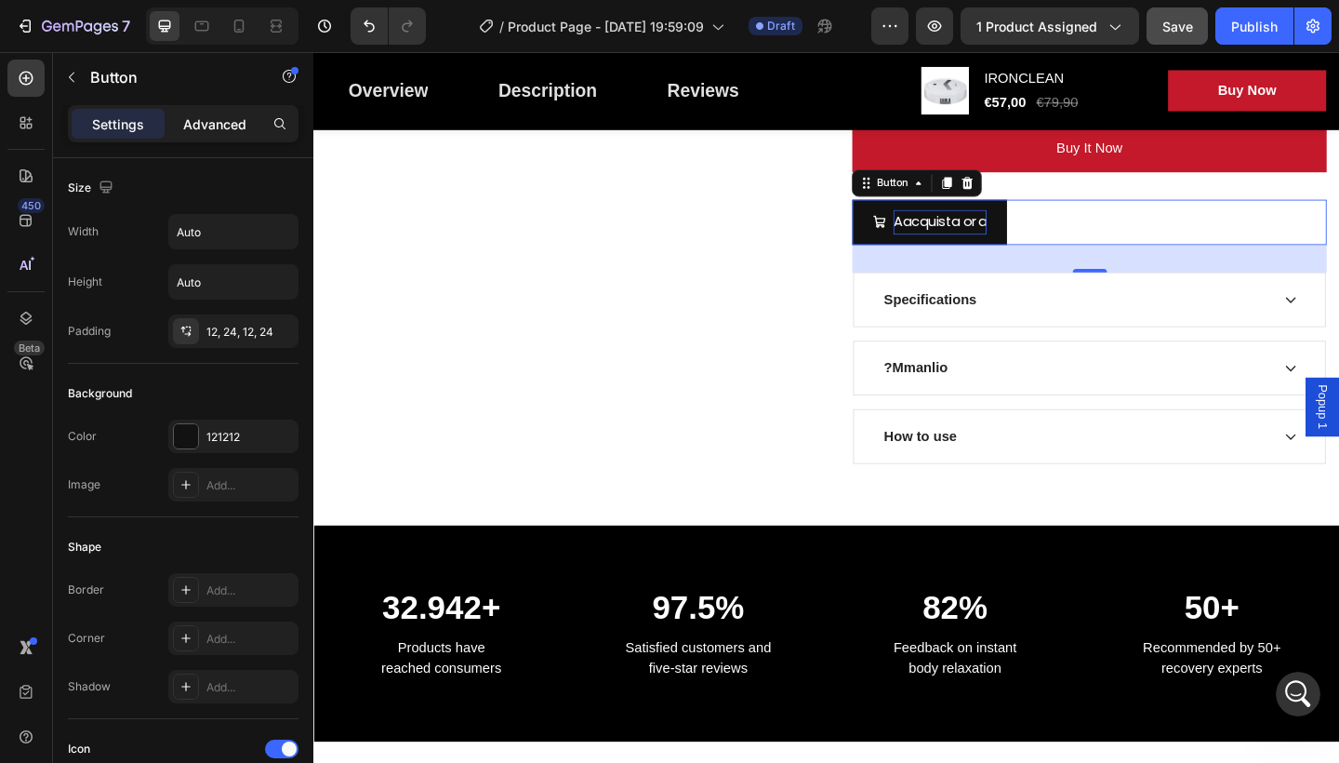
click at [190, 119] on p "Advanced" at bounding box center [214, 124] width 63 height 20
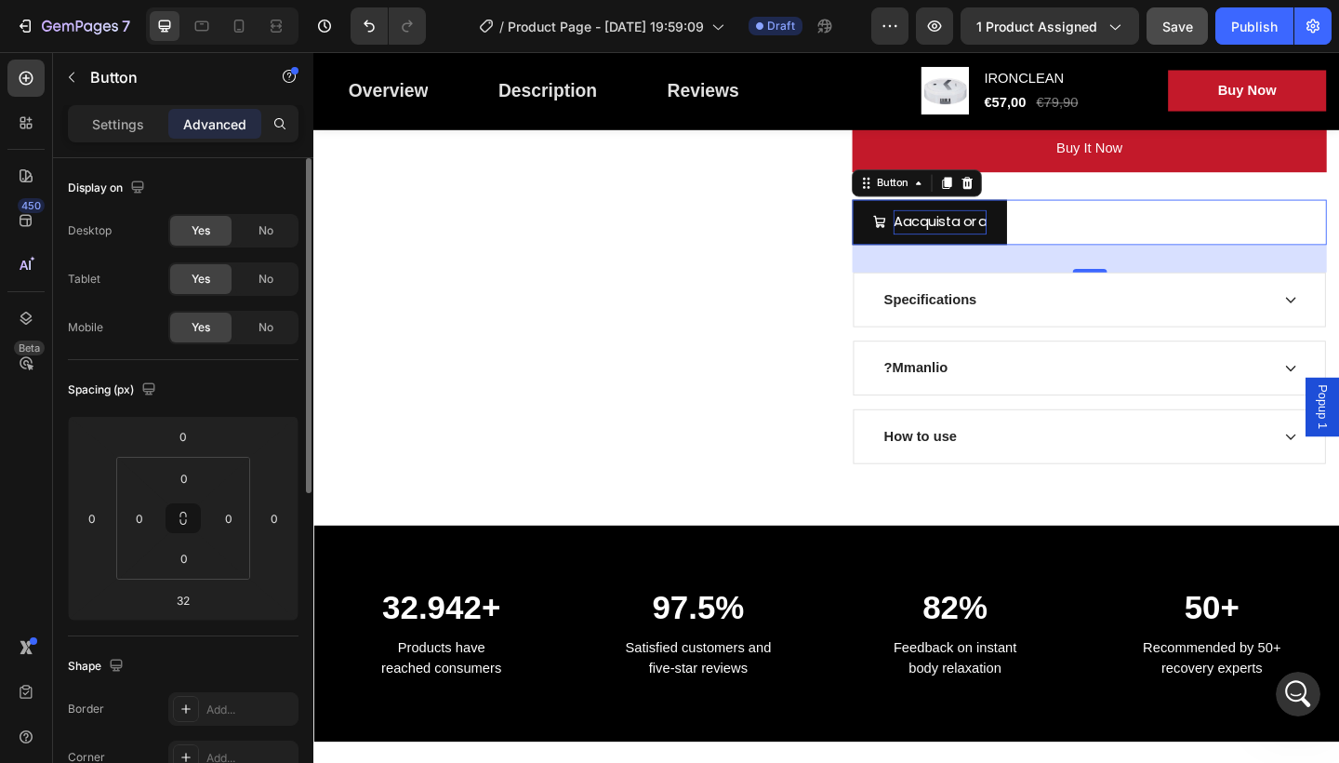
scroll to position [744, 0]
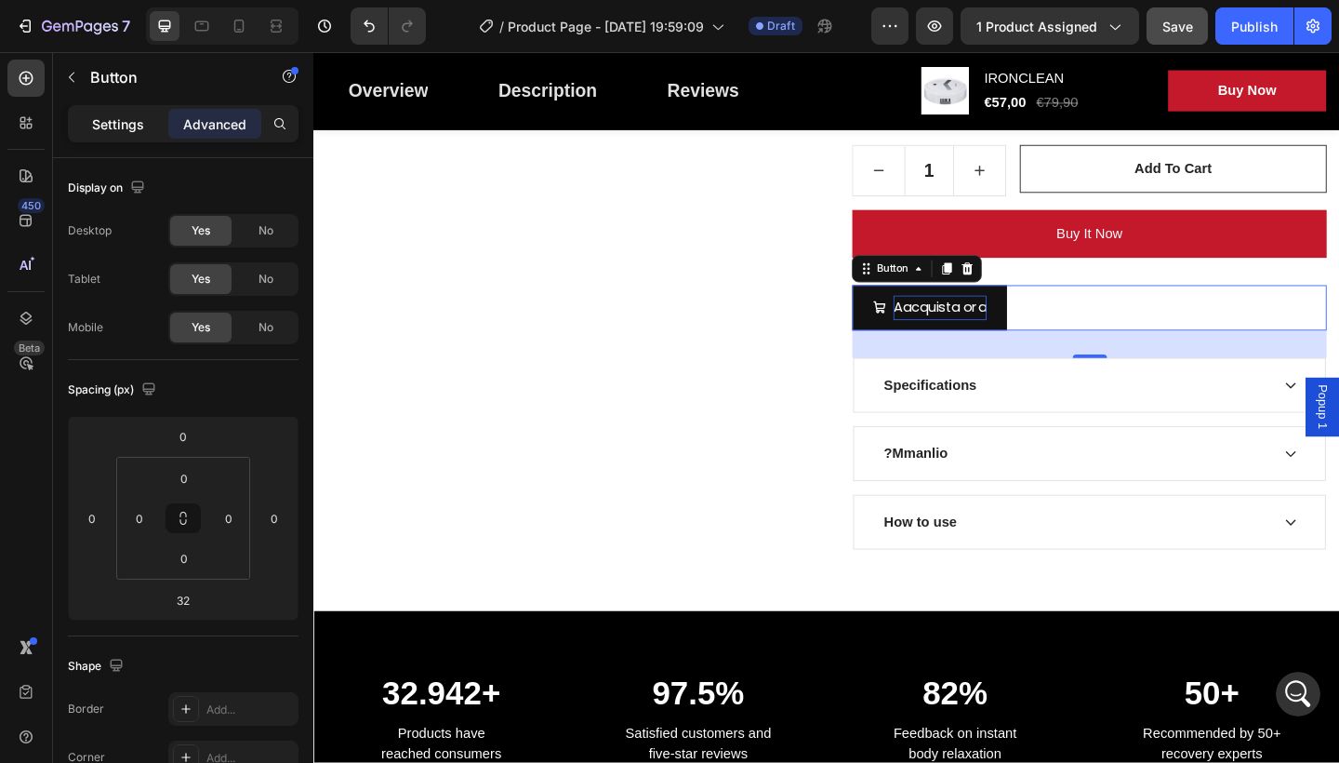
click at [125, 117] on p "Settings" at bounding box center [118, 124] width 52 height 20
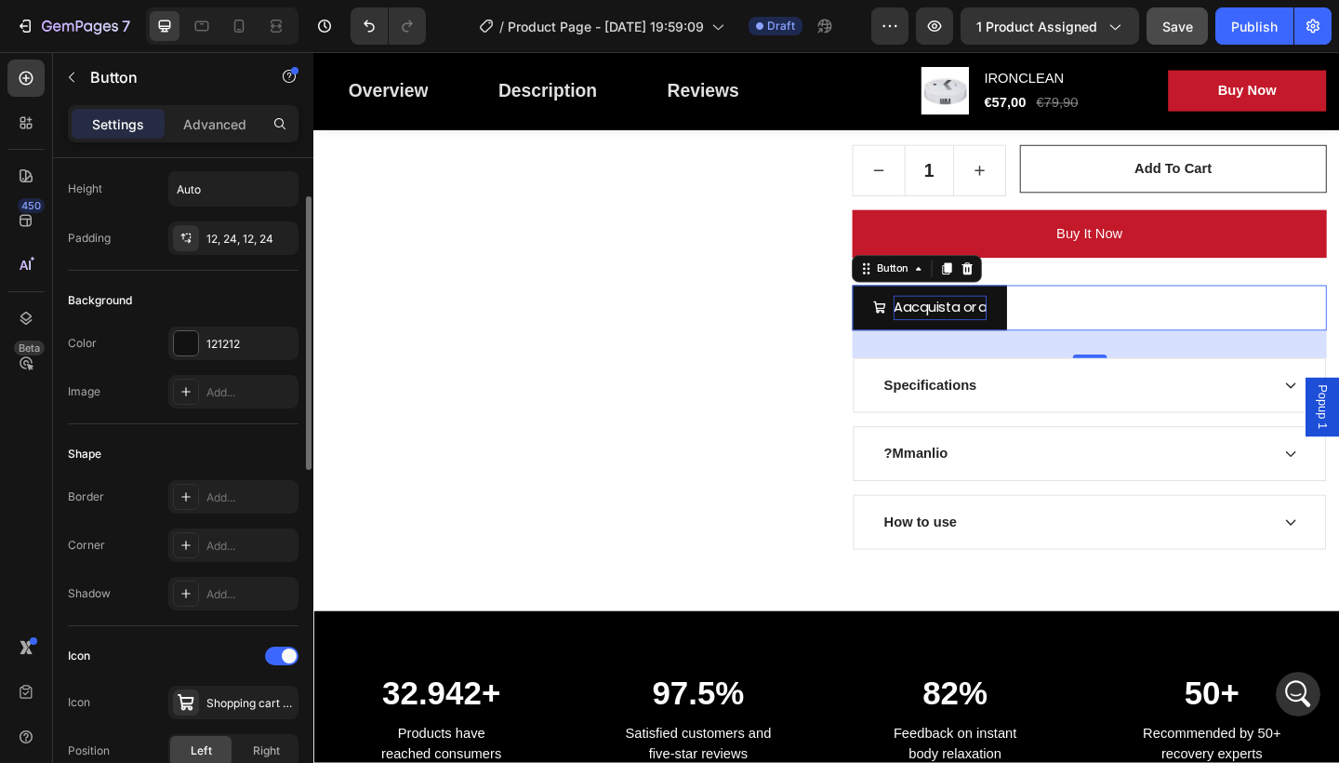
scroll to position [186, 0]
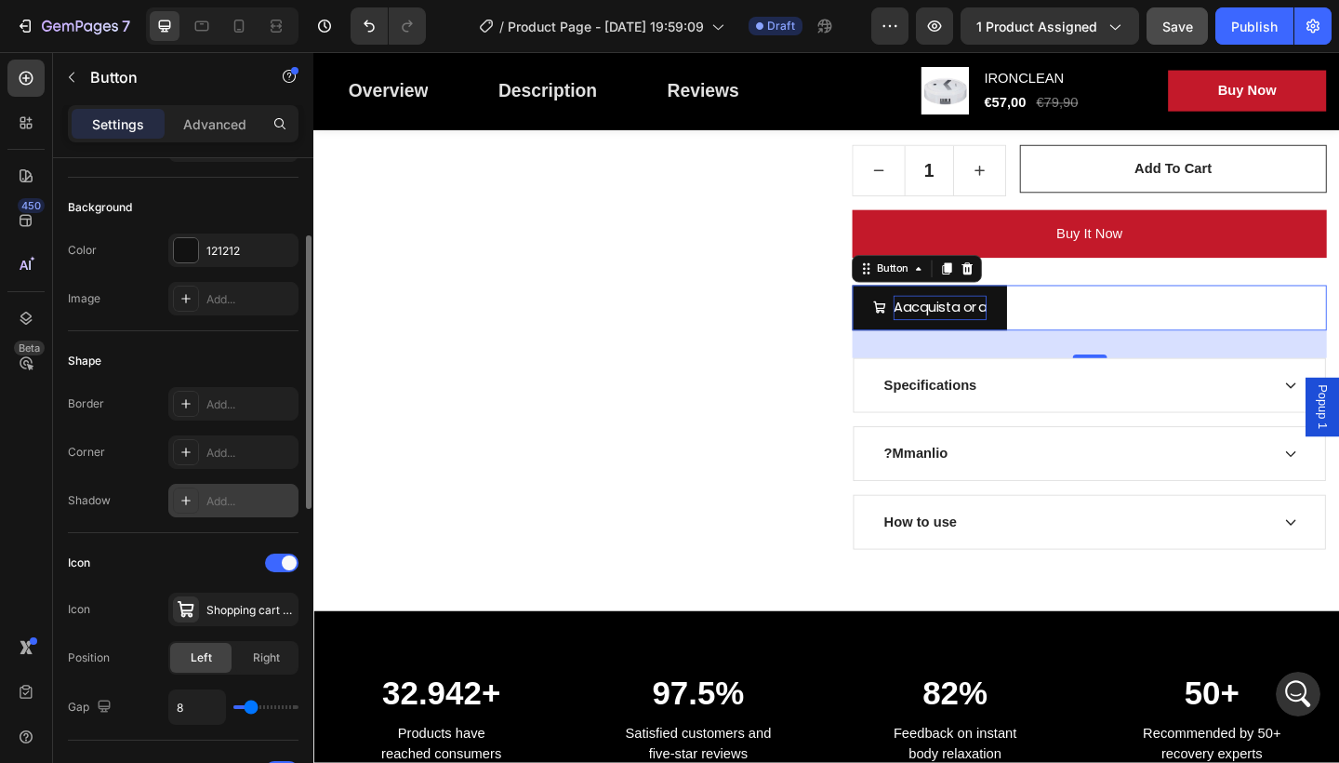
click at [225, 496] on div "Add..." at bounding box center [249, 501] width 87 height 17
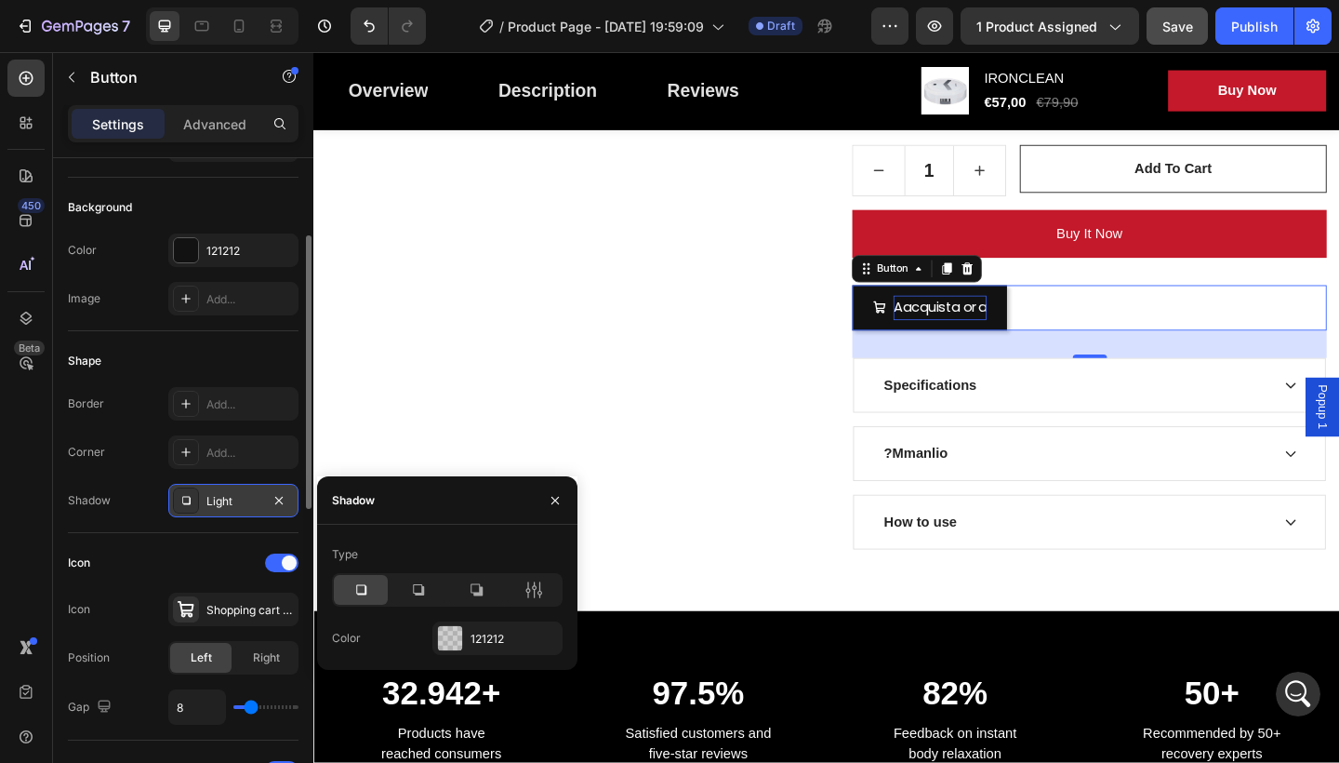
click at [158, 521] on div "Shape Border Add... Corner Add... Shadow Light" at bounding box center [183, 432] width 231 height 202
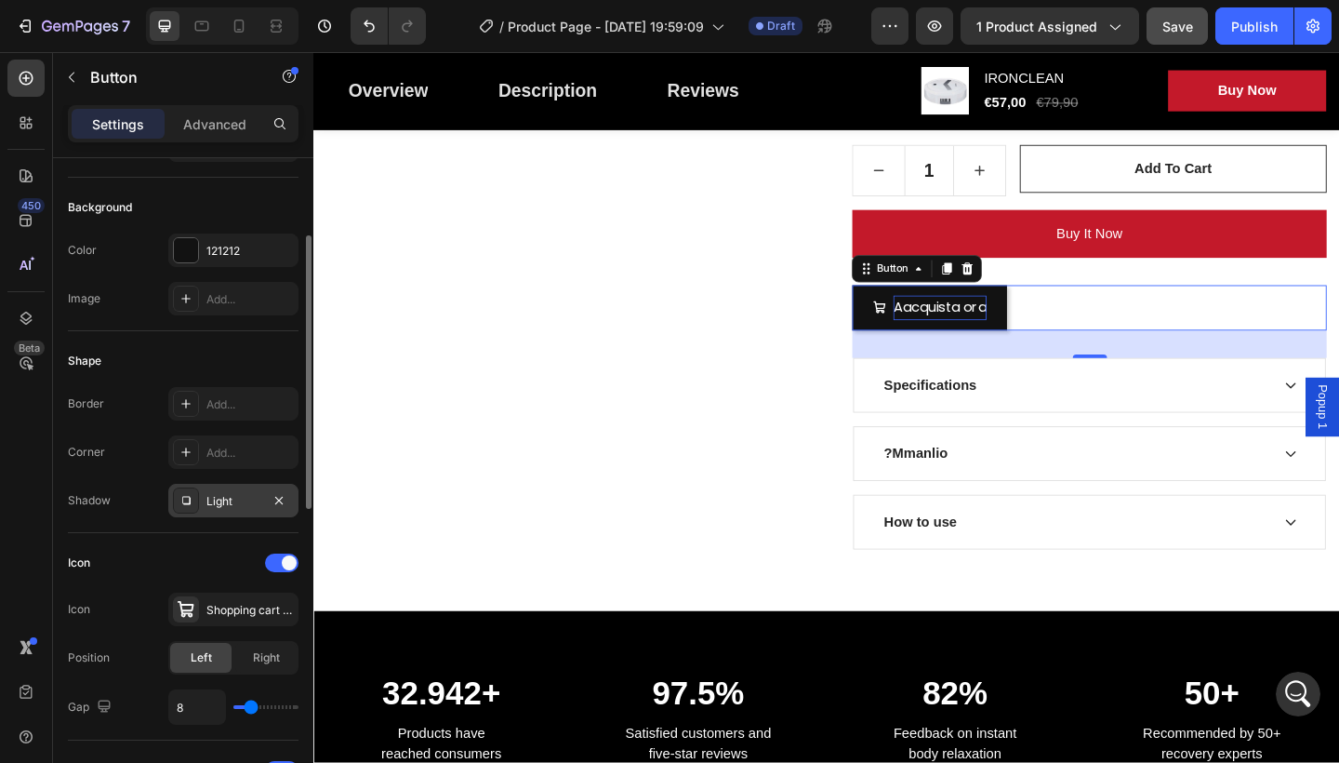
click at [155, 521] on div "Shape Border Add... Corner Add... Shadow Light" at bounding box center [183, 432] width 231 height 202
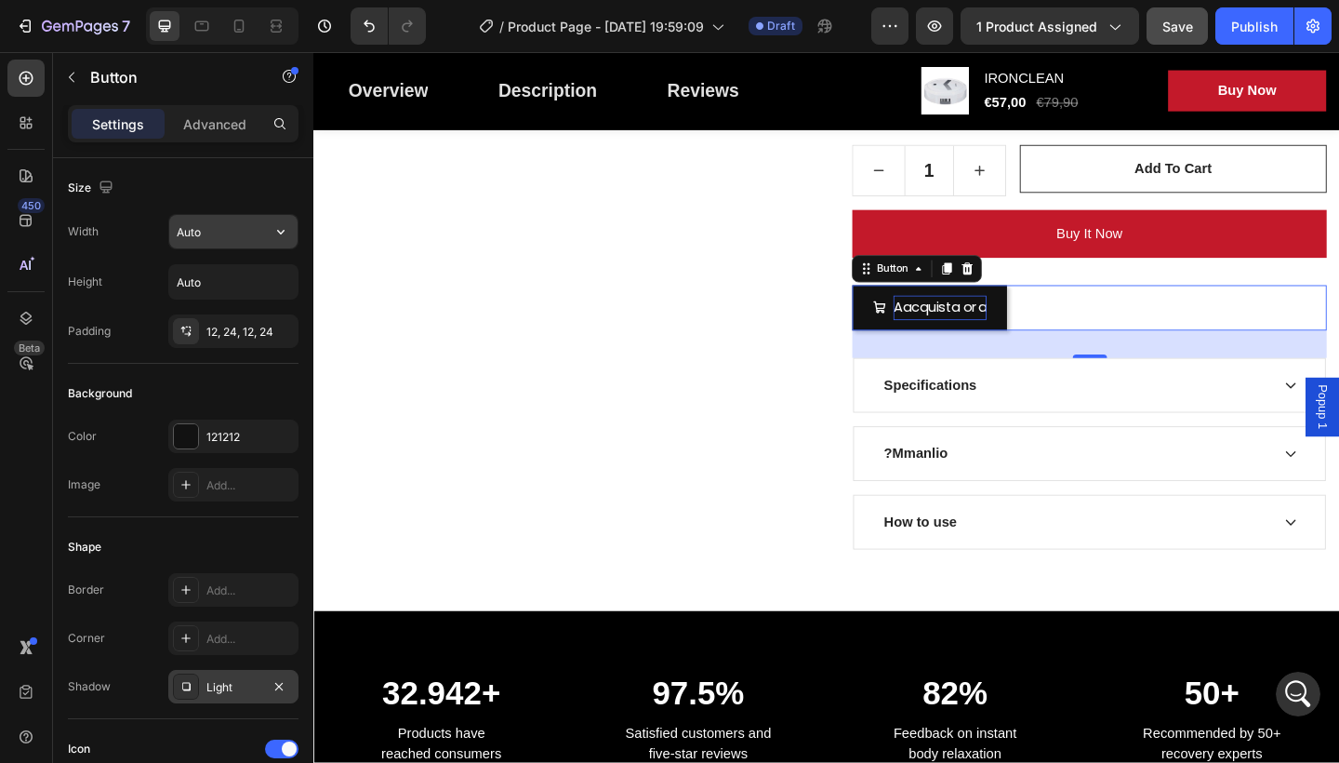
click at [196, 229] on input "Auto" at bounding box center [233, 231] width 128 height 33
click at [254, 229] on input "Auto" at bounding box center [233, 231] width 128 height 33
click at [282, 225] on icon "button" at bounding box center [281, 231] width 19 height 19
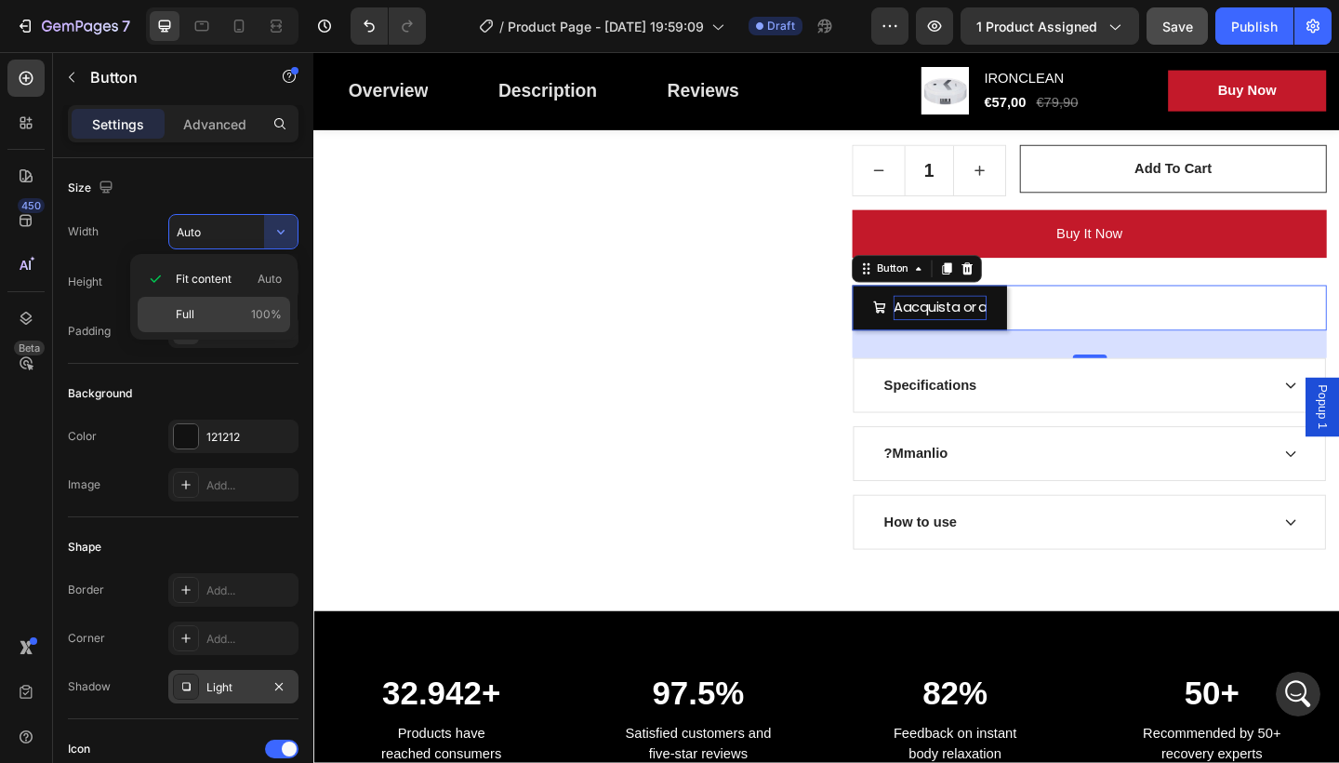
click at [206, 311] on p "Full 100%" at bounding box center [229, 314] width 106 height 17
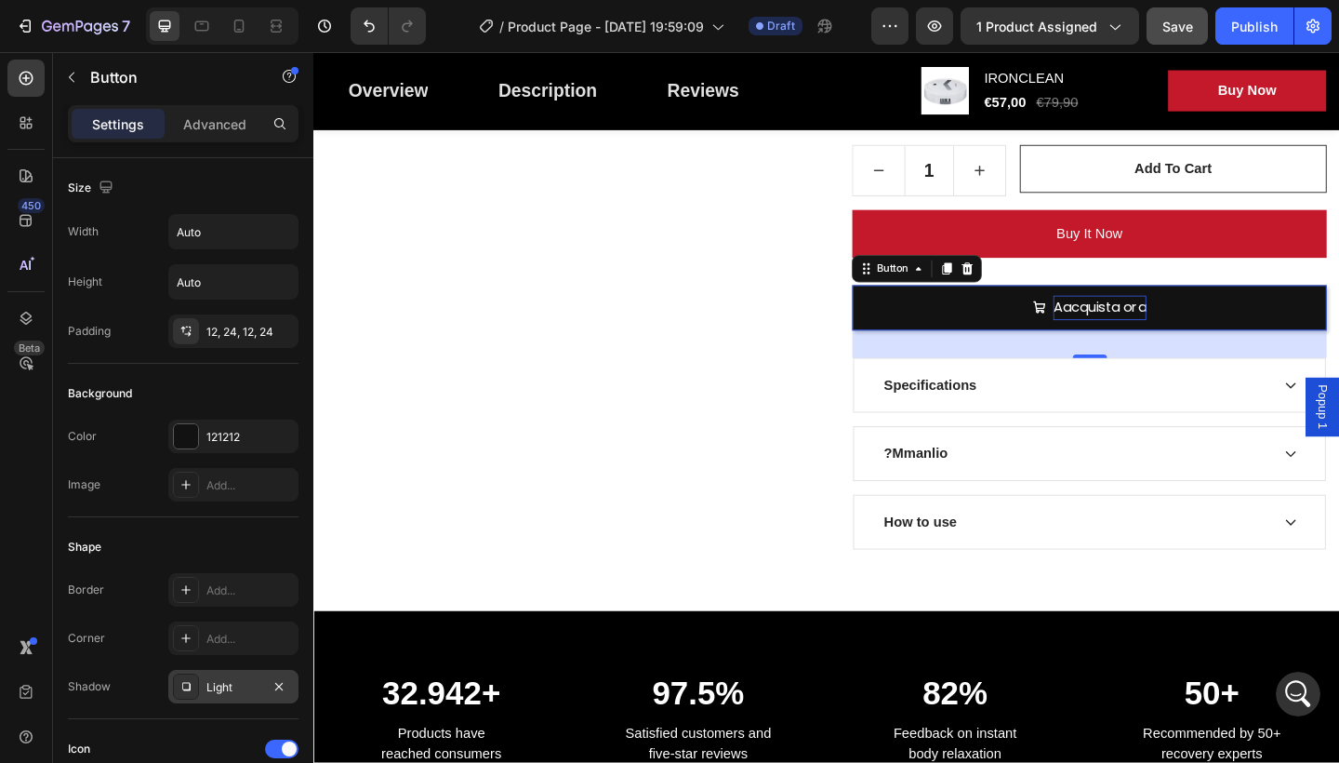
type input "100%"
click at [192, 273] on input "Auto" at bounding box center [233, 281] width 128 height 33
click at [268, 276] on button "button" at bounding box center [280, 281] width 33 height 33
click at [138, 279] on div "Height Auto" at bounding box center [183, 281] width 231 height 35
click at [184, 425] on div at bounding box center [186, 436] width 24 height 24
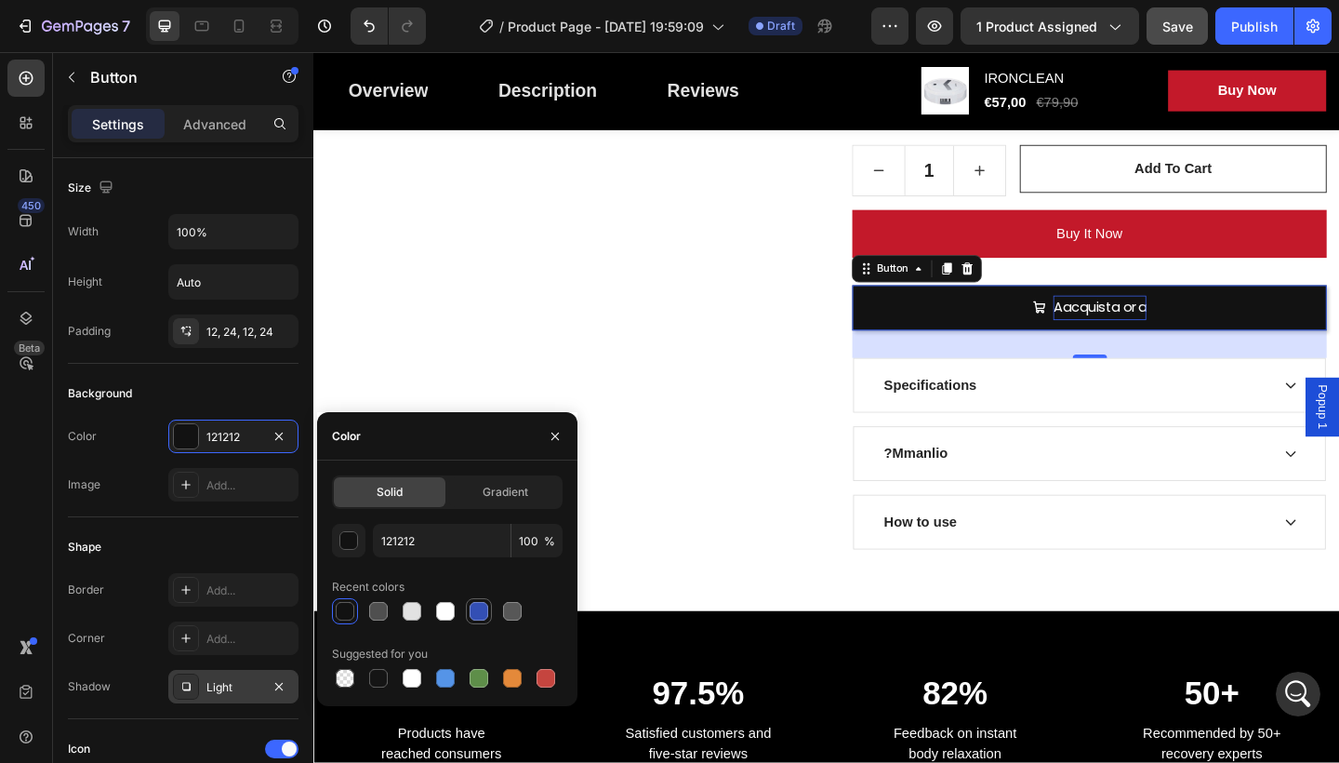
click at [471, 602] on div at bounding box center [479, 611] width 19 height 19
type input "334FB4"
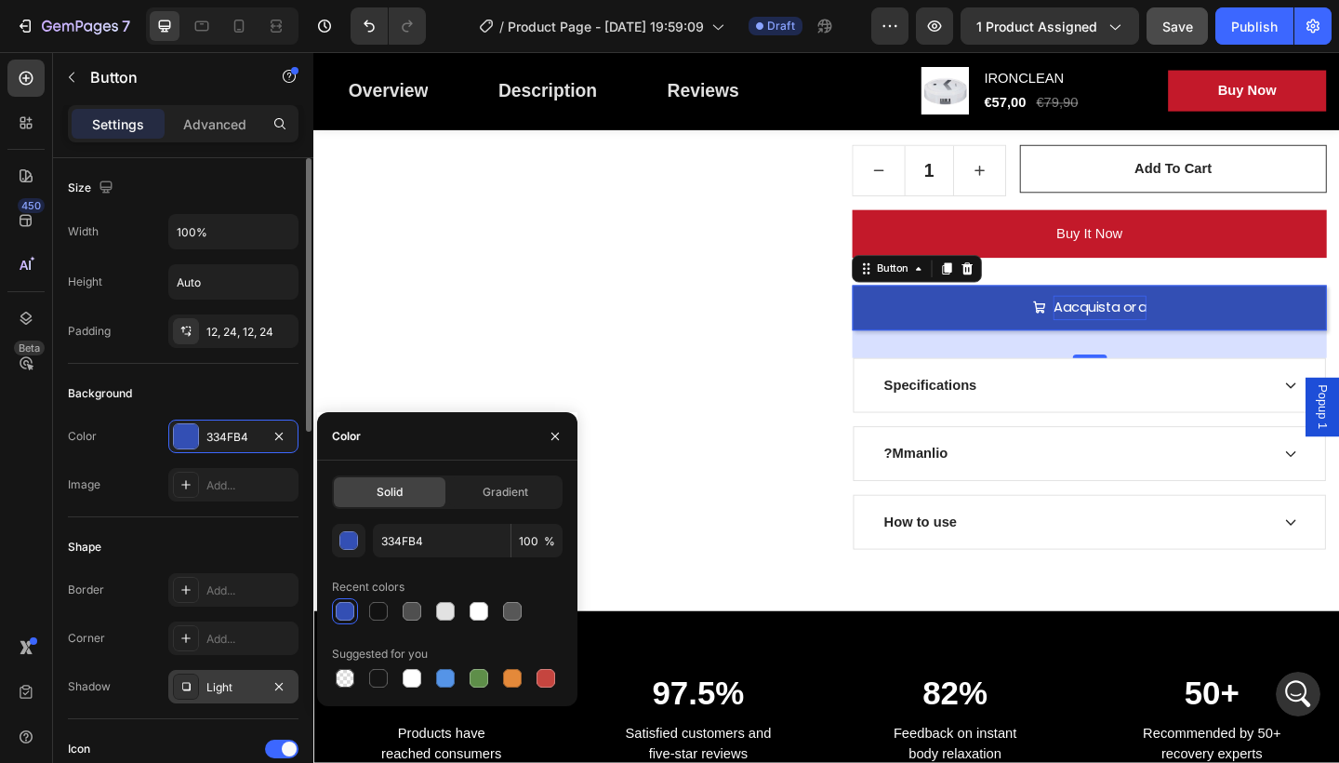
click at [246, 397] on div "Background" at bounding box center [183, 394] width 231 height 30
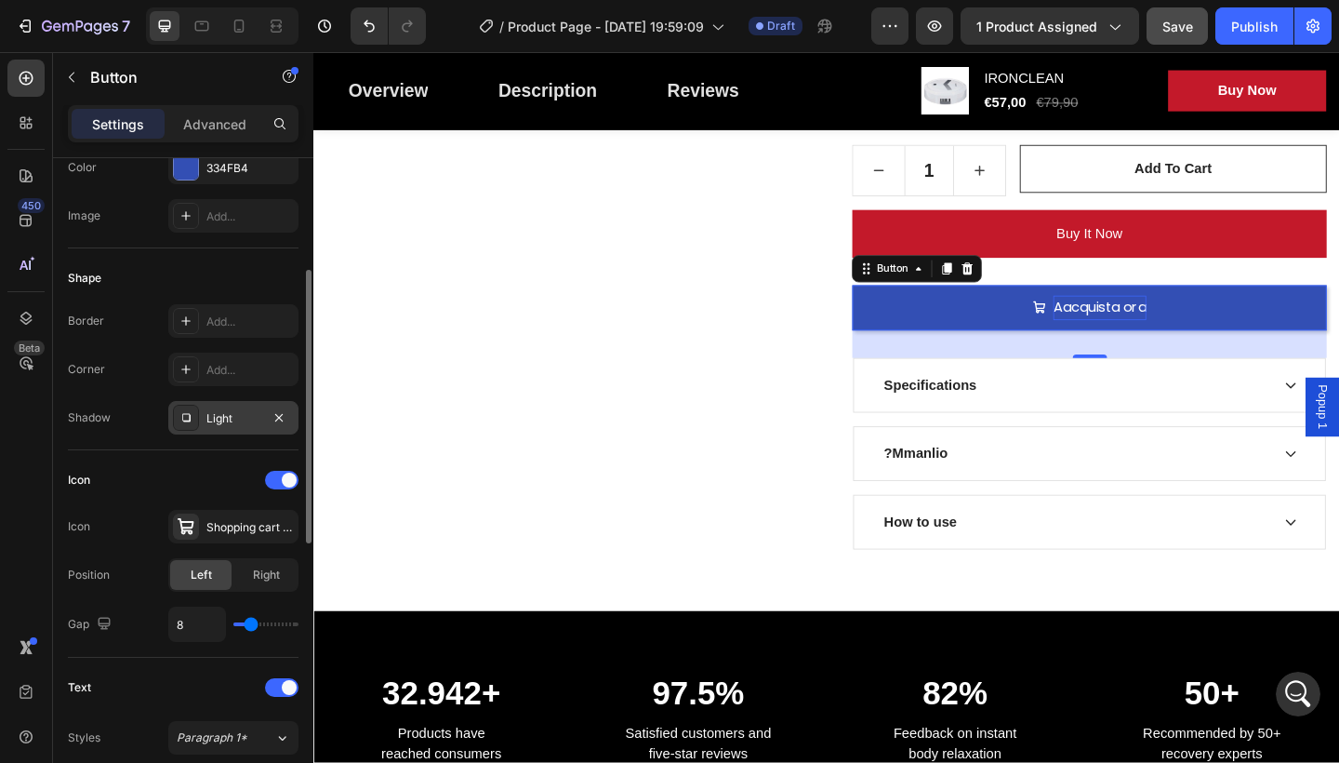
scroll to position [83, 0]
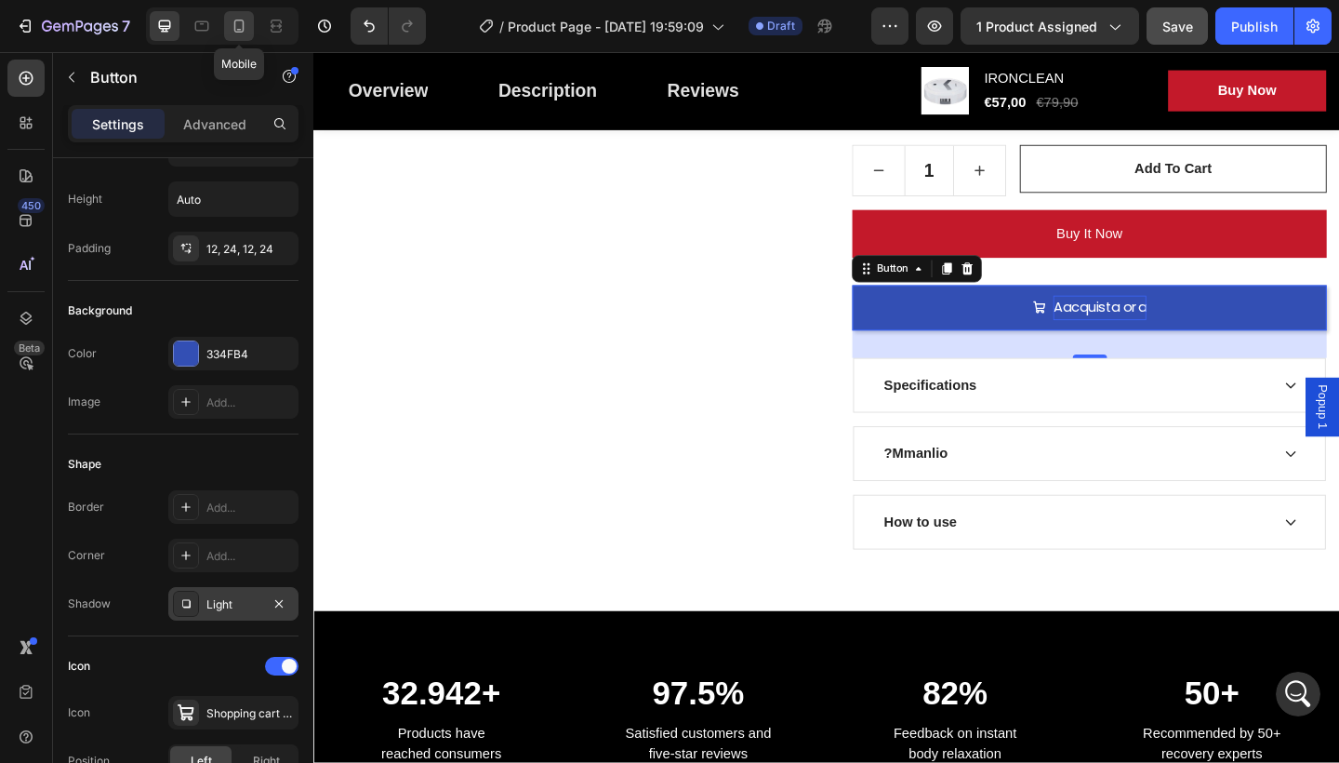
click at [239, 25] on icon at bounding box center [239, 26] width 19 height 19
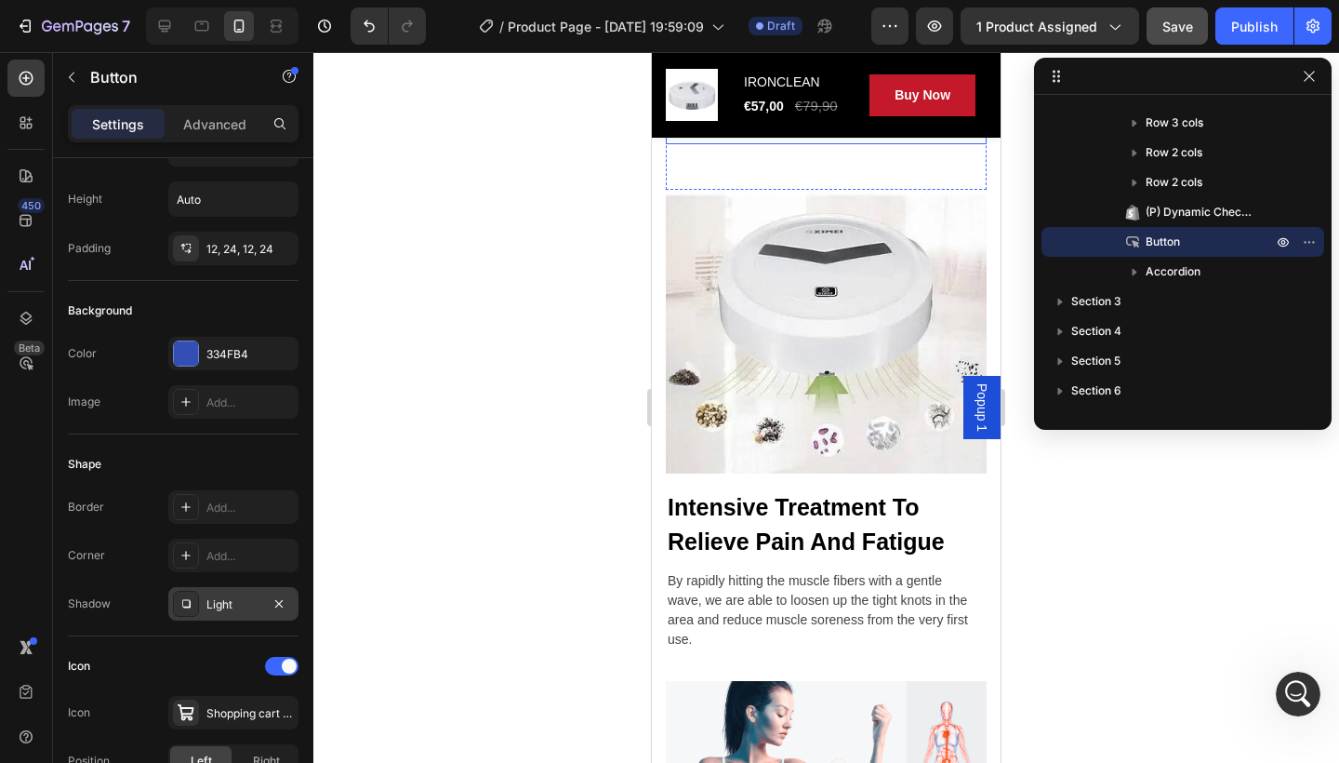
scroll to position [2192, 0]
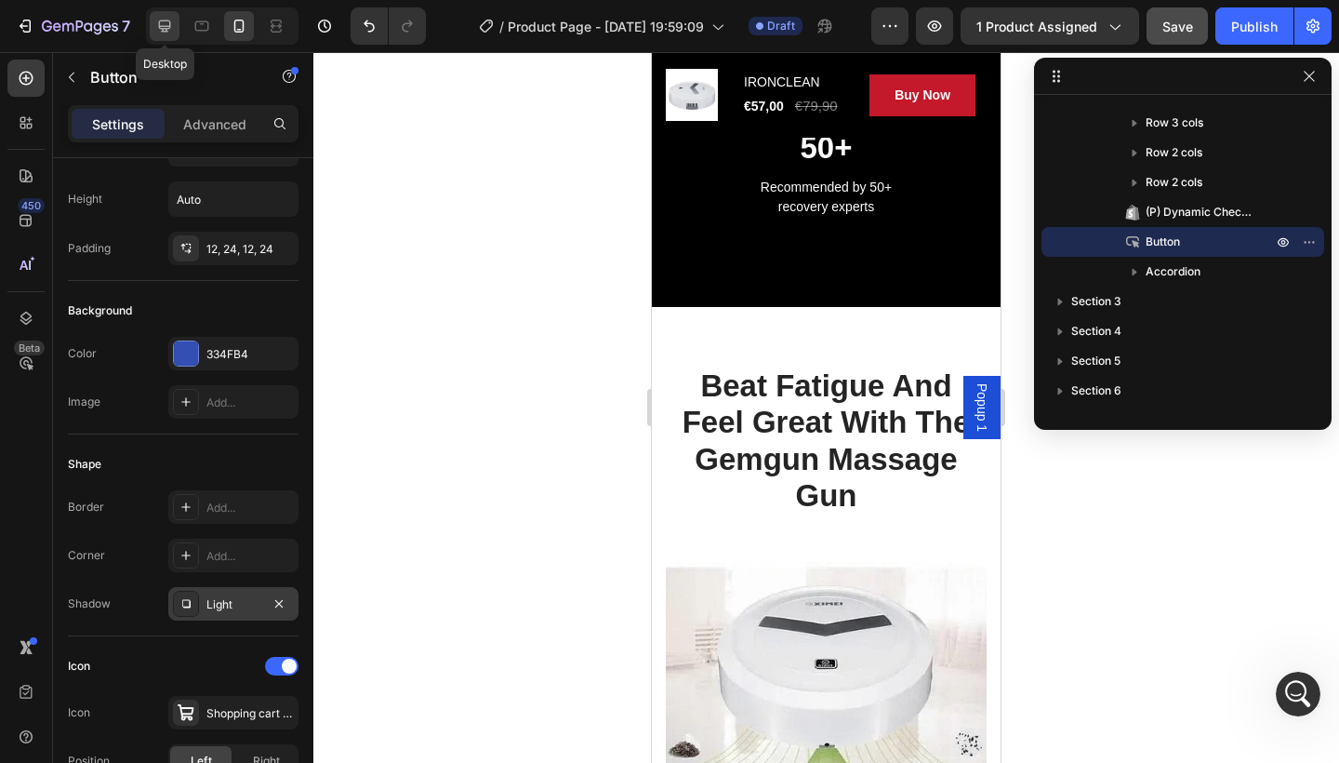
click at [165, 19] on icon at bounding box center [164, 26] width 19 height 19
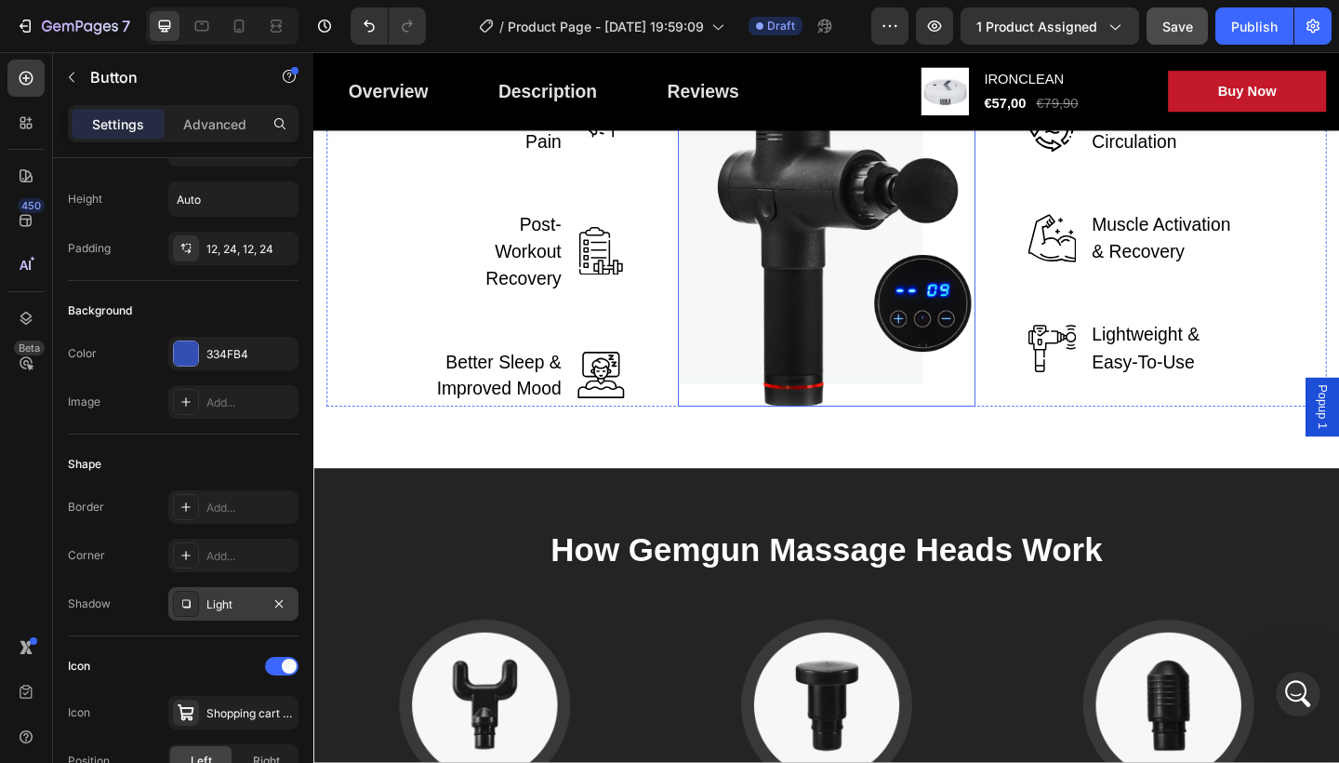
scroll to position [2657, 0]
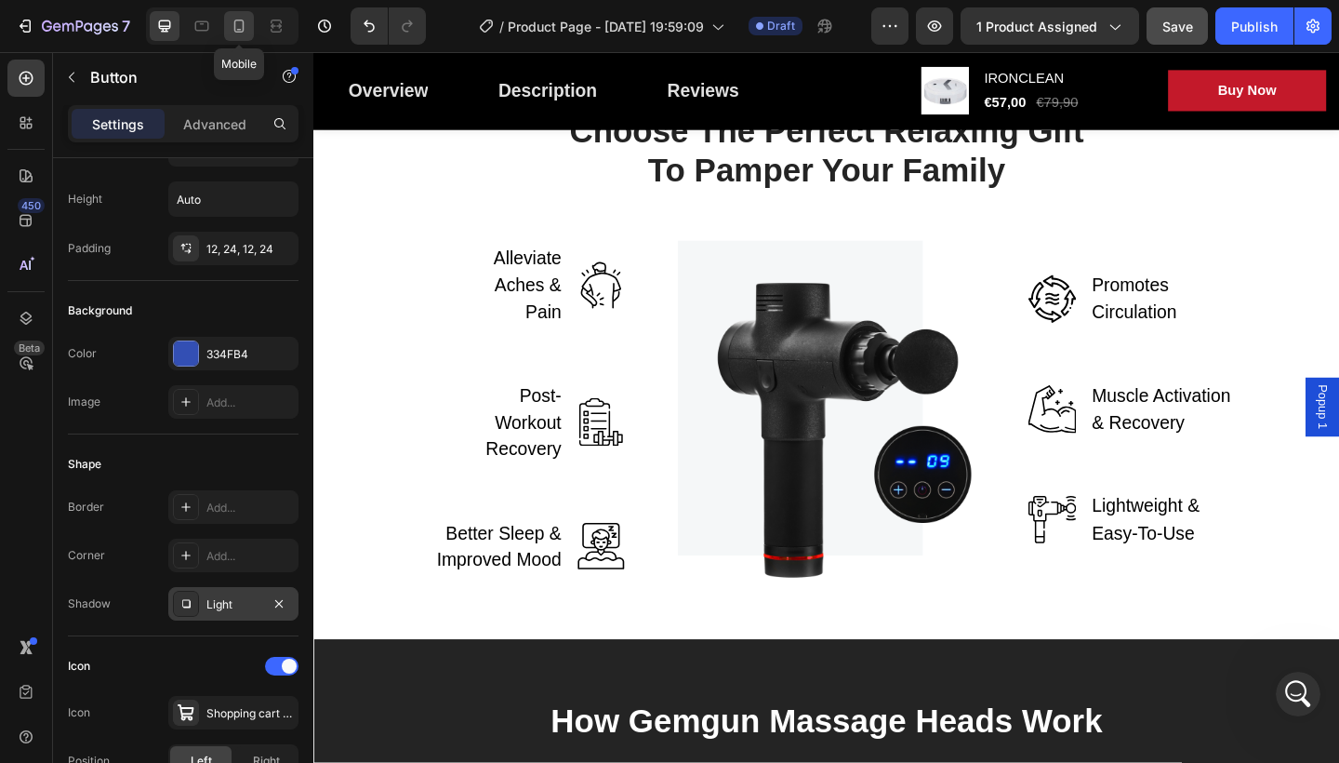
click at [238, 23] on icon at bounding box center [239, 26] width 19 height 19
type input "14"
